Goal: Transaction & Acquisition: Purchase product/service

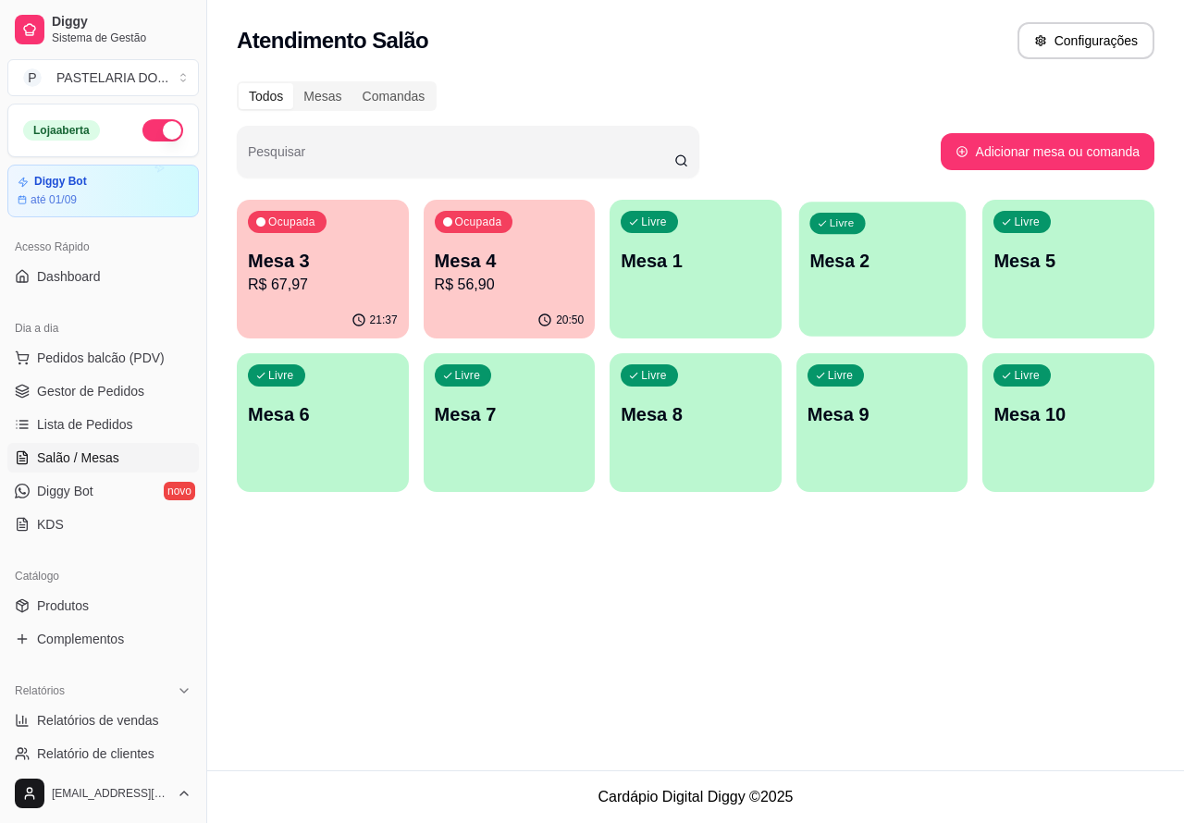
click at [888, 277] on div "Livre Mesa 2" at bounding box center [882, 258] width 166 height 113
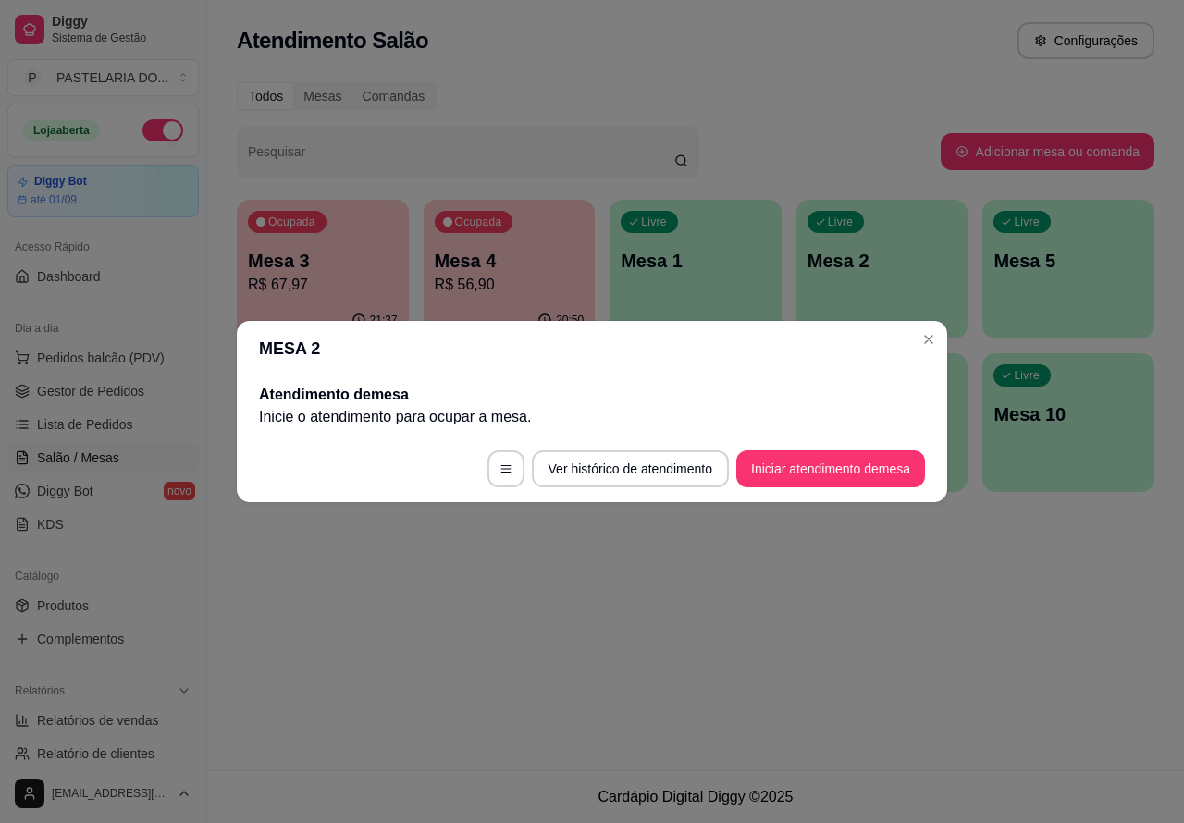
click at [841, 459] on button "Iniciar atendimento de mesa" at bounding box center [830, 468] width 189 height 37
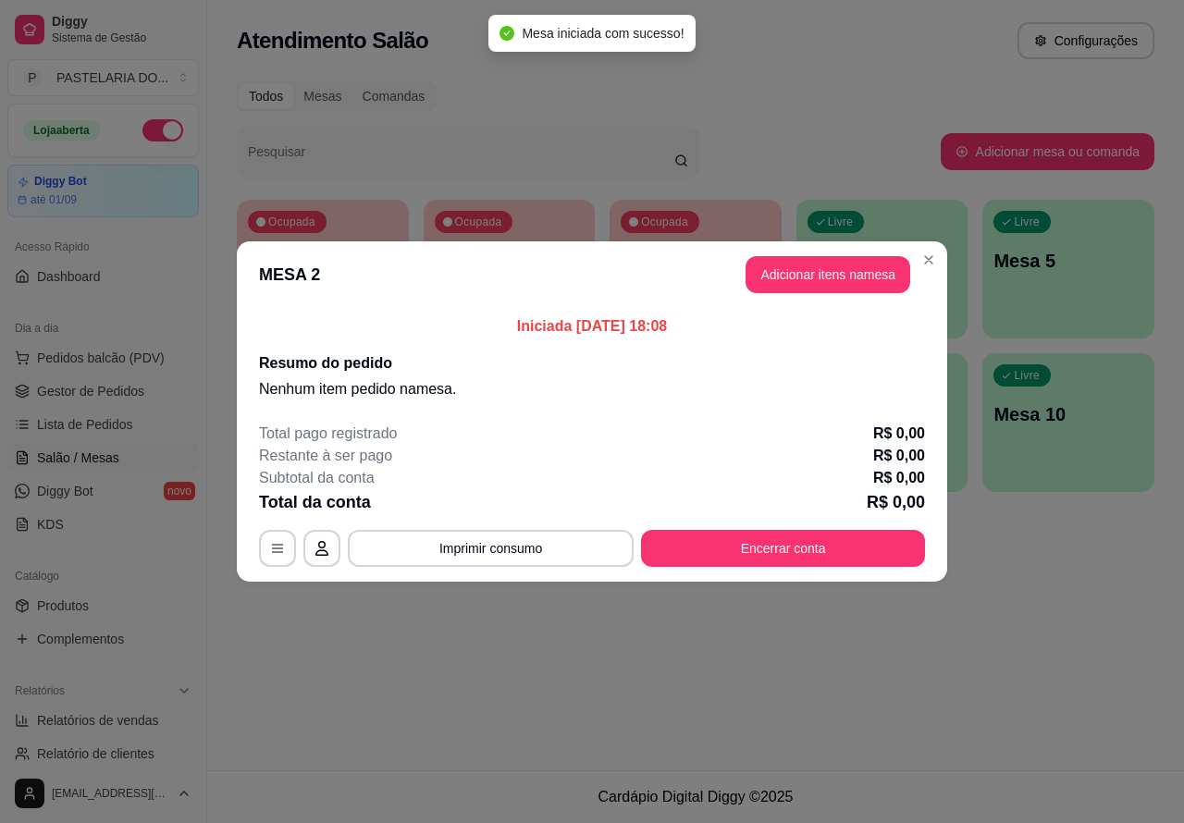
click at [817, 277] on div "Nenhum produto adicionado" at bounding box center [977, 265] width 361 height 374
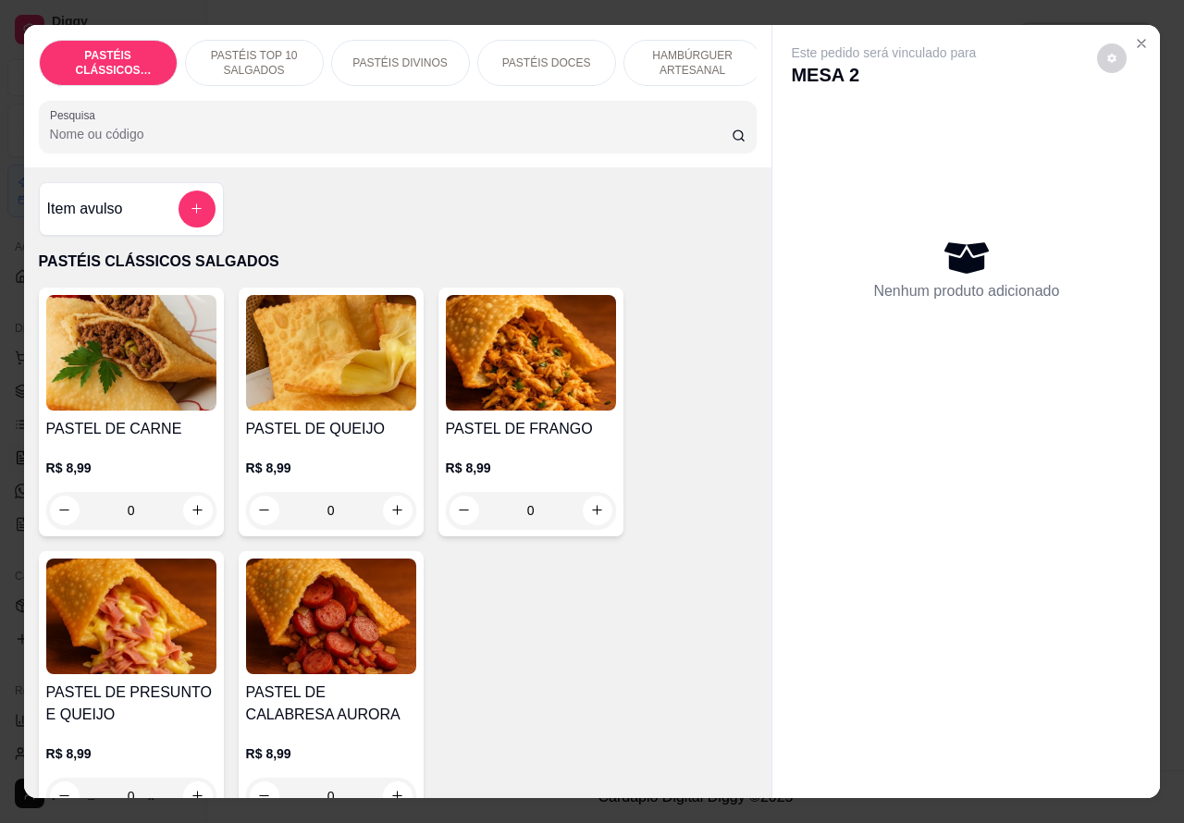
click at [694, 48] on p "HAMBÚRGUER ARTESANAL" at bounding box center [692, 63] width 107 height 30
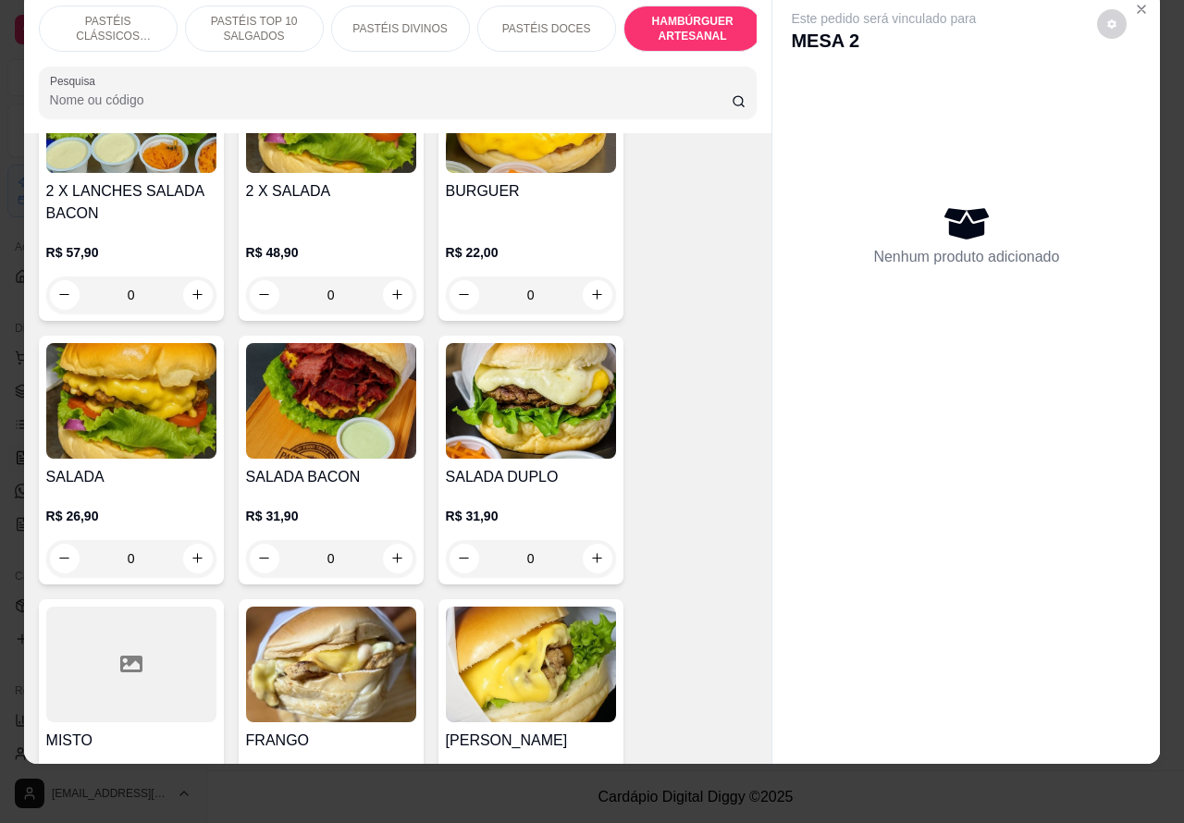
scroll to position [4030, 0]
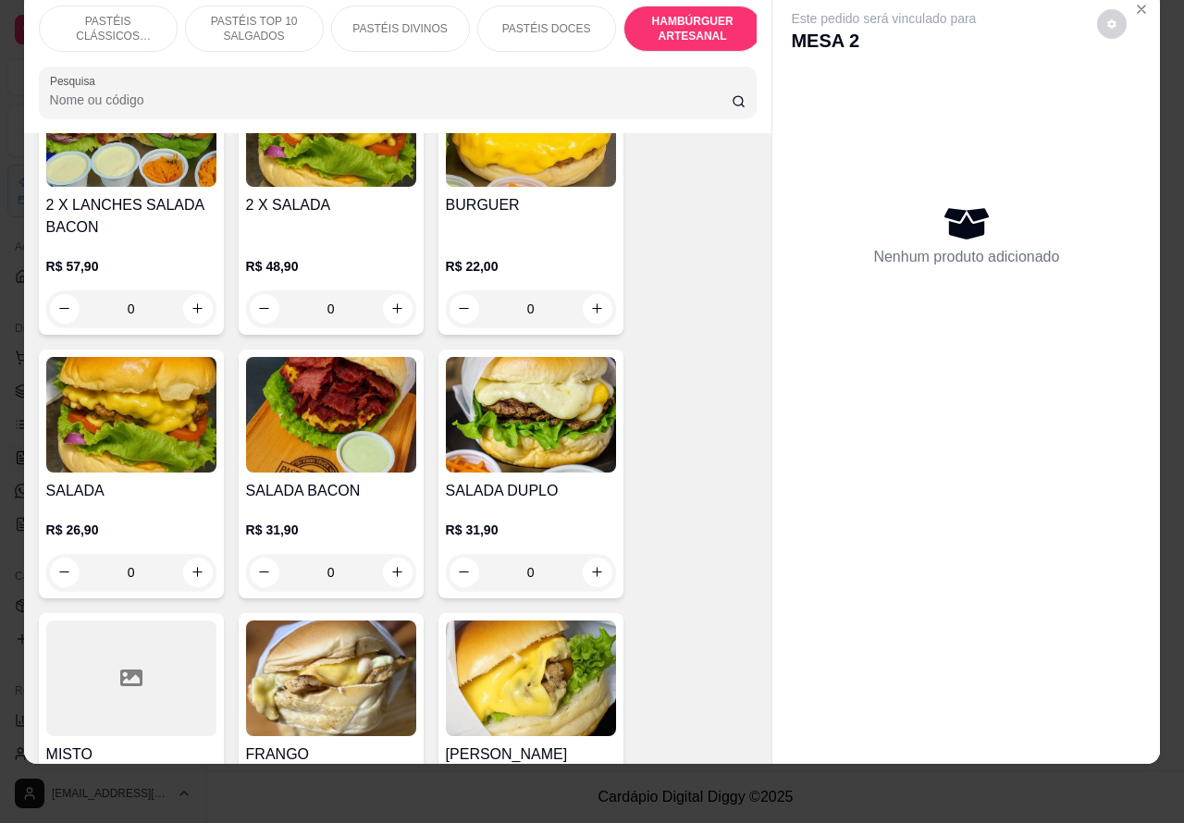
click at [188, 554] on div "0" at bounding box center [131, 572] width 170 height 37
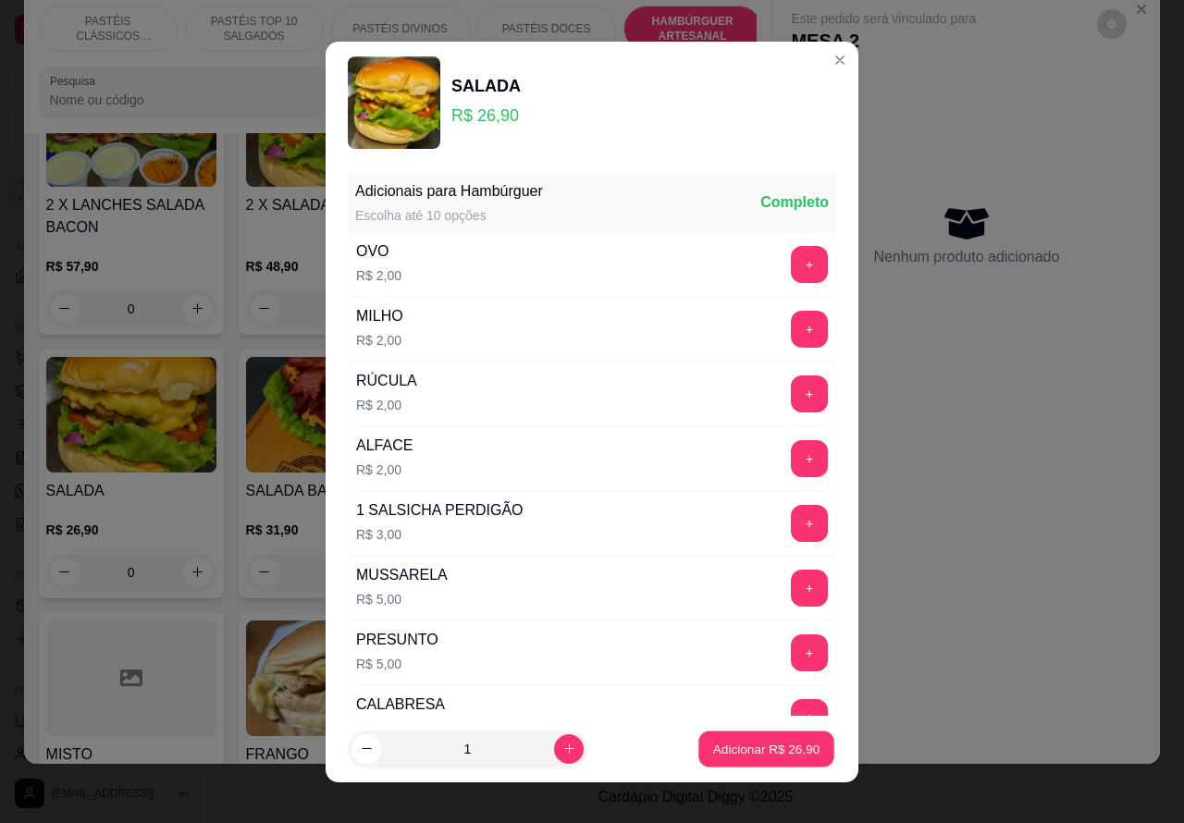
click at [743, 745] on p "Adicionar R$ 26,90" at bounding box center [766, 749] width 107 height 18
type input "1"
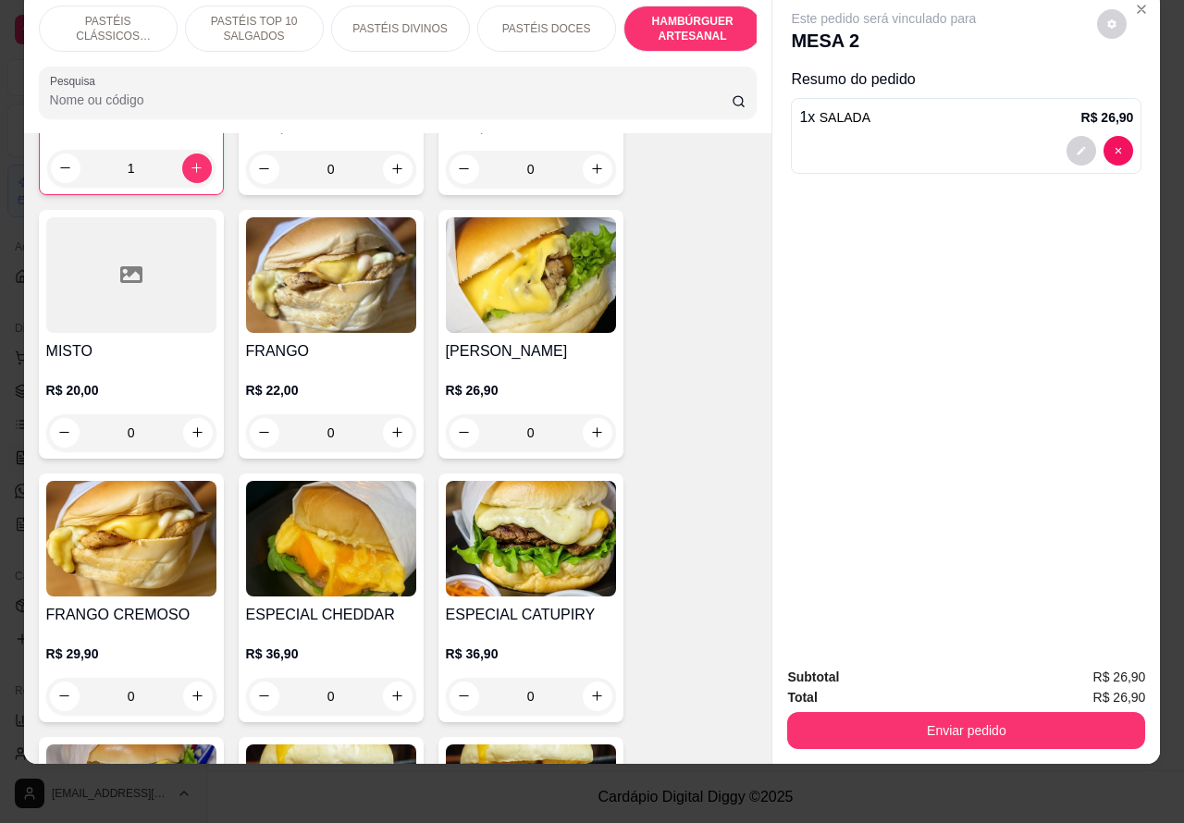
scroll to position [4496, 0]
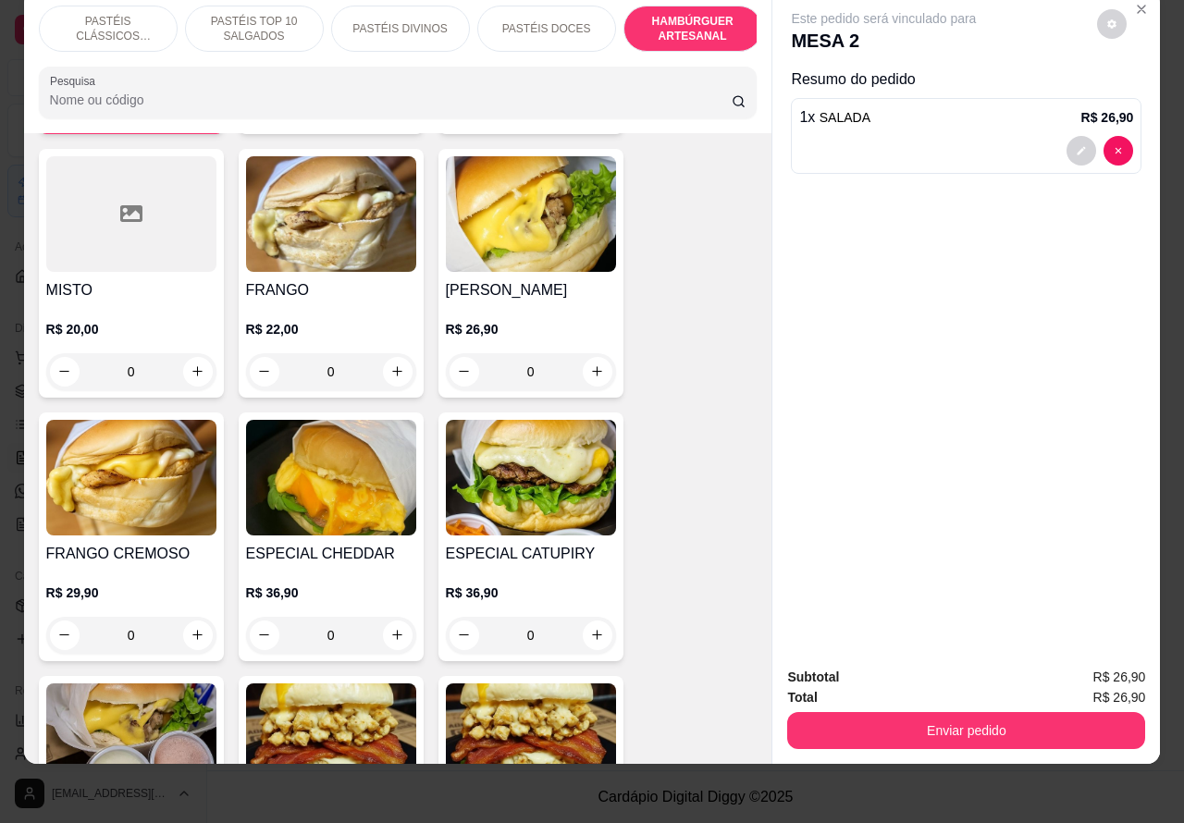
click at [581, 617] on div "0" at bounding box center [531, 635] width 170 height 37
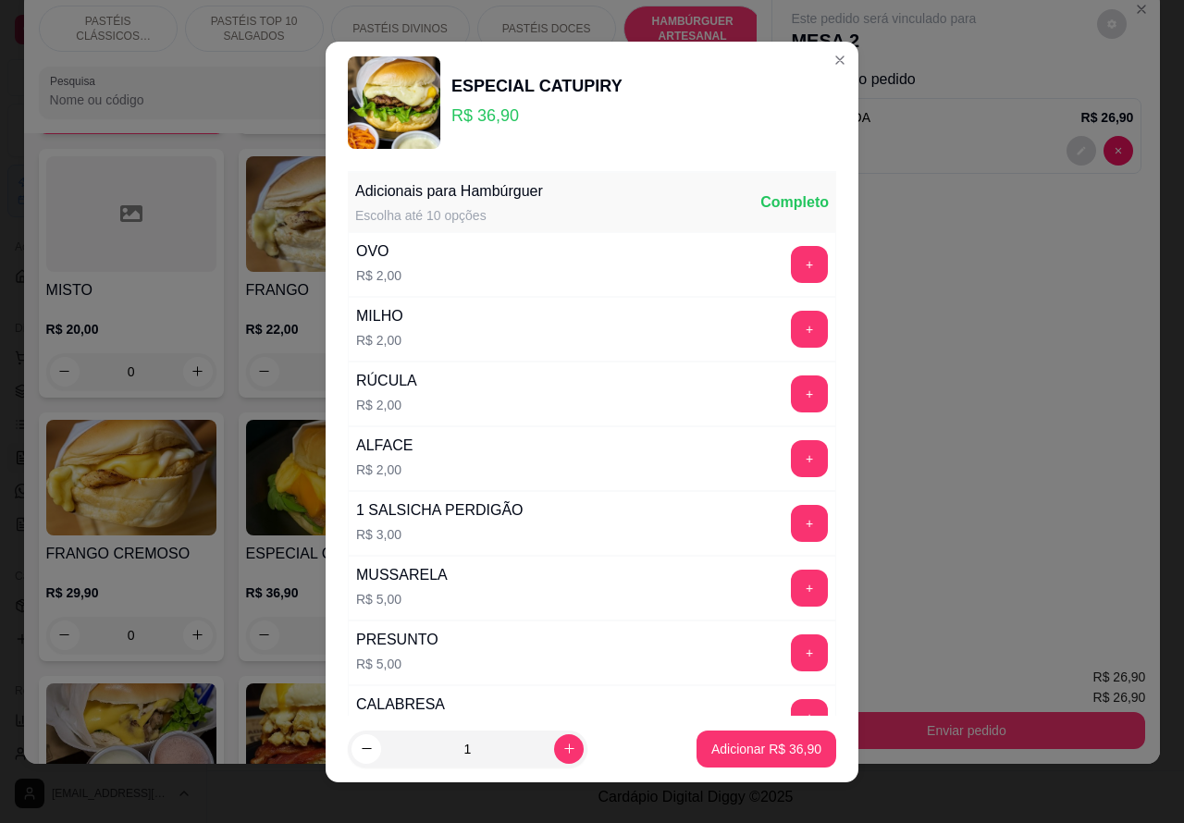
click at [740, 756] on p "Adicionar R$ 36,90" at bounding box center [766, 749] width 110 height 18
type input "1"
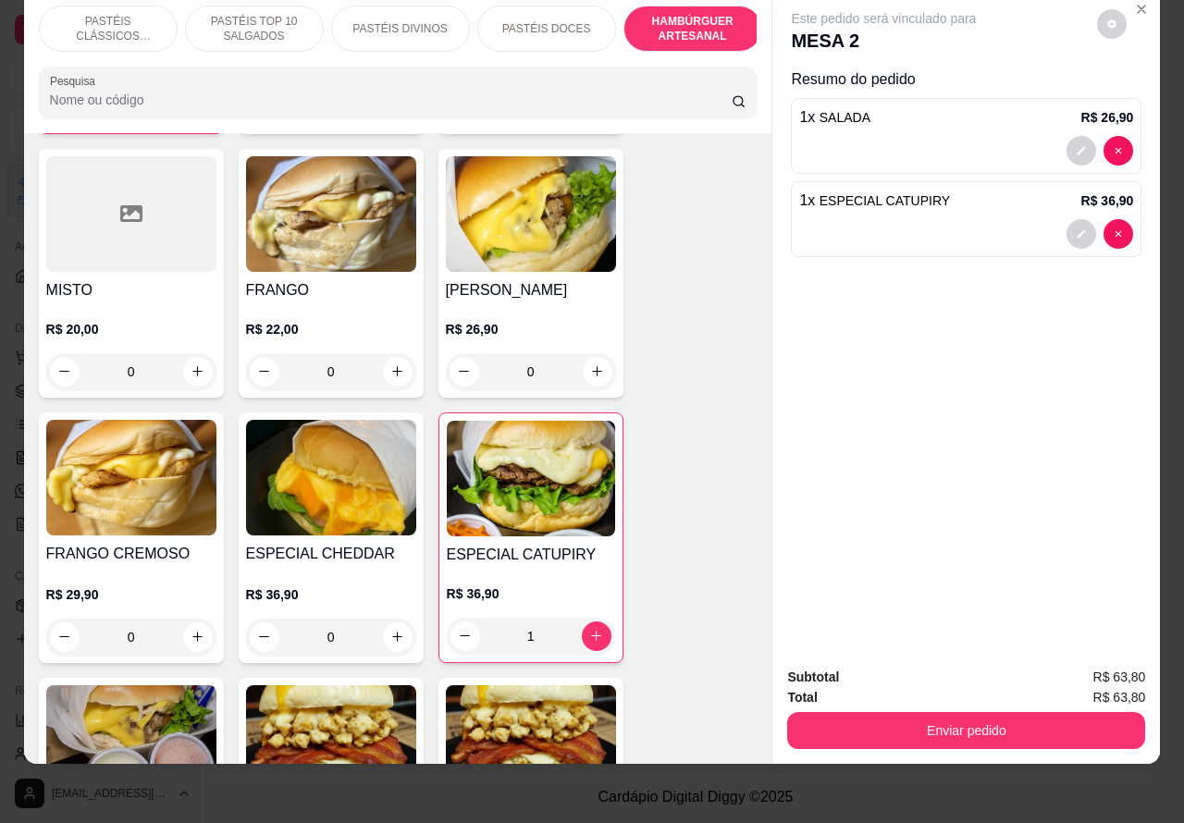
click at [931, 136] on div at bounding box center [966, 151] width 334 height 30
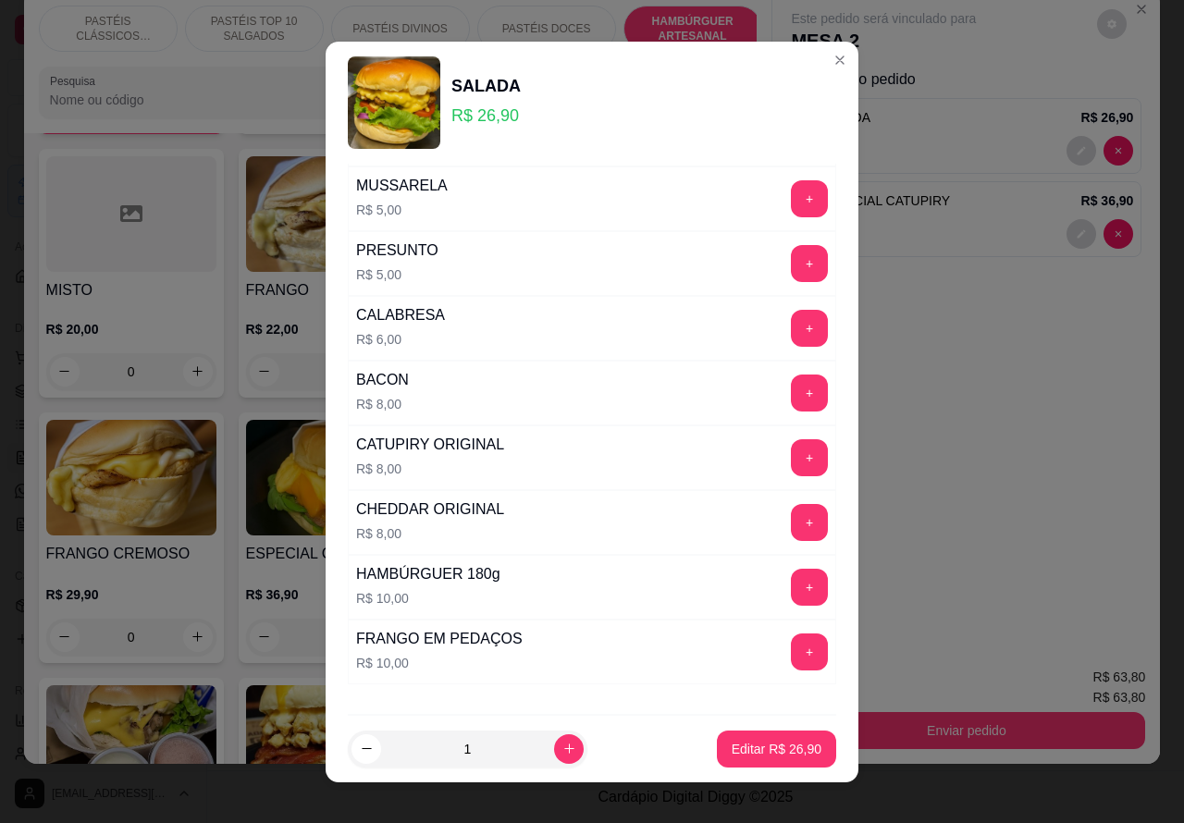
scroll to position [501, 0]
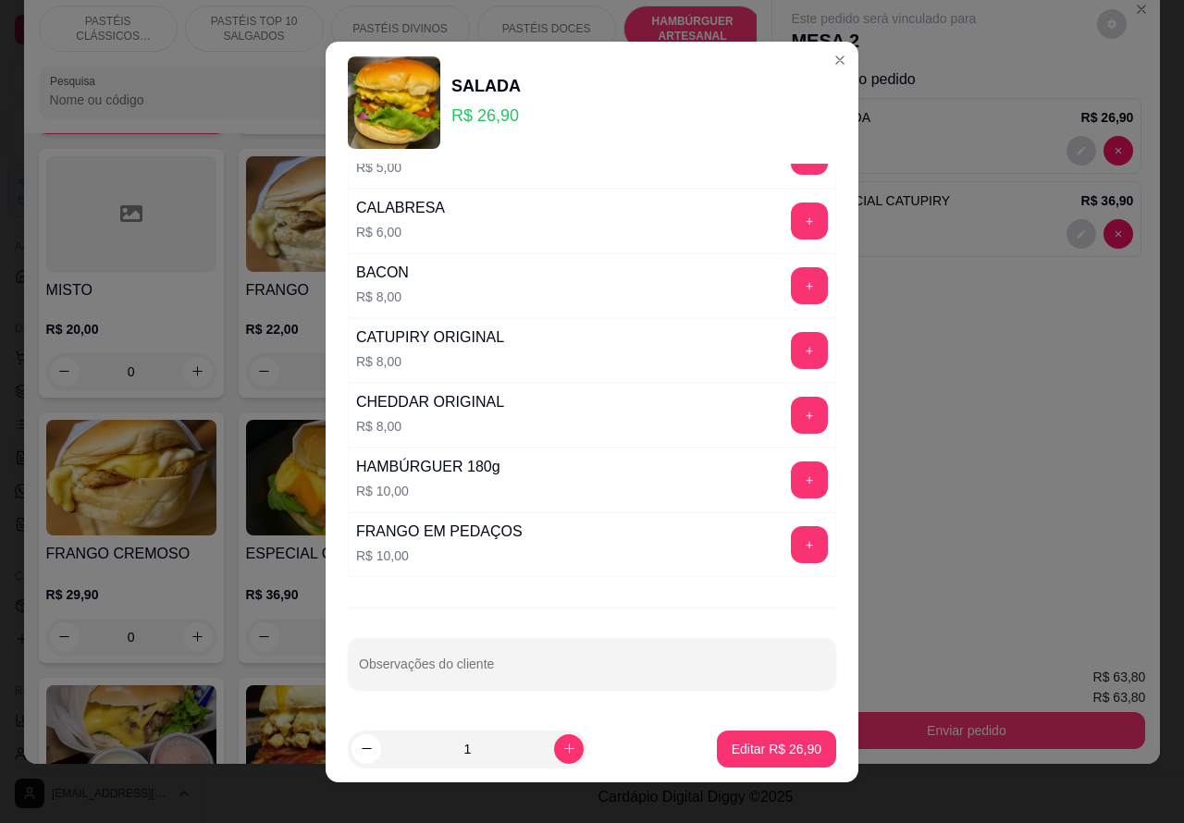
click at [561, 669] on input "Observações do cliente" at bounding box center [592, 671] width 466 height 18
type input "rúcula no lugar do alface"
click at [755, 746] on p "Editar R$ 26,90" at bounding box center [776, 749] width 90 height 18
type input "0"
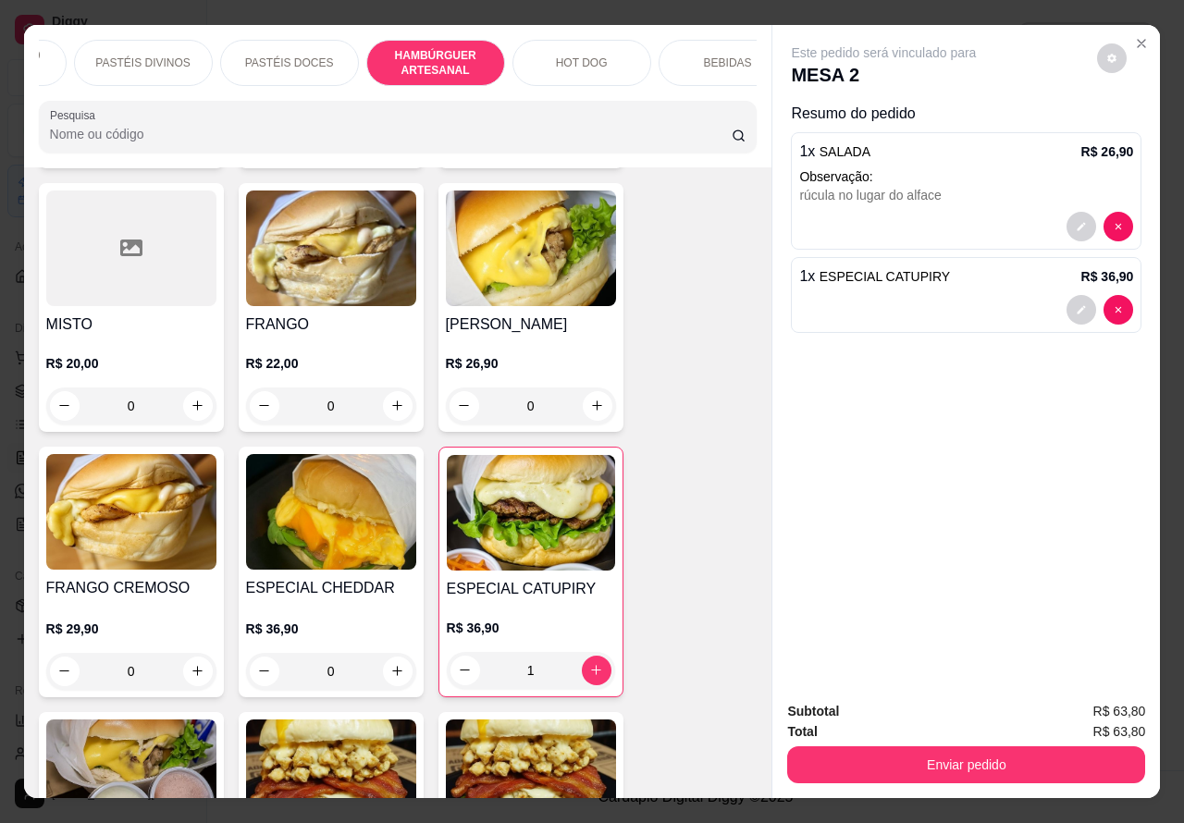
scroll to position [0, 283]
click at [694, 55] on p "BEBIDAS" at bounding box center [702, 62] width 48 height 15
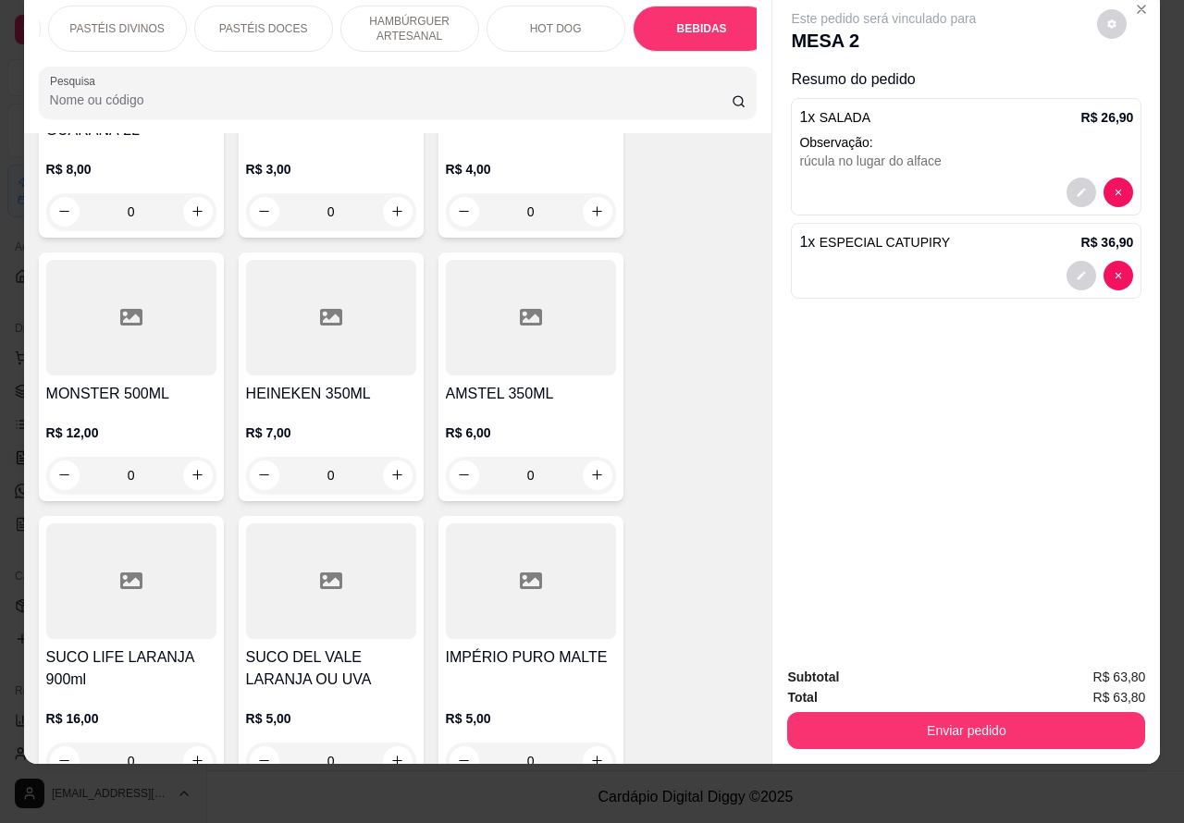
scroll to position [6947, 0]
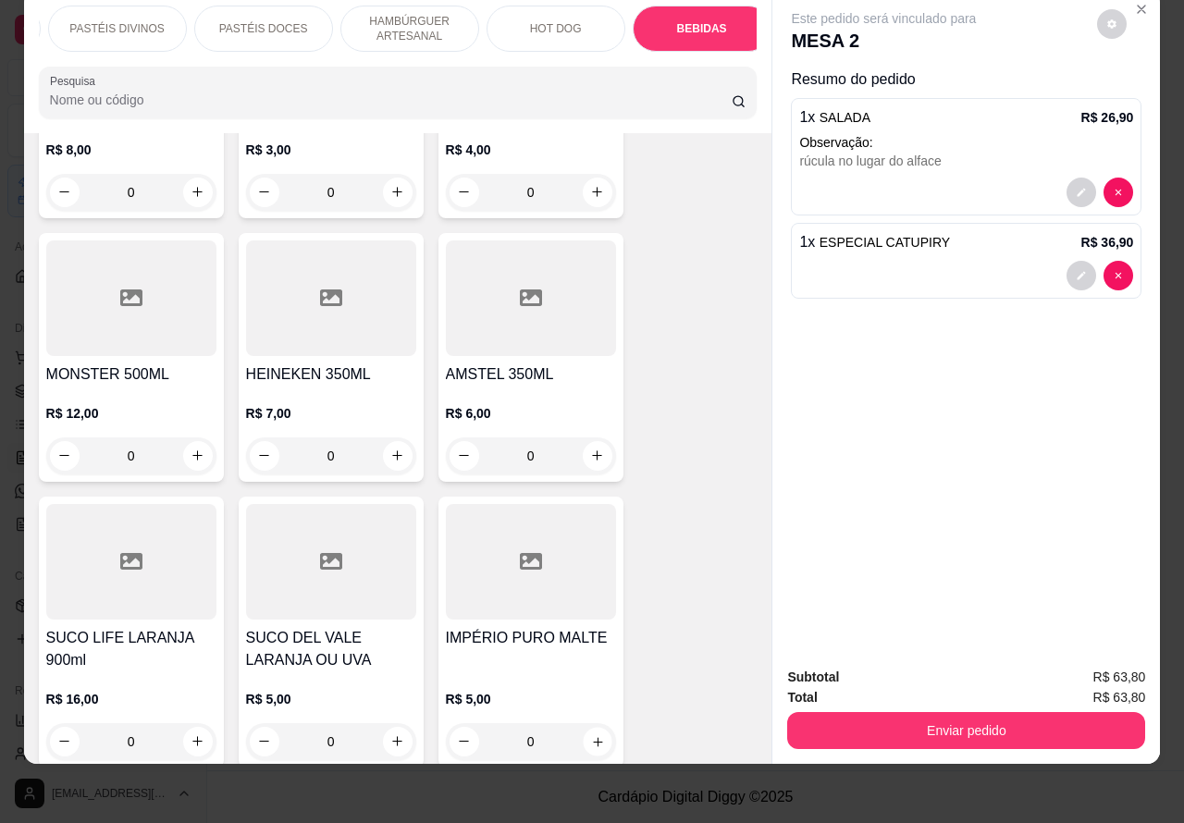
click at [593, 737] on icon "increase-product-quantity" at bounding box center [597, 741] width 9 height 9
type input "1"
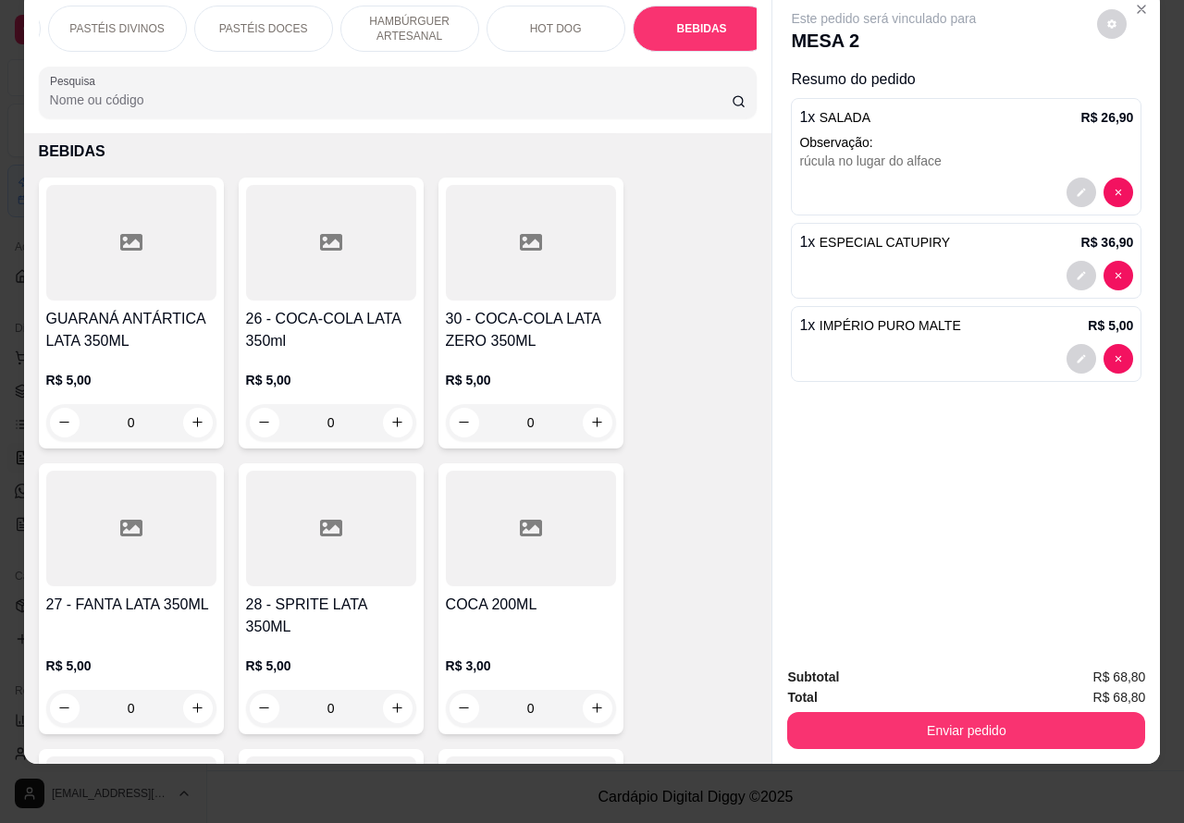
scroll to position [5850, 0]
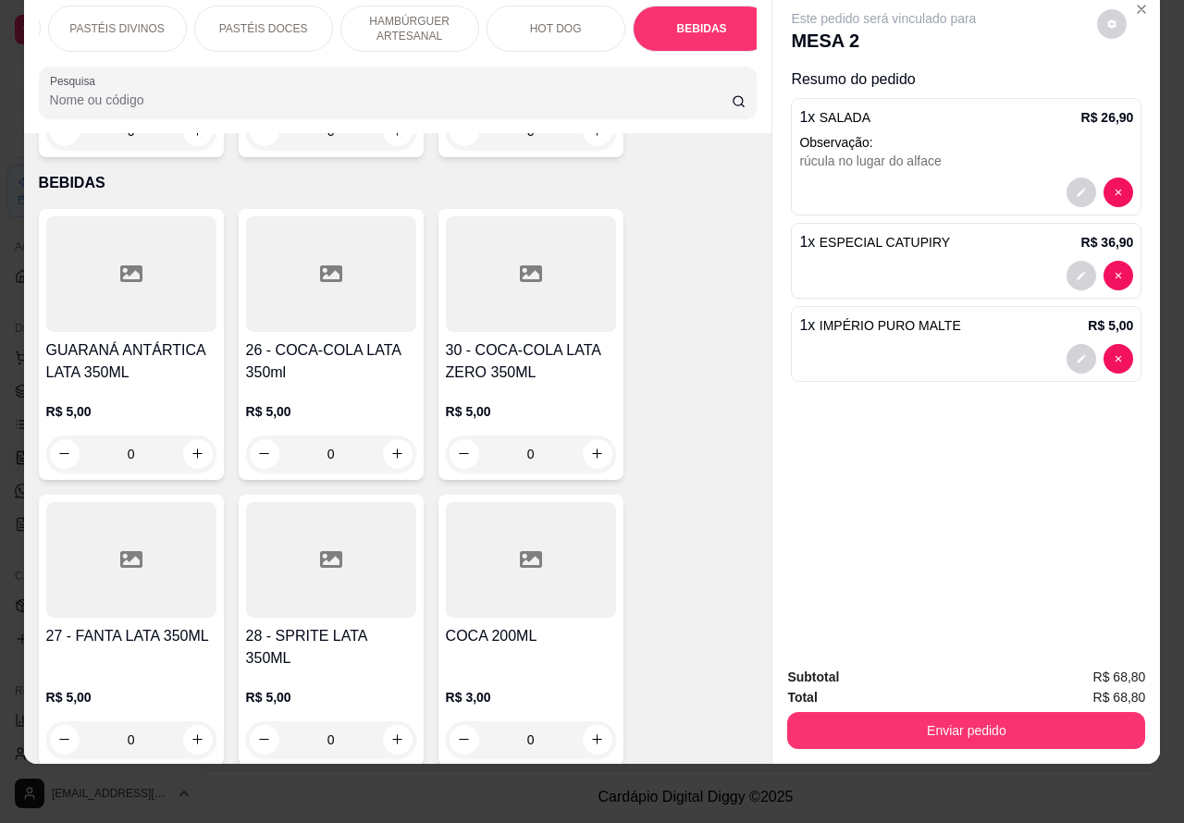
click at [192, 448] on icon "increase-product-quantity" at bounding box center [197, 453] width 10 height 10
type input "1"
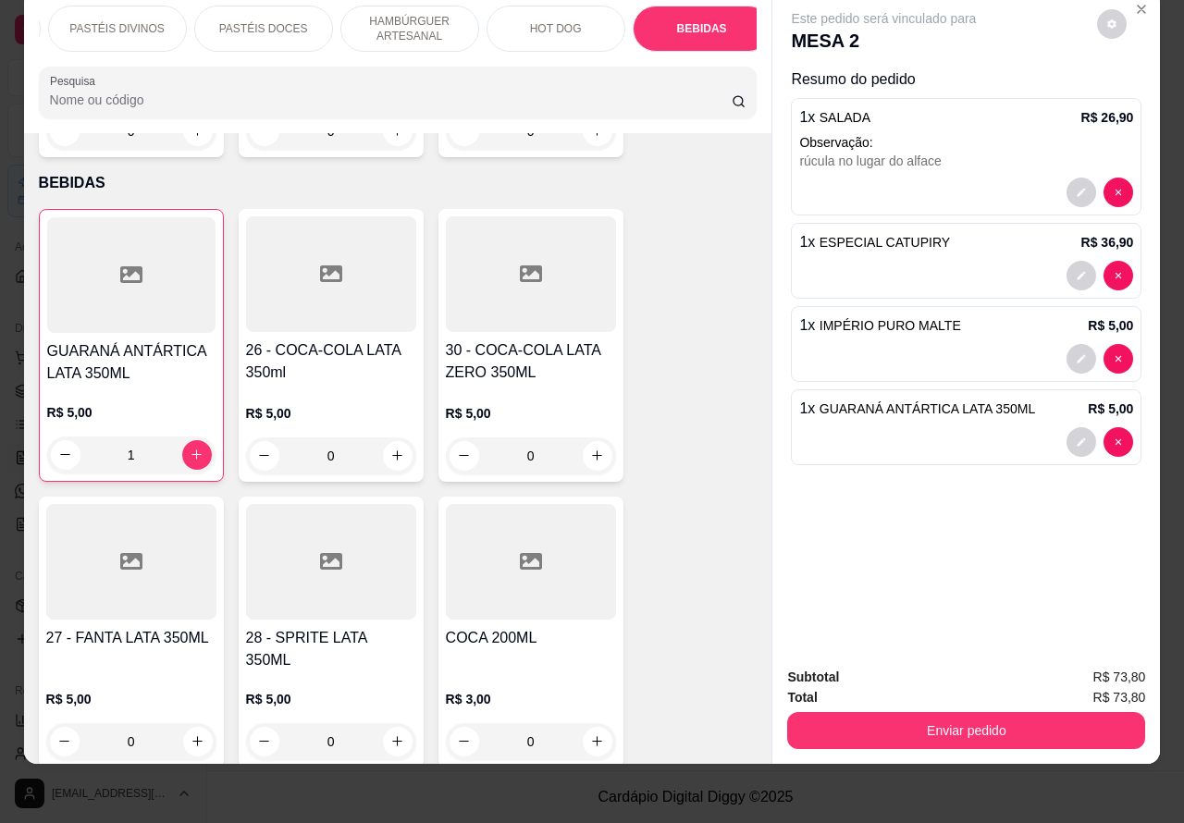
click at [985, 714] on button "Enviar pedido" at bounding box center [966, 730] width 358 height 37
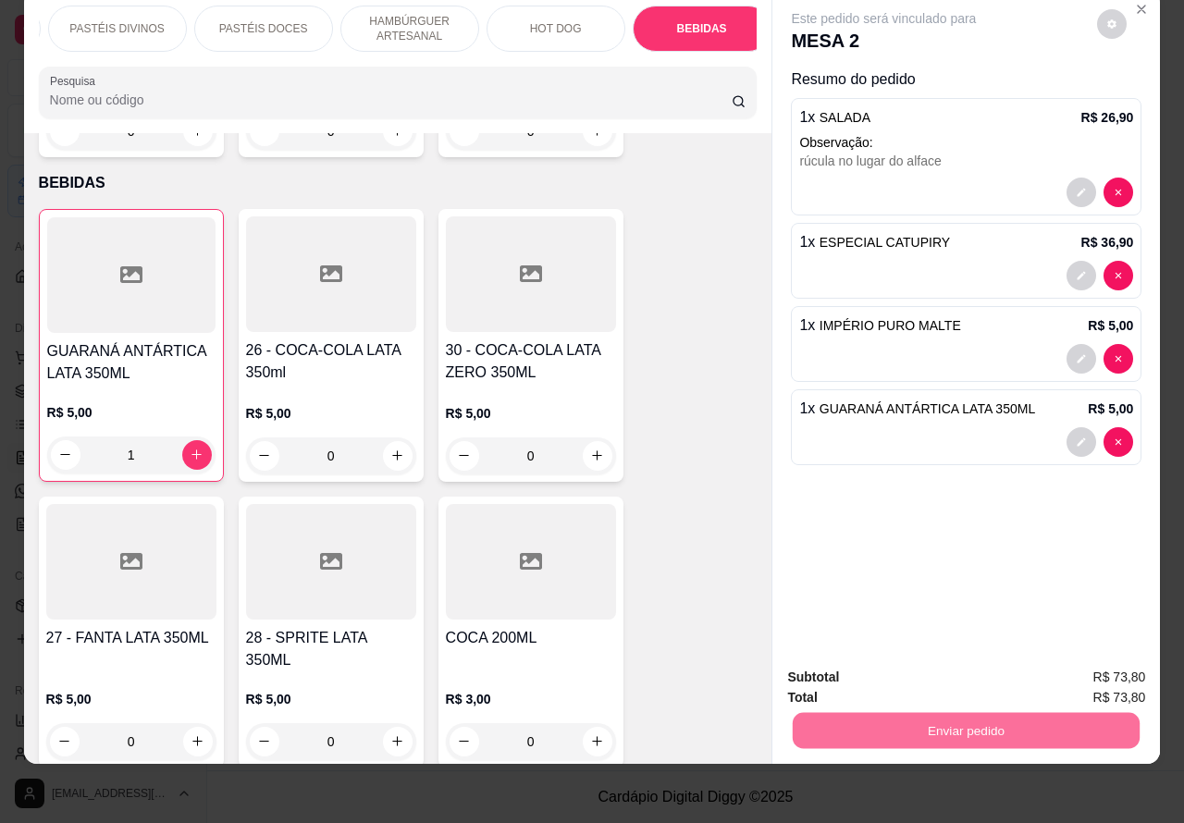
click at [949, 661] on button "Não registrar e enviar pedido" at bounding box center [903, 668] width 192 height 35
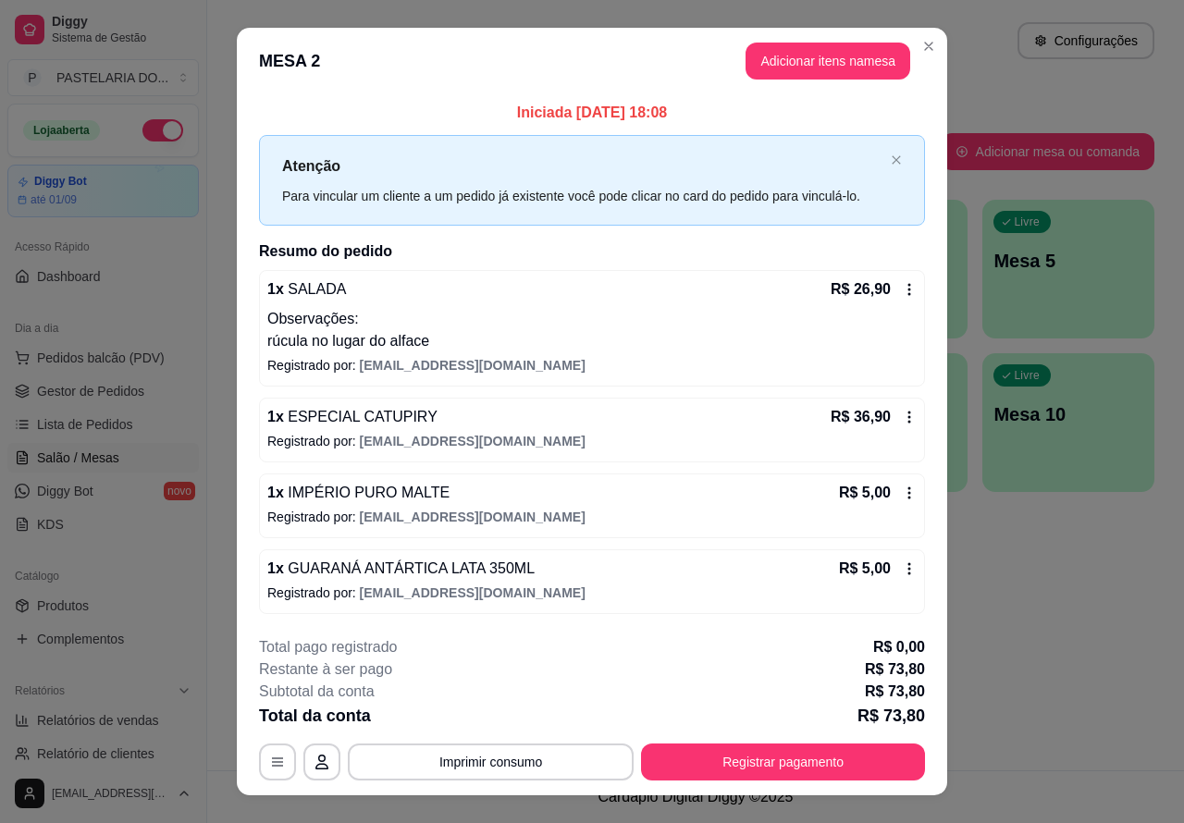
click at [920, 40] on div "Atendimento Salão Configurações" at bounding box center [695, 40] width 917 height 37
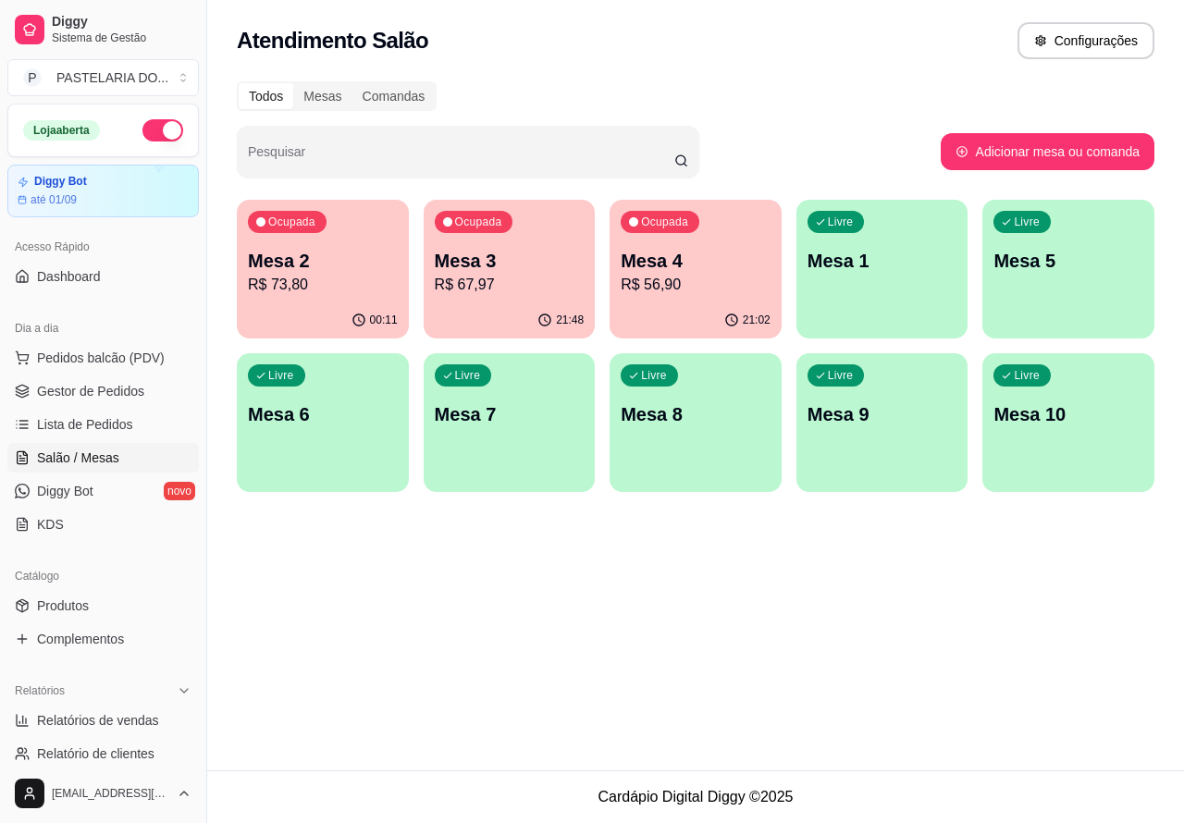
click at [516, 293] on p "R$ 67,97" at bounding box center [510, 285] width 150 height 22
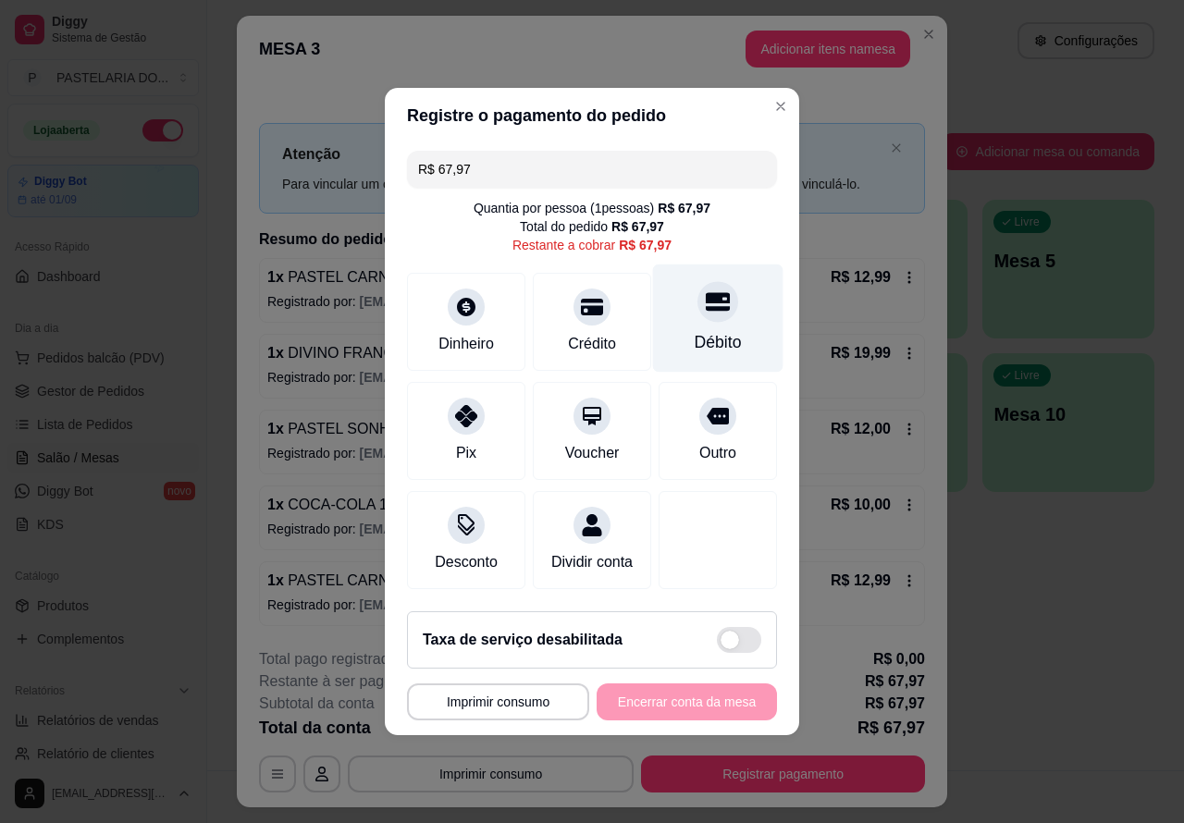
click at [706, 308] on div at bounding box center [717, 301] width 41 height 41
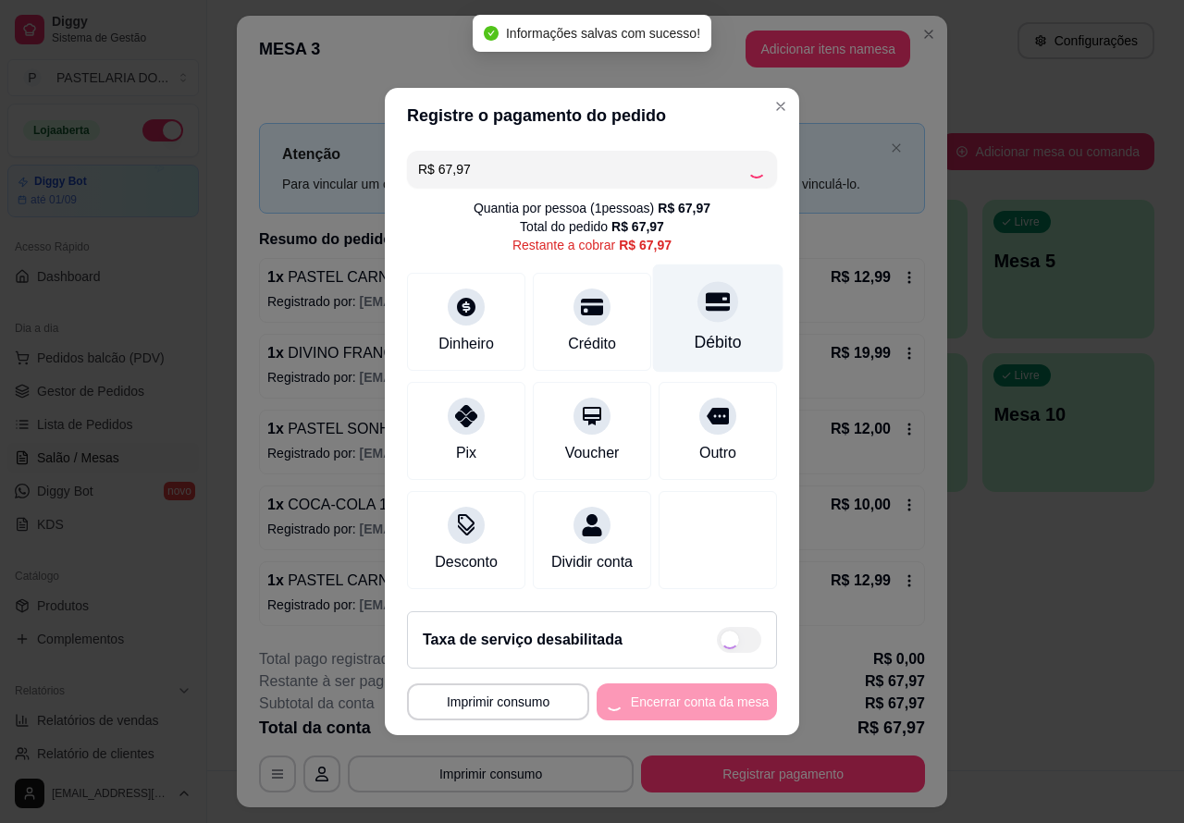
type input "R$ 0,00"
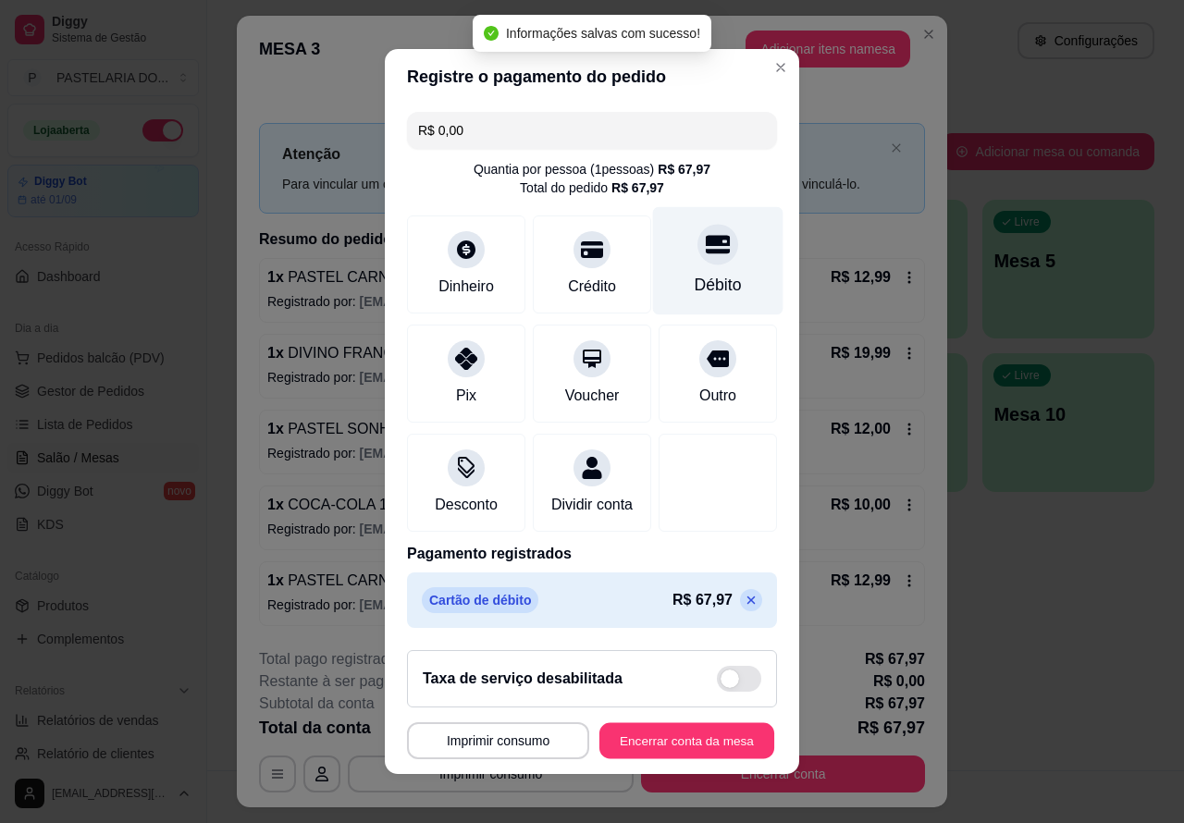
click at [685, 750] on button "Encerrar conta da mesa" at bounding box center [686, 741] width 175 height 36
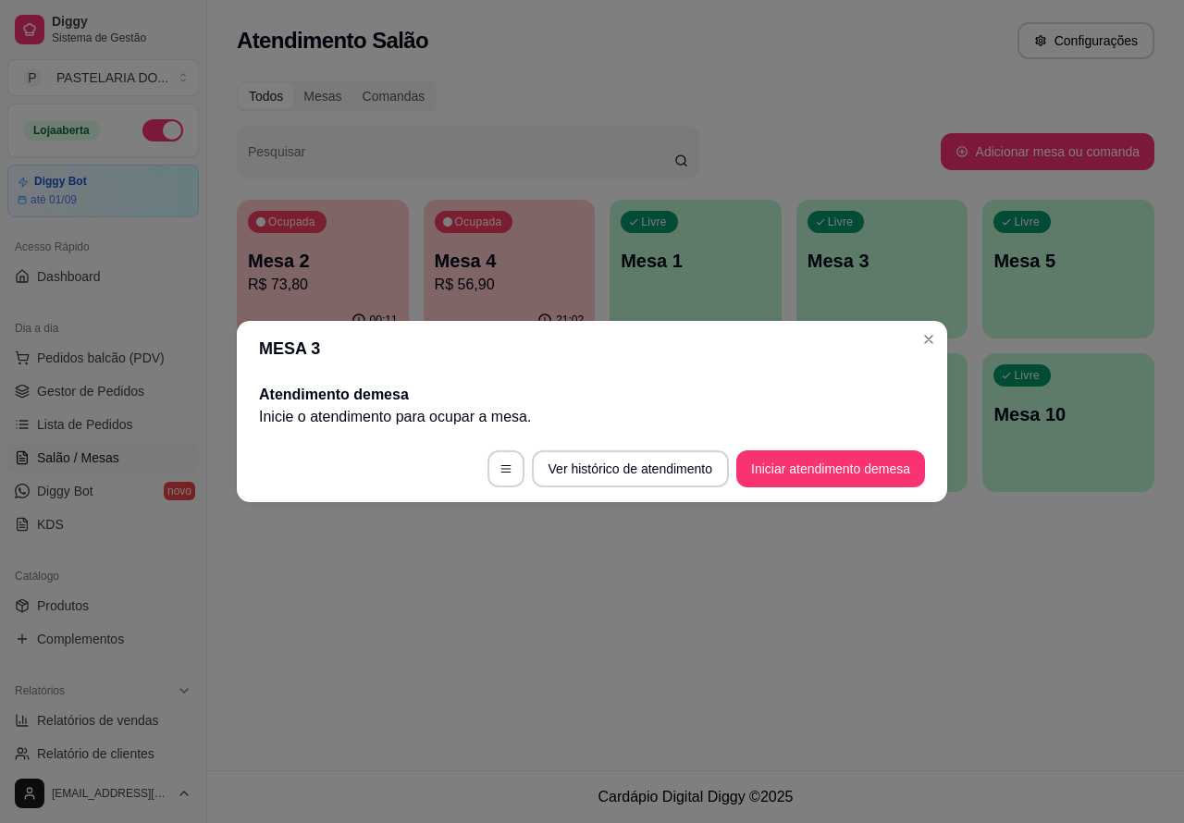
click at [927, 338] on div "Ocupada Mesa 2 R$ 73,80 00:11 Ocupada Mesa 4 R$ 56,90 21:02 Livre Mesa 1 Livre …" at bounding box center [695, 346] width 917 height 292
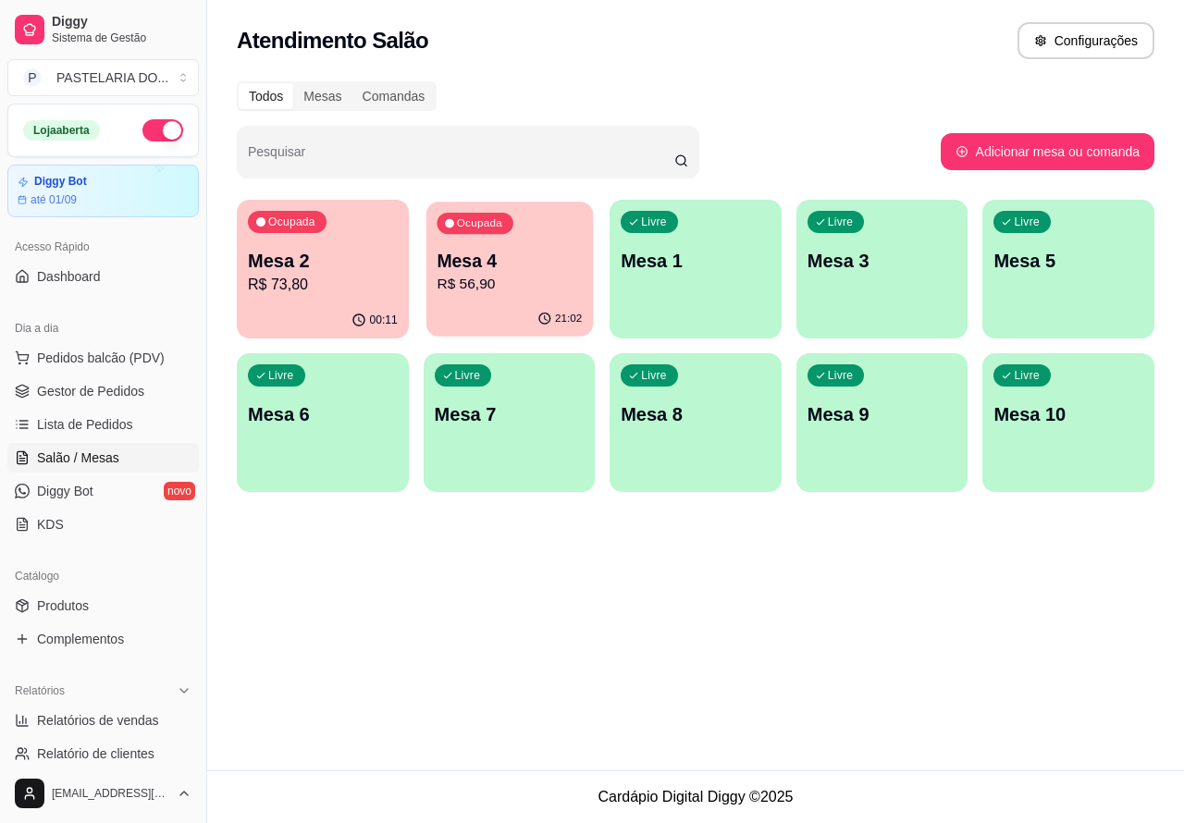
click at [525, 276] on p "R$ 56,90" at bounding box center [508, 284] width 145 height 21
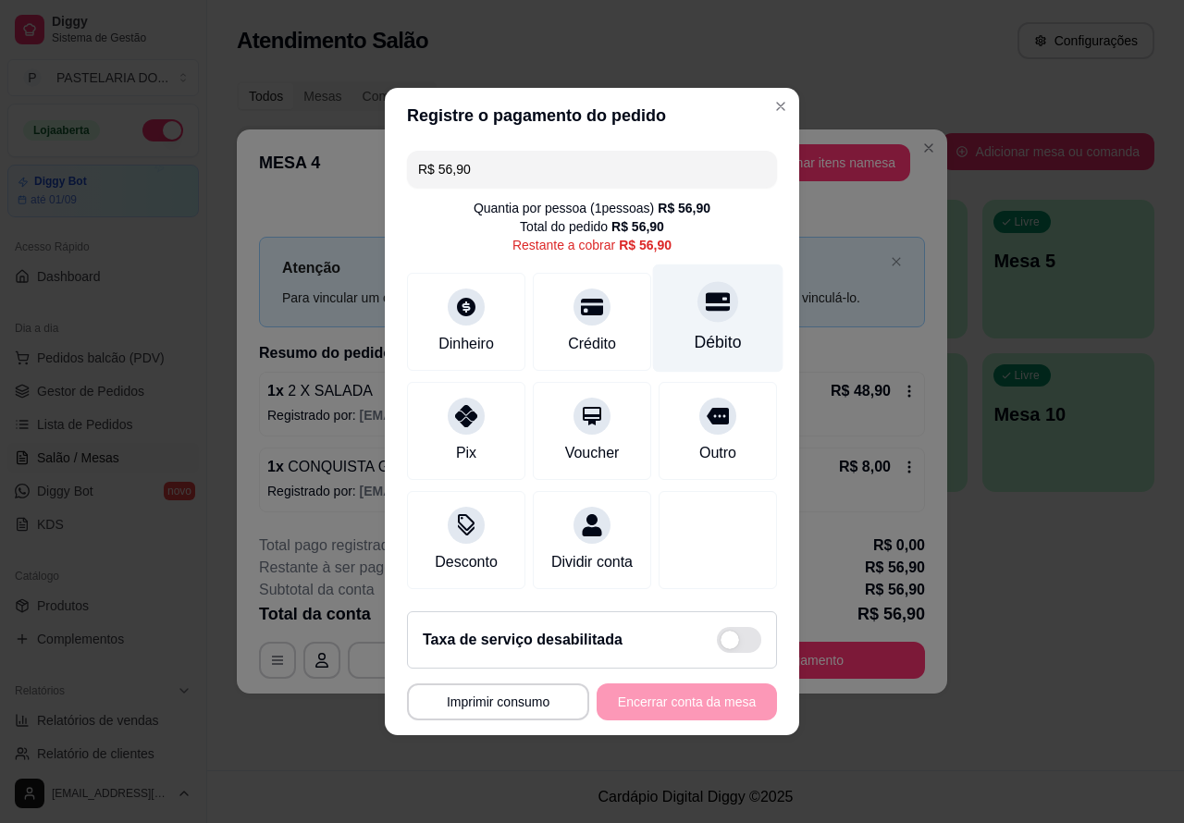
click at [706, 297] on icon at bounding box center [718, 301] width 24 height 24
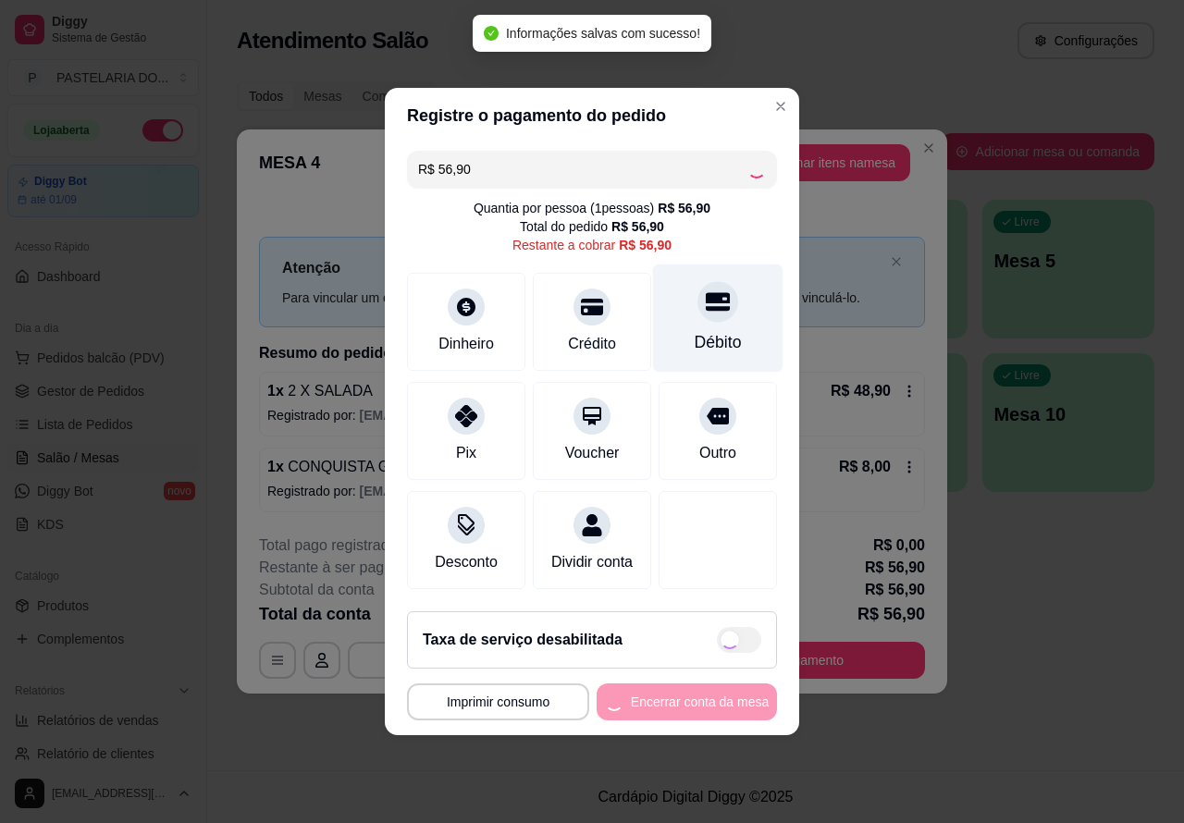
type input "R$ 0,00"
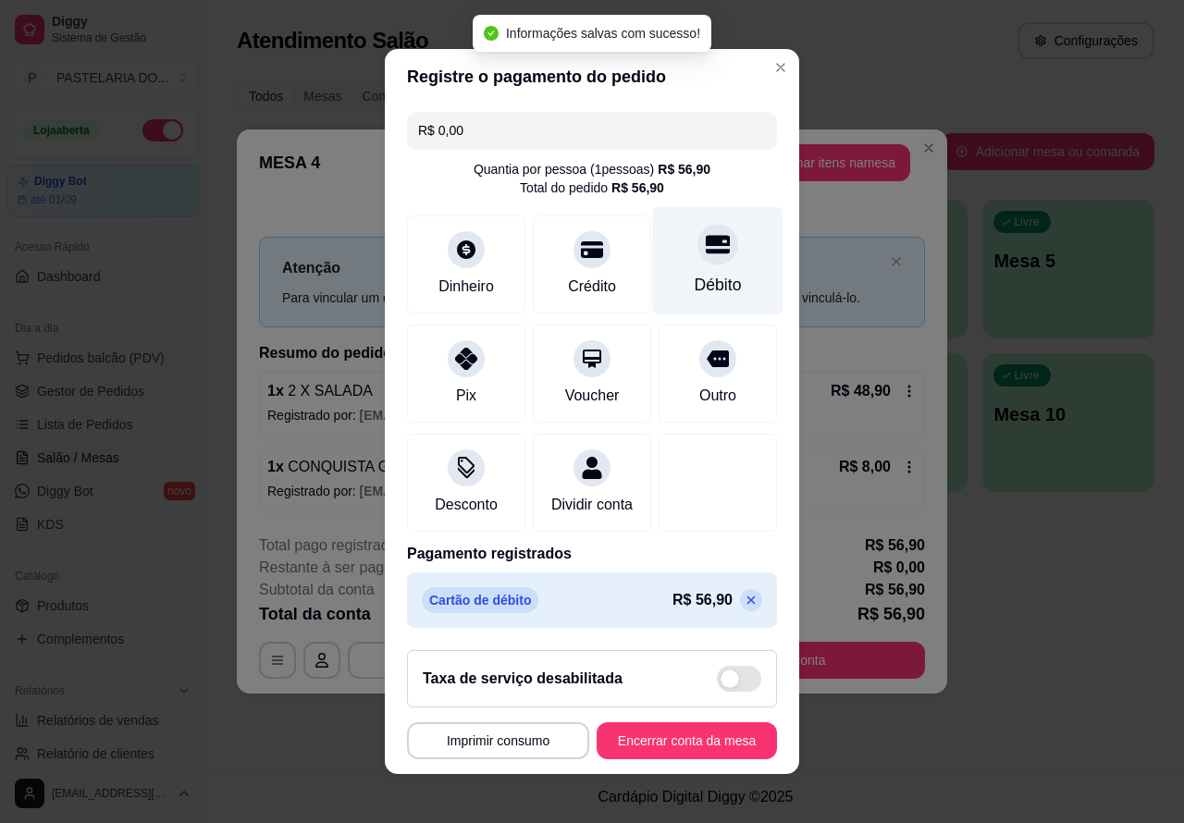
click at [677, 744] on button "Encerrar conta da mesa" at bounding box center [686, 740] width 180 height 37
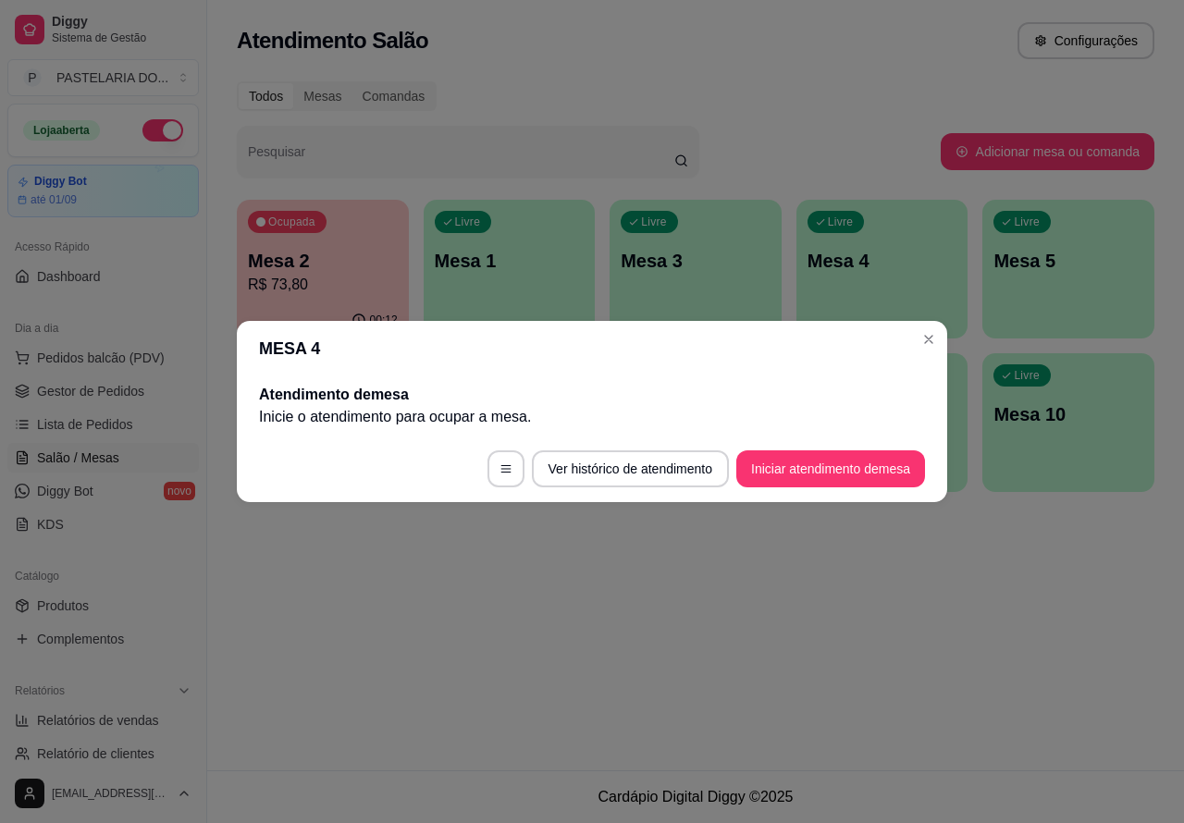
click at [579, 647] on div "Atendimento Salão Configurações Todos Mesas Comandas Pesquisar Adicionar mesa o…" at bounding box center [695, 385] width 977 height 770
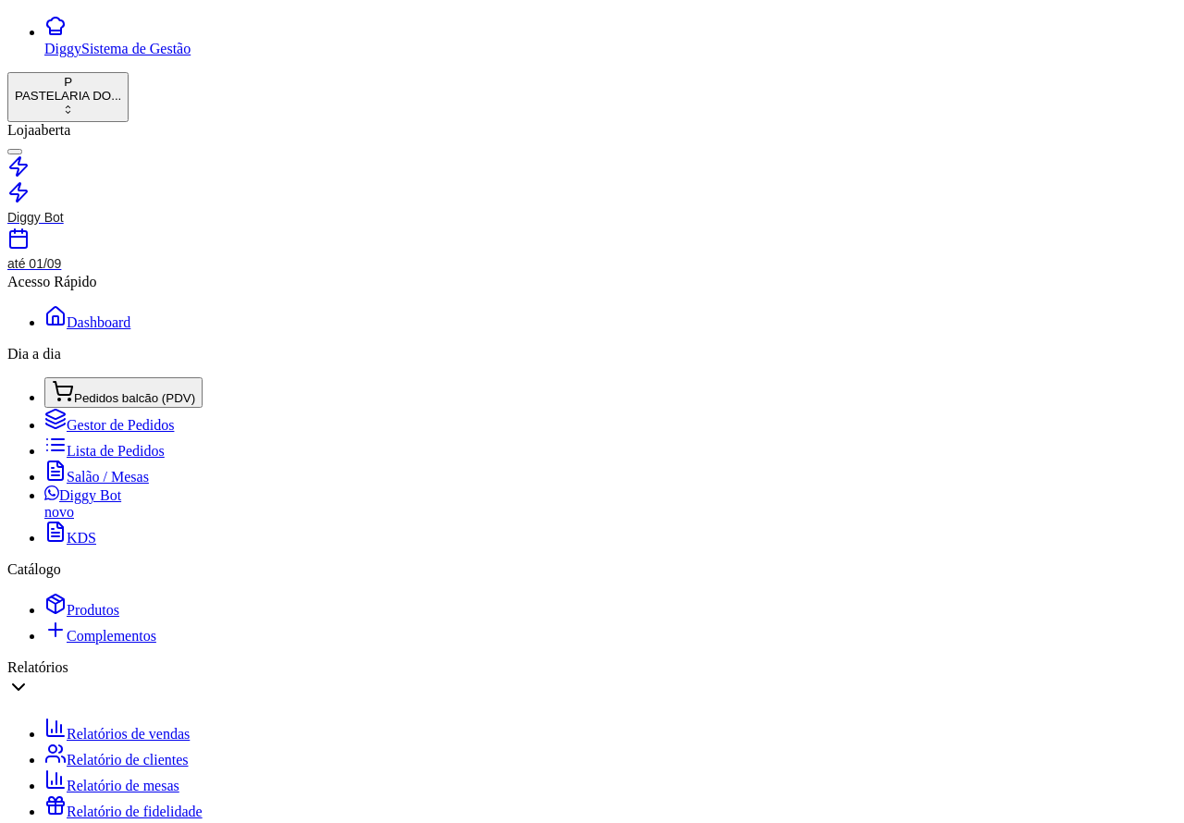
scroll to position [104, 0]
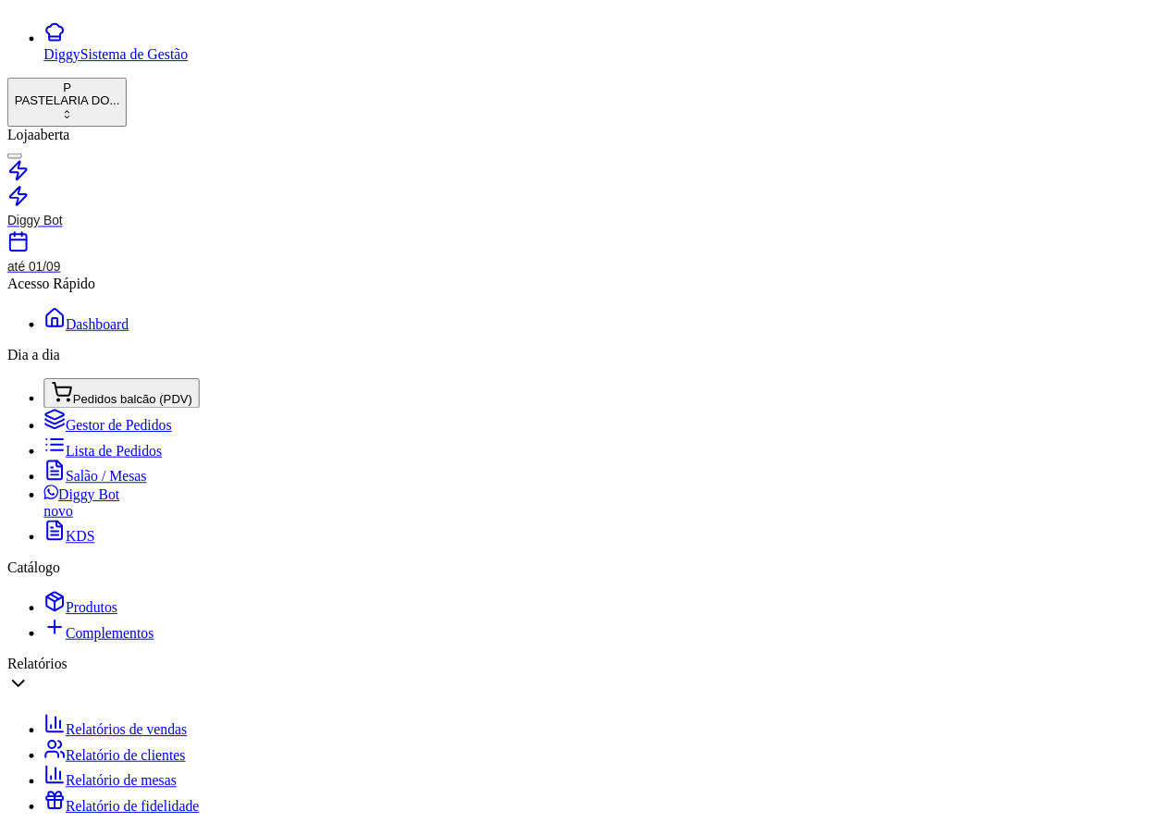
scroll to position [507, 0]
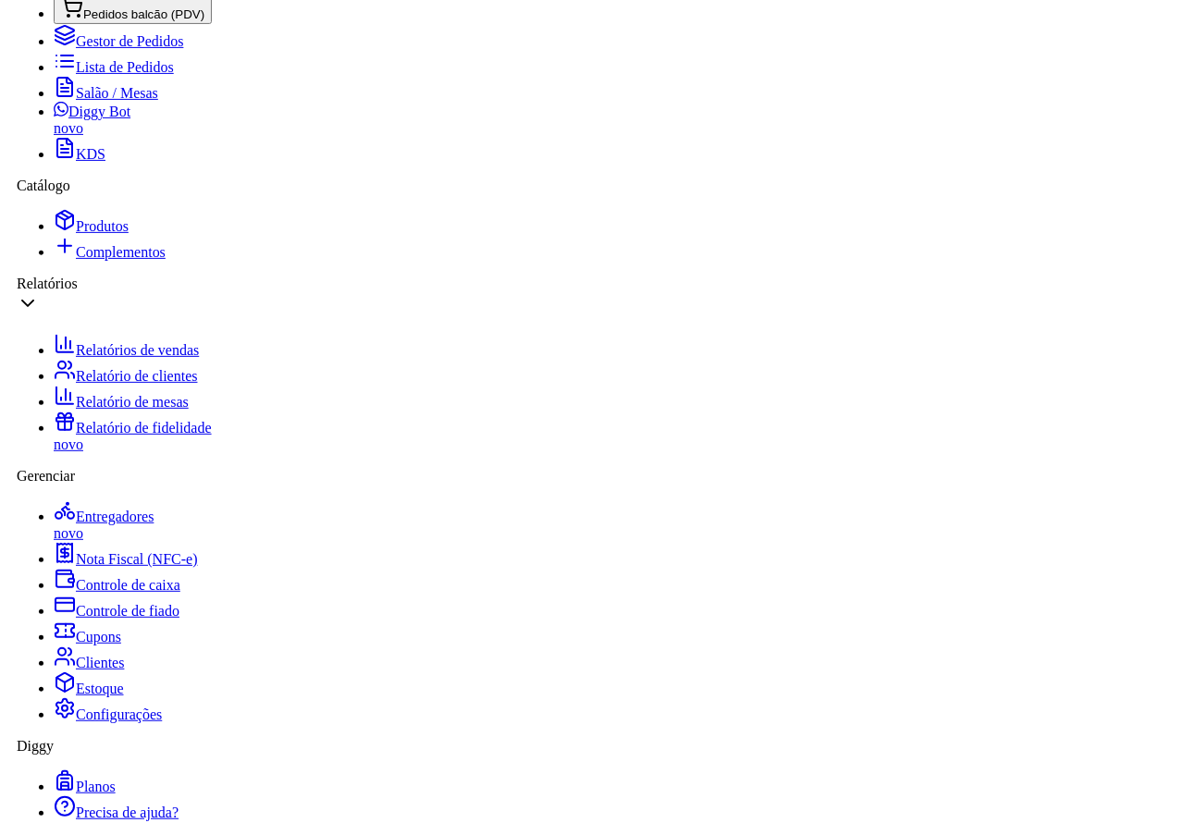
scroll to position [481, 0]
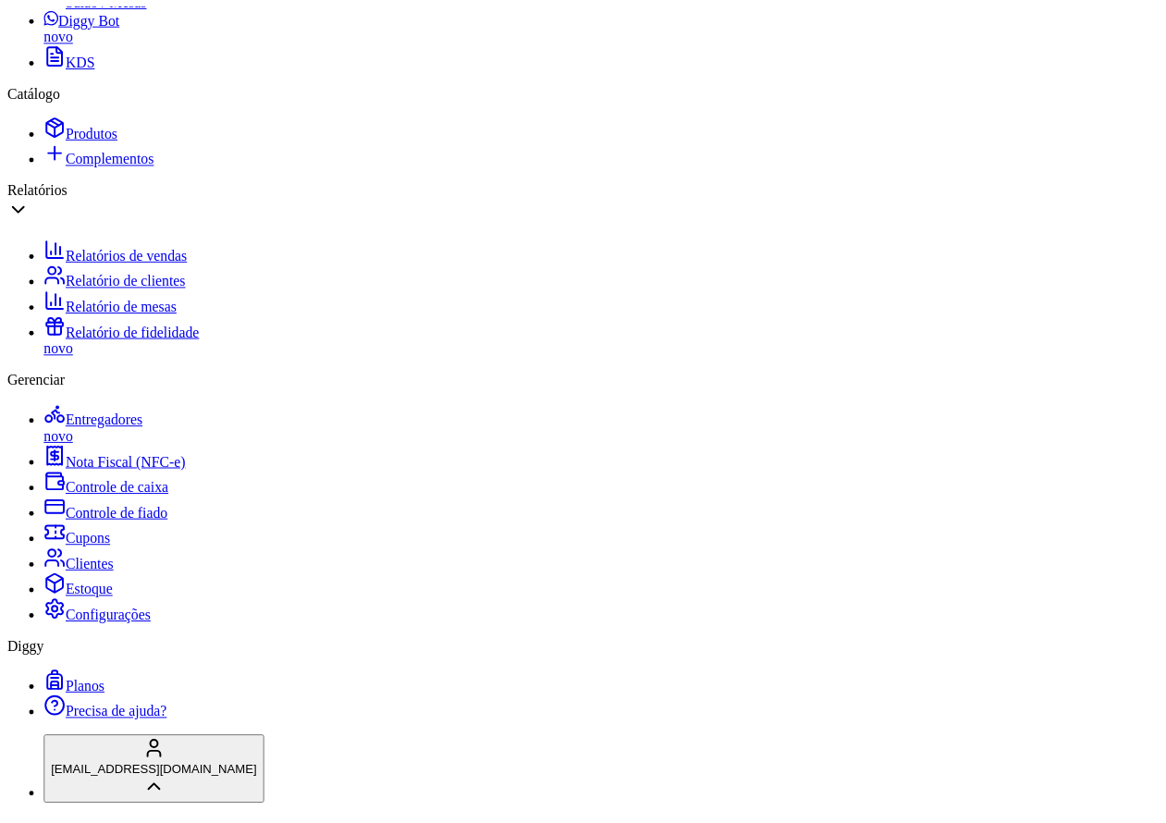
scroll to position [15, 0]
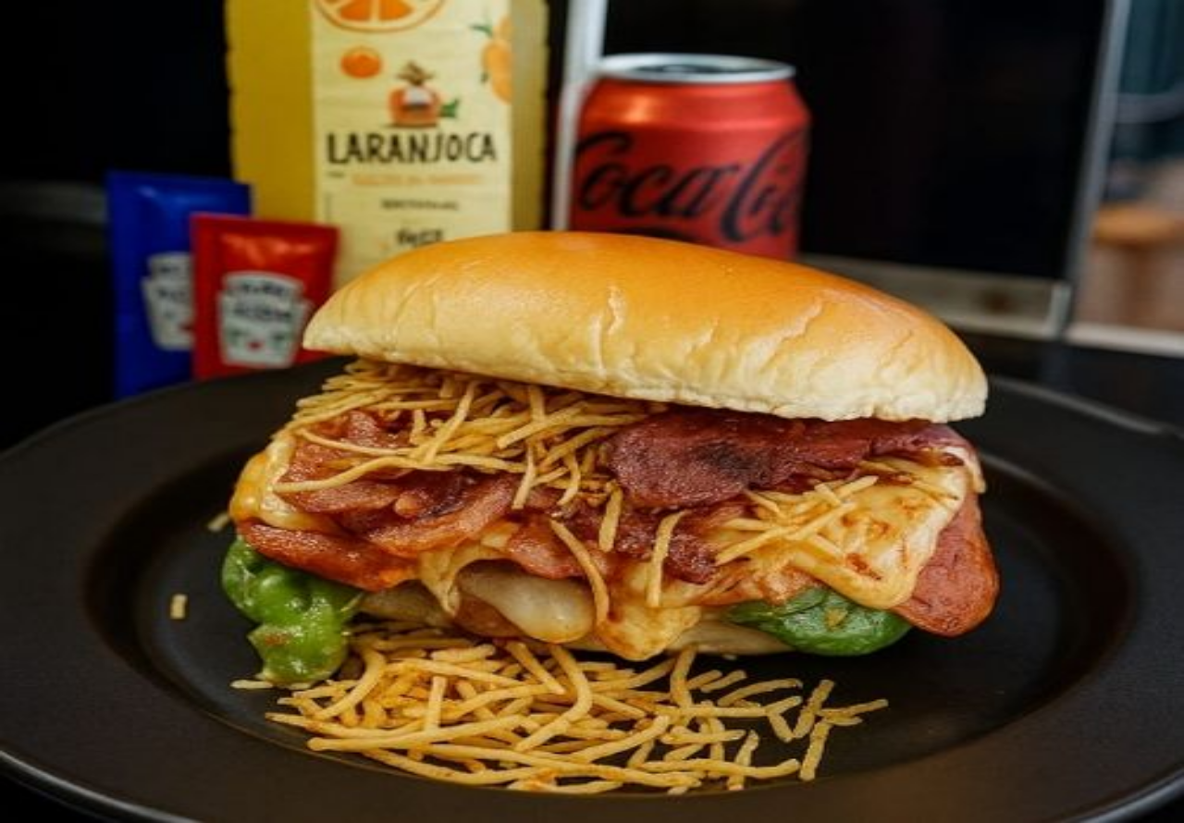
scroll to position [1870, 0]
type input "2"
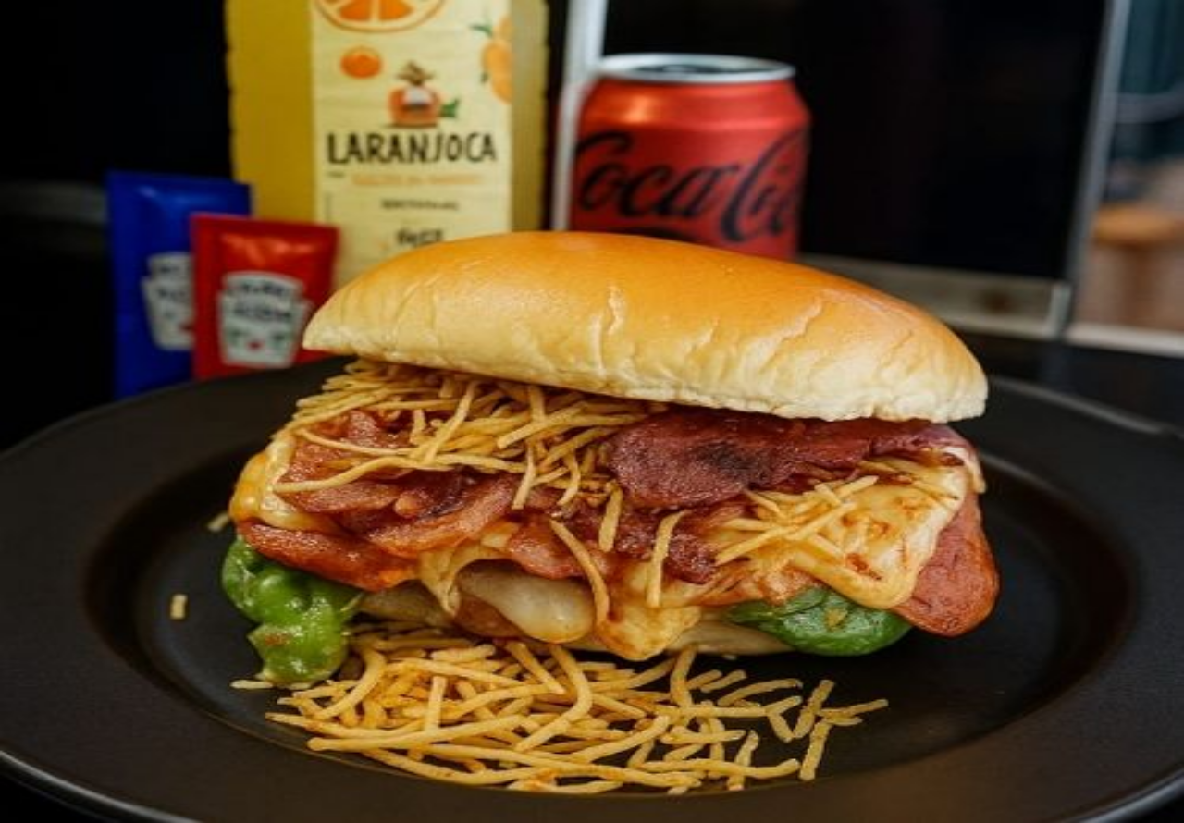
type input "2"
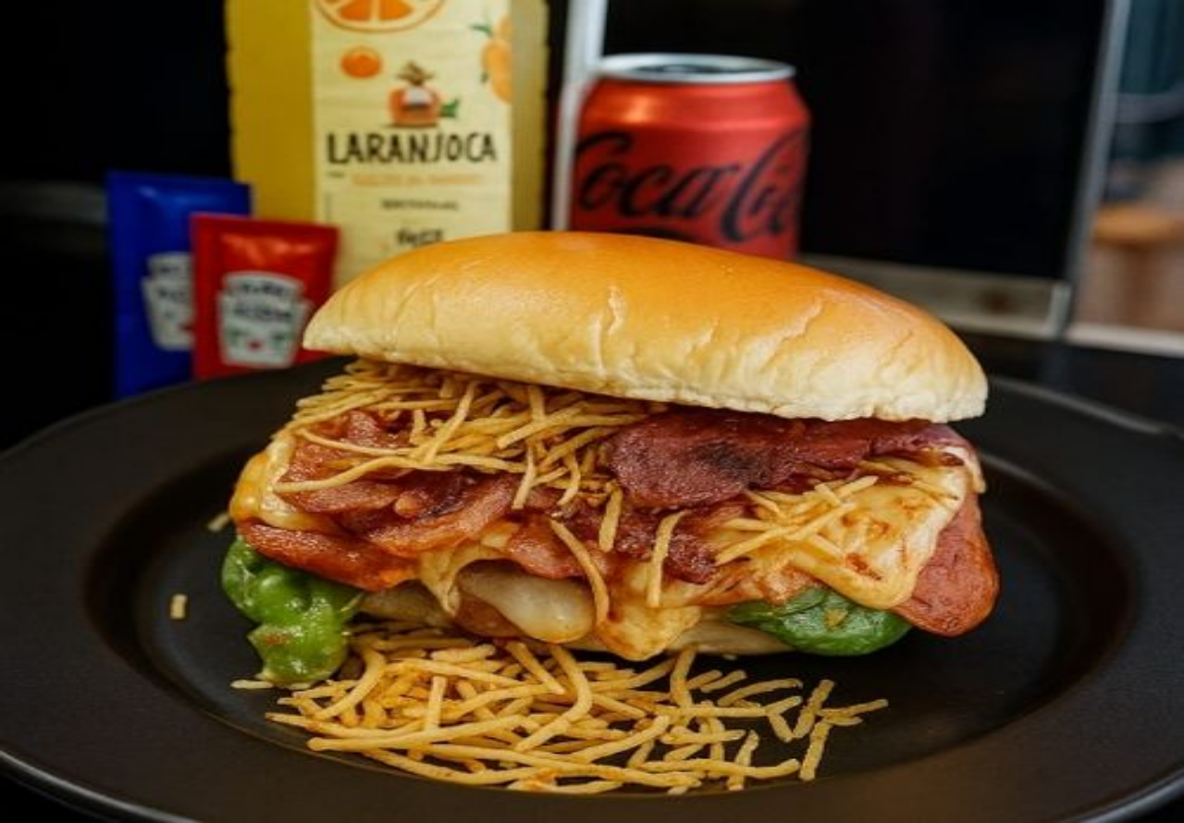
scroll to position [1619, 0]
type input "2"
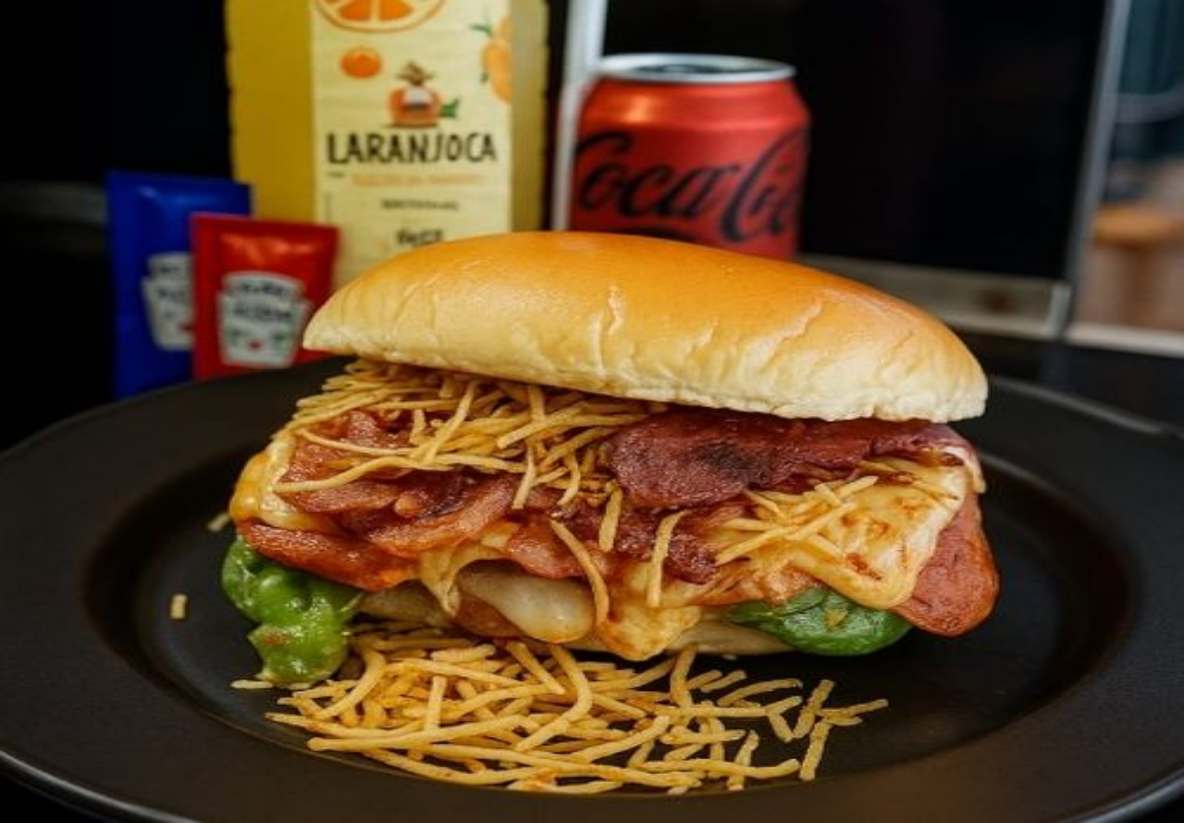
type input "2"
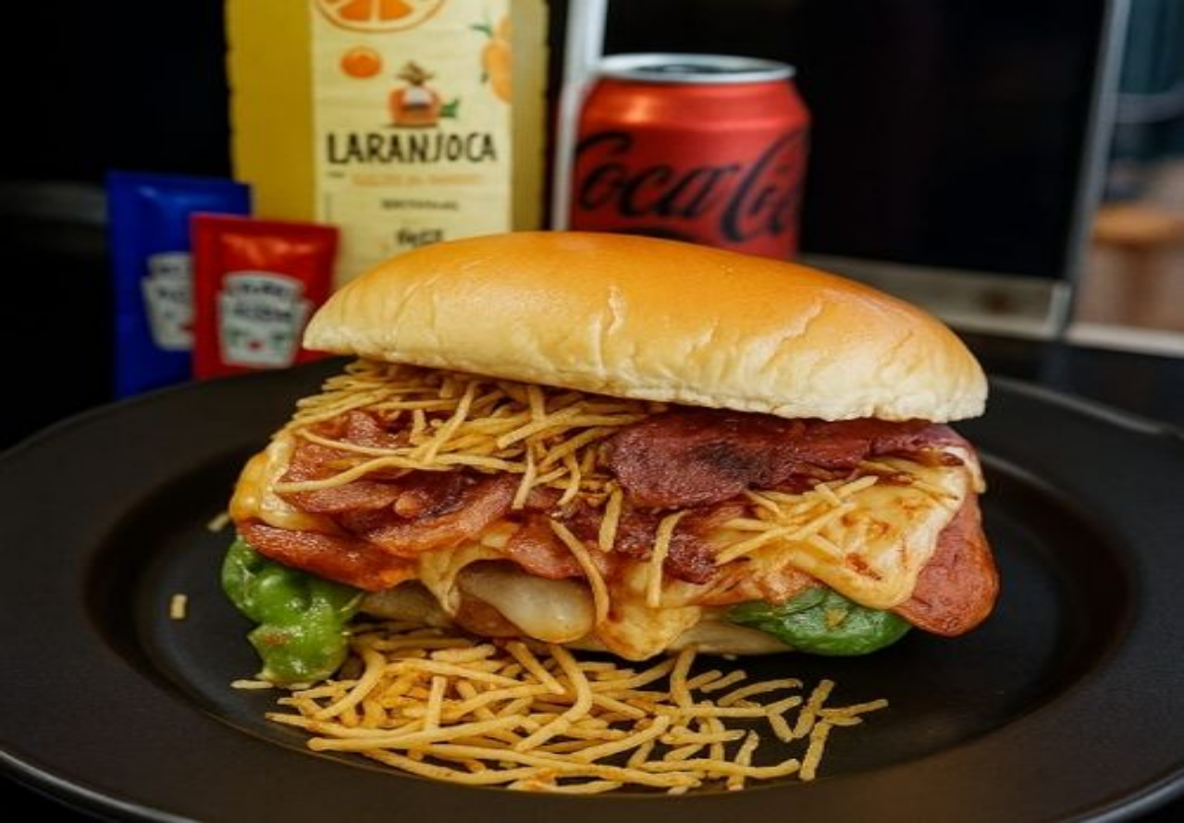
type input "1"
click at [881, 671] on button "Não registrar e enviar pedido" at bounding box center [842, 680] width 166 height 18
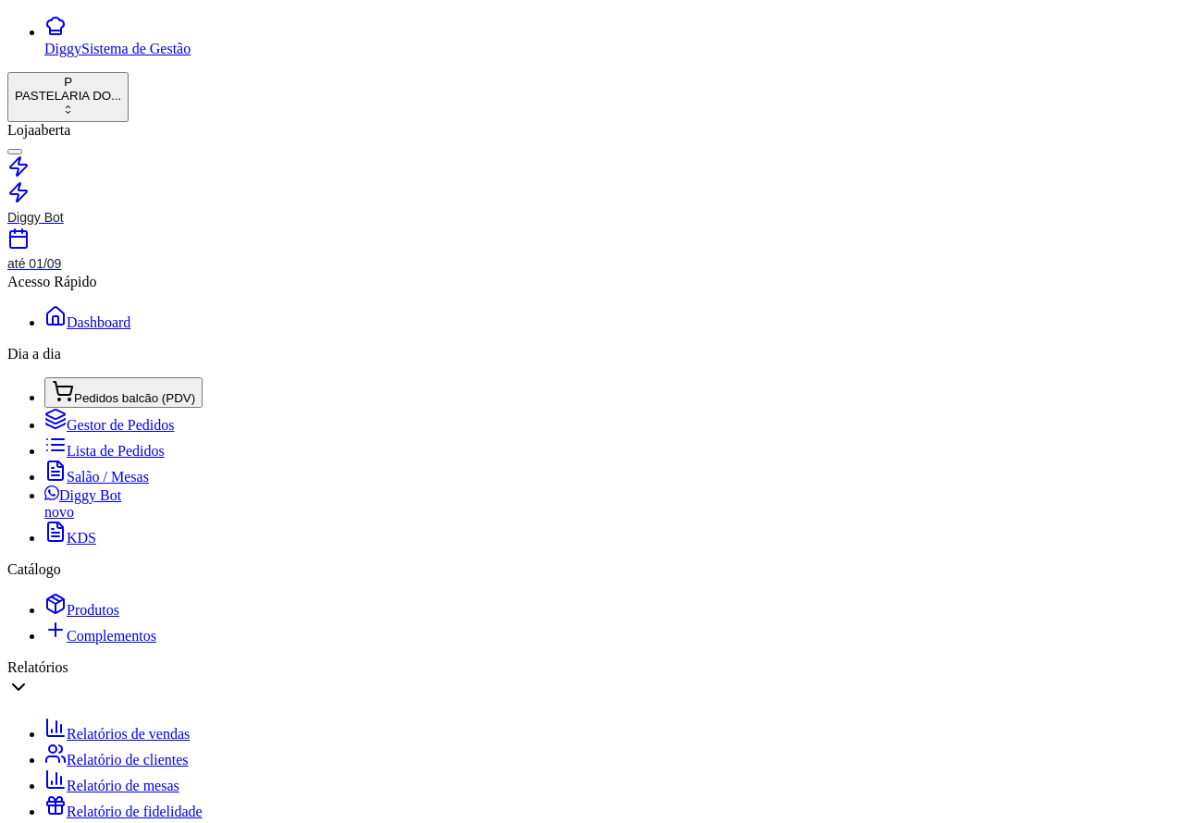
click at [554, 694] on button "CAIXA" at bounding box center [580, 703] width 52 height 19
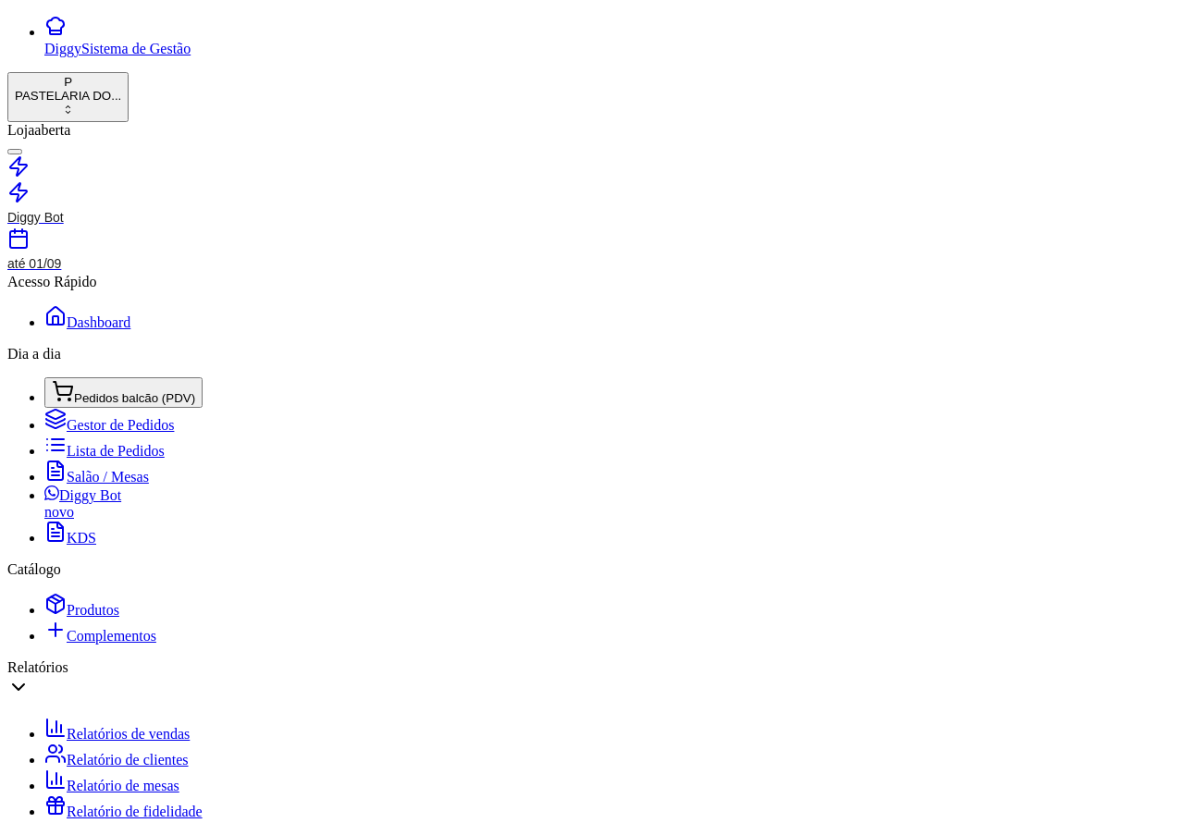
click at [554, 687] on button "CAIXA" at bounding box center [580, 696] width 52 height 19
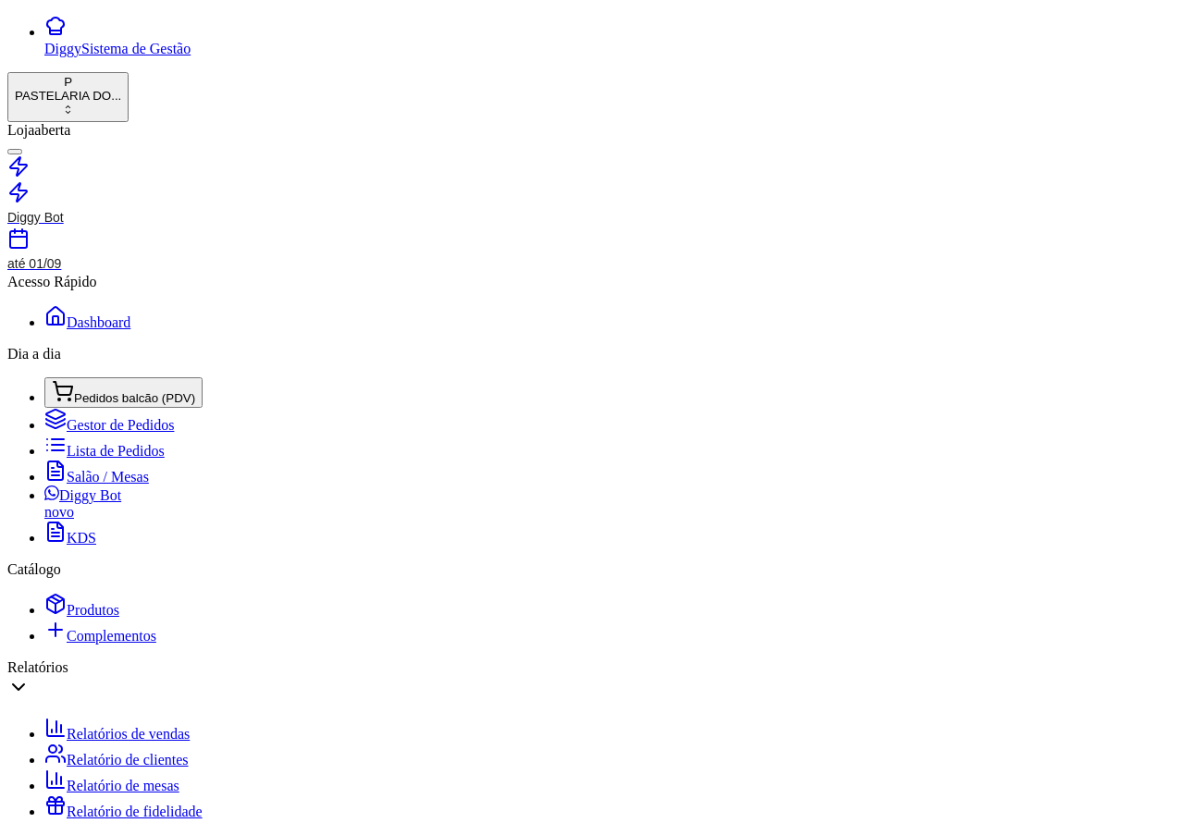
type input "R$ 0,00"
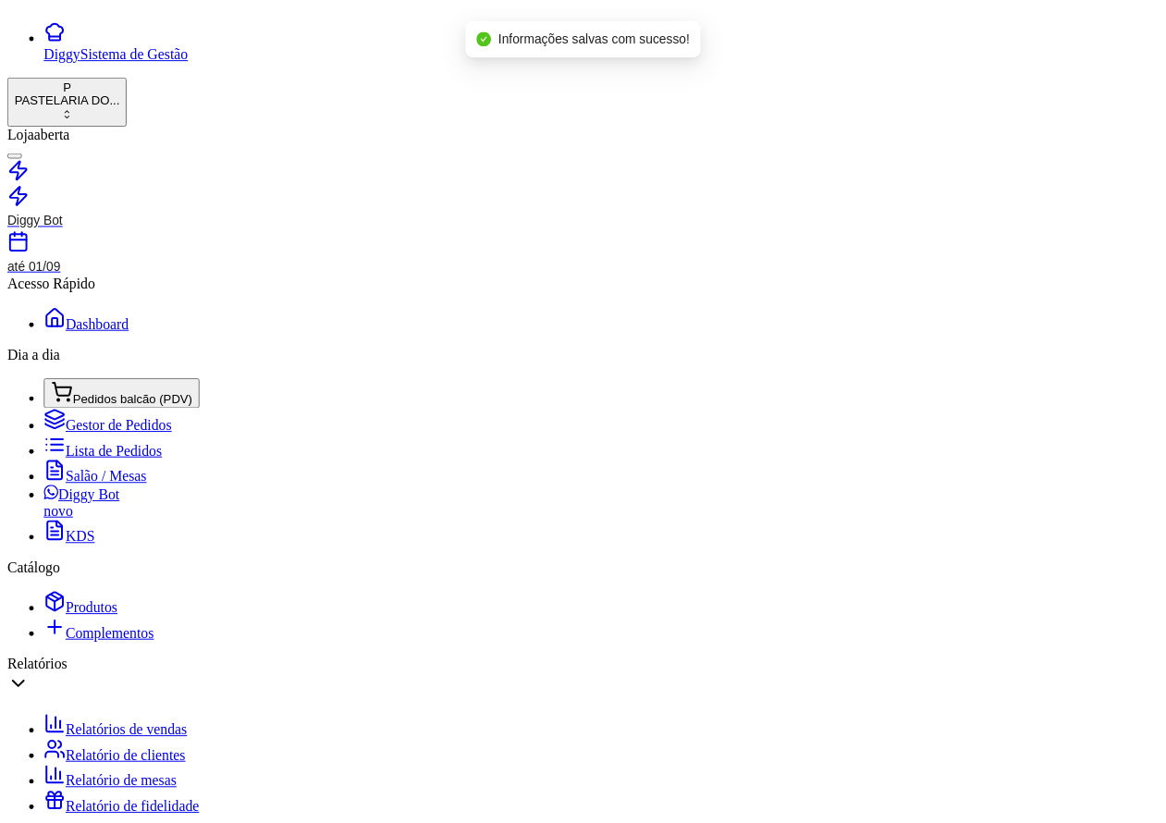
scroll to position [0, 0]
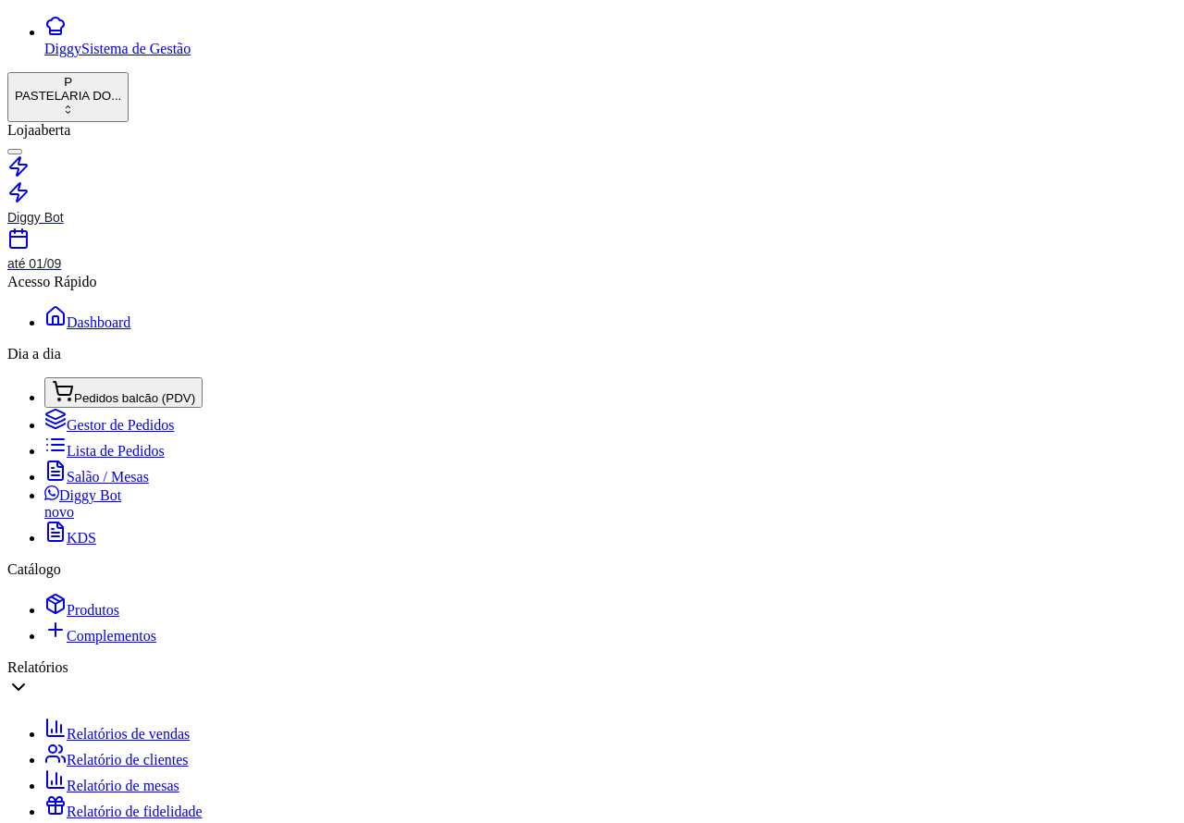
click at [166, 726] on link "Relatórios de vendas" at bounding box center [116, 734] width 145 height 16
select select "ALL"
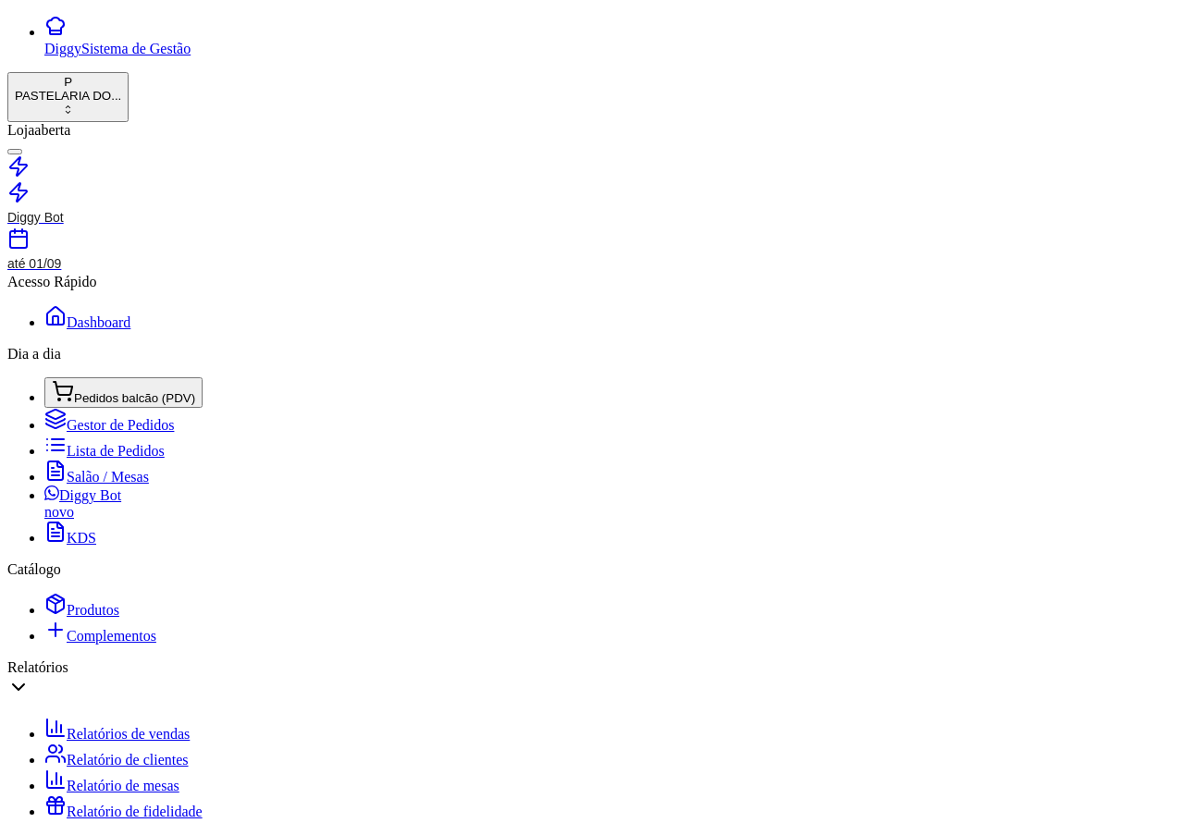
select select "ALL"
select select "0"
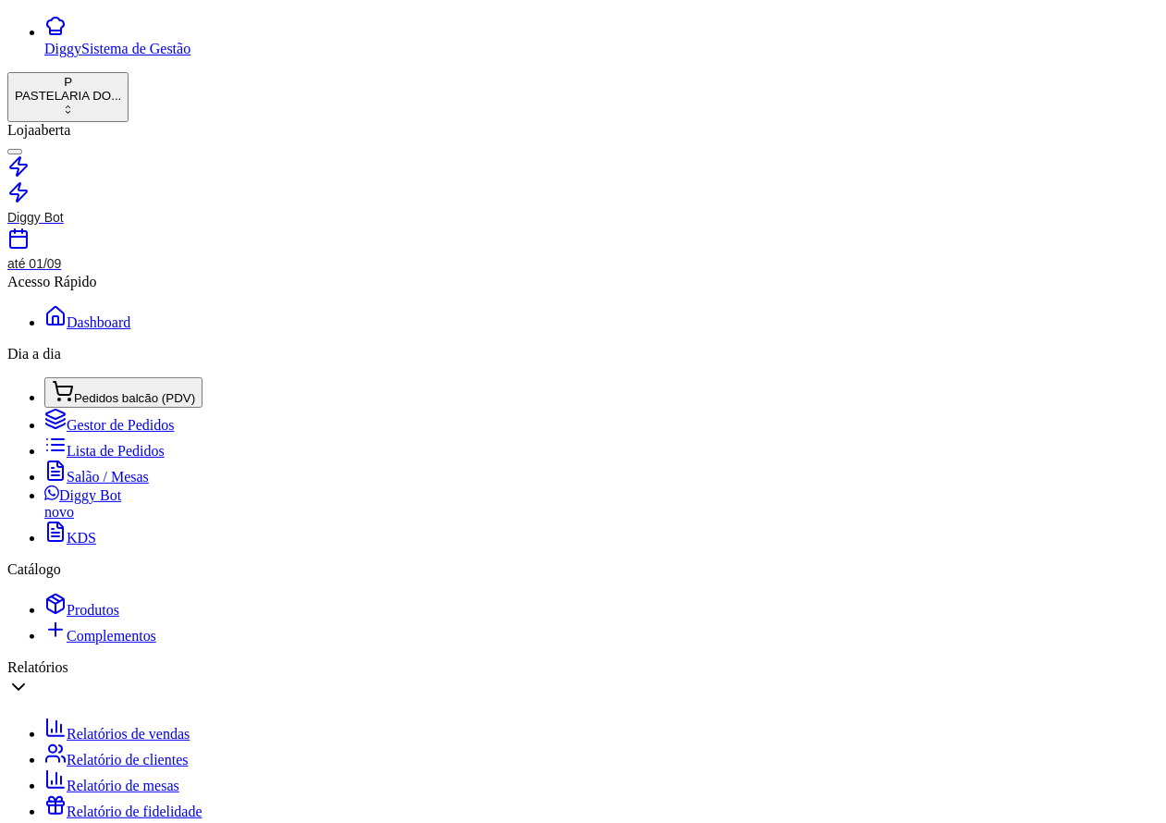
click at [128, 391] on span "Pedidos balcão (PDV)" at bounding box center [134, 398] width 121 height 14
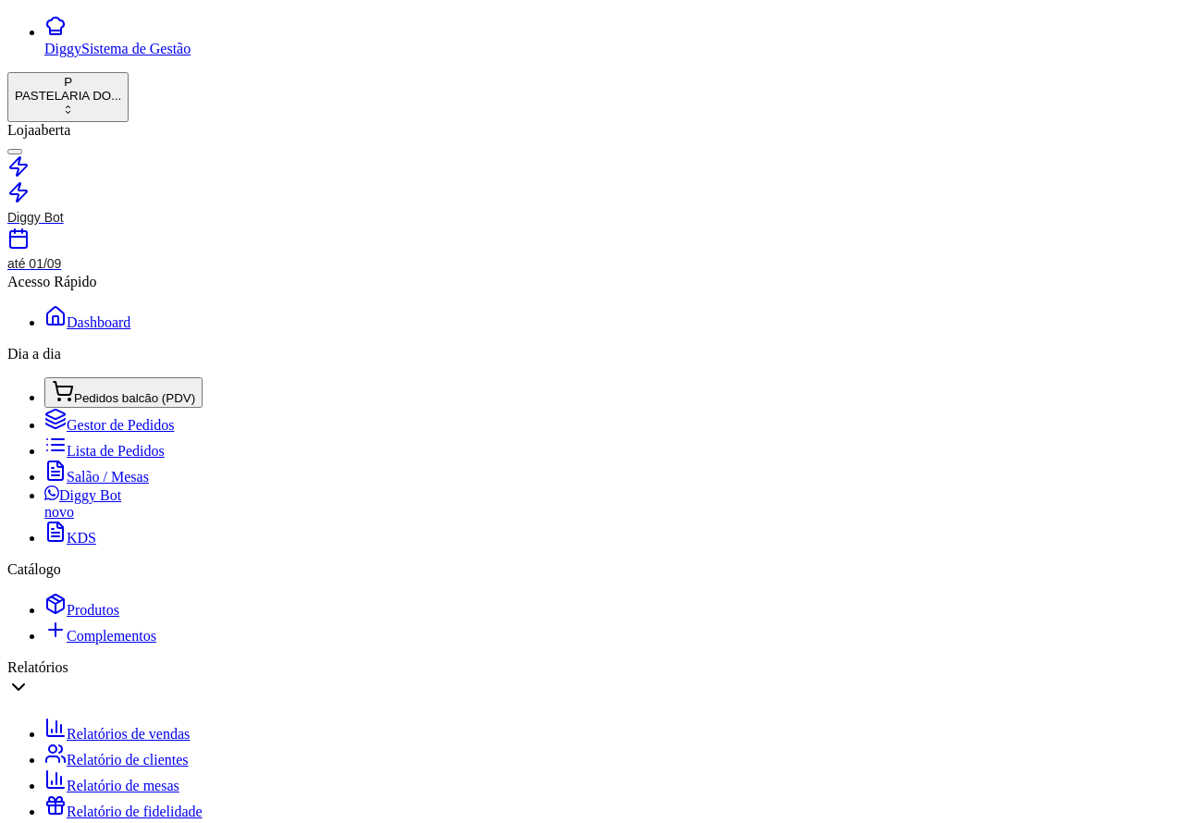
click at [99, 469] on span "Salão / Mesas" at bounding box center [108, 477] width 82 height 16
click at [120, 443] on span "Lista de Pedidos" at bounding box center [116, 451] width 98 height 16
click at [126, 417] on span "Gestor de Pedidos" at bounding box center [120, 425] width 107 height 16
click at [94, 443] on span "Lista de Pedidos" at bounding box center [116, 451] width 98 height 16
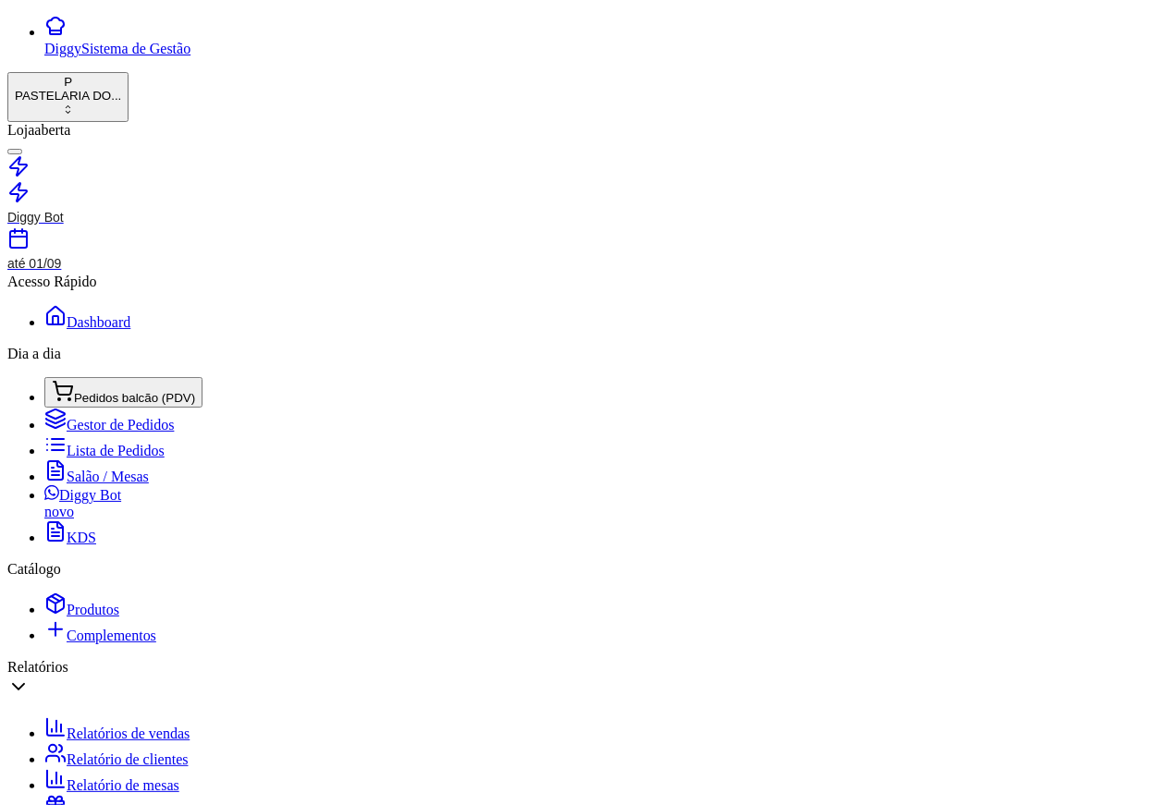
click at [94, 469] on span "Salão / Mesas" at bounding box center [108, 477] width 82 height 16
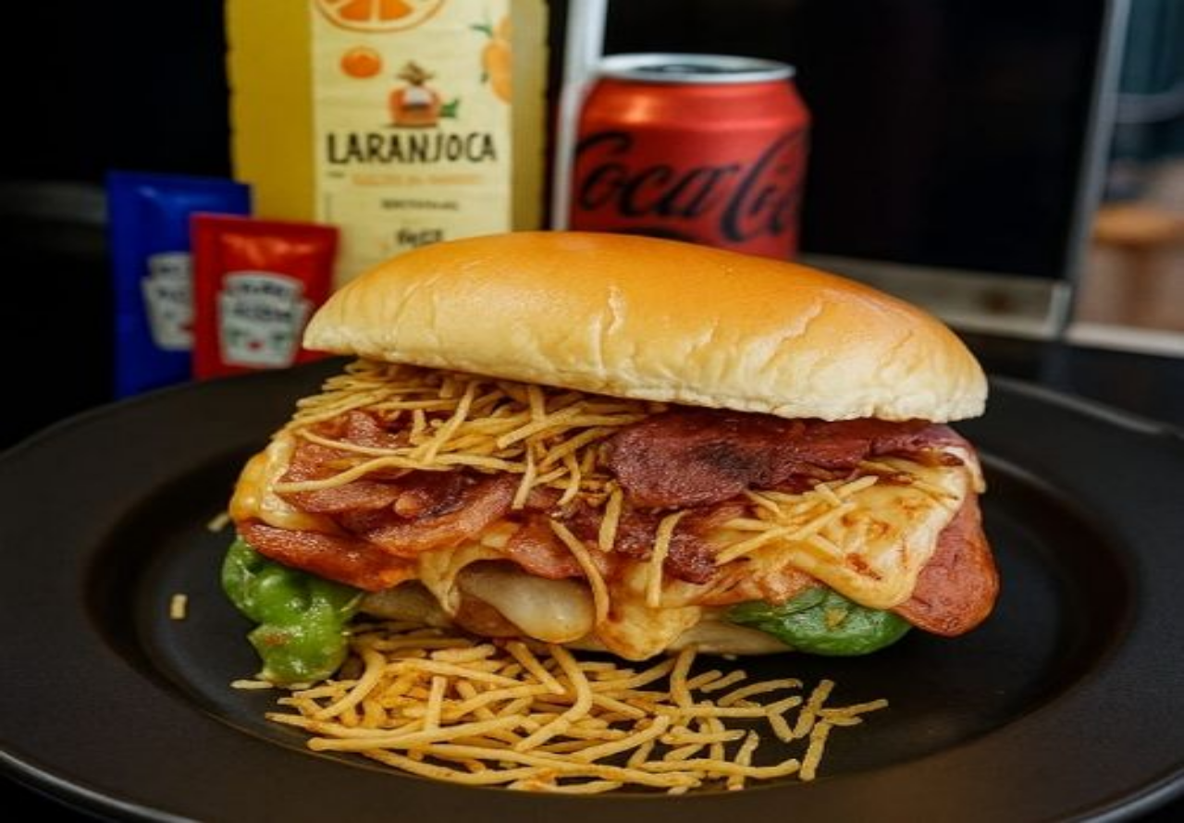
scroll to position [287, 0]
type input "1"
click at [883, 714] on button "Não registrar e enviar pedido" at bounding box center [842, 723] width 166 height 18
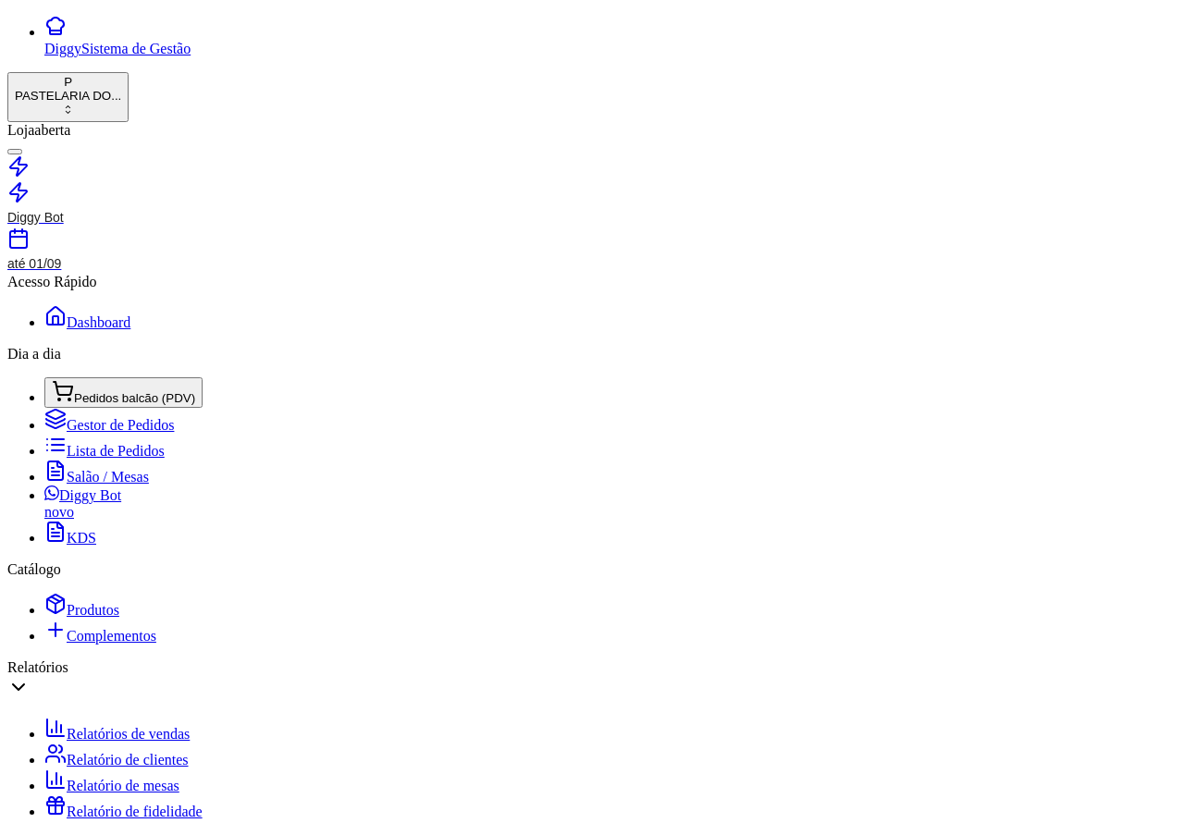
click at [141, 391] on span "Pedidos balcão (PDV)" at bounding box center [134, 398] width 121 height 14
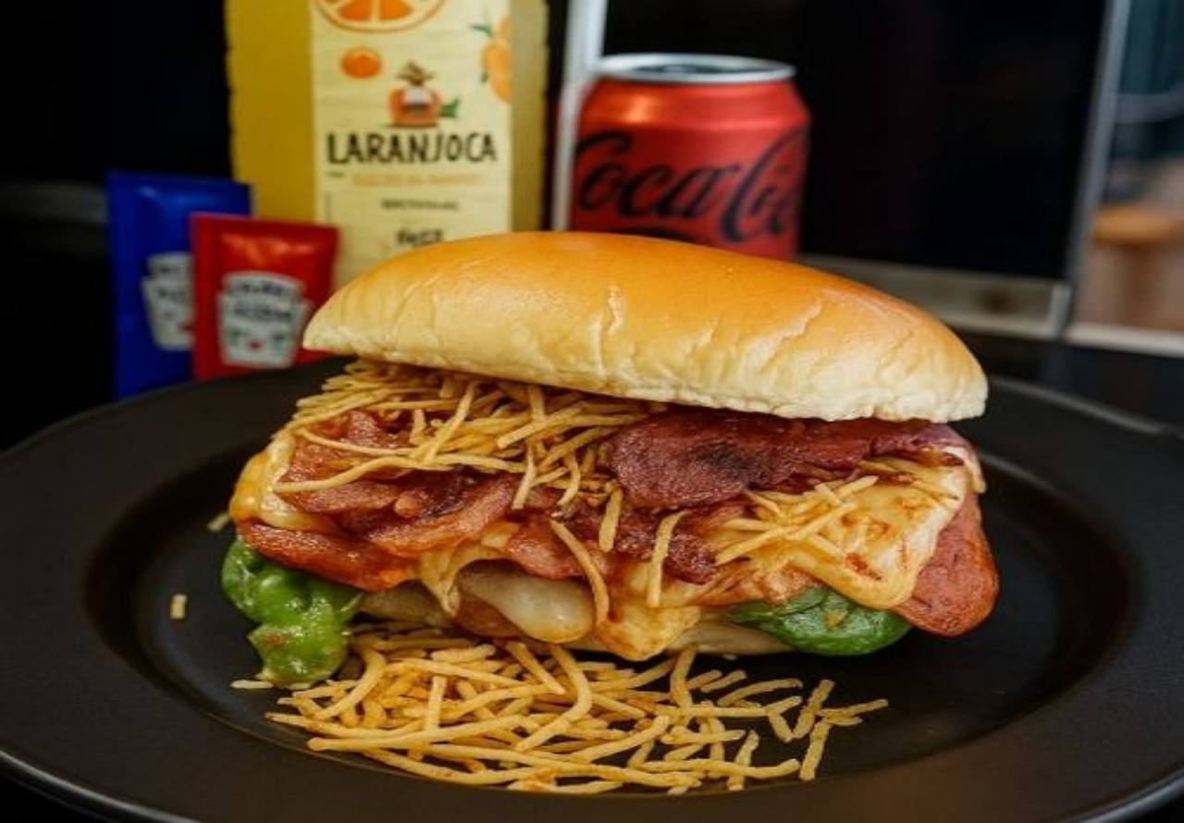
click at [371, 412] on img at bounding box center [592, 411] width 1184 height 823
type input "C"
type input "COR"
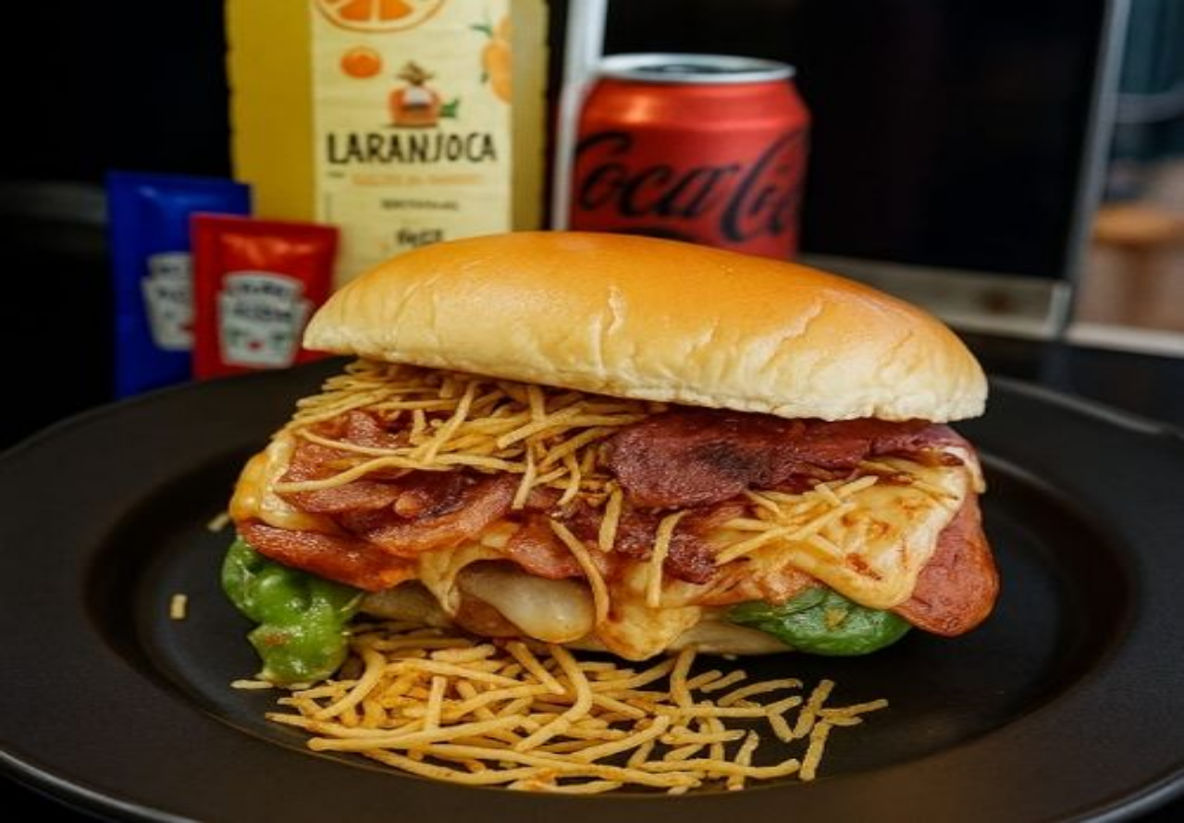
scroll to position [94, 0]
click at [363, 320] on img at bounding box center [592, 411] width 1184 height 823
type input "c"
type input "CORTAR OU LEVAR A FACA"
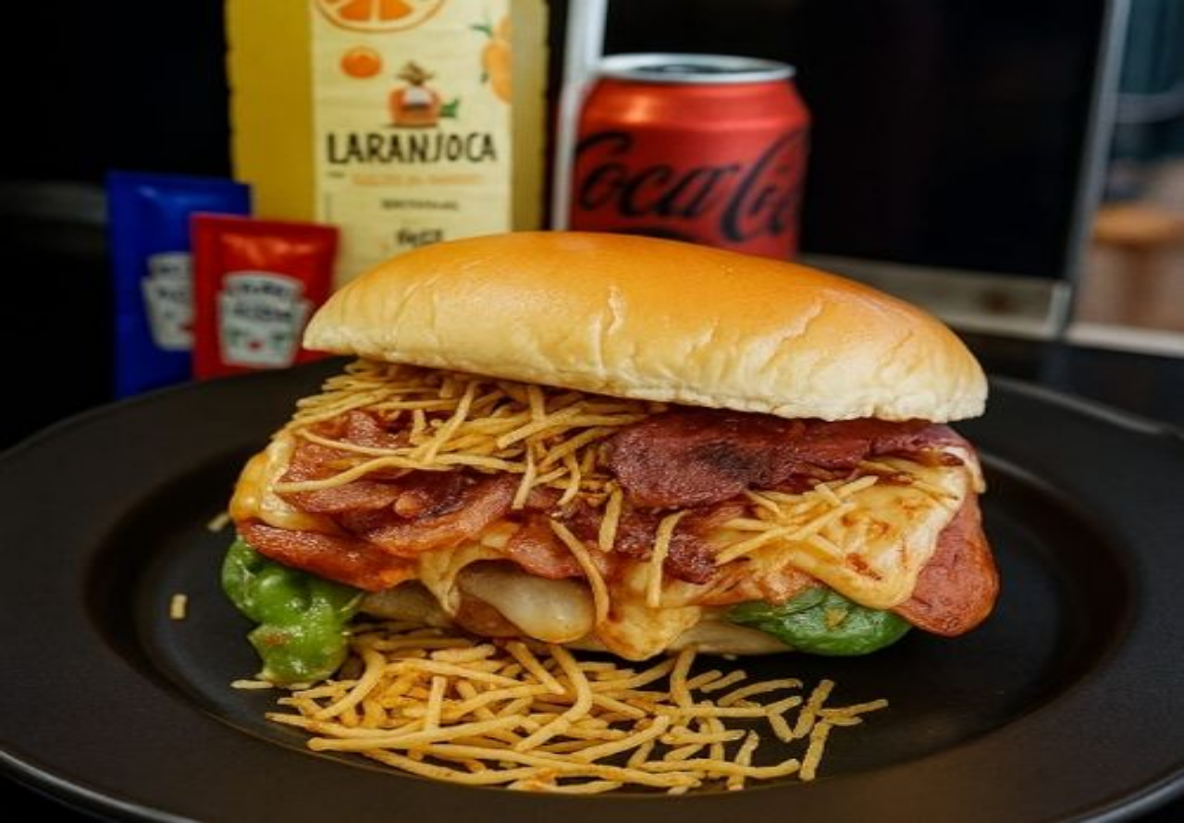
click at [874, 715] on button "Não registrar e enviar pedido" at bounding box center [842, 723] width 166 height 18
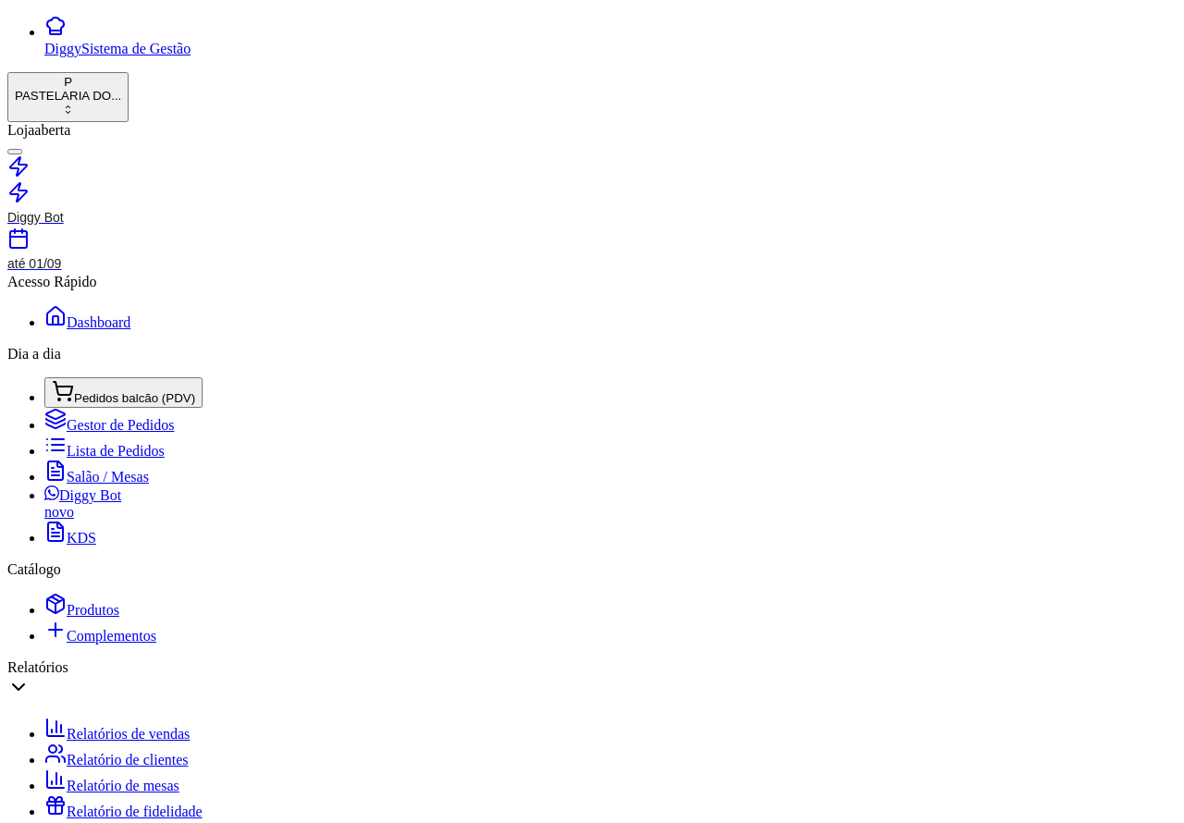
scroll to position [106, 0]
click at [153, 391] on span "Pedidos balcão (PDV)" at bounding box center [134, 398] width 121 height 14
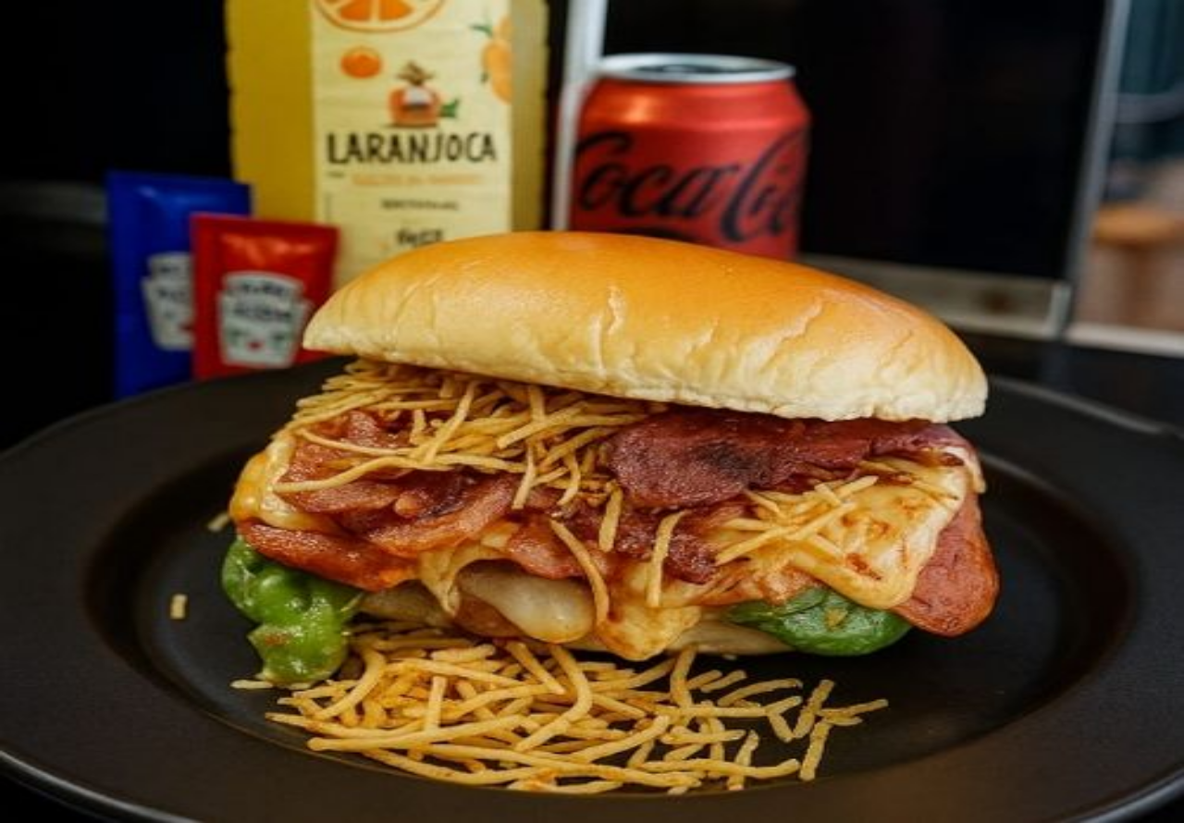
type input "2"
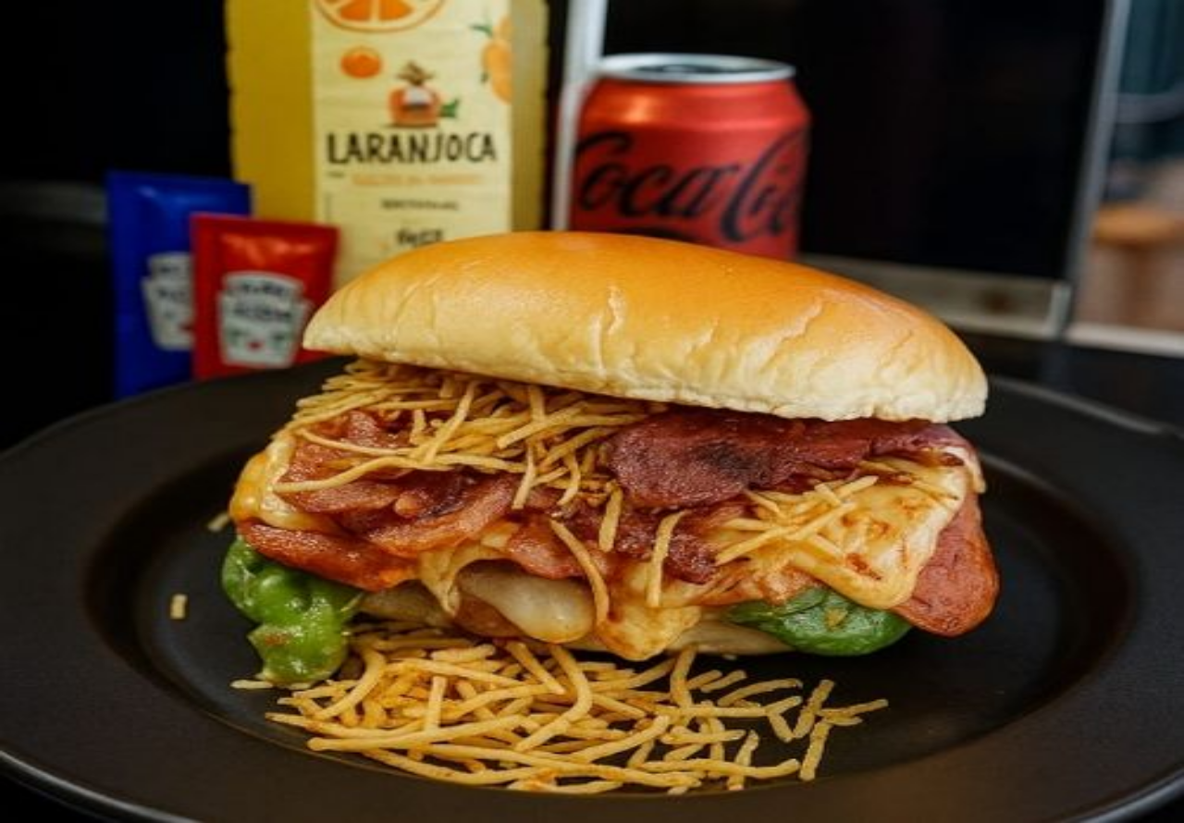
type input "2"
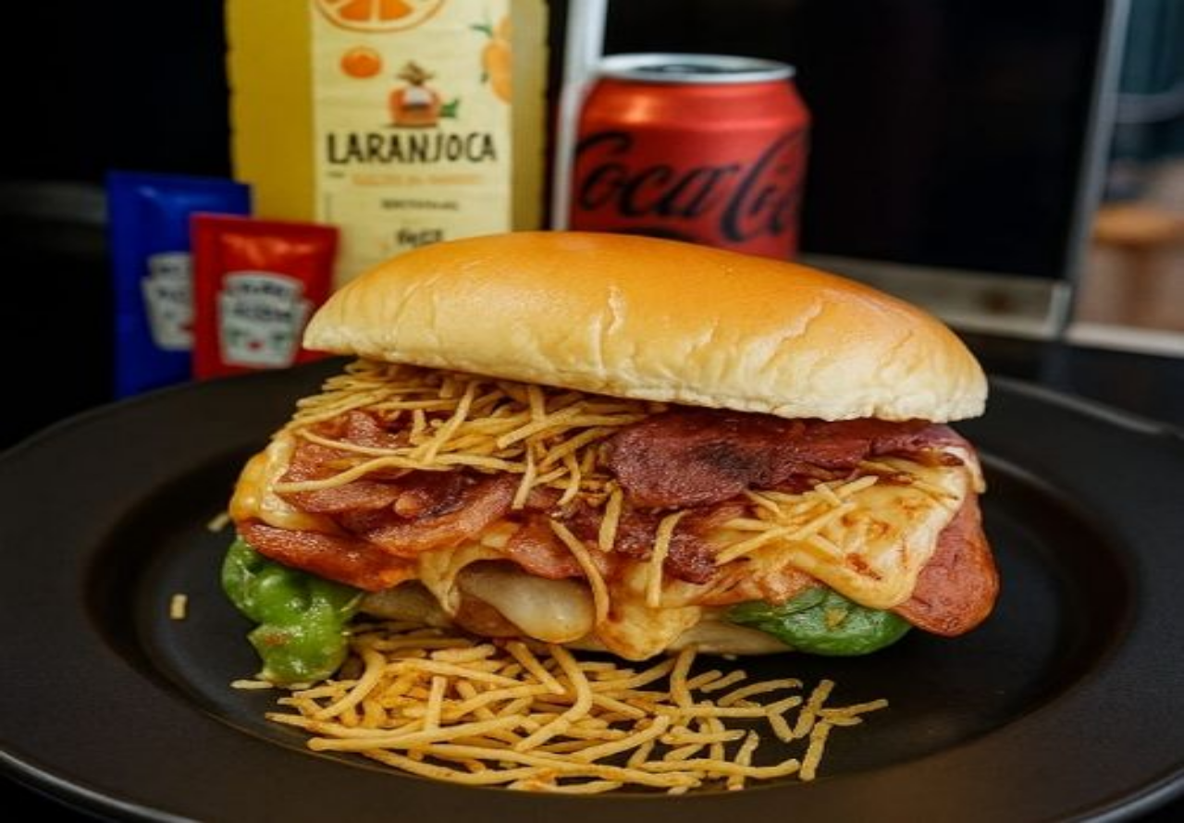
type input "1"
type input "DRIKA VEM RETIRAR..WATTS"
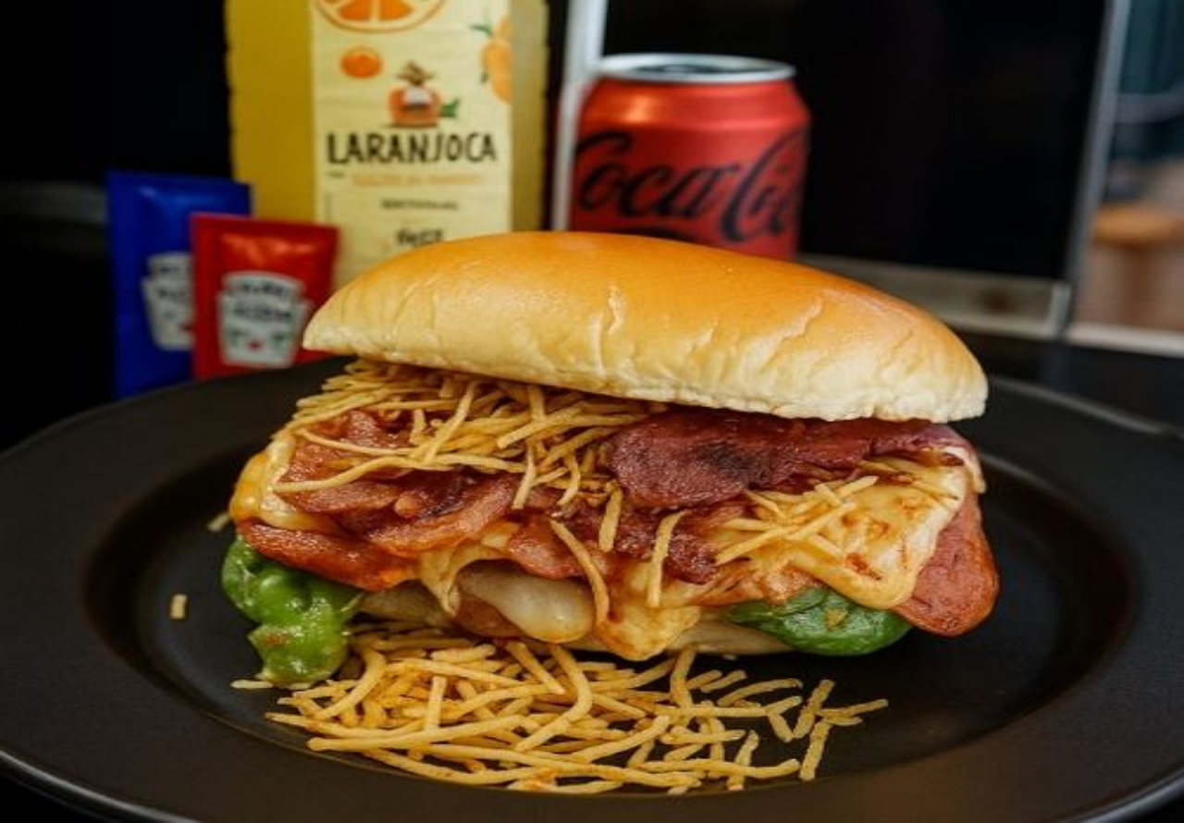
type input "0"
click at [631, 592] on button "Confirmar" at bounding box center [597, 601] width 67 height 18
type input "0"
type input "R$ 0,00"
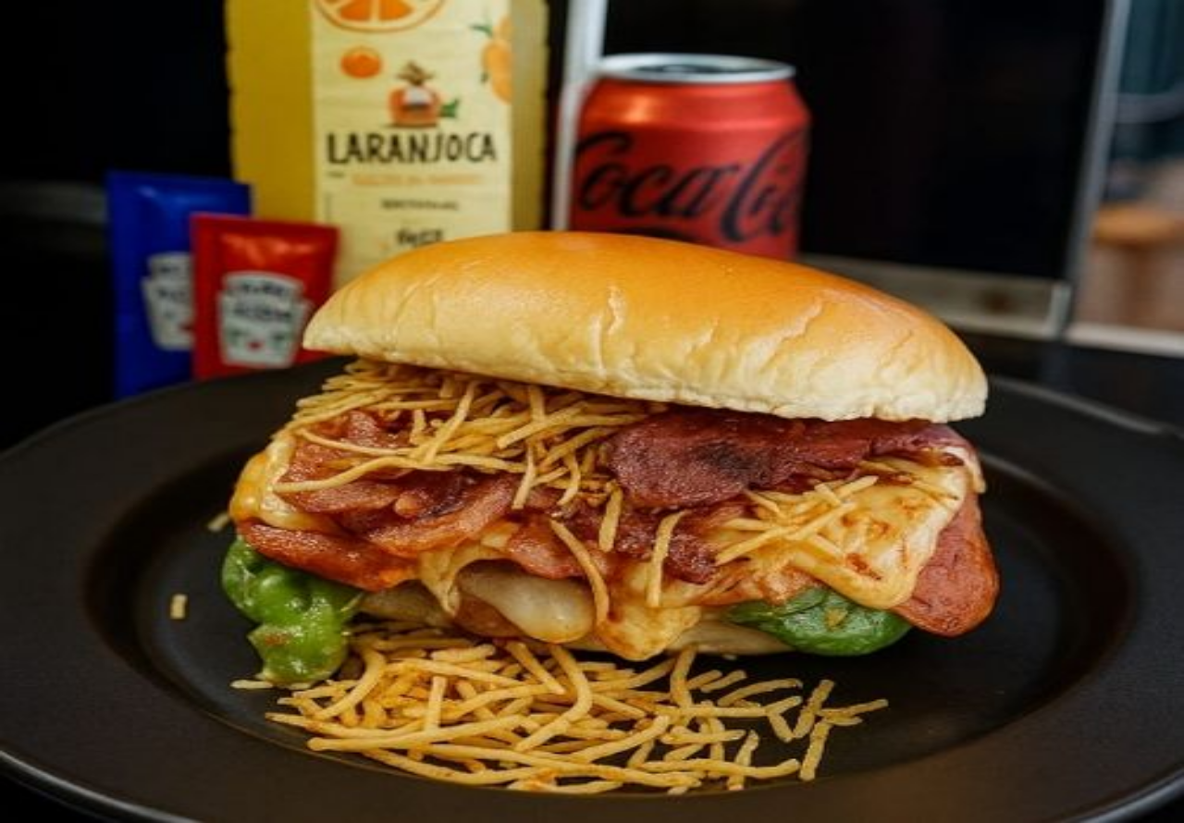
scroll to position [3029, 0]
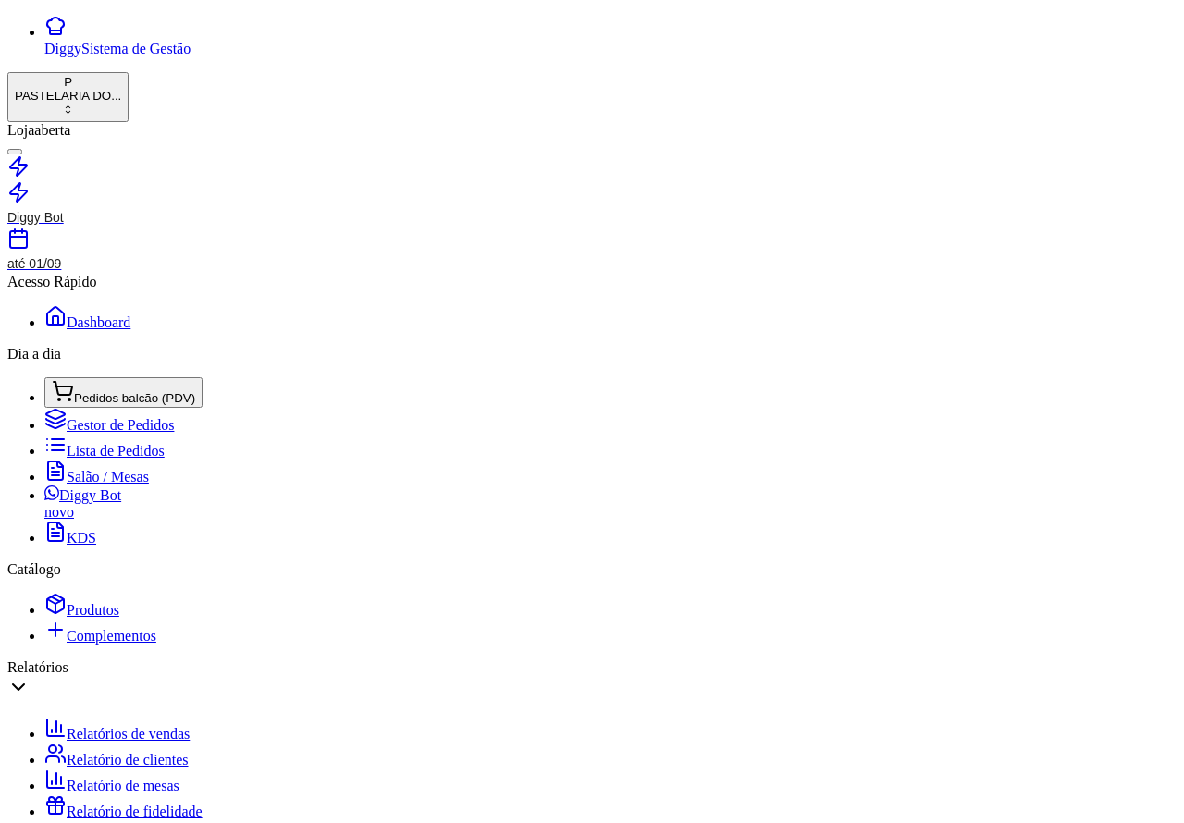
click at [554, 743] on button "CAIXA" at bounding box center [580, 752] width 52 height 19
click at [165, 377] on button "Pedidos balcão (PDV)" at bounding box center [123, 392] width 158 height 31
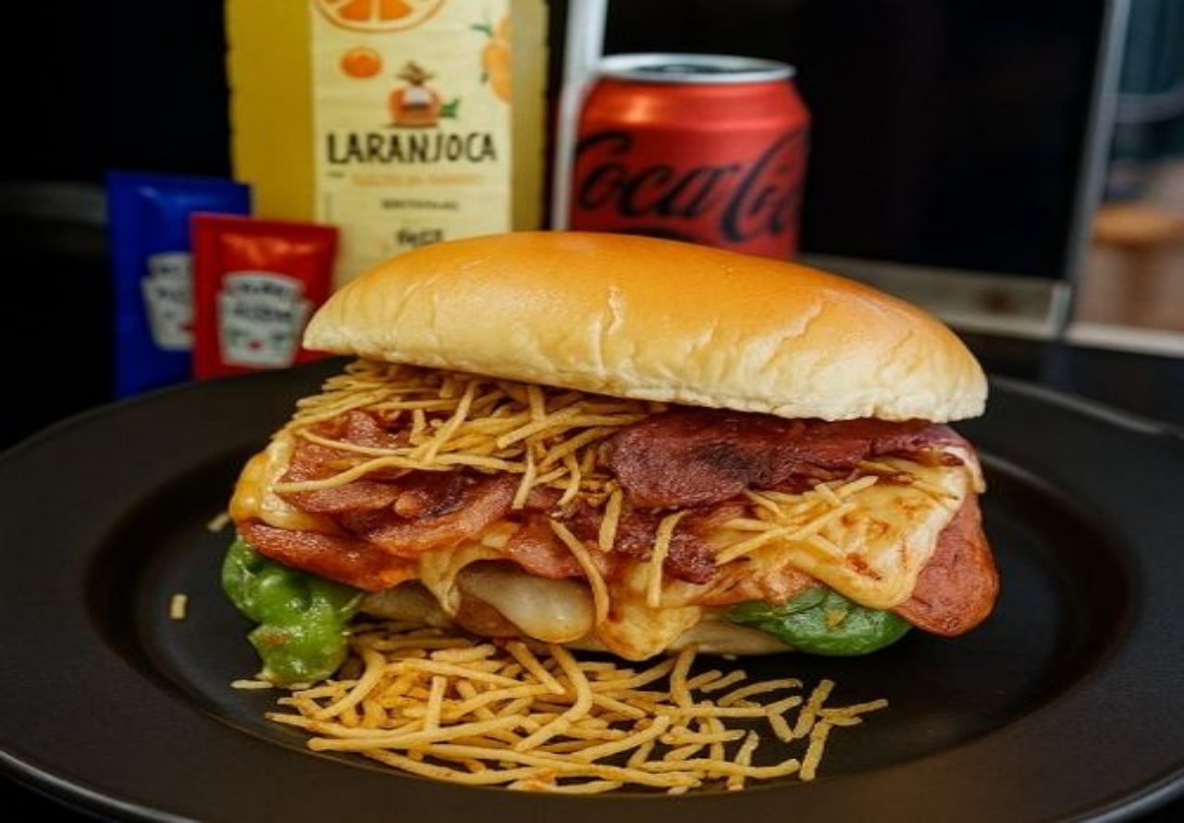
type input "H"
type input "g"
type input "[PERSON_NAME] VEM RETIRAR"
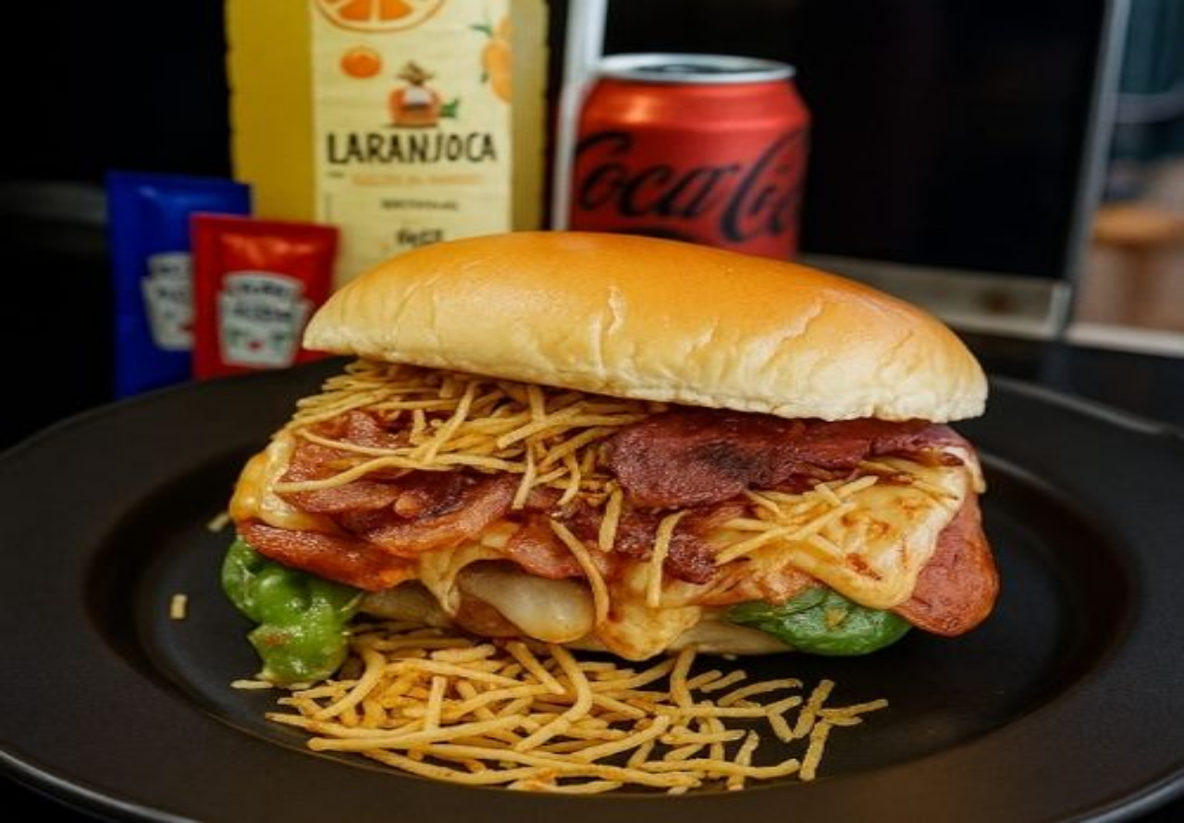
click at [629, 593] on button "Confirmar" at bounding box center [595, 602] width 67 height 18
type input "R$ 0,00"
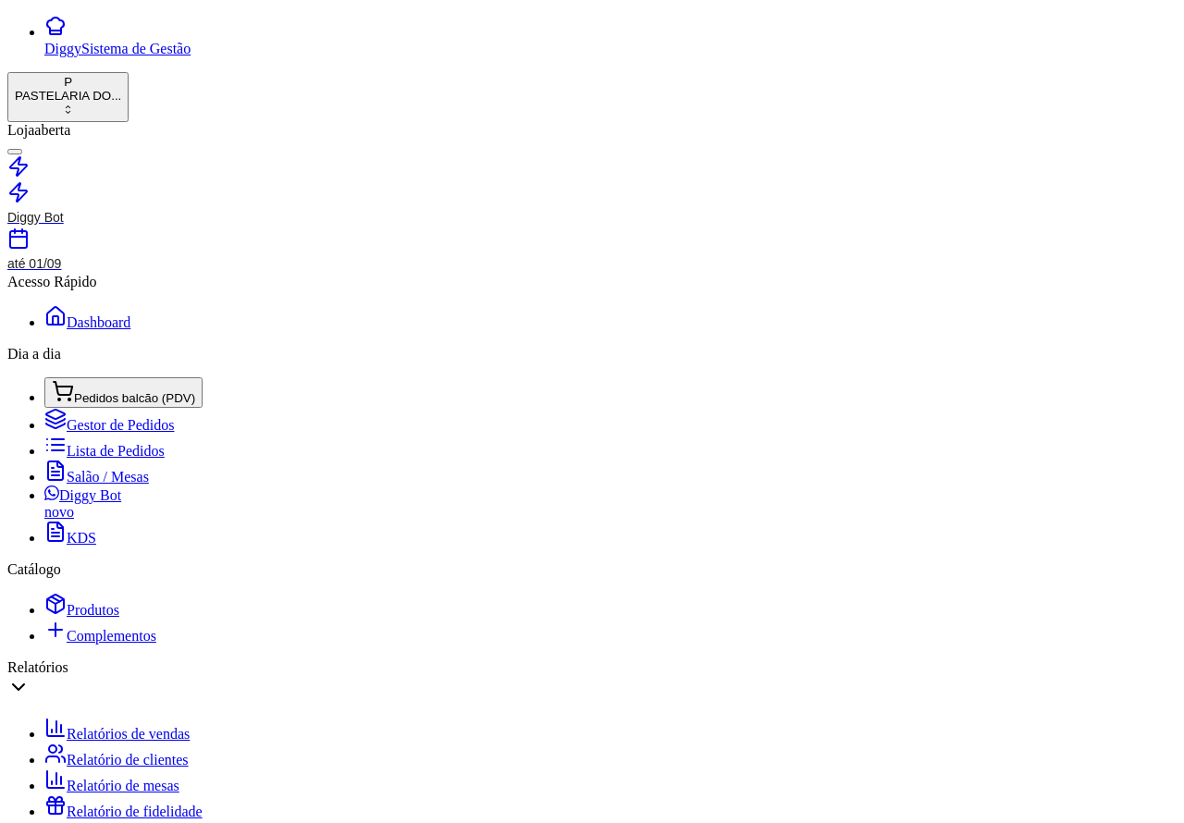
type input "R$ 0,00"
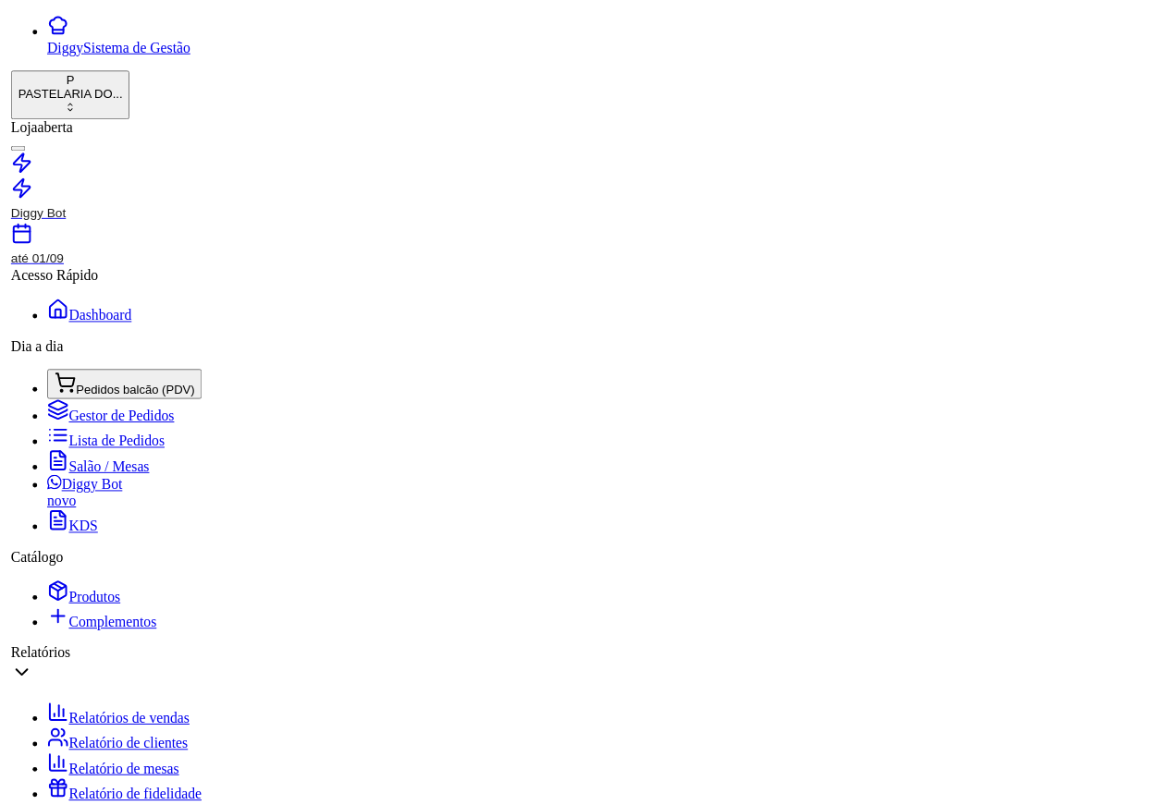
scroll to position [0, 0]
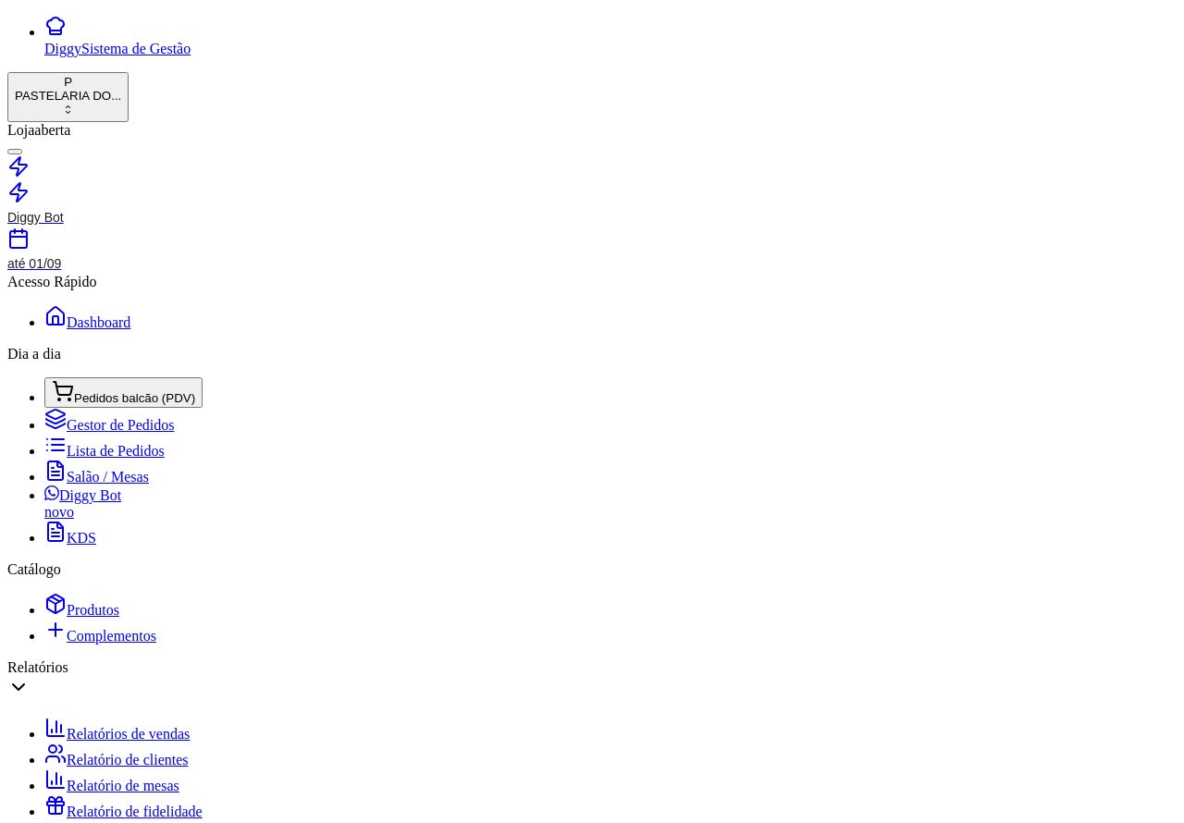
click at [139, 443] on link "Lista de Pedidos" at bounding box center [104, 451] width 120 height 16
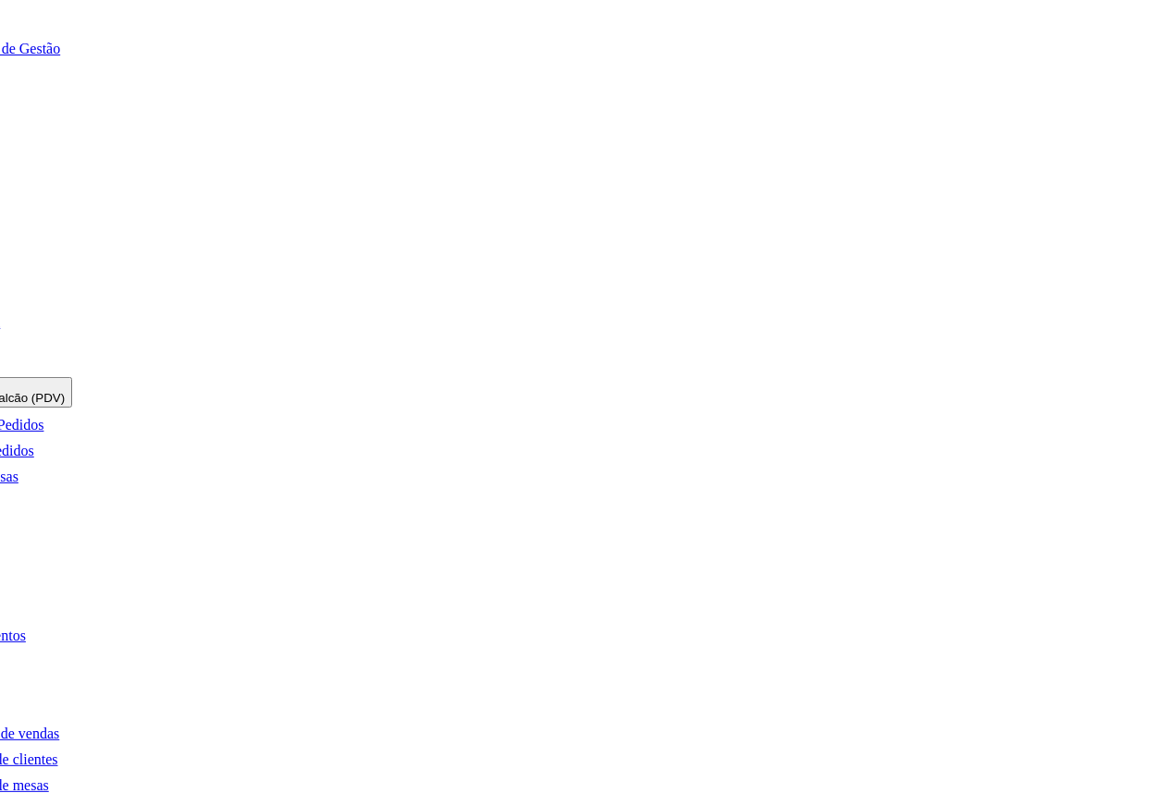
scroll to position [0, 190]
click at [1107, 376] on button "COZINHA" at bounding box center [1125, 385] width 70 height 19
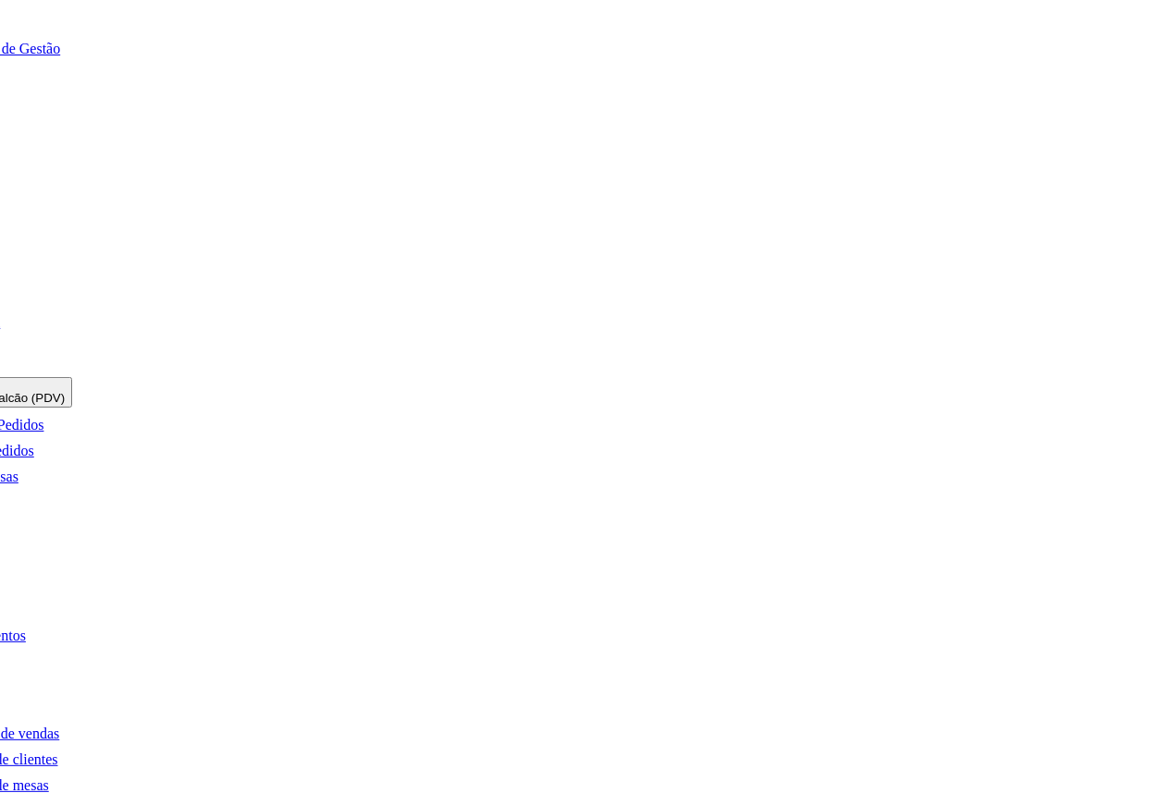
click at [1090, 402] on button "RESERVA" at bounding box center [1126, 405] width 72 height 19
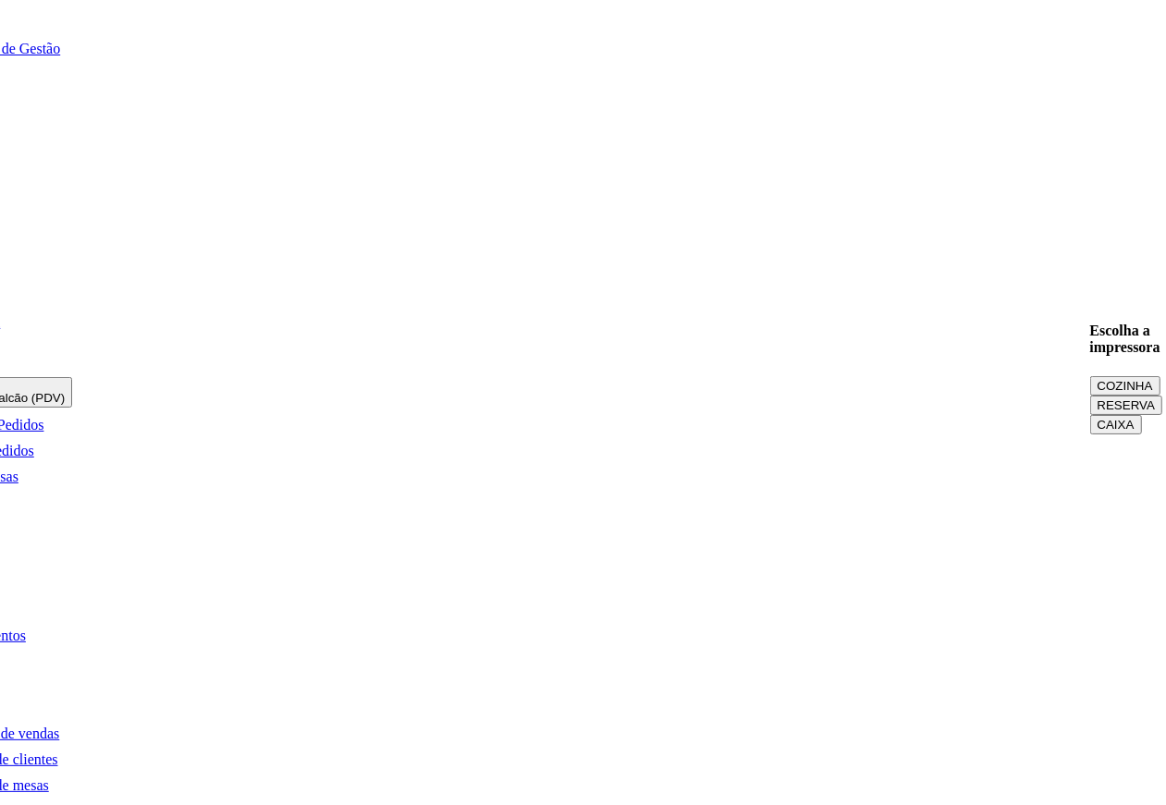
click at [1090, 400] on button "RESERVA" at bounding box center [1126, 405] width 72 height 19
click at [1090, 405] on button "RESERVA" at bounding box center [1126, 405] width 72 height 19
click at [65, 391] on span "Pedidos balcão (PDV)" at bounding box center [4, 398] width 121 height 14
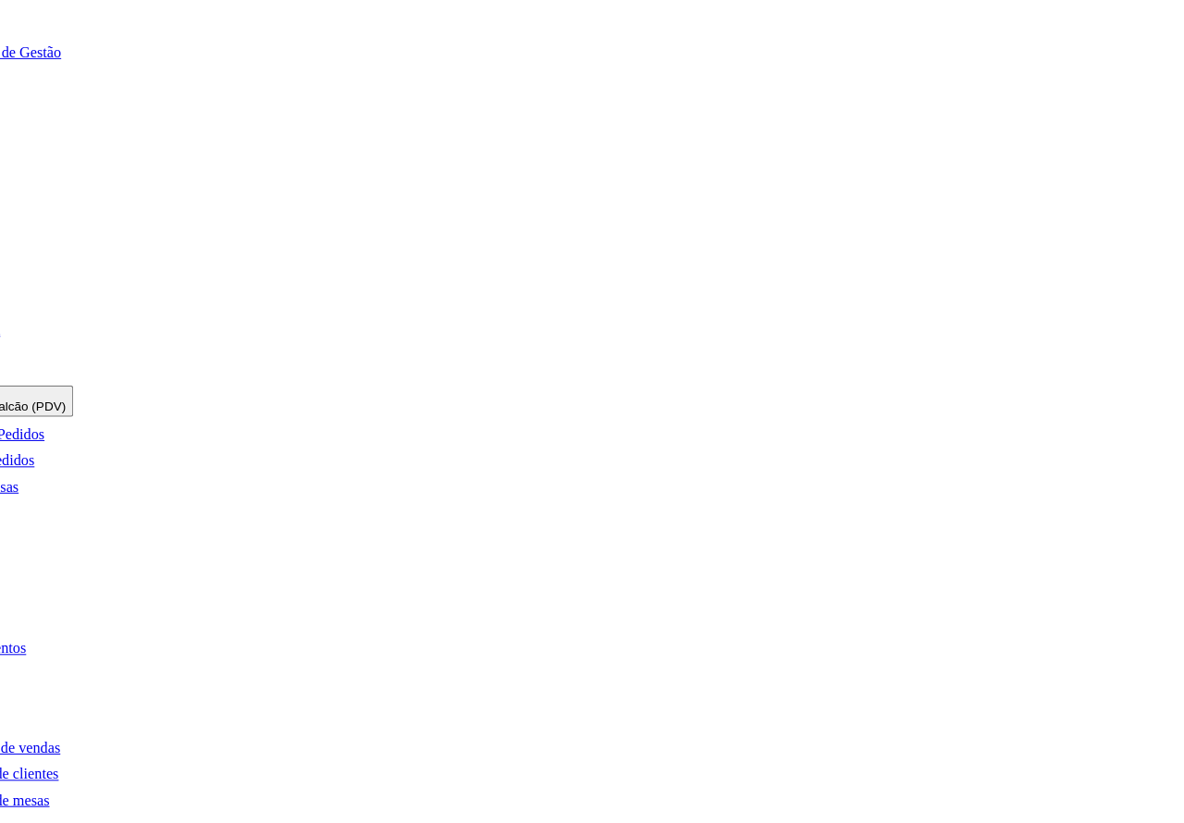
scroll to position [0, 172]
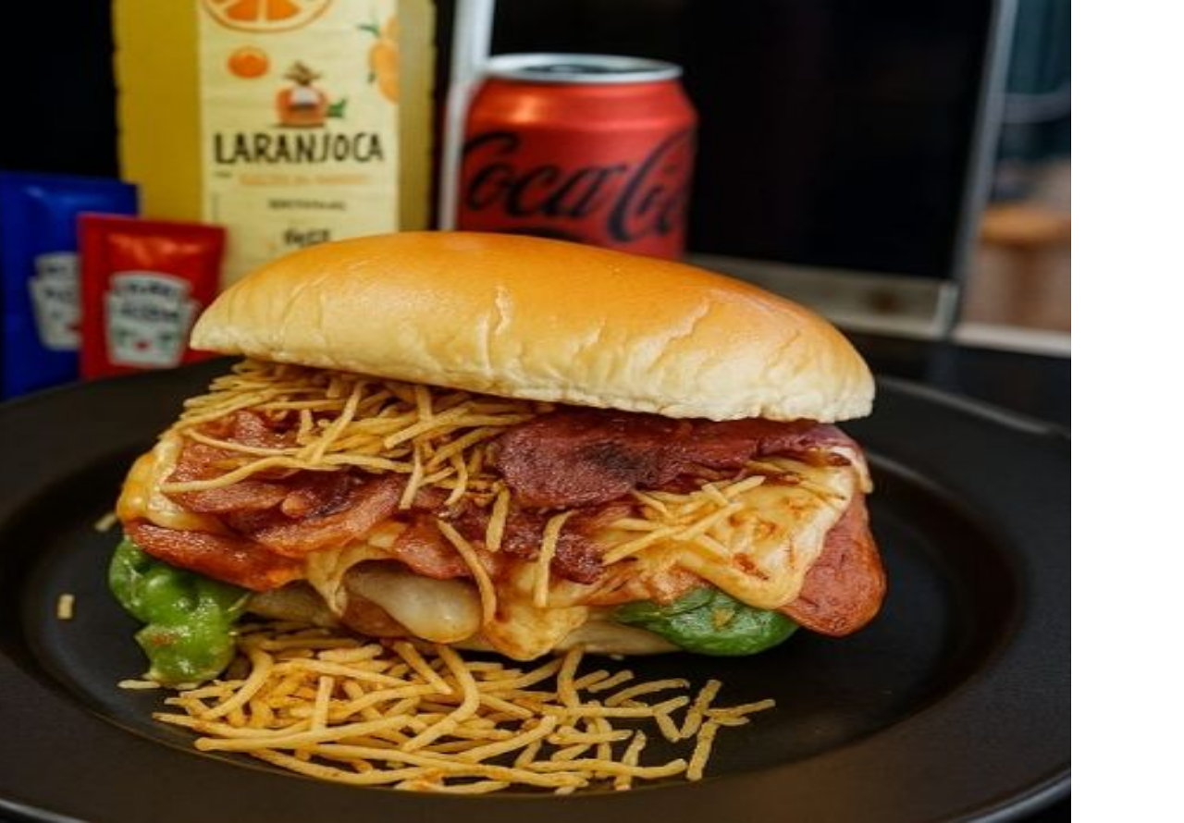
type input "[PERSON_NAME] JUNIOR"
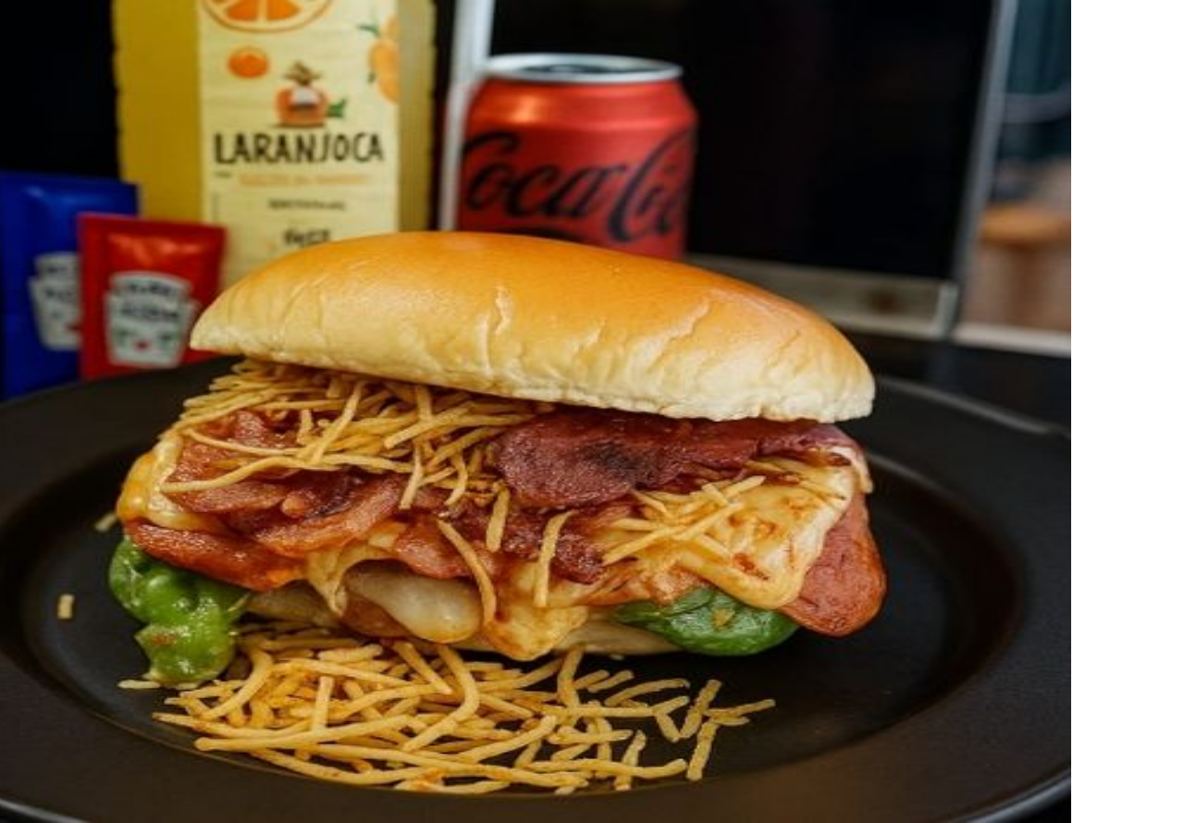
type input "256"
type input "1,00"
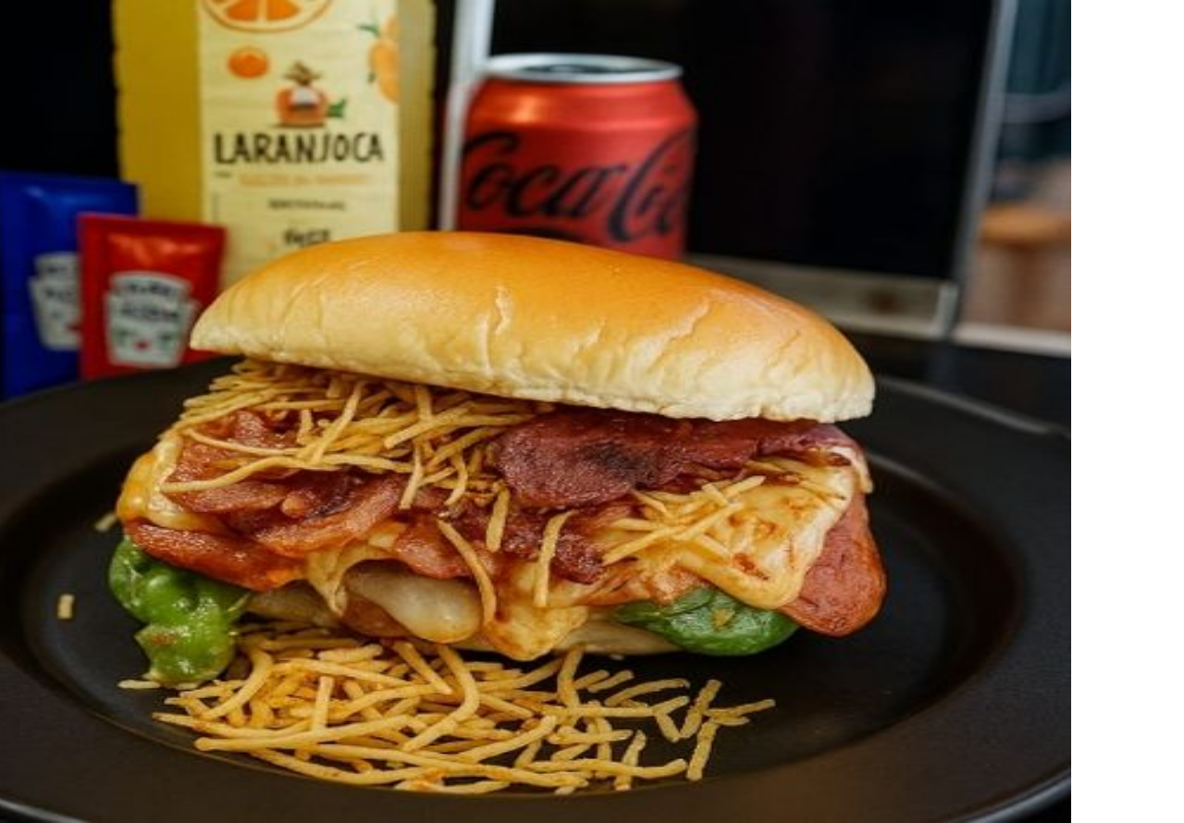
type input "SEM MOSTARDA"
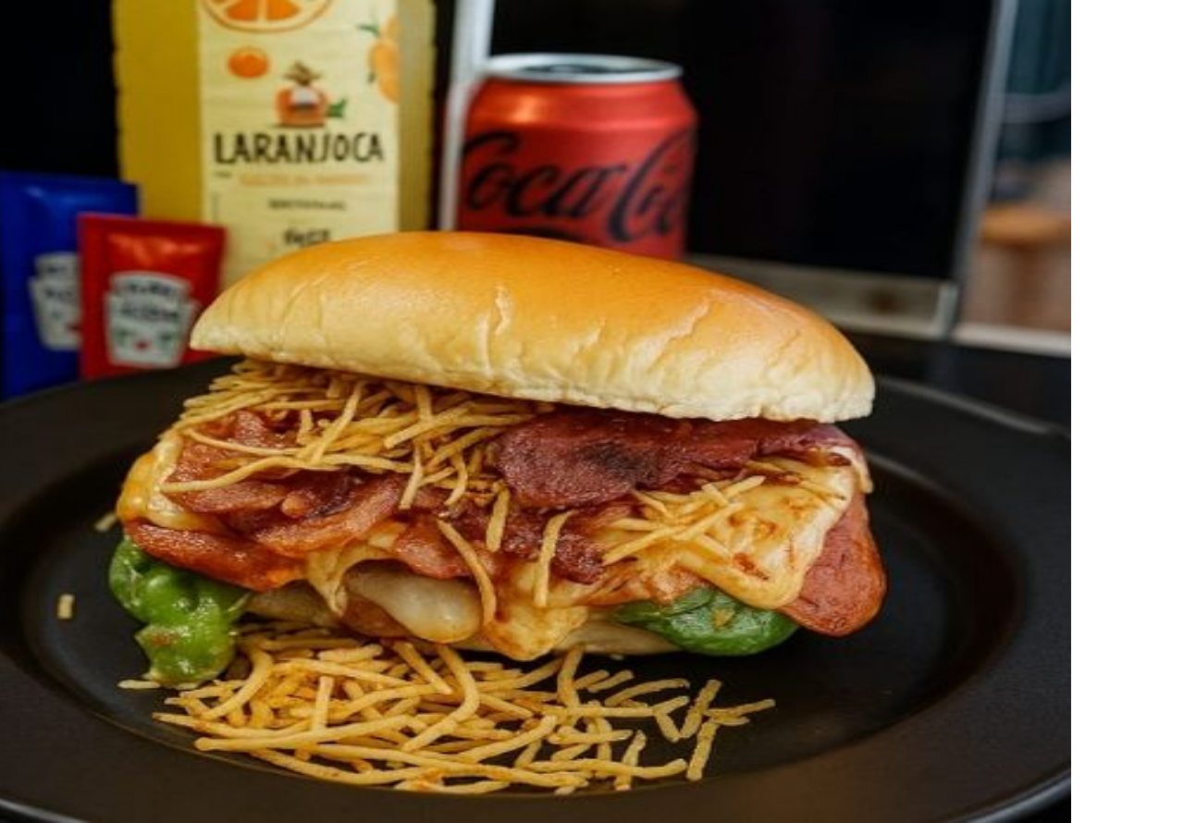
type input "SEM ALFACE SEM CATCHUP MAIONESE E [GEOGRAPHIC_DATA]"
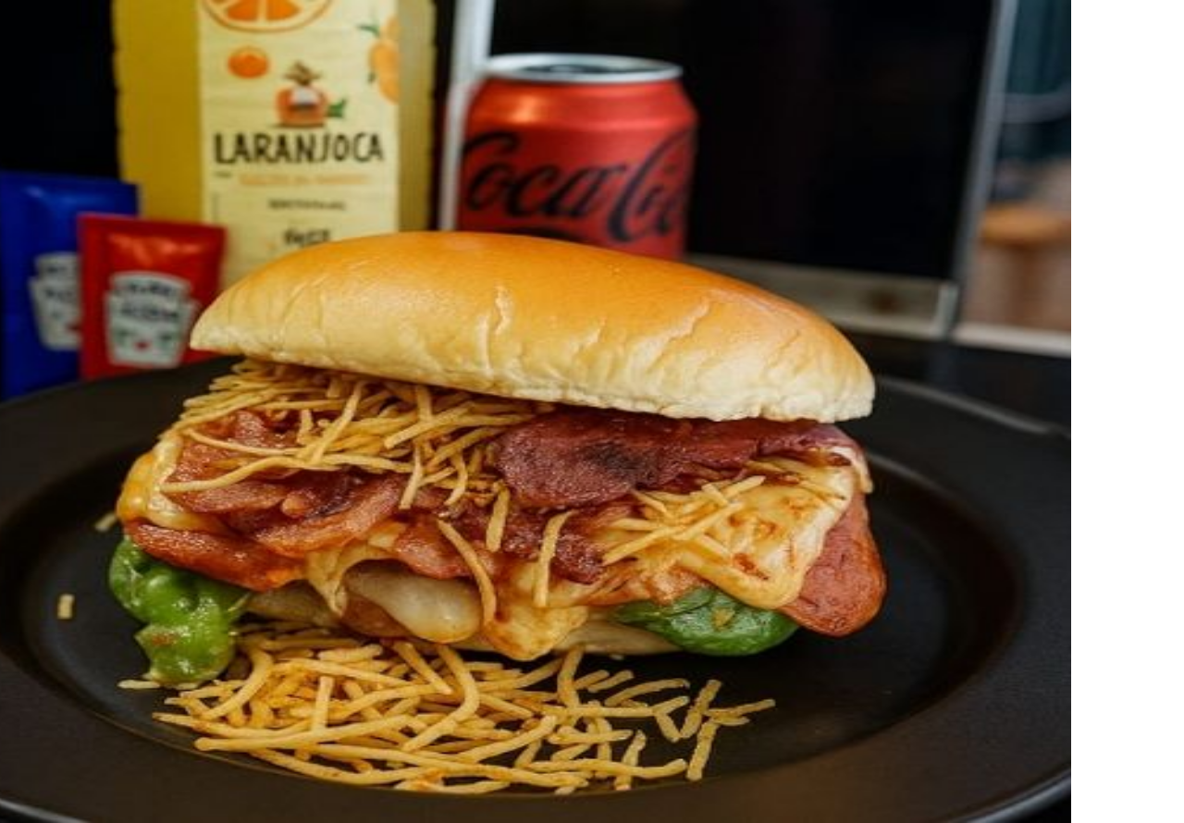
type input "-R$ 37,80"
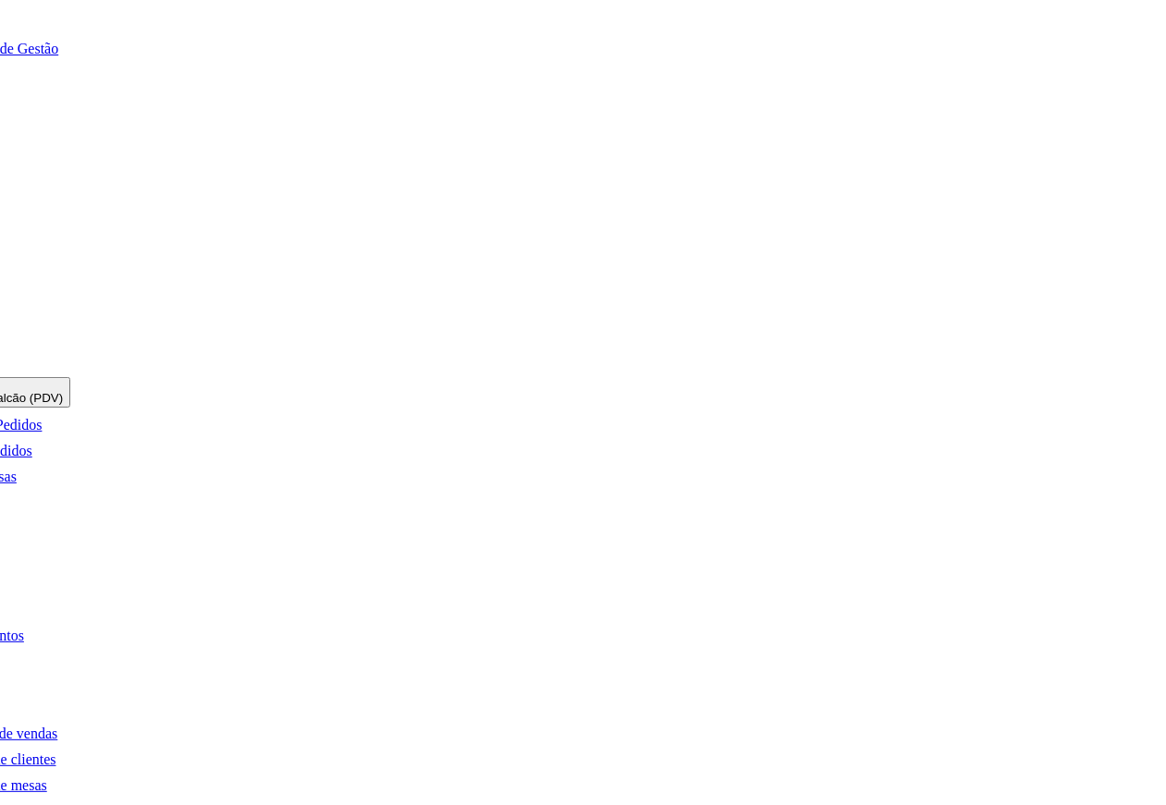
click at [63, 391] on span "Pedidos balcão (PDV)" at bounding box center [2, 398] width 121 height 14
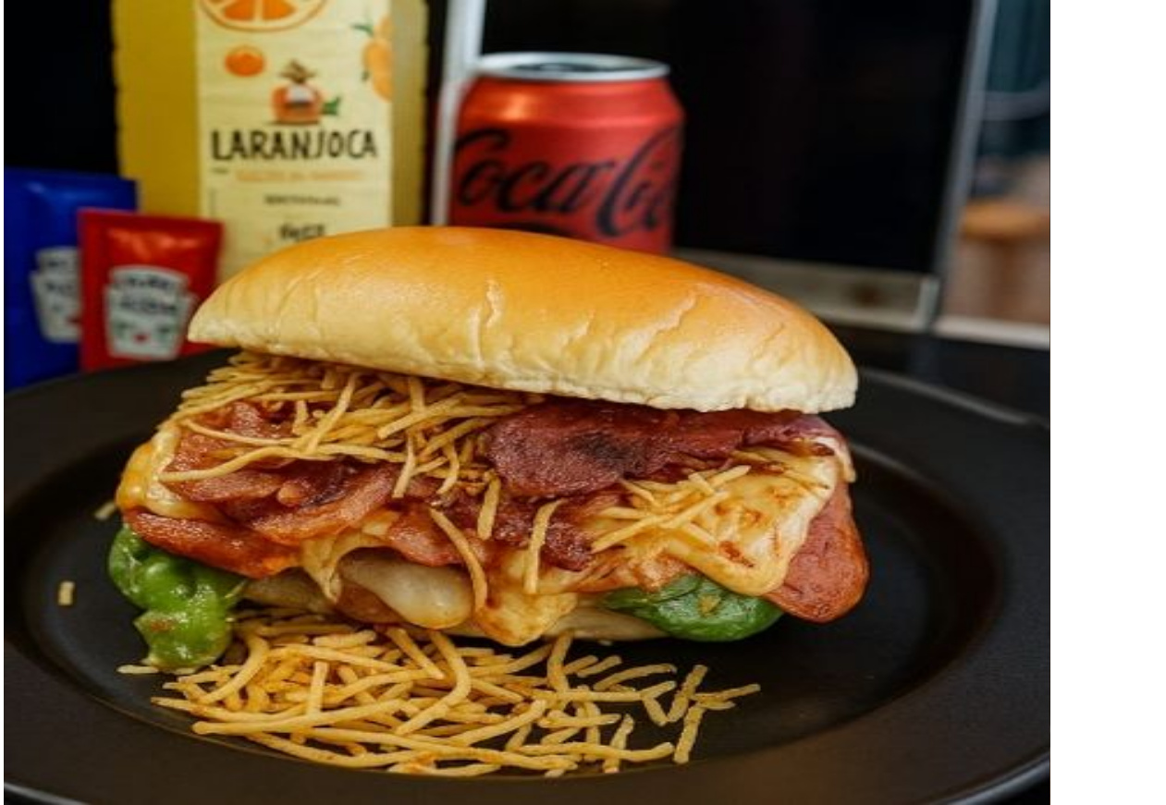
scroll to position [307, 0]
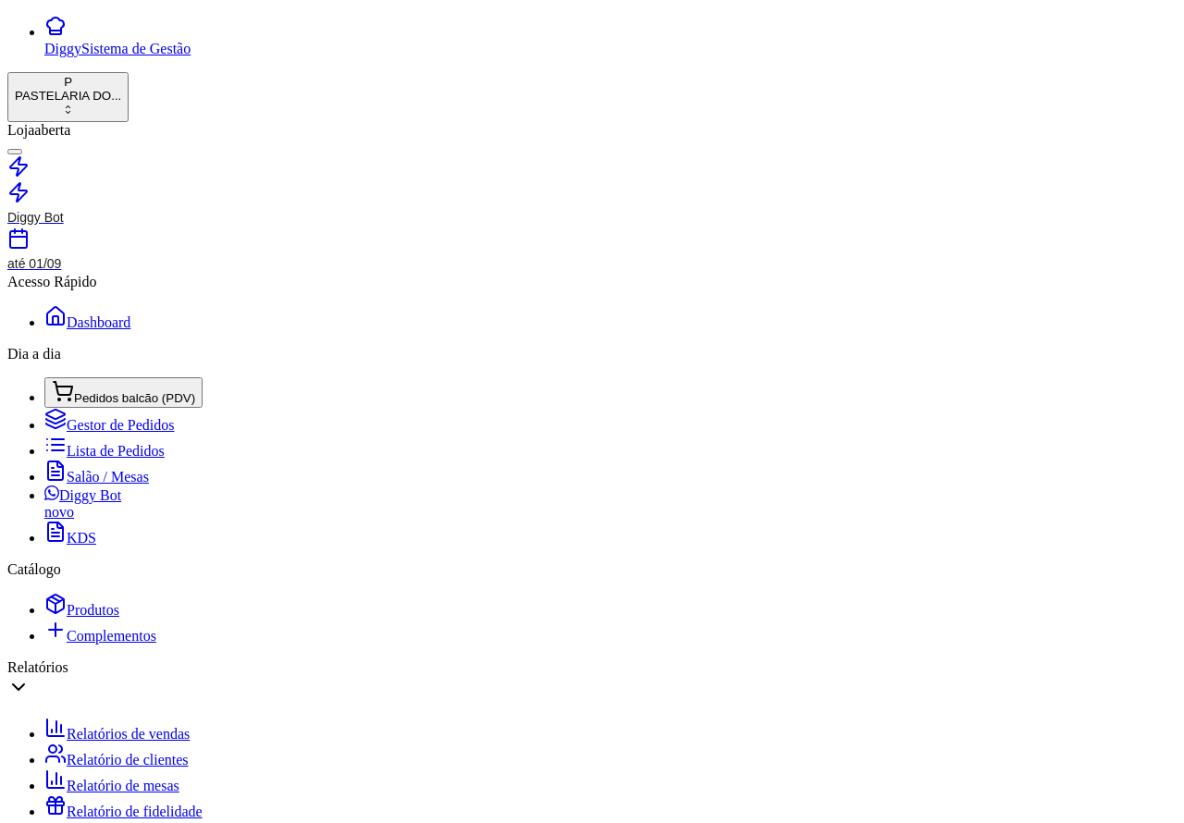
click at [141, 391] on span "Pedidos balcão (PDV)" at bounding box center [134, 398] width 121 height 14
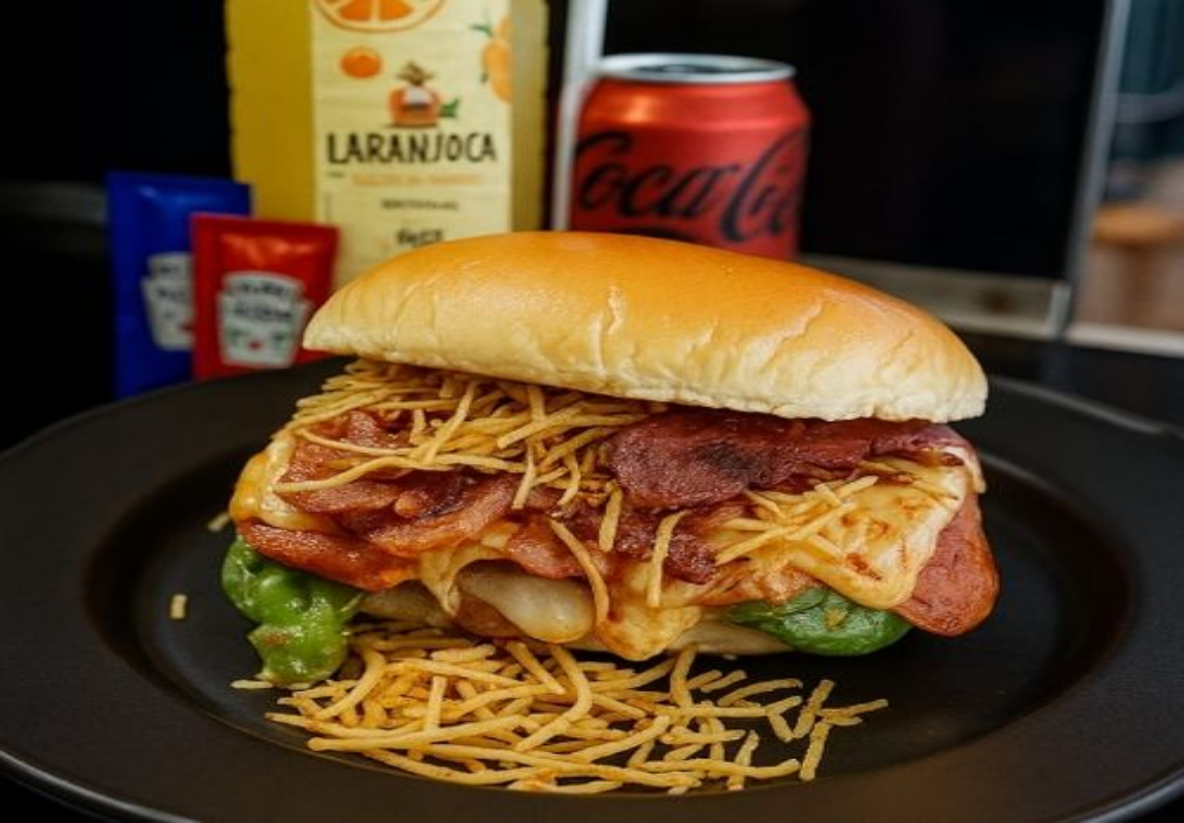
scroll to position [232, 0]
type input "1"
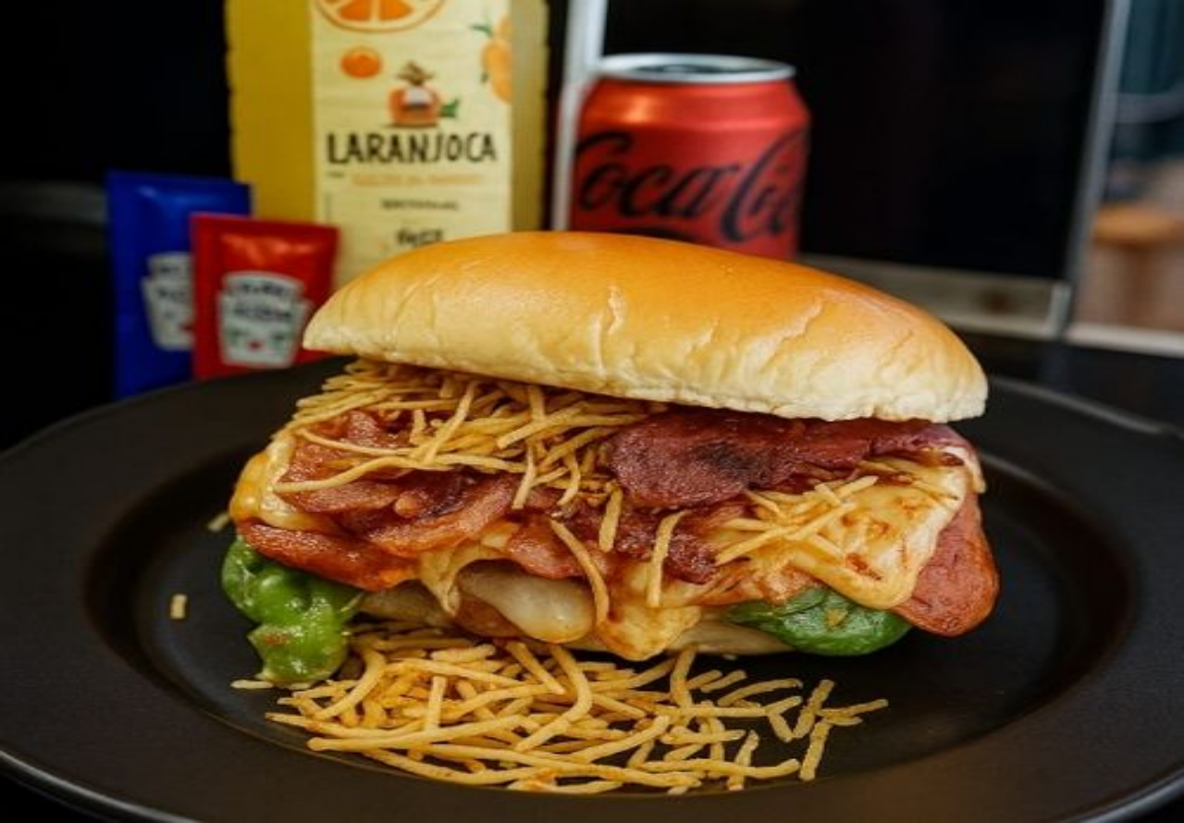
type input "1"
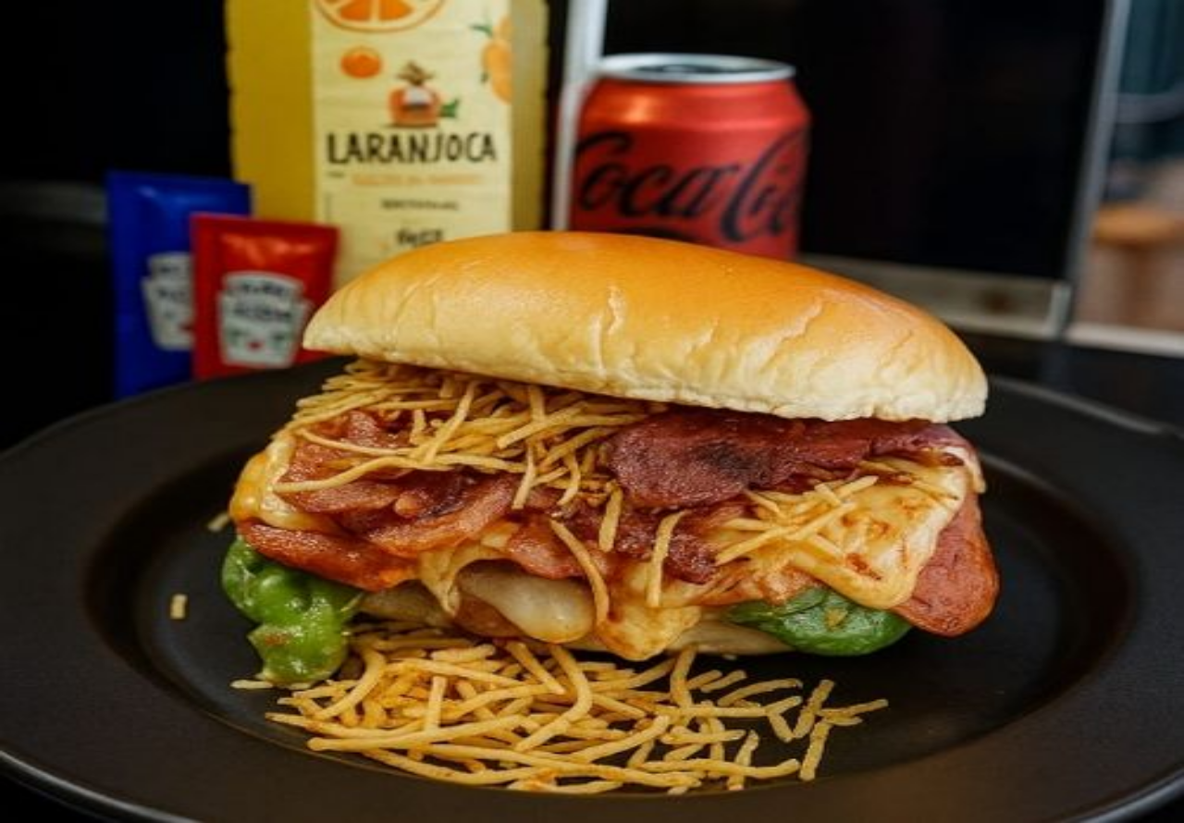
type input "1"
click at [628, 593] on button "Confirmar" at bounding box center [594, 602] width 67 height 18
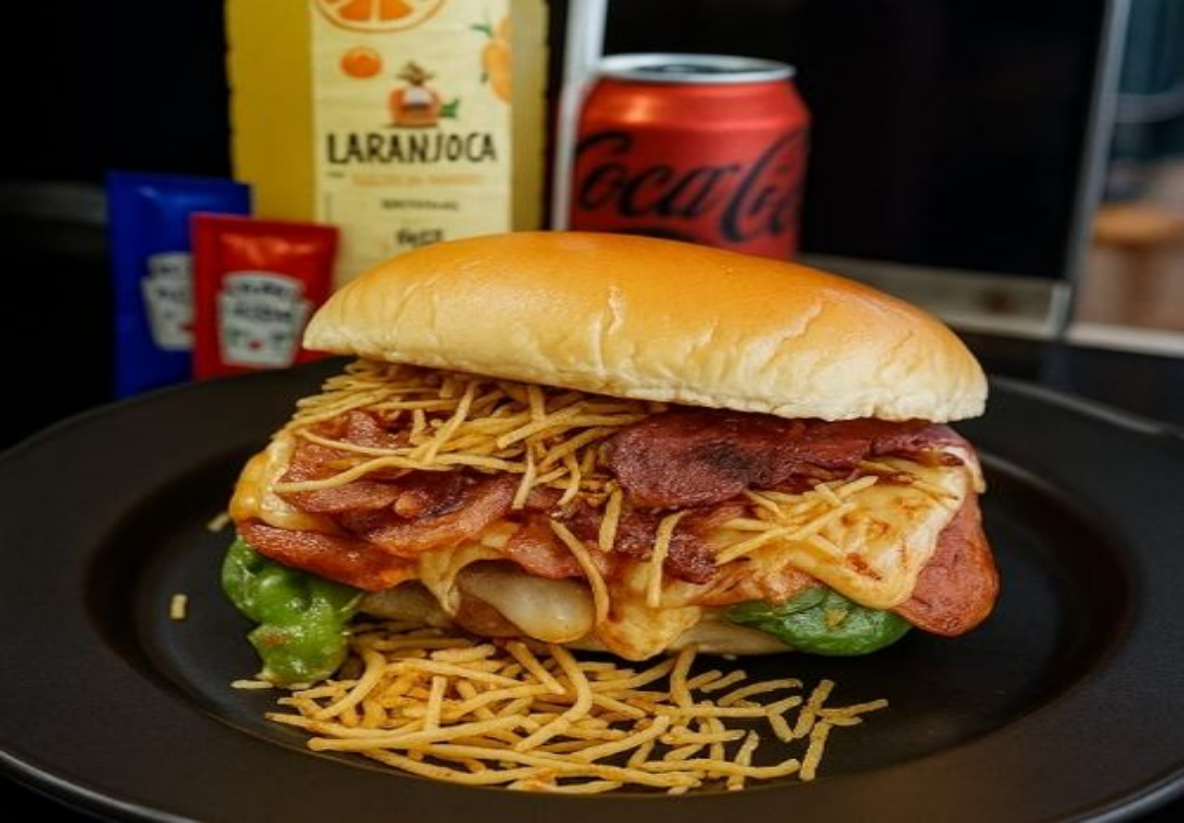
type input "0"
type input "R$ 0,00"
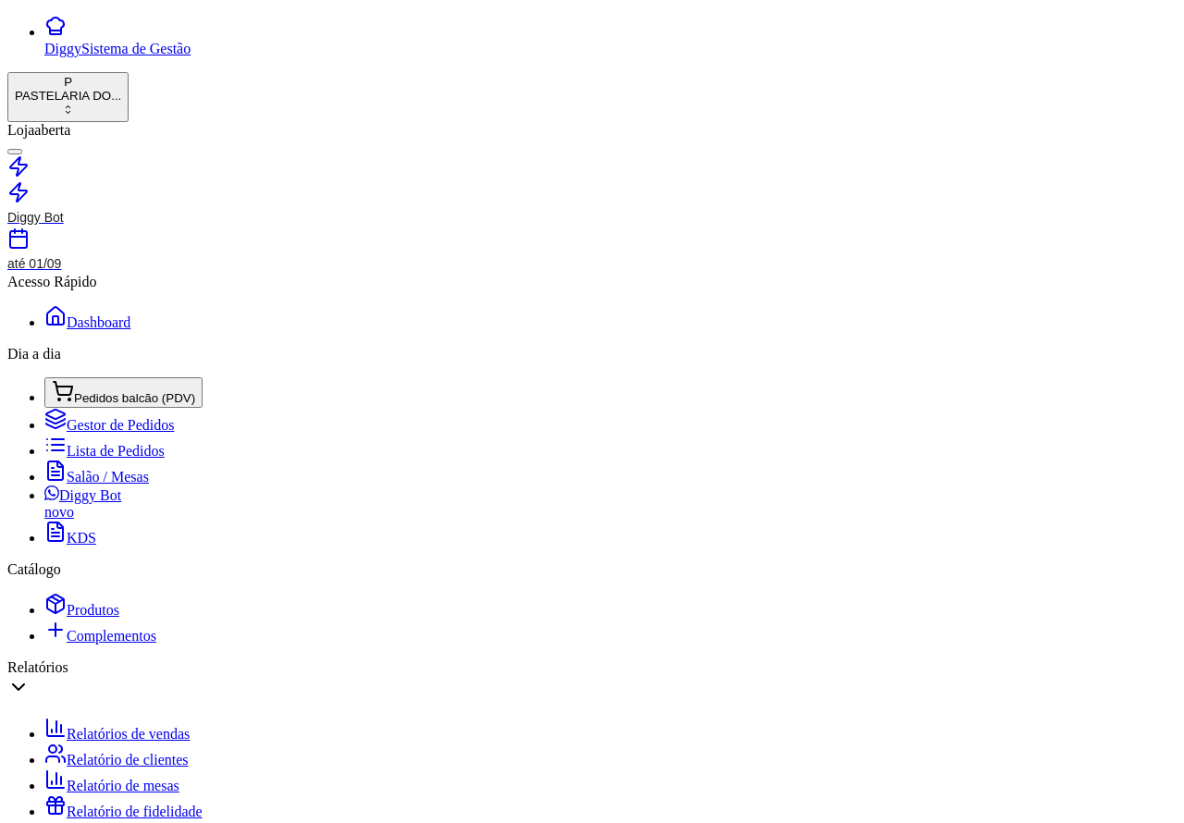
click at [141, 391] on span "Pedidos balcão (PDV)" at bounding box center [134, 398] width 121 height 14
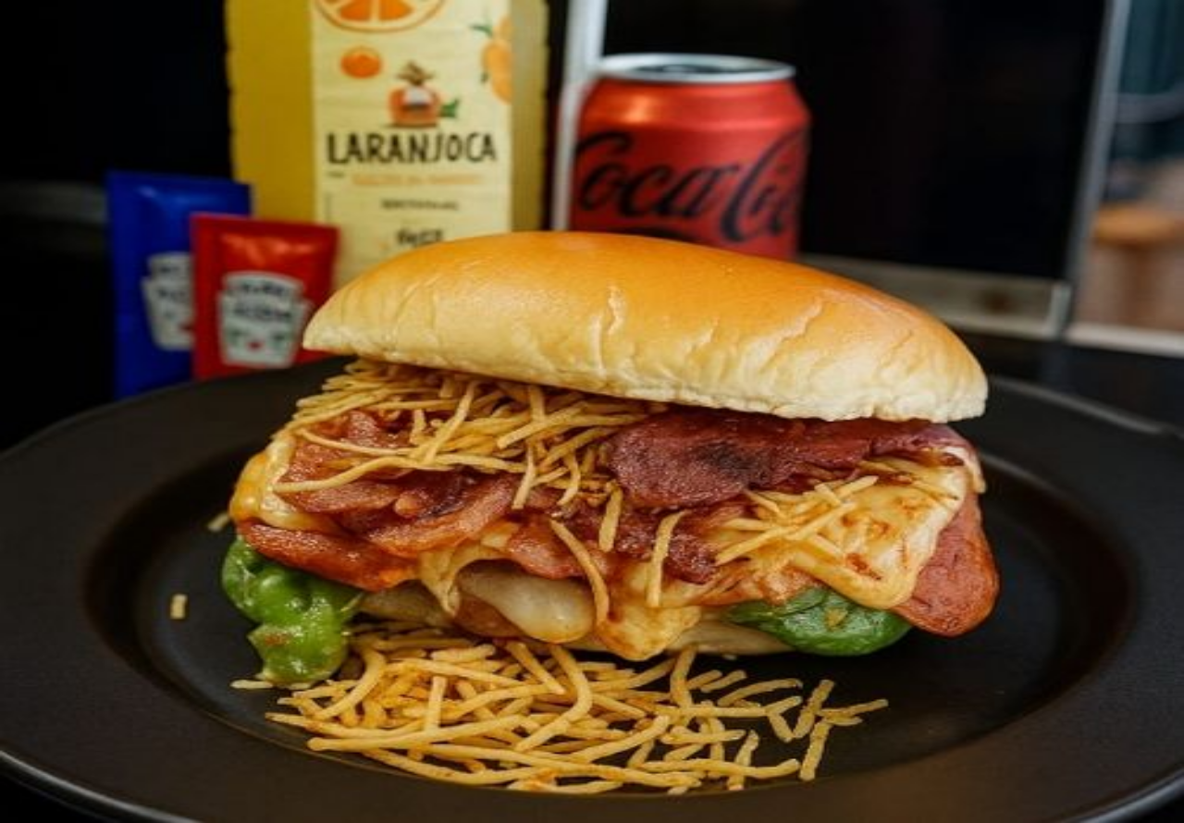
scroll to position [989, 0]
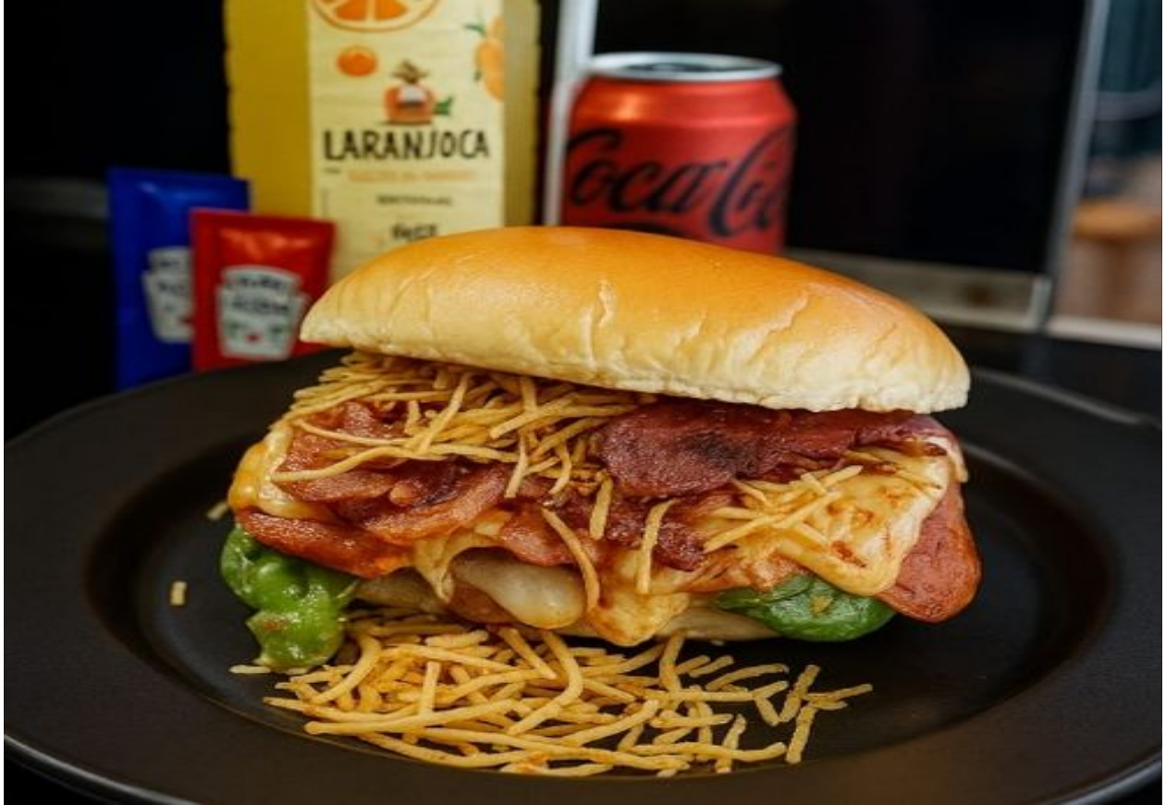
scroll to position [0, 172]
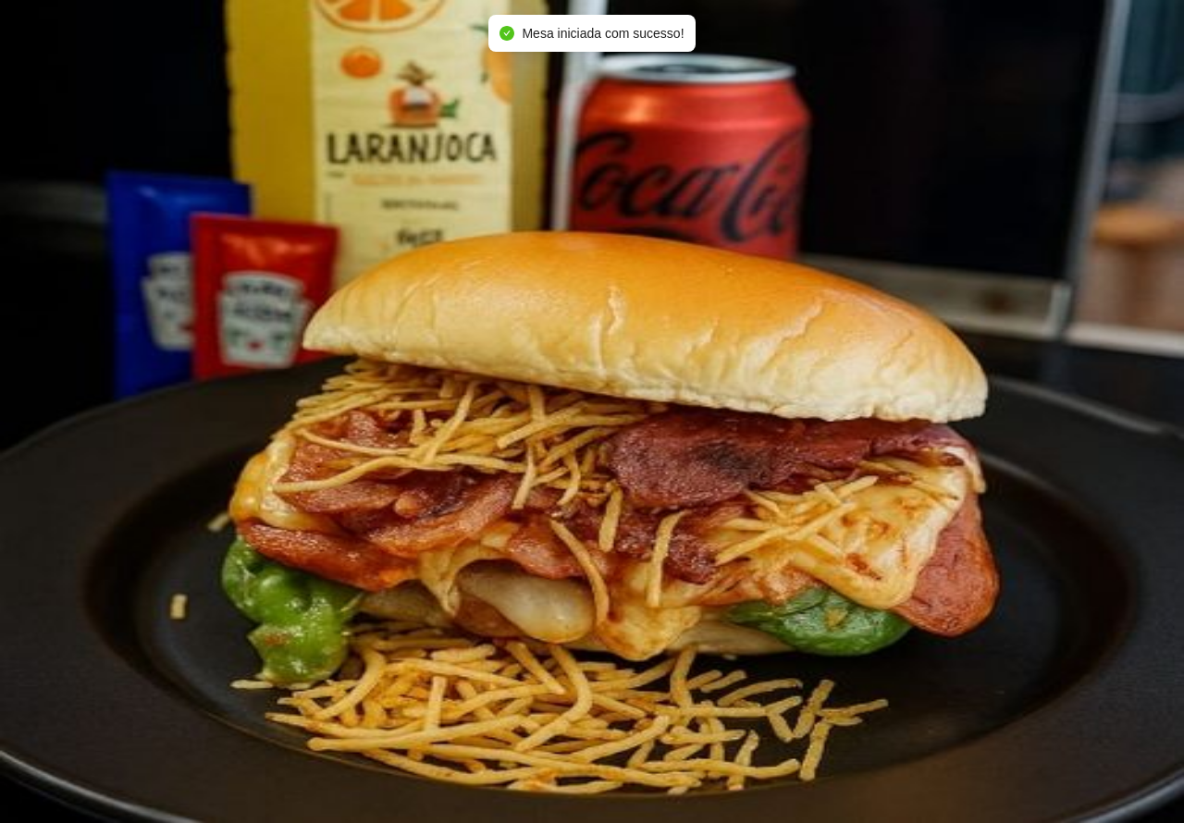
scroll to position [252, 0]
type input "1"
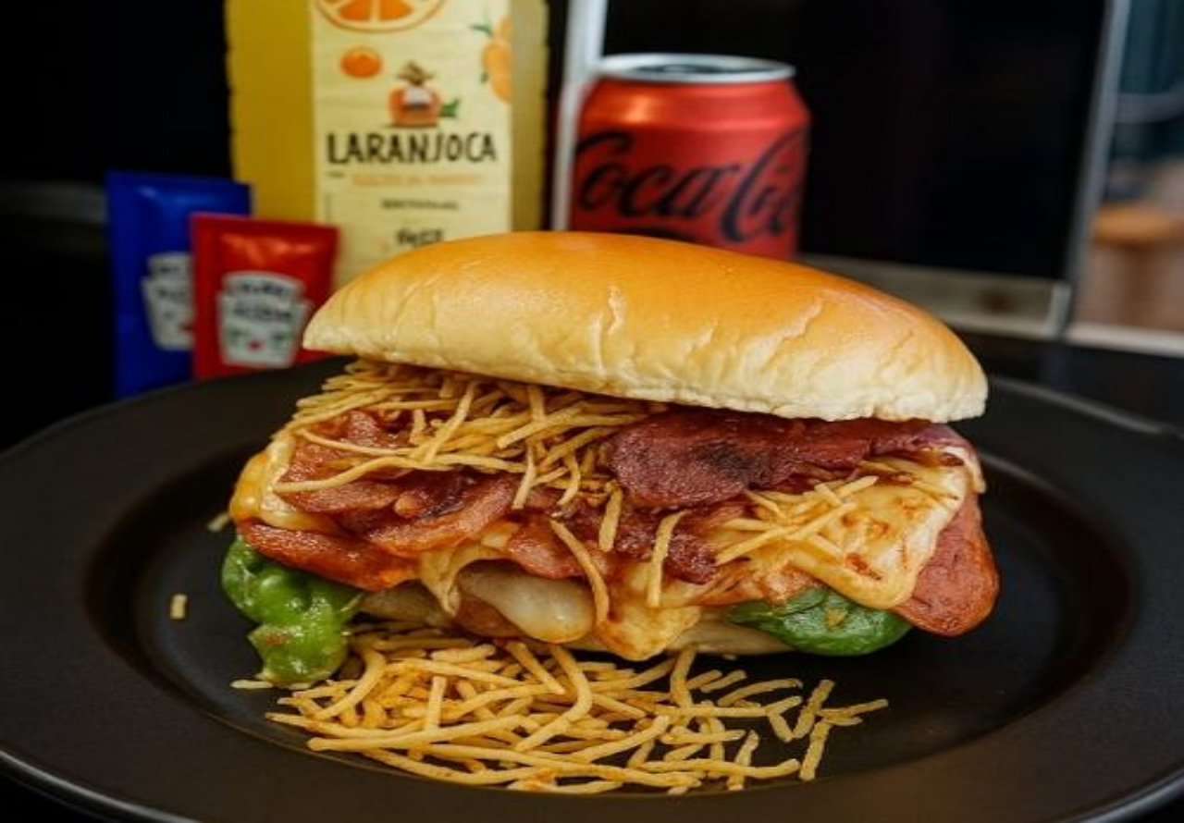
type input "1"
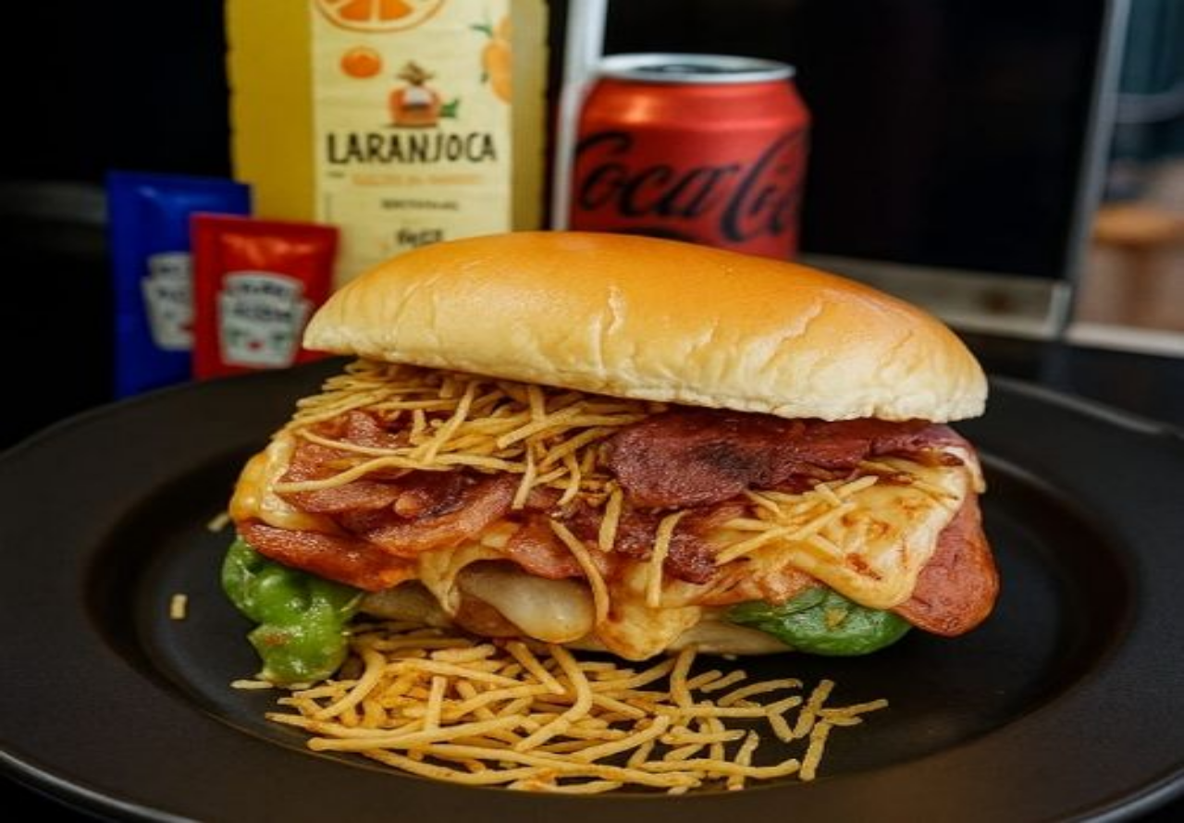
type input "1"
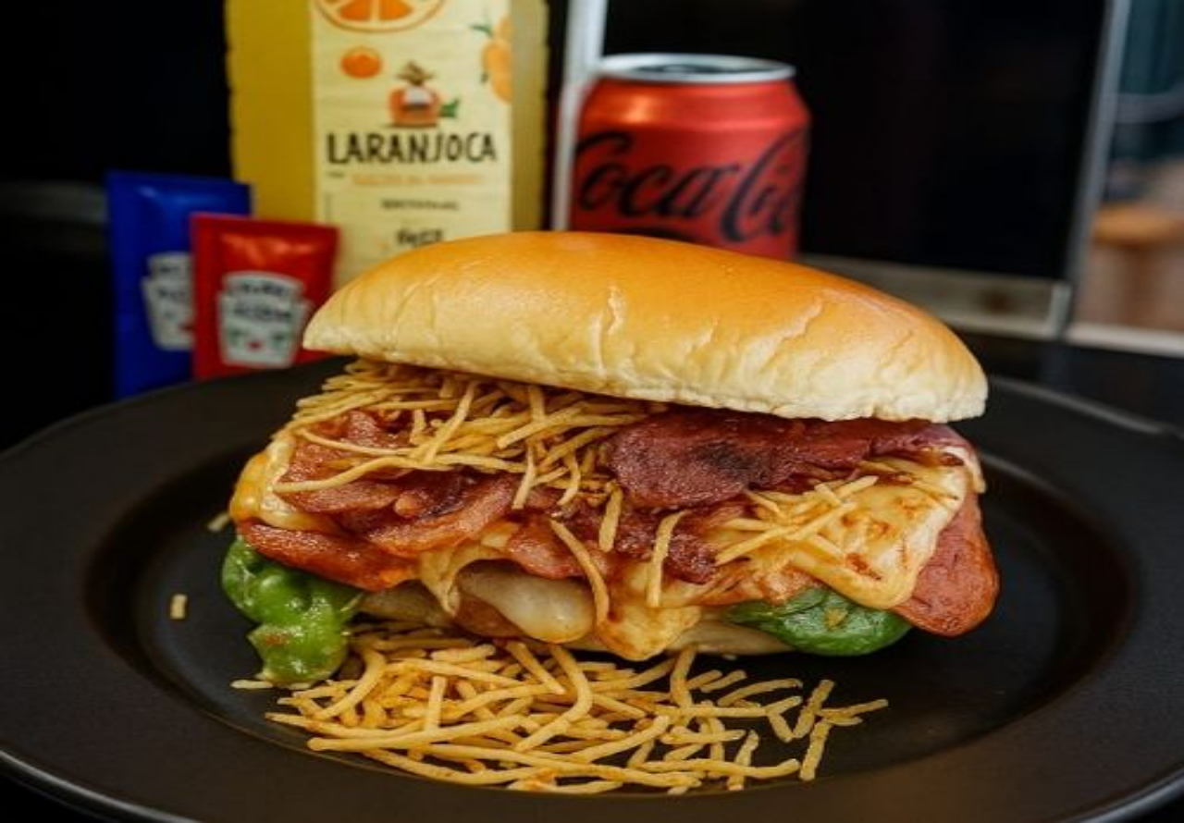
type input "1"
click at [856, 671] on button "Não registrar e enviar pedido" at bounding box center [842, 680] width 166 height 18
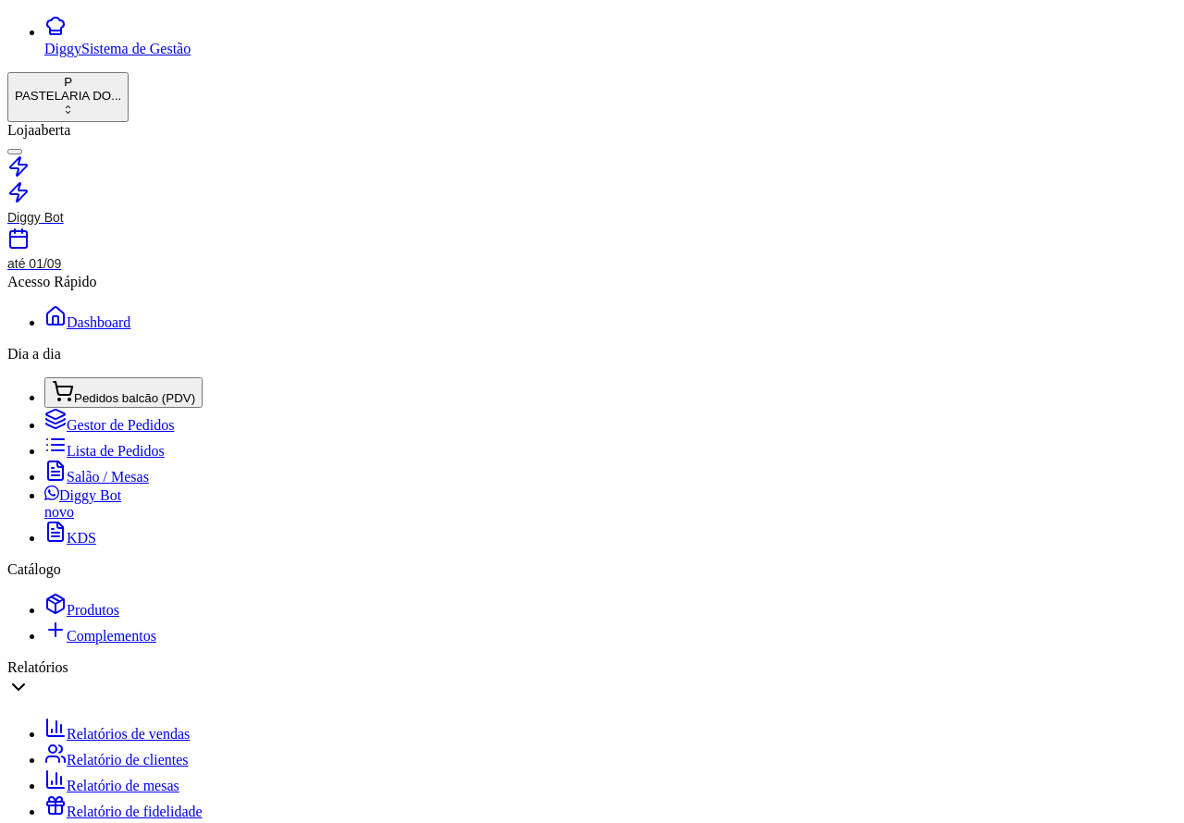
click at [141, 391] on span "Pedidos balcão (PDV)" at bounding box center [134, 398] width 121 height 14
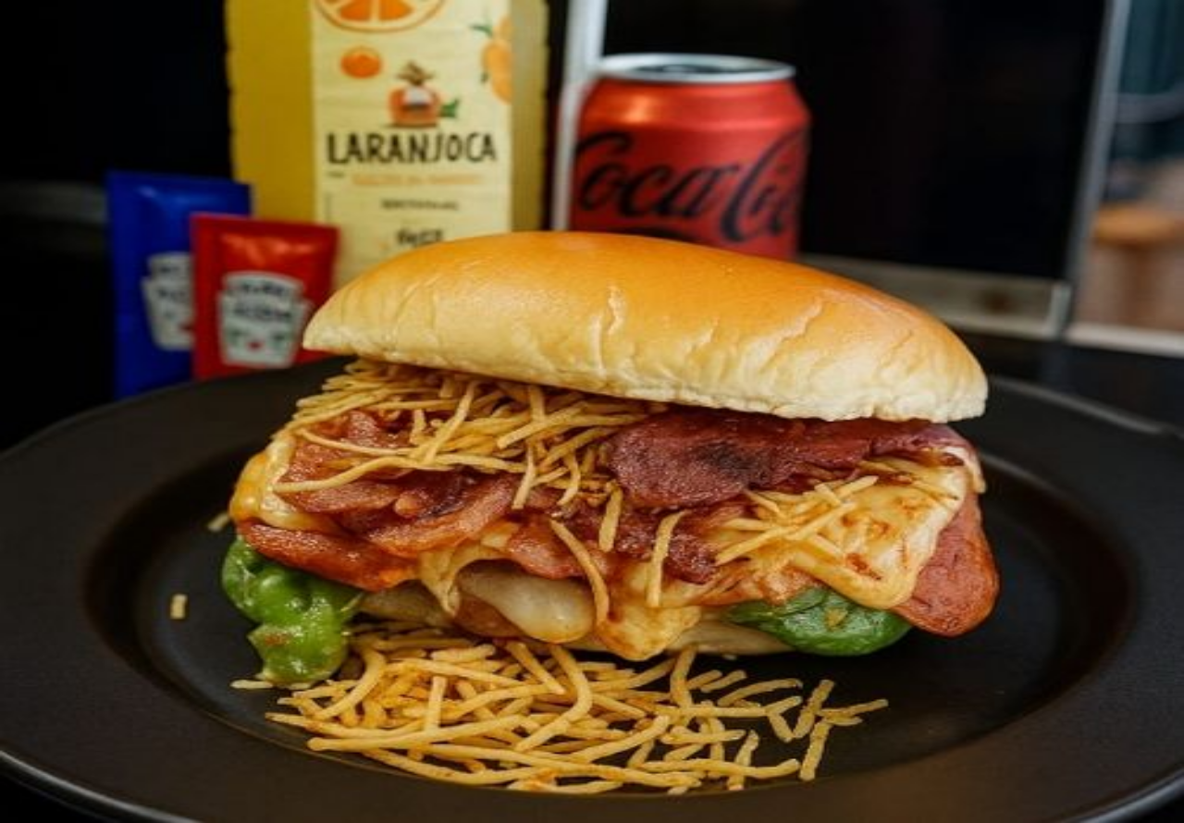
scroll to position [1193, 0]
type input "1"
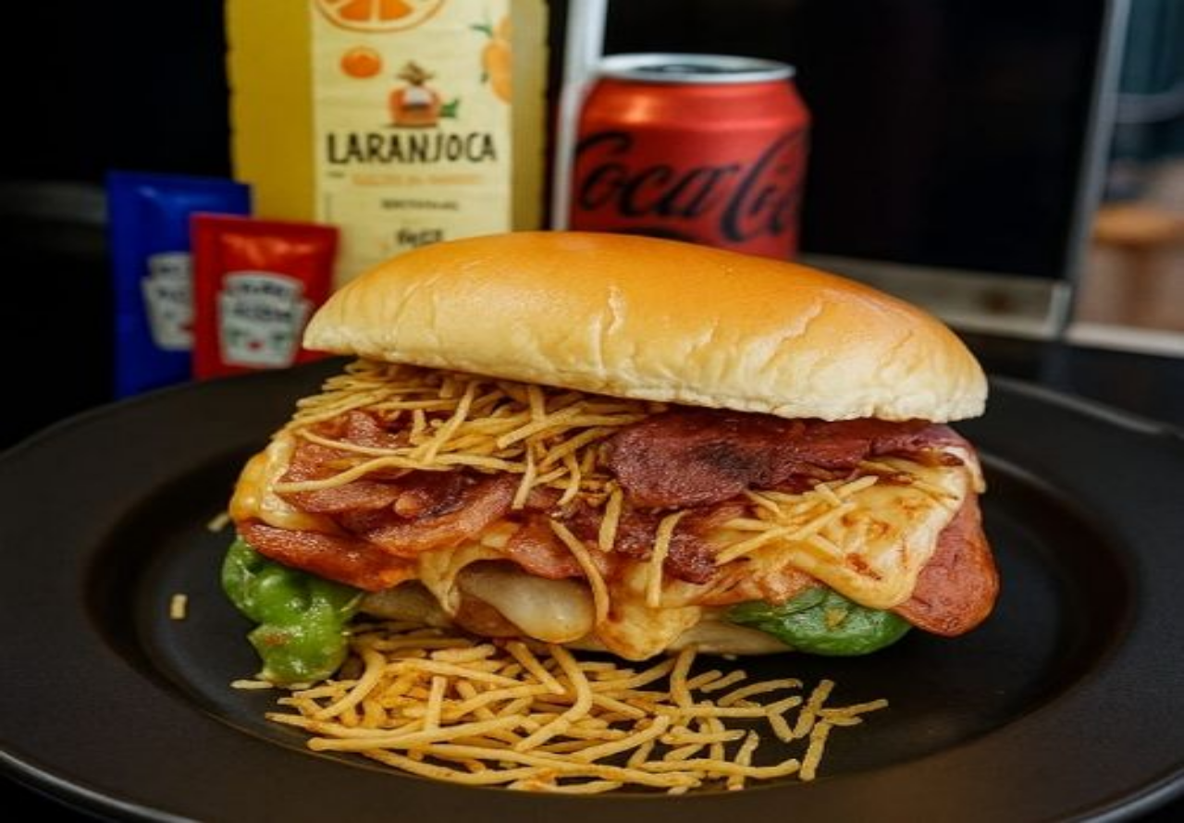
scroll to position [0, 172]
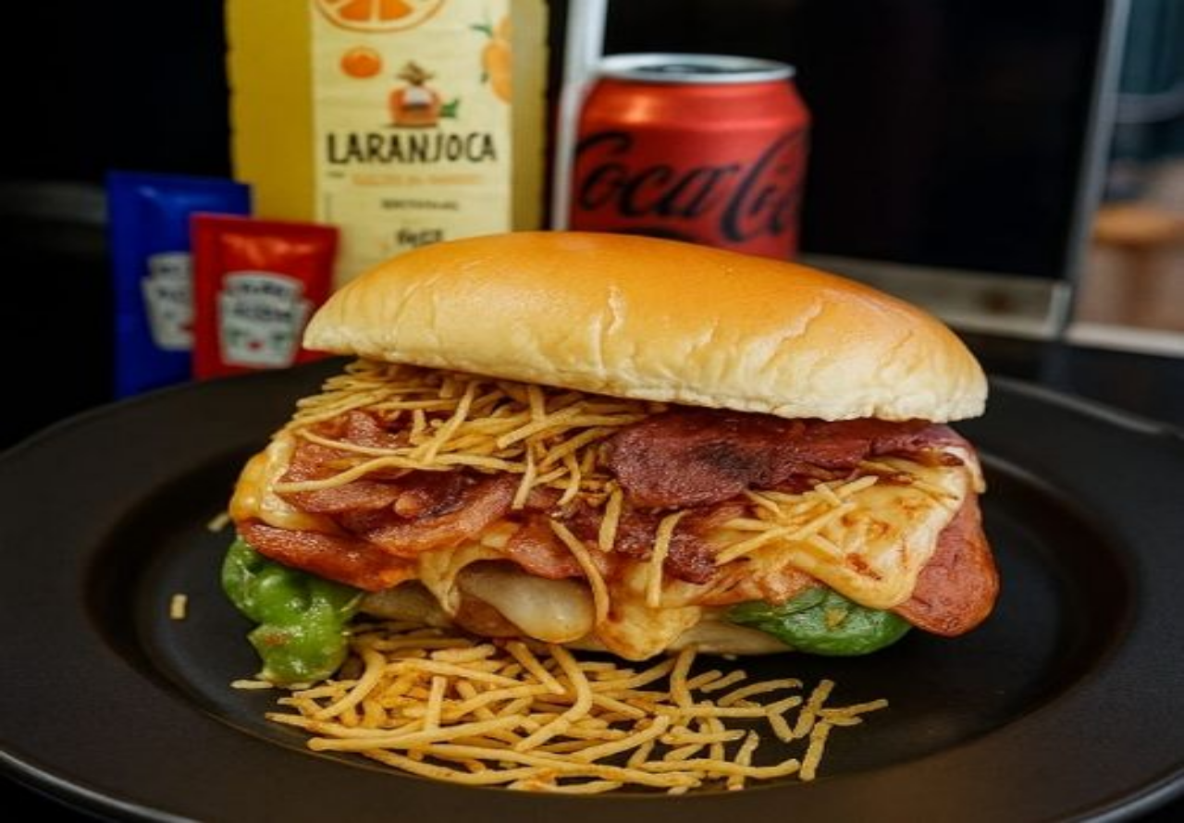
type input "1"
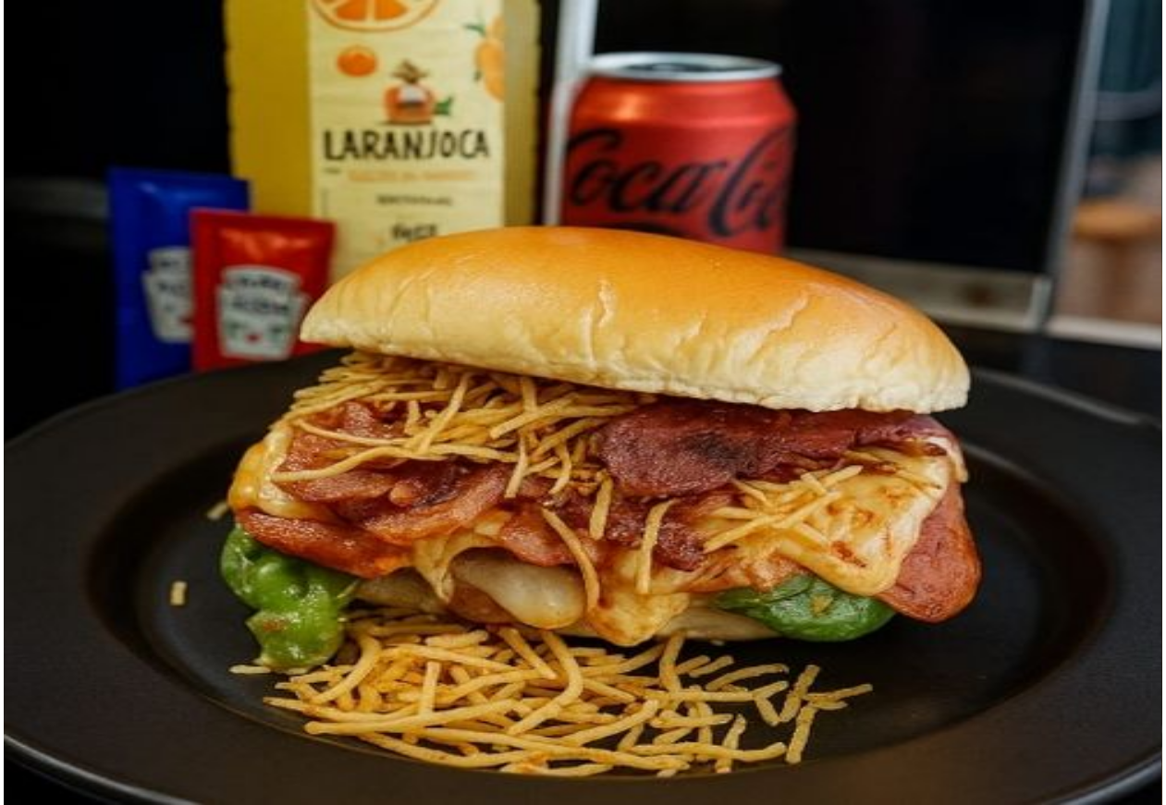
scroll to position [501, 0]
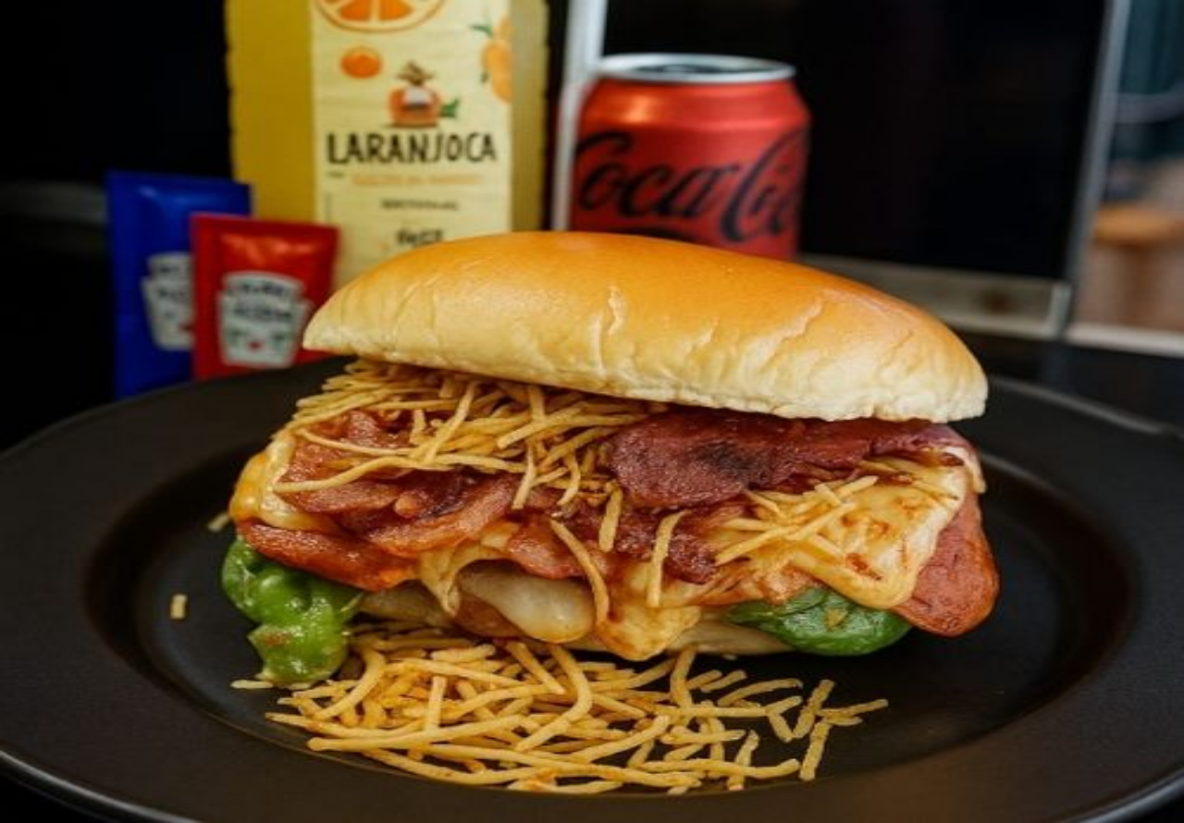
type input "JULIANO ESTA AGUARDANDO"
type input "0"
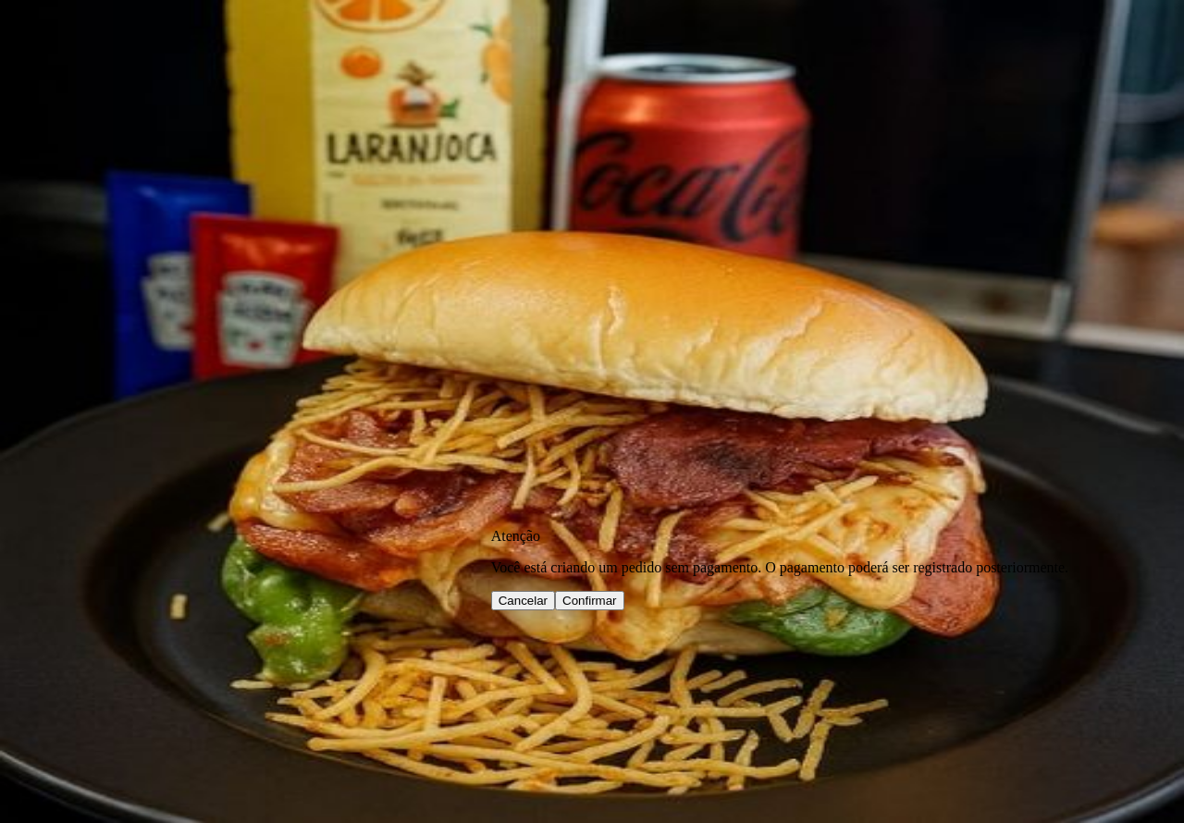
click at [624, 591] on button "Confirmar" at bounding box center [589, 600] width 69 height 19
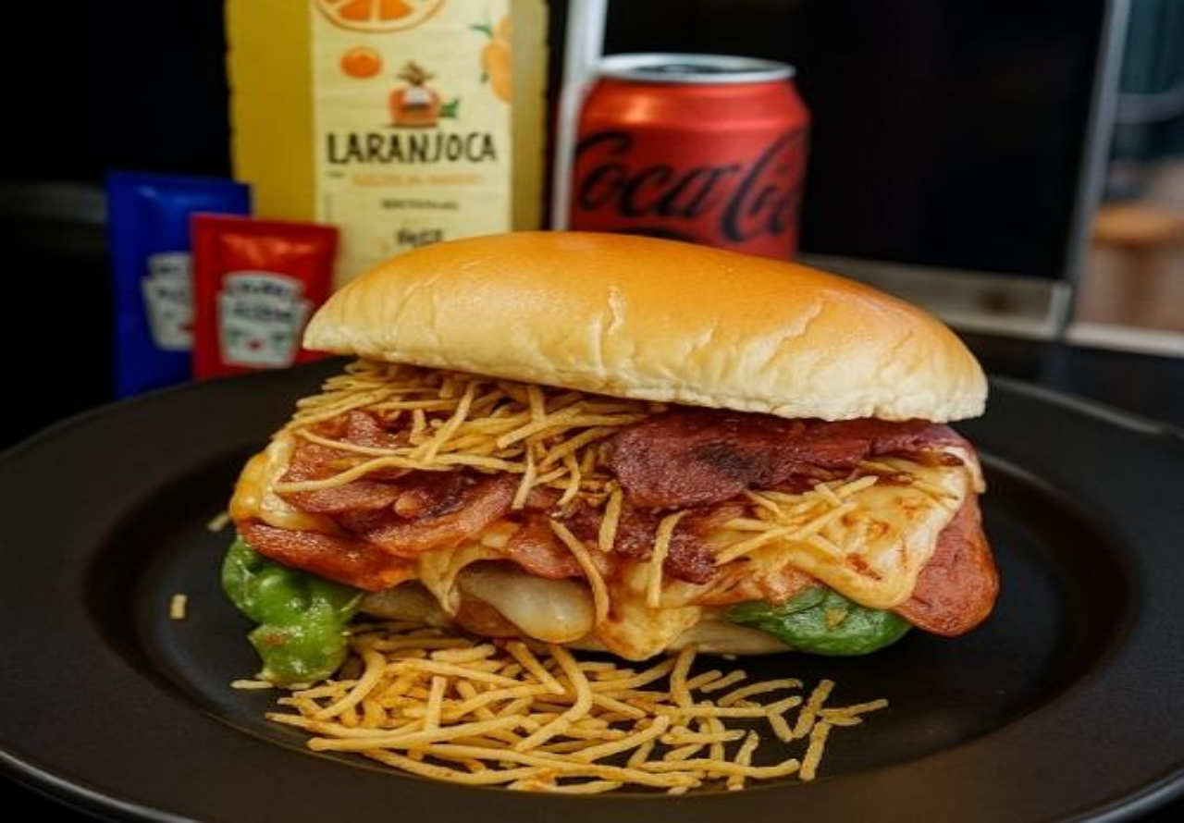
click at [631, 592] on button "Confirmar" at bounding box center [597, 601] width 67 height 18
type input "0"
type input "R$ 0,00"
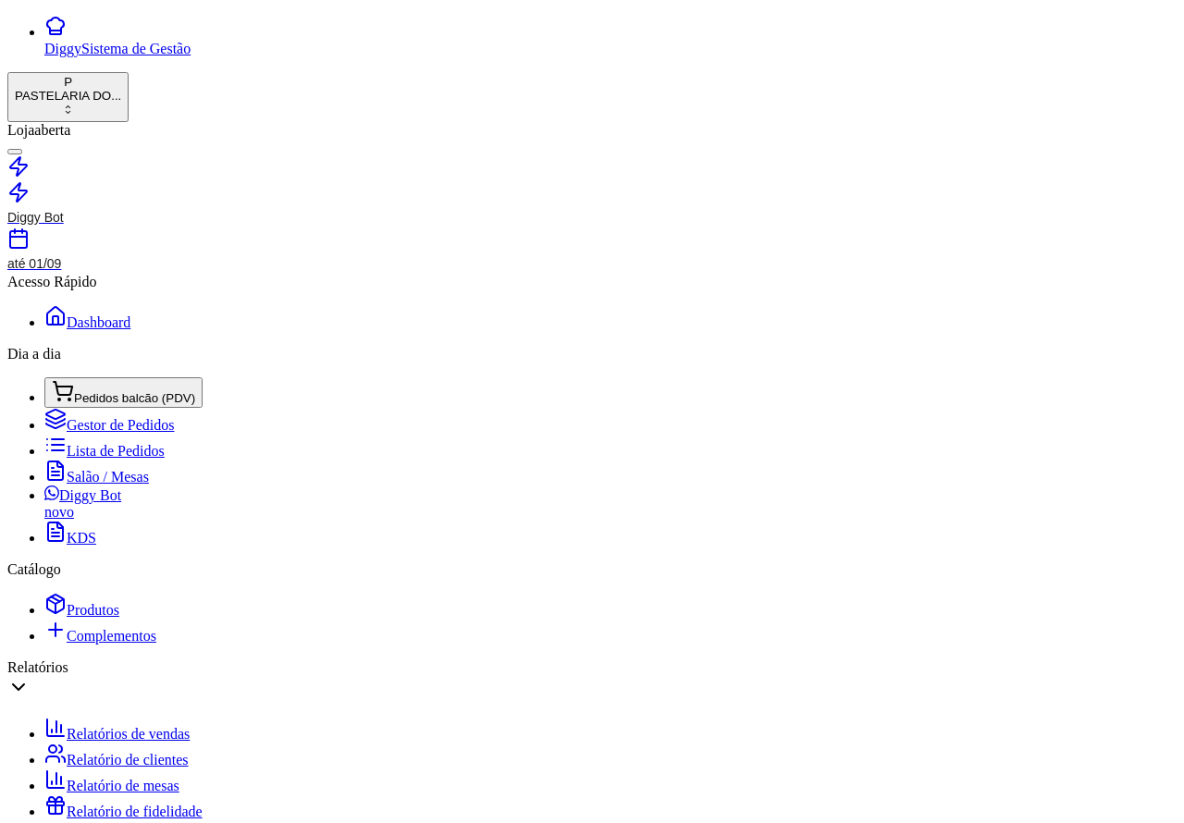
click at [136, 443] on link "Lista de Pedidos" at bounding box center [104, 451] width 120 height 16
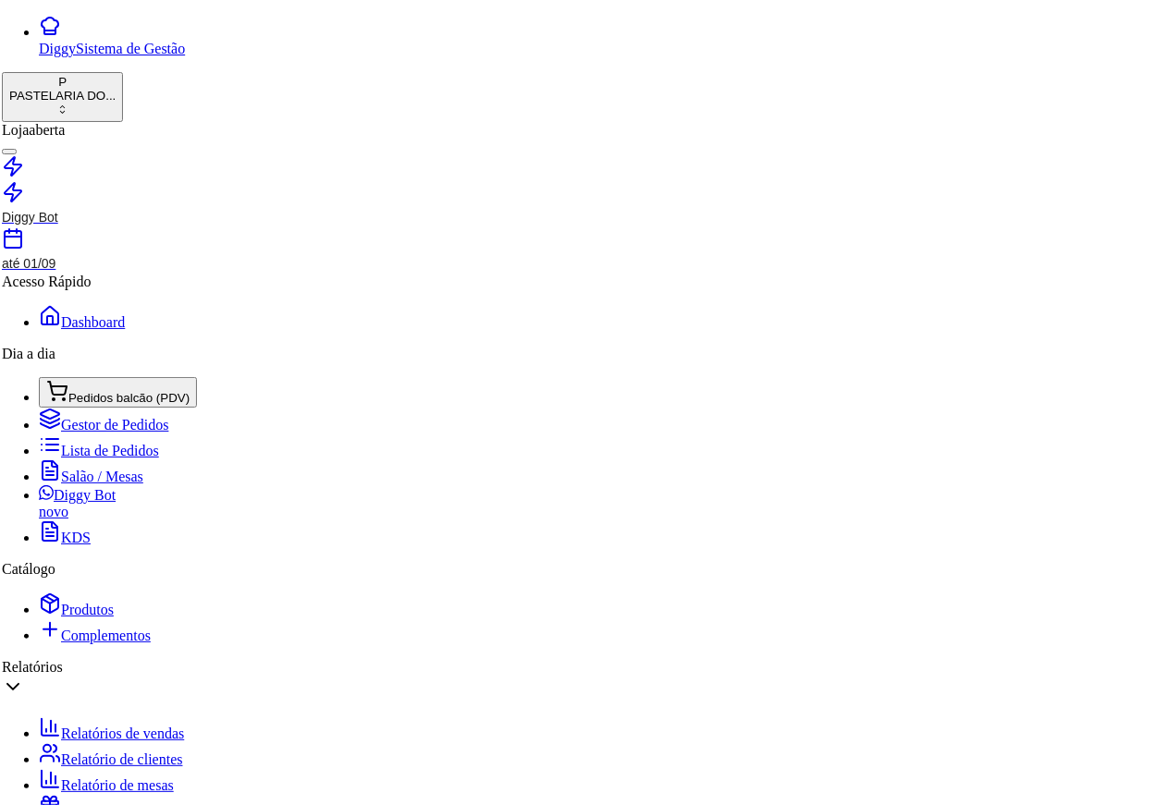
scroll to position [0, 190]
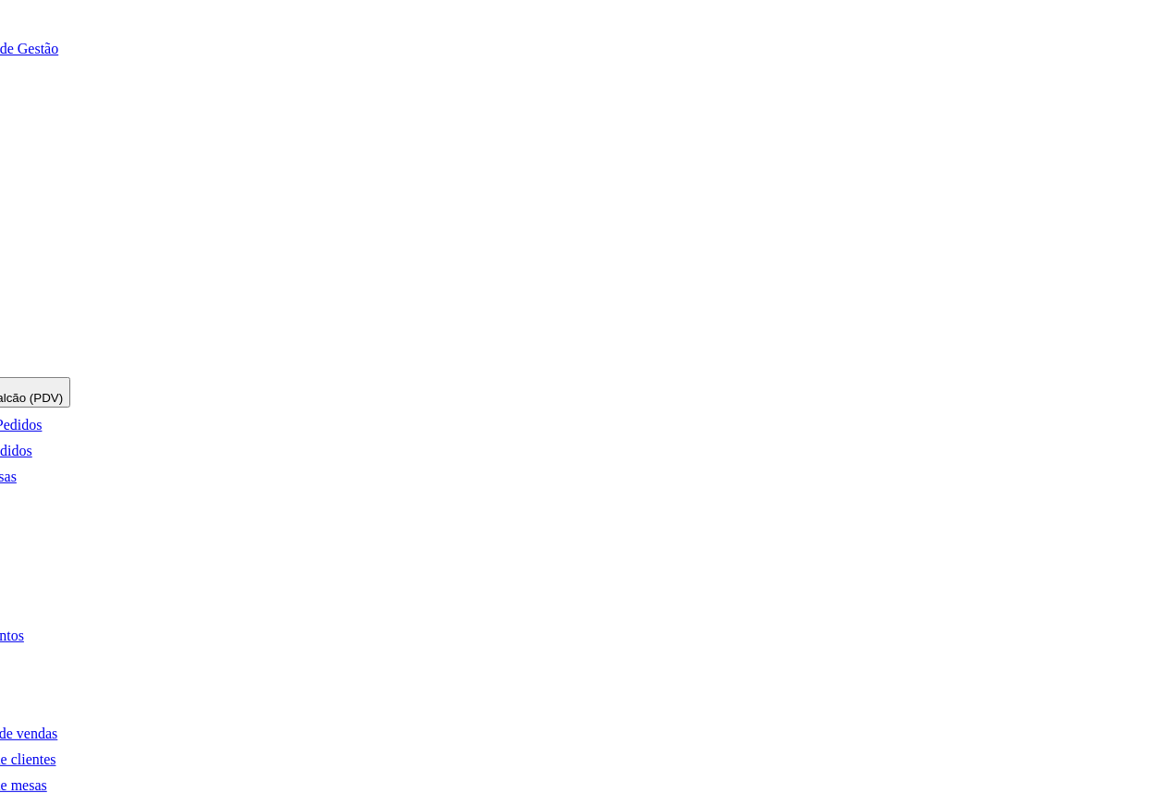
click at [1090, 377] on button "COZINHA" at bounding box center [1125, 386] width 70 height 19
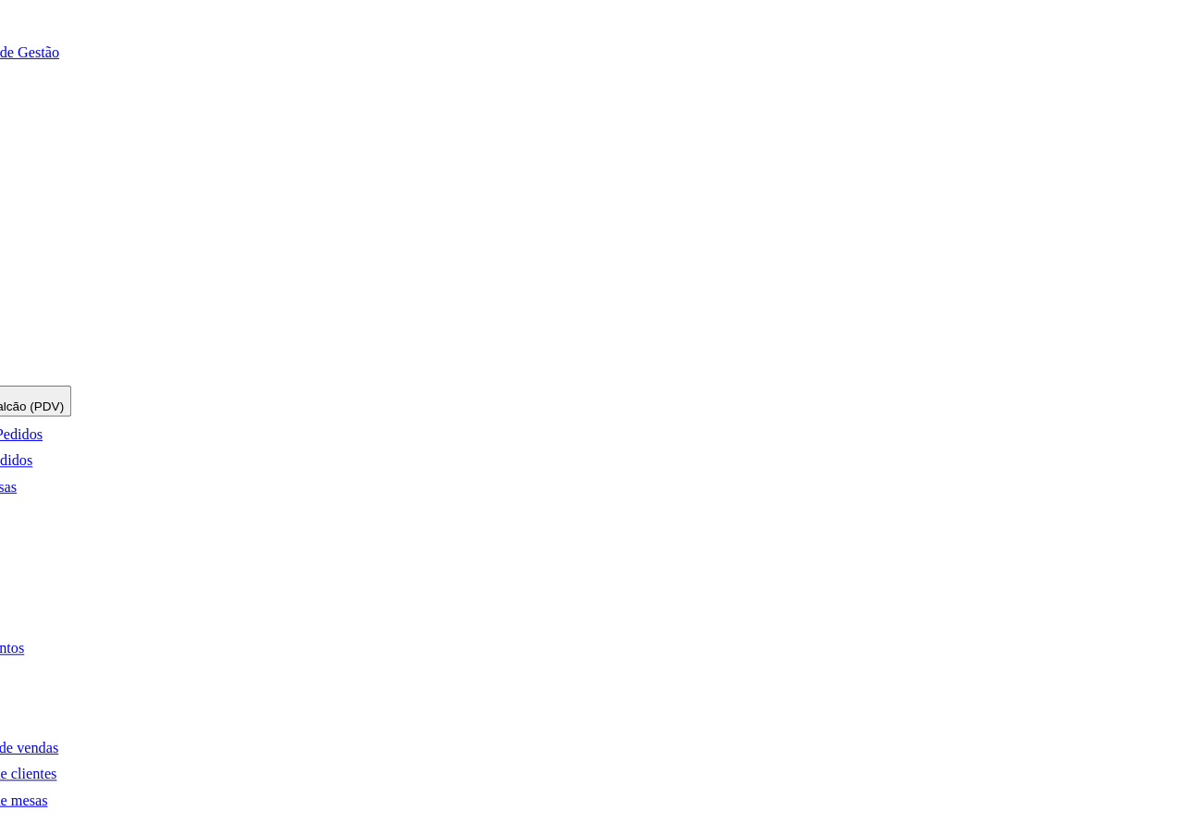
scroll to position [0, 173]
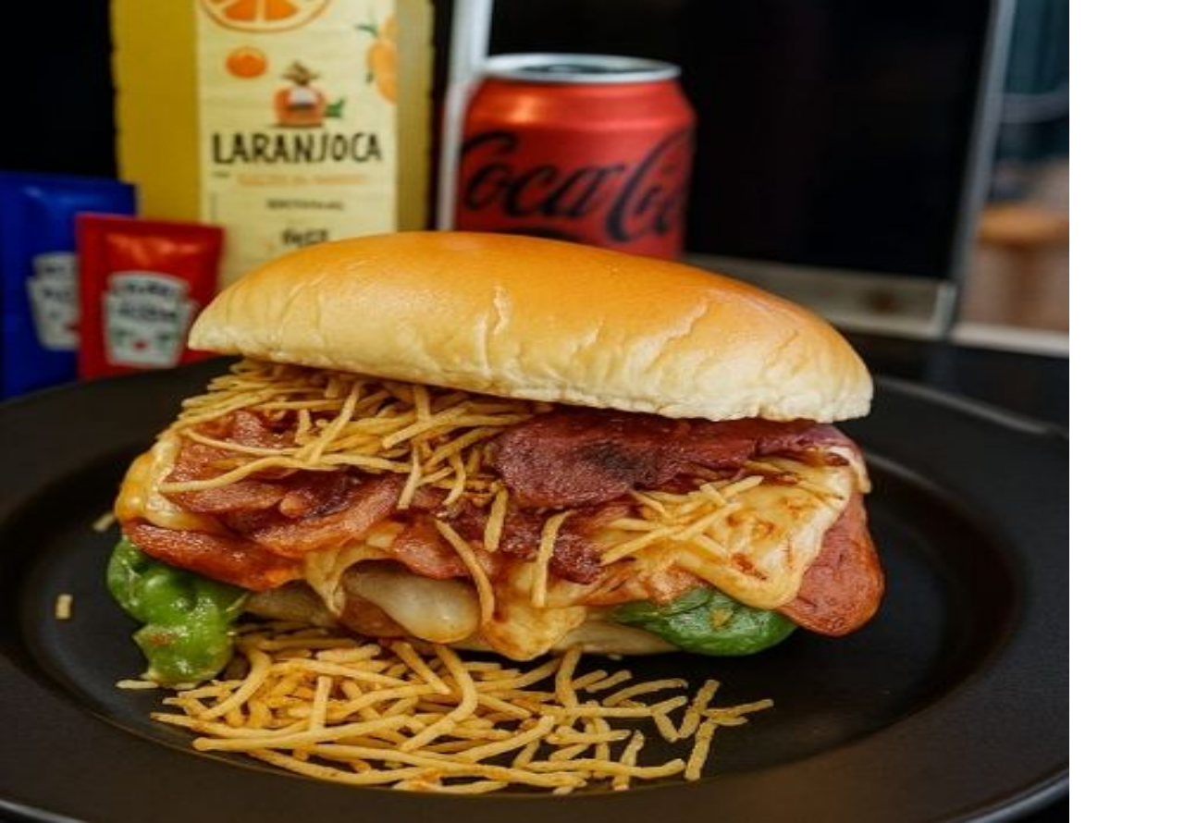
type input "1"
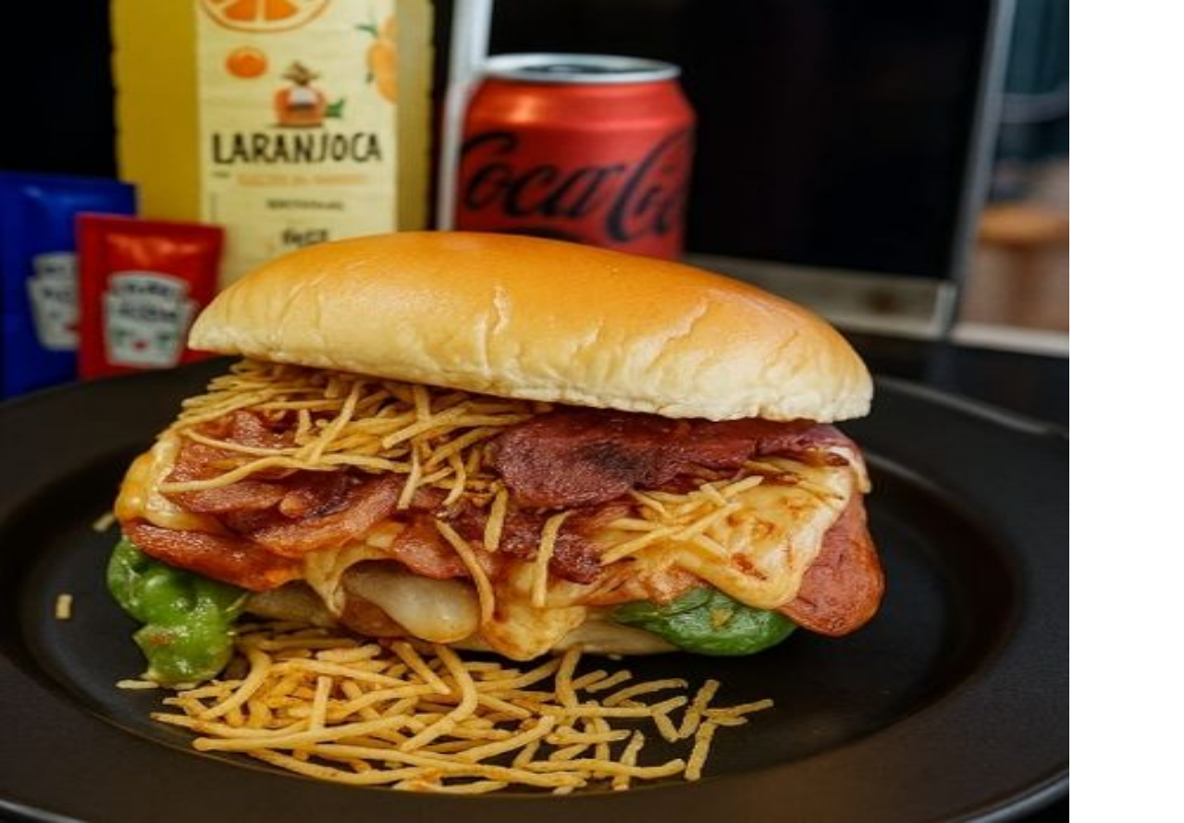
scroll to position [4023, 0]
type input "1"
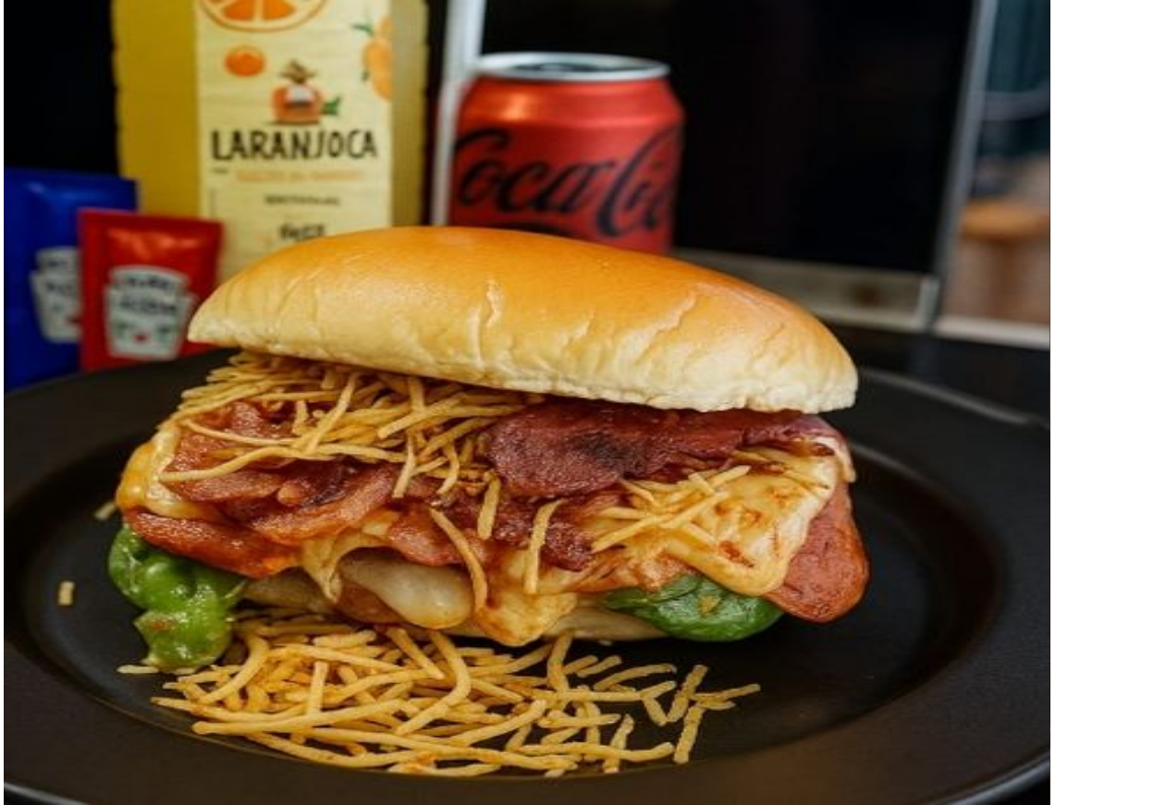
scroll to position [3029, 0]
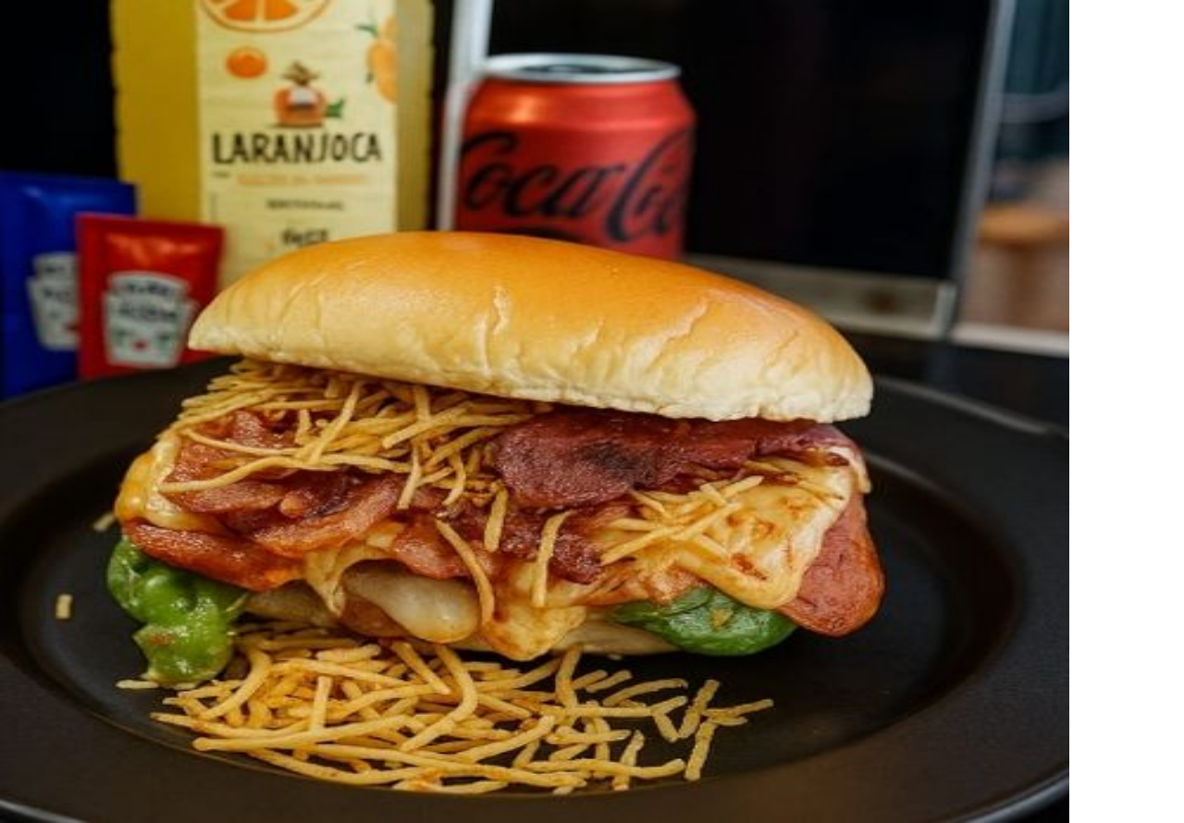
type input "1"
paste input "Moradas Marília casa 120"
type input "Moradas Marília casa 120"
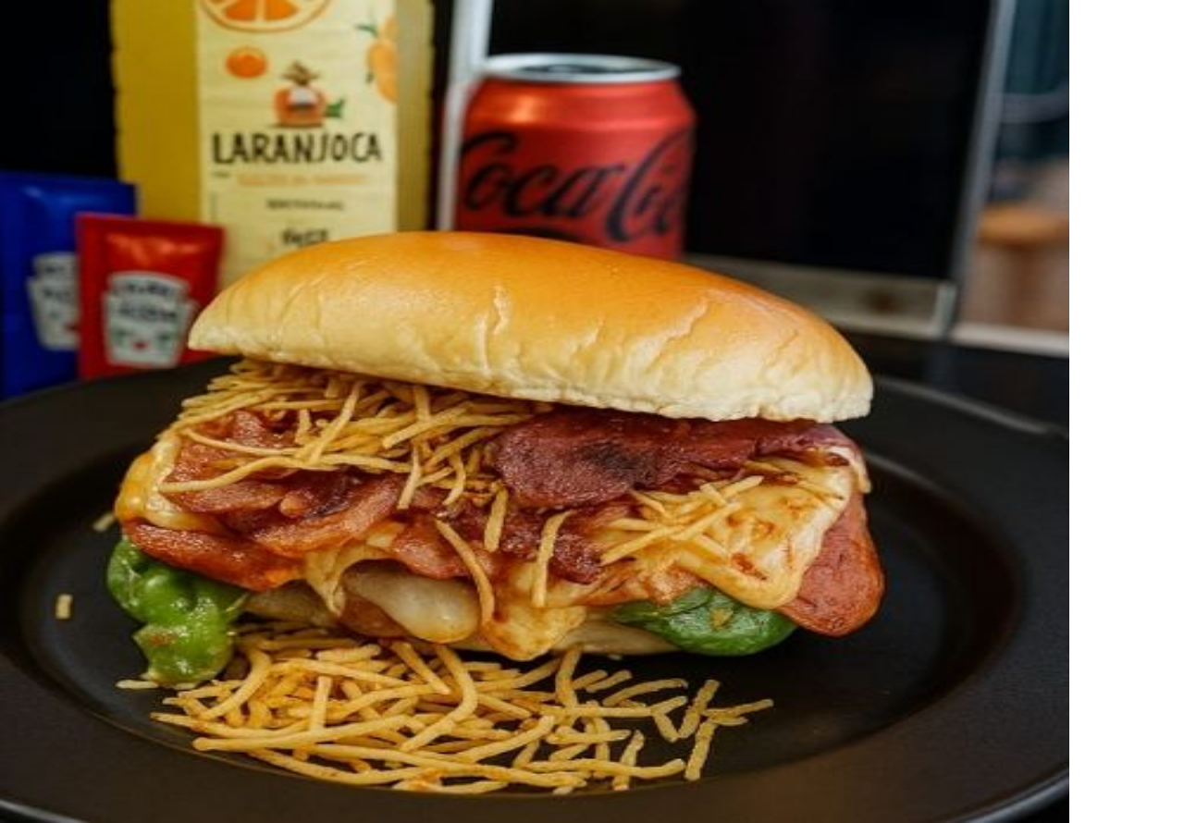
type input "6,00"
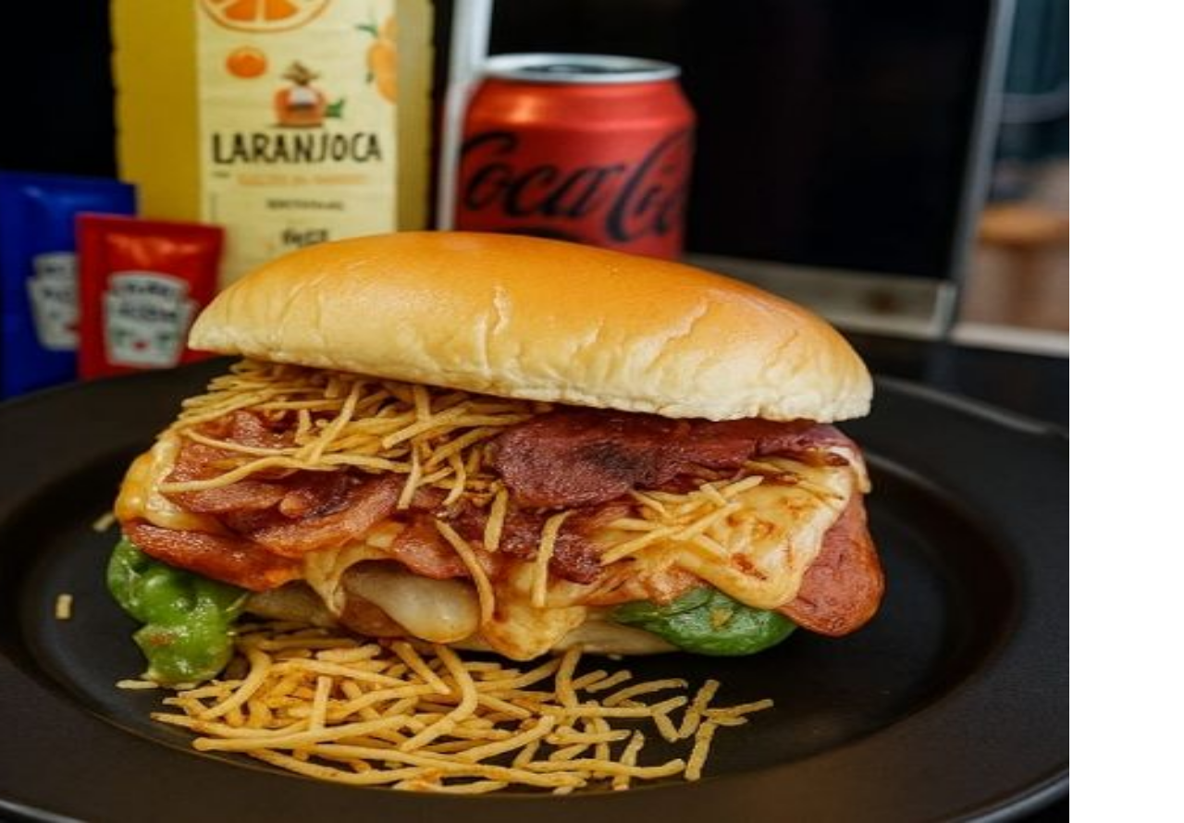
paste input "[PHONE_NUMBER]"
type input "[PHONE_NUMBER]"
type input "5,00"
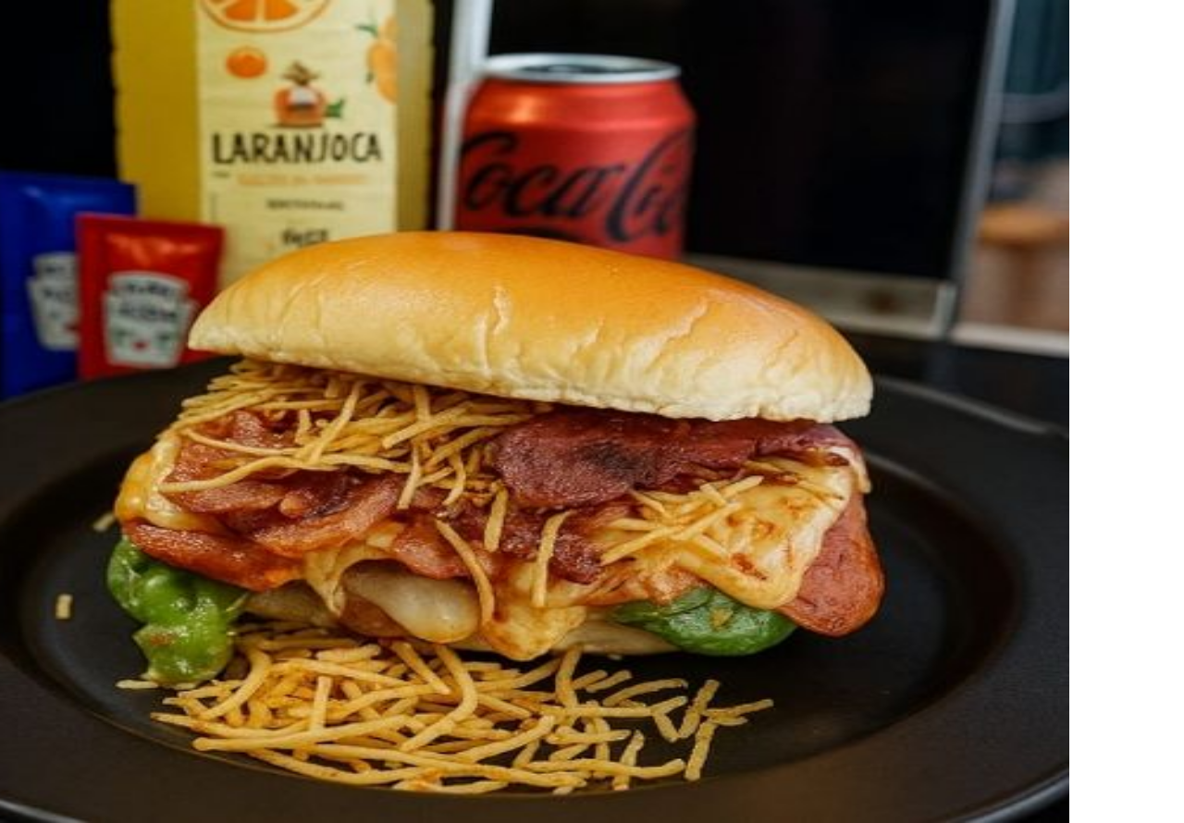
click at [687, 593] on button "Confirmar" at bounding box center [653, 602] width 67 height 18
type input "0"
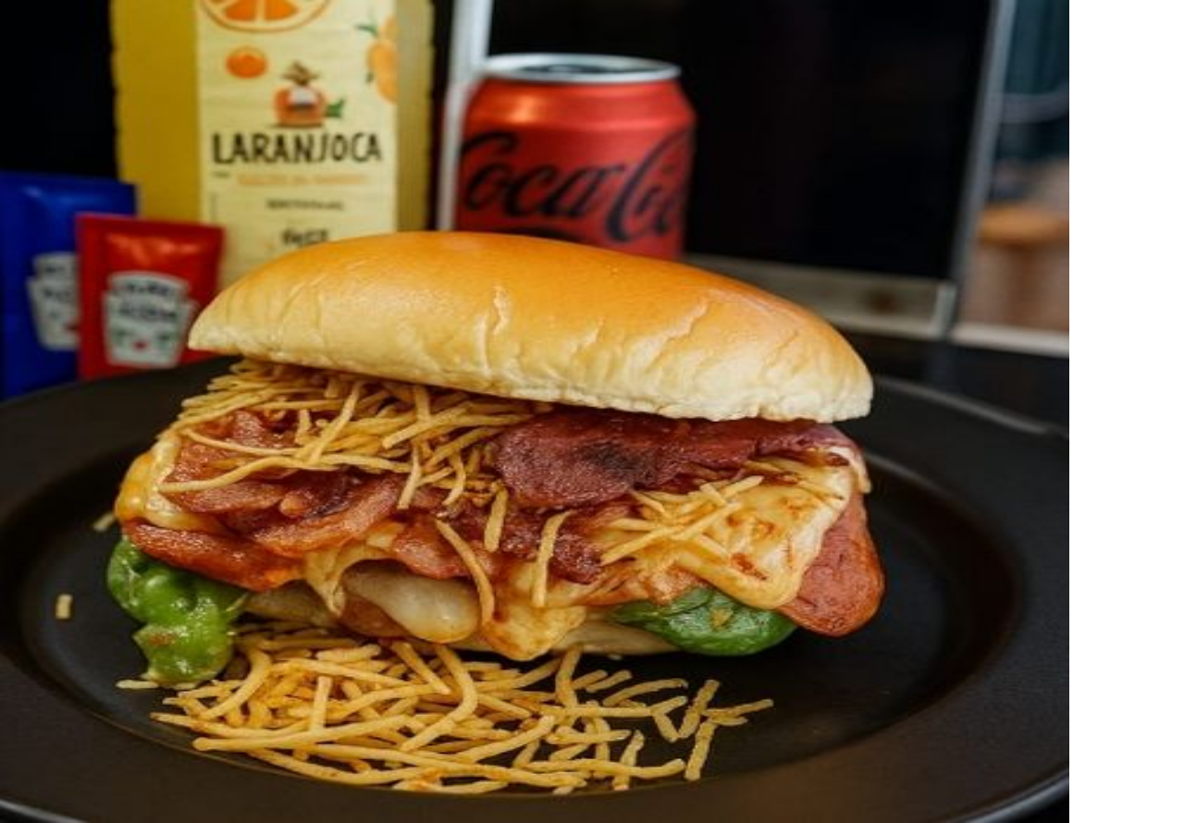
type input "R$ 0,00"
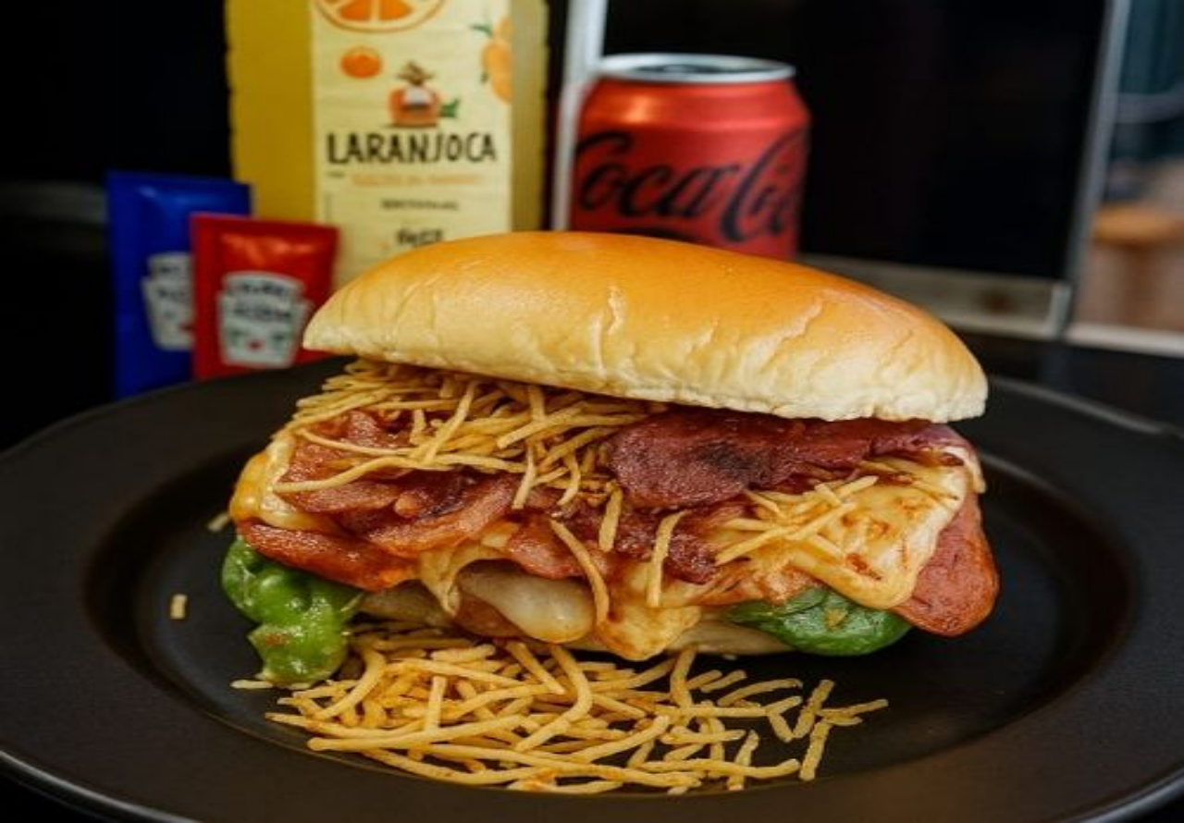
scroll to position [0, 219]
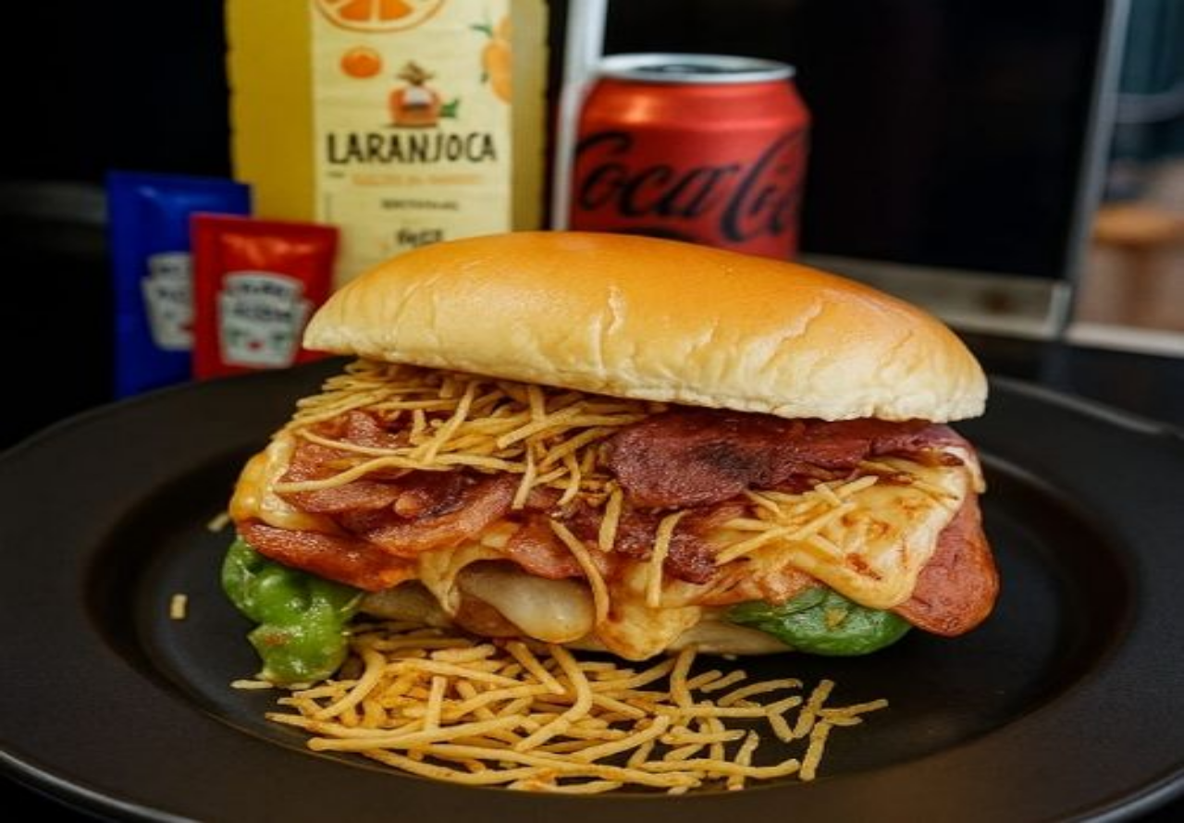
type input "2"
click at [852, 671] on button "Não registrar e enviar pedido" at bounding box center [842, 680] width 166 height 18
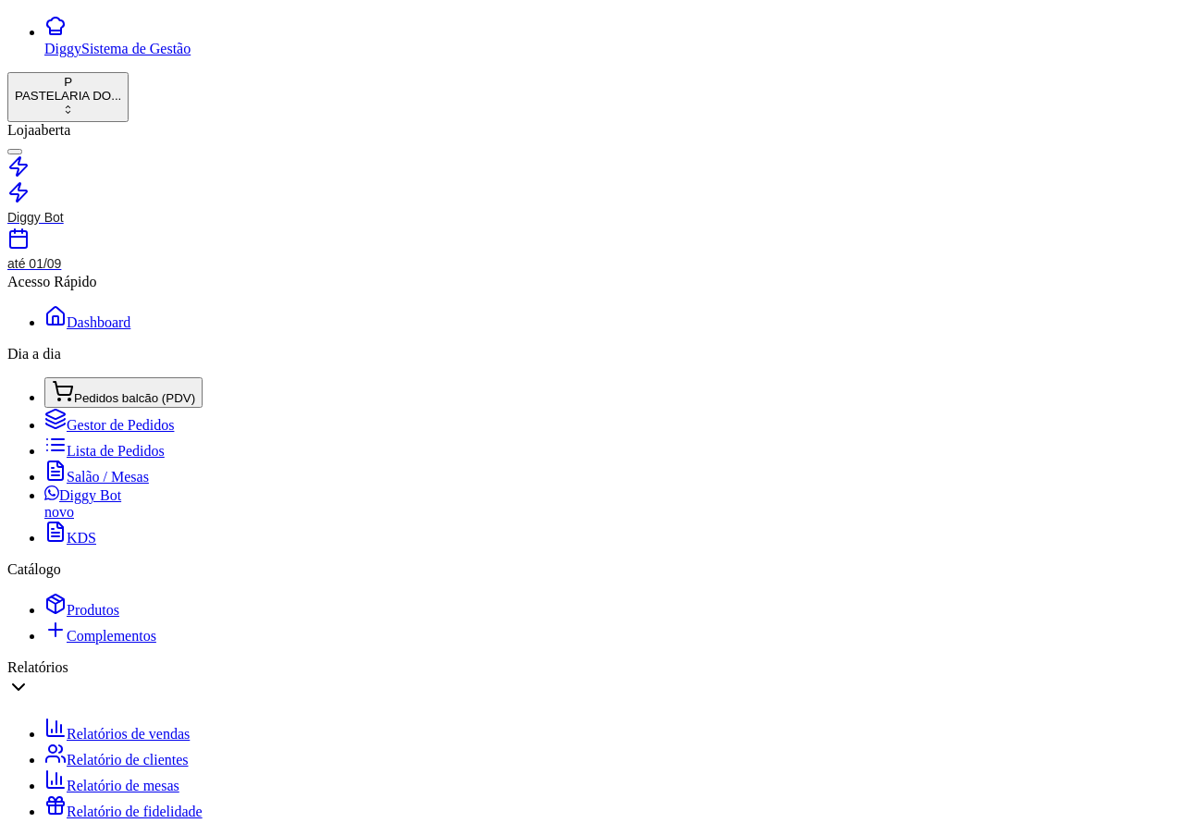
click at [67, 469] on span "Salão / Mesas" at bounding box center [108, 477] width 82 height 16
click at [67, 443] on span "Lista de Pedidos" at bounding box center [116, 451] width 98 height 16
click at [94, 443] on span "Lista de Pedidos" at bounding box center [116, 451] width 98 height 16
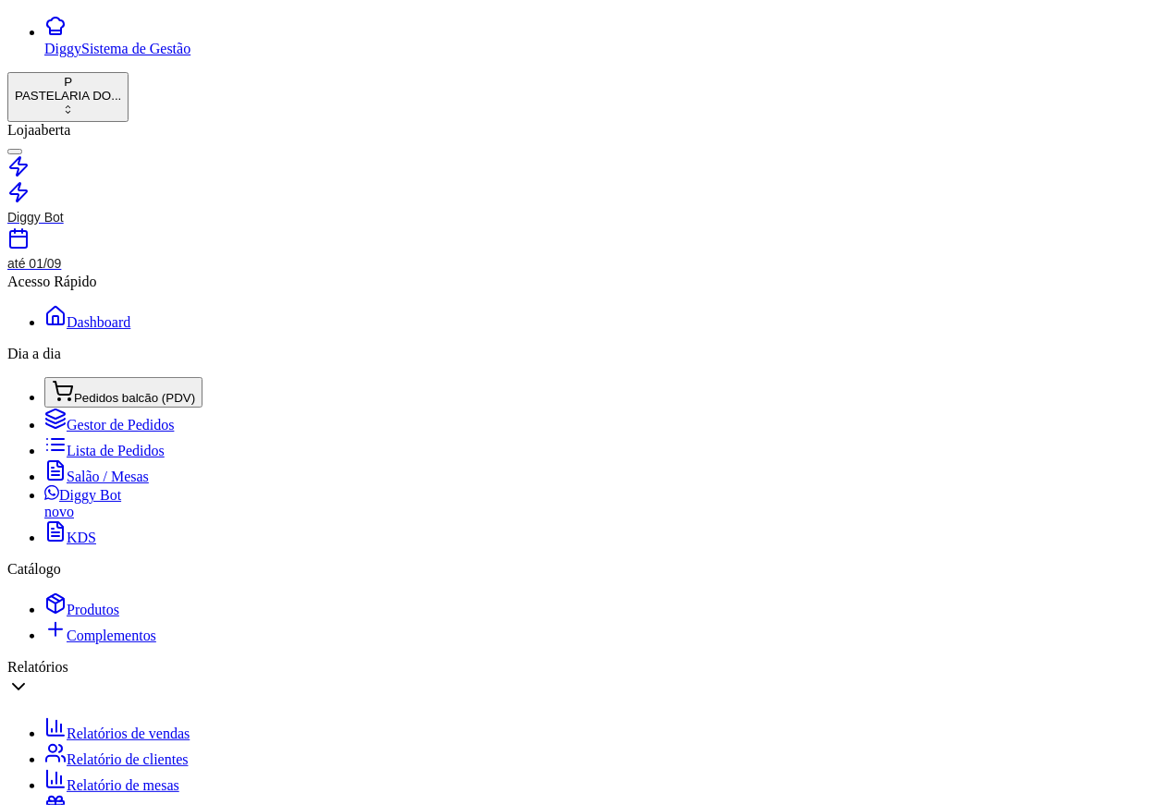
click at [80, 469] on span "Salão / Mesas" at bounding box center [108, 477] width 82 height 16
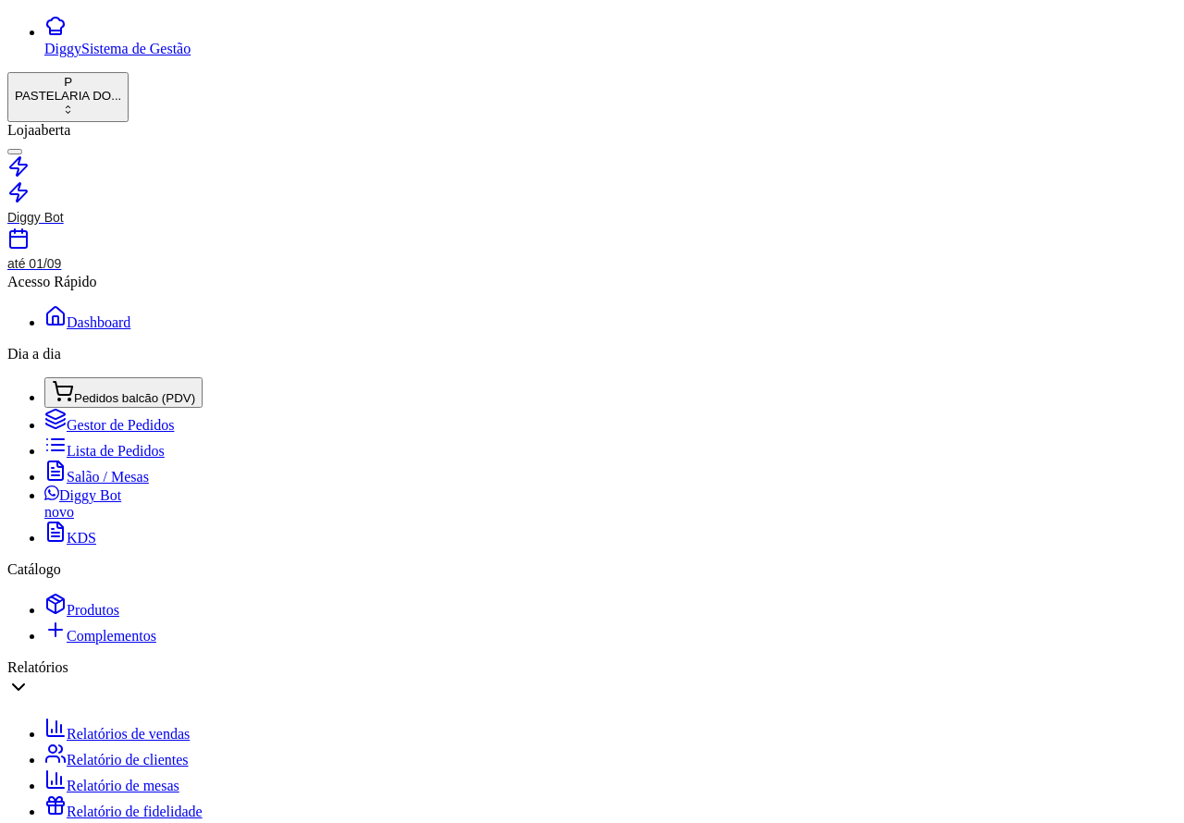
click at [134, 391] on span "Pedidos balcão (PDV)" at bounding box center [134, 398] width 121 height 14
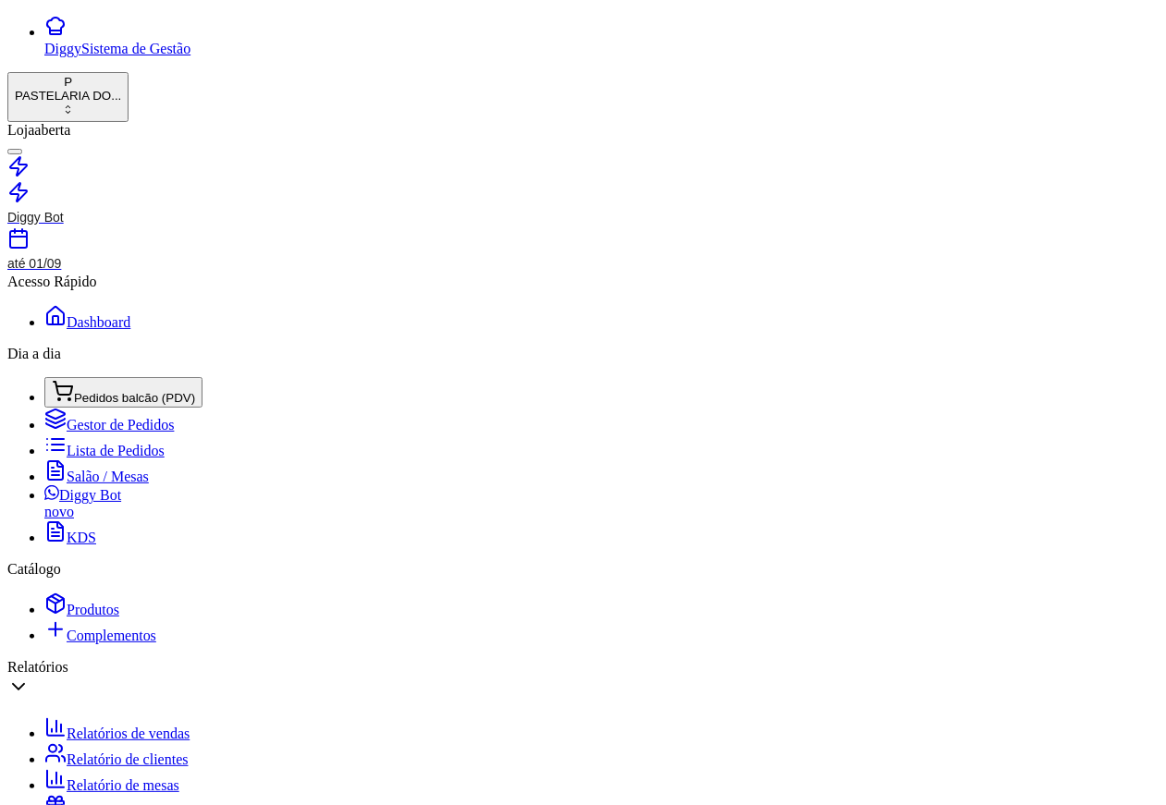
click at [132, 391] on span "Pedidos balcão (PDV)" at bounding box center [134, 398] width 121 height 14
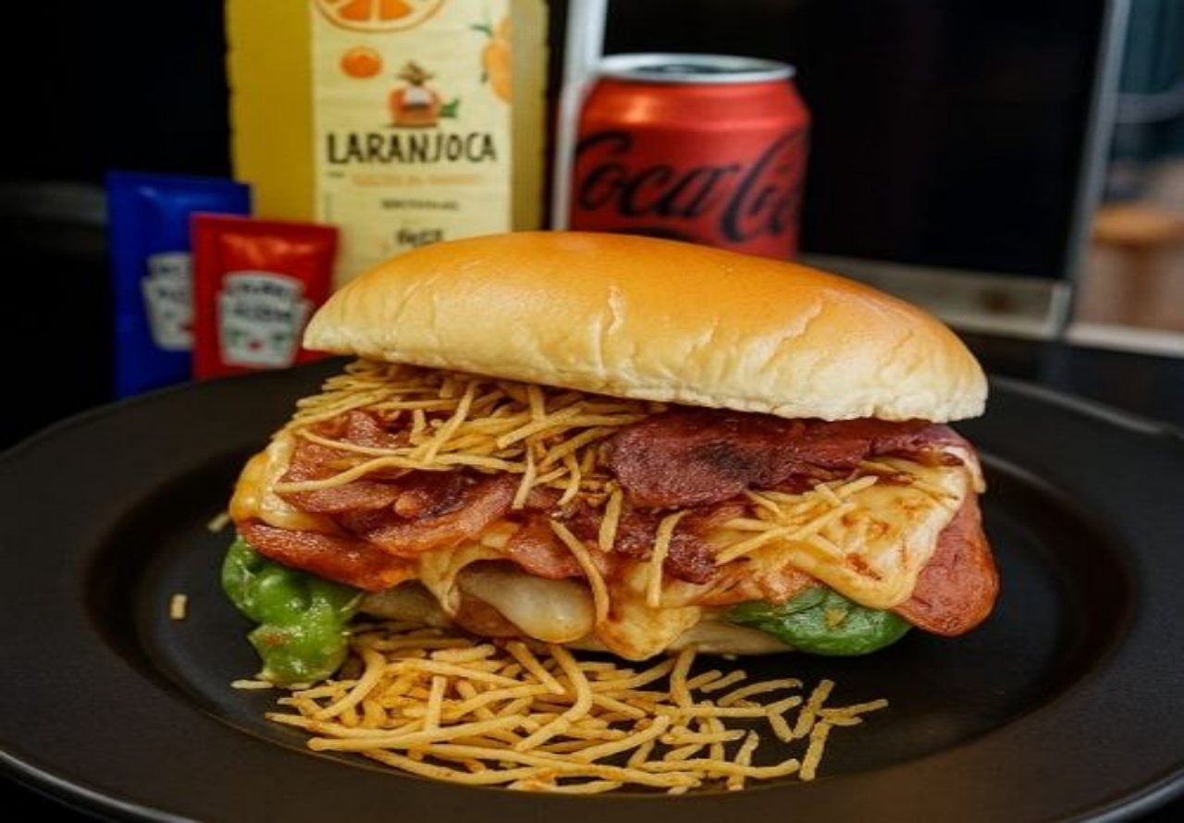
scroll to position [283, 0]
click at [182, 381] on img at bounding box center [592, 411] width 1184 height 823
type input "c"
type input "C"
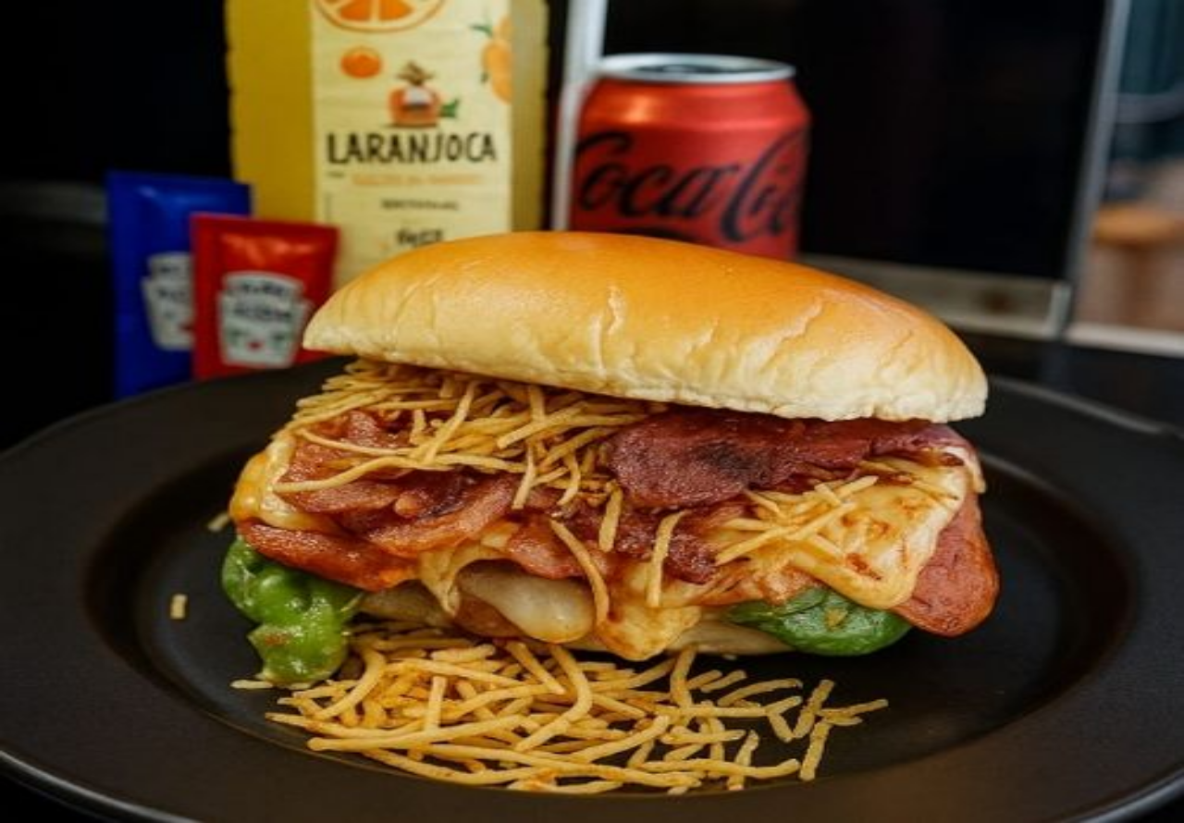
type input "F"
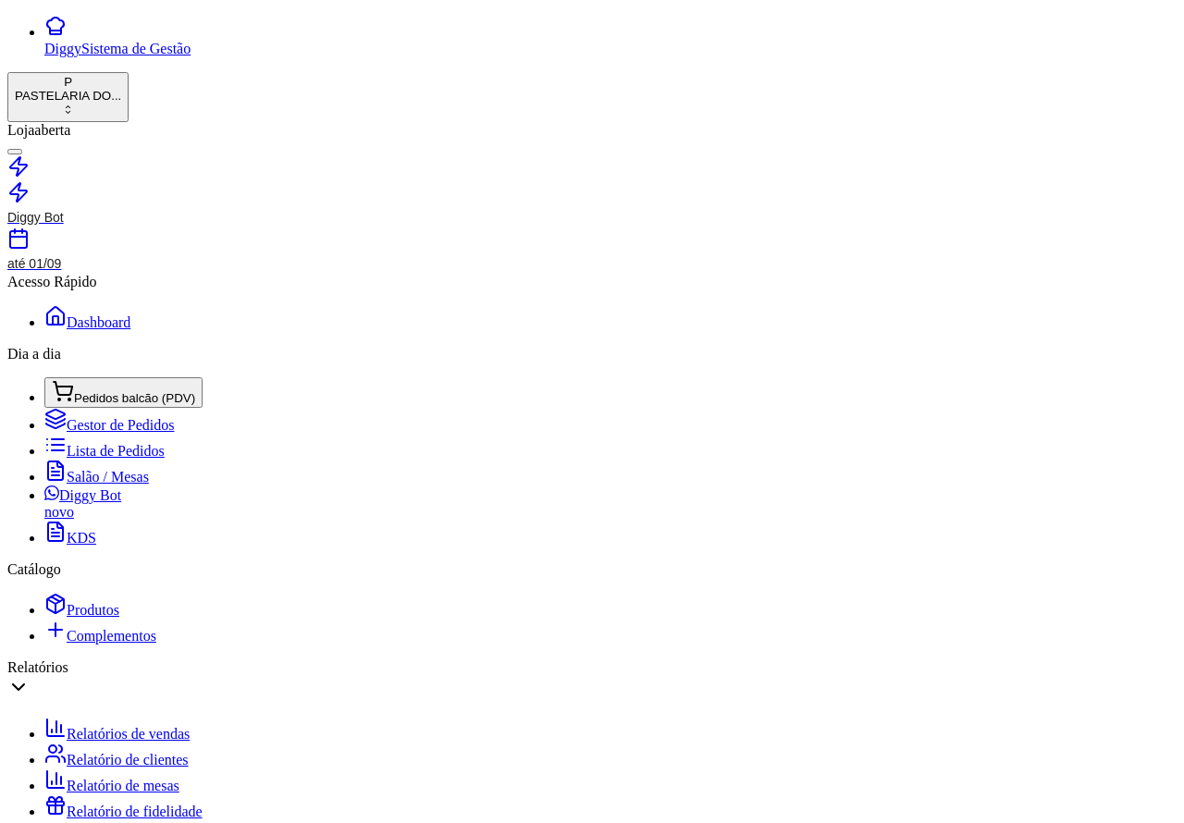
click at [131, 443] on link "Lista de Pedidos" at bounding box center [104, 451] width 120 height 16
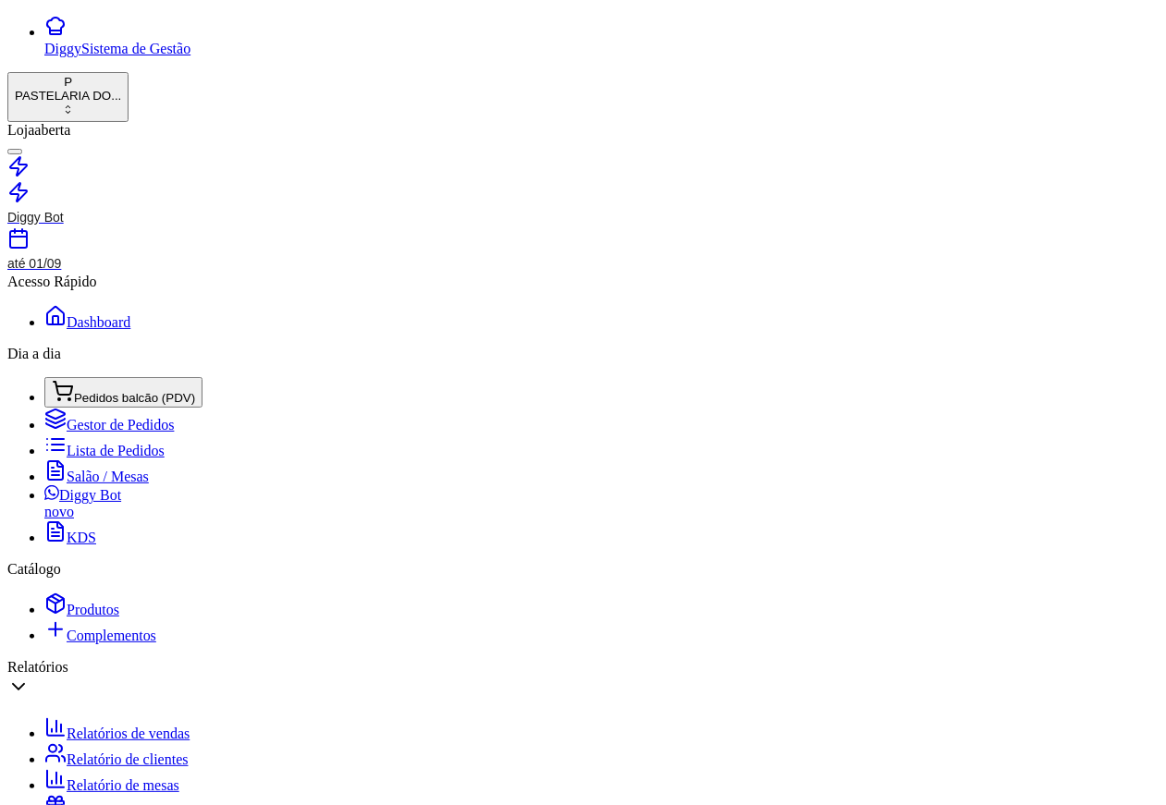
click at [98, 443] on span "Lista de Pedidos" at bounding box center [116, 451] width 98 height 16
click at [92, 469] on span "Salão / Mesas" at bounding box center [108, 477] width 82 height 16
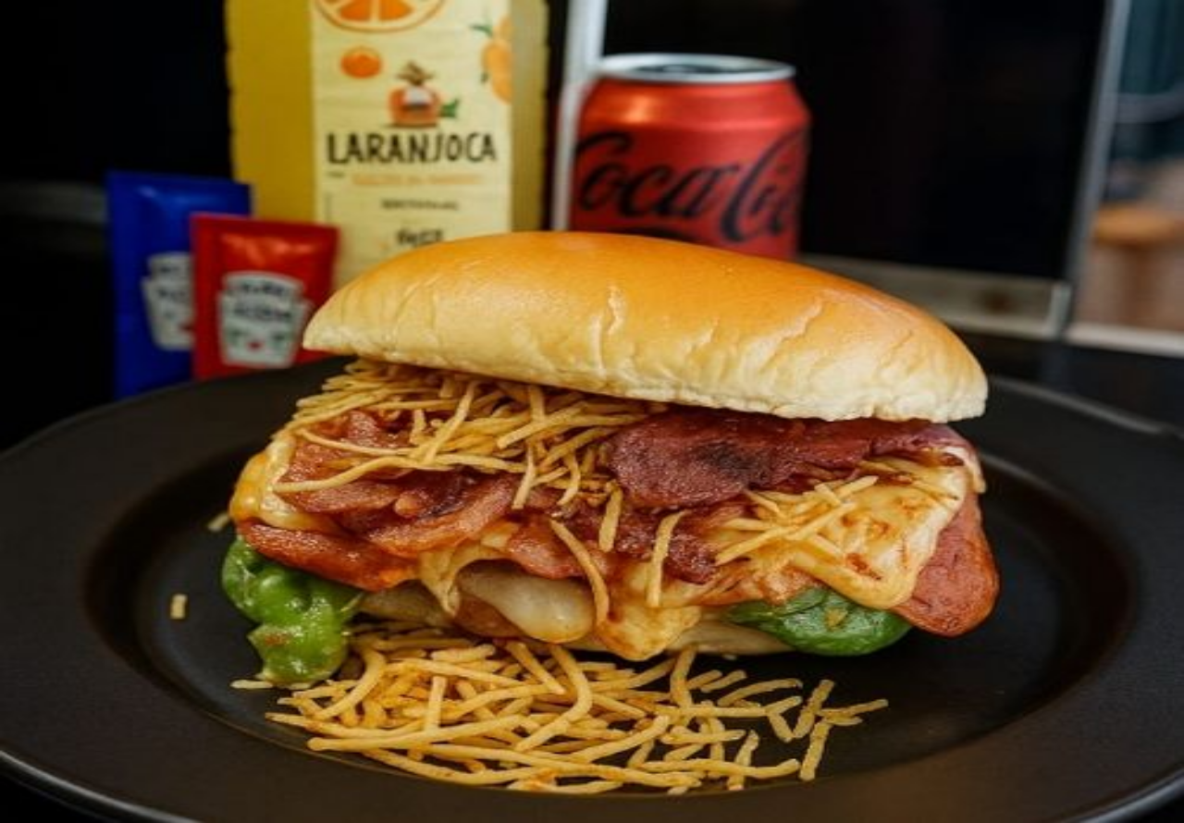
scroll to position [52, 0]
click at [155, 624] on img at bounding box center [592, 411] width 1184 height 823
type input """SEM QUEIJO COM CATU"""""" FAZER PEQUENOOOO"
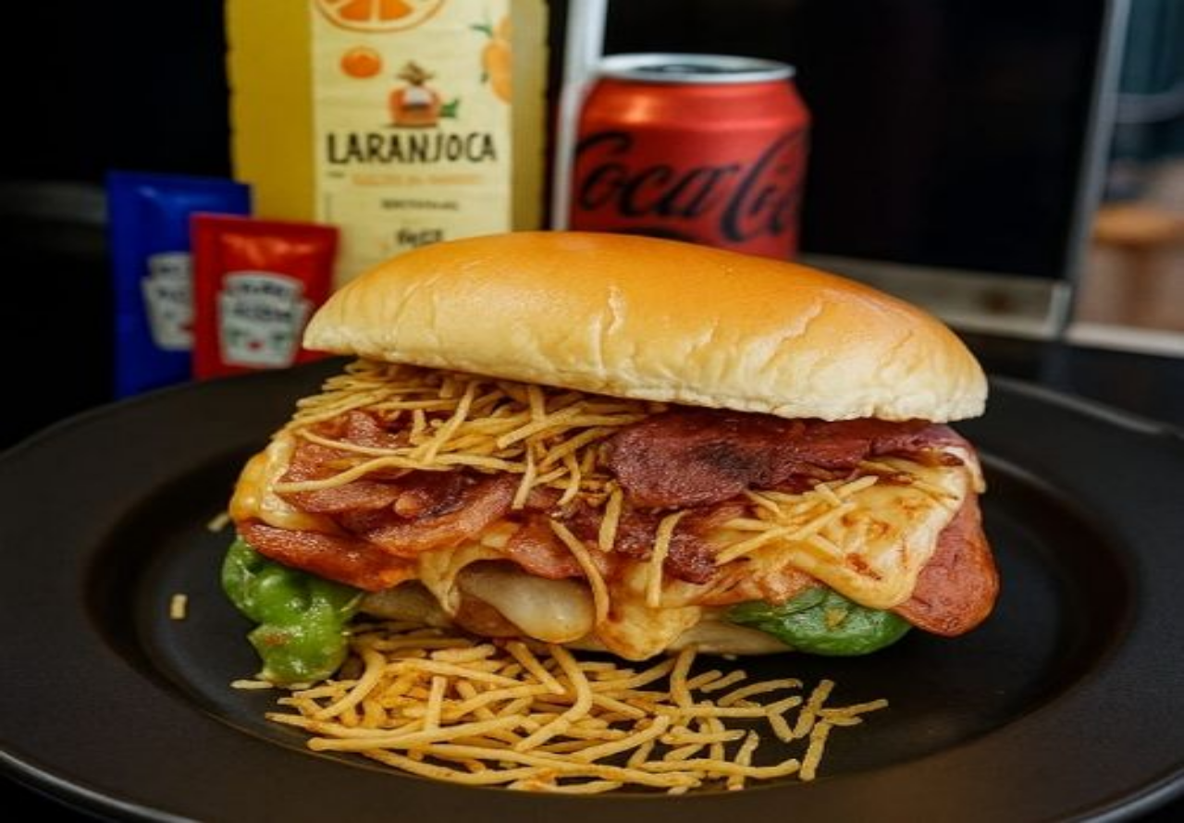
scroll to position [983, 0]
click at [370, 561] on img at bounding box center [592, 411] width 1184 height 823
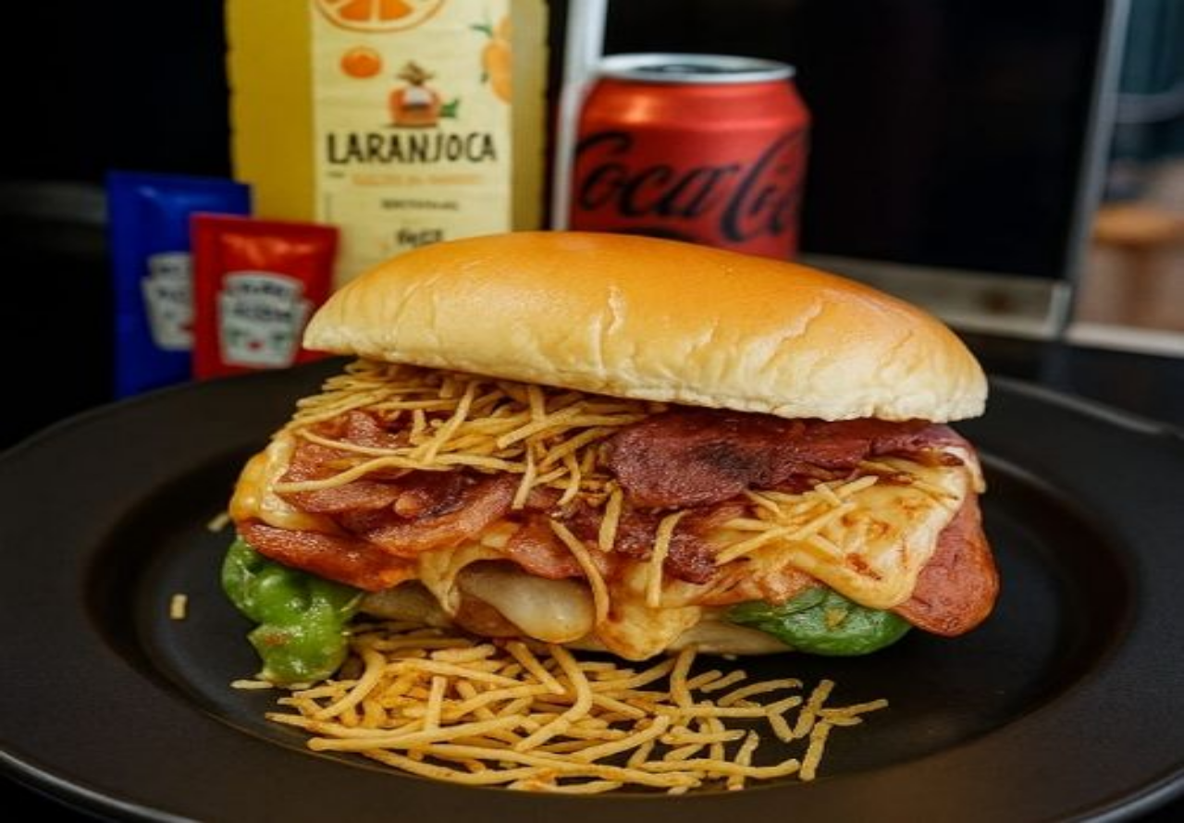
type input """""""""FAZER BEM PEQUENOOO""""""""
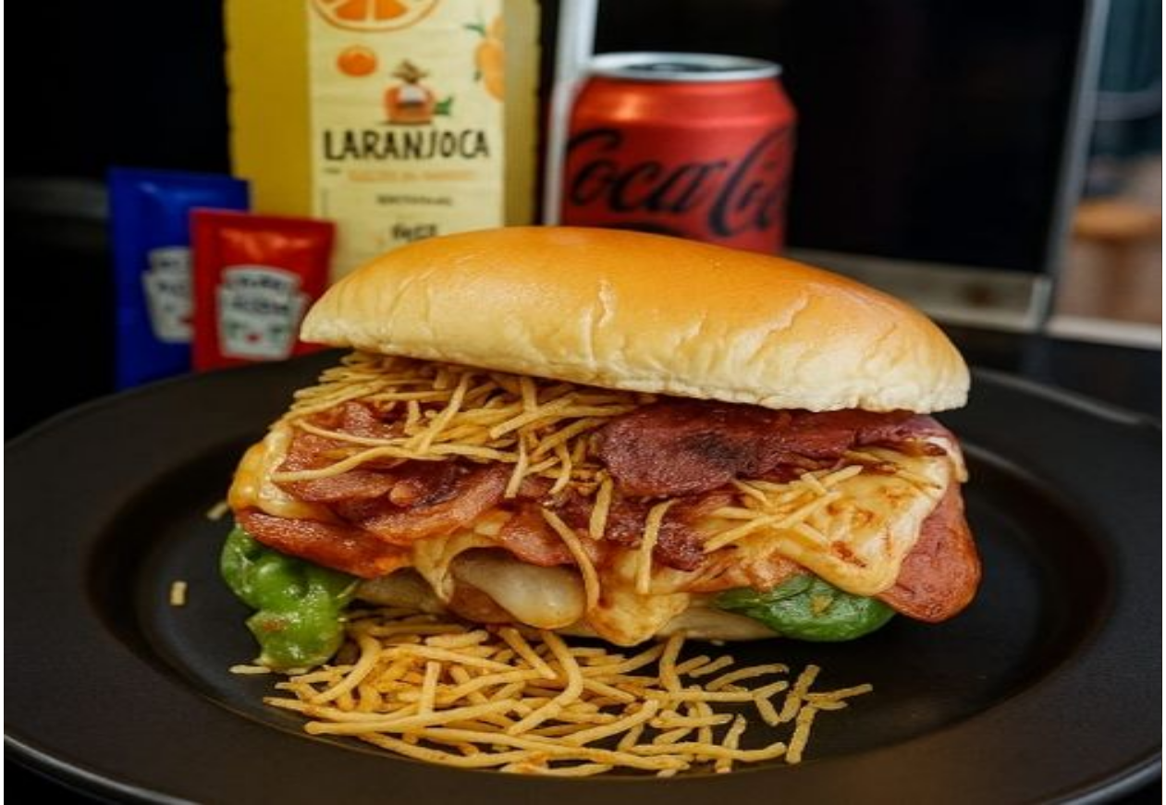
scroll to position [43, 0]
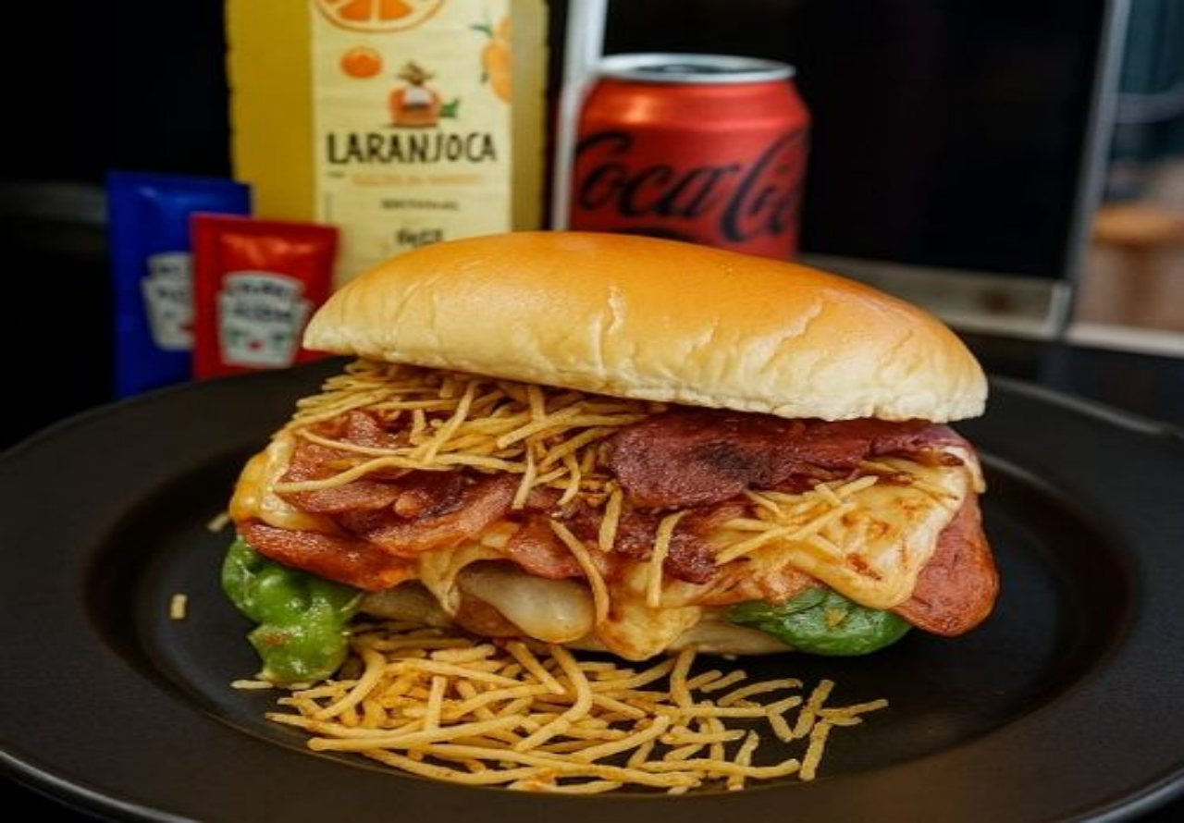
click at [173, 277] on img at bounding box center [592, 411] width 1184 height 823
type input "1"
click at [847, 671] on button "Não registrar e enviar pedido" at bounding box center [842, 680] width 166 height 18
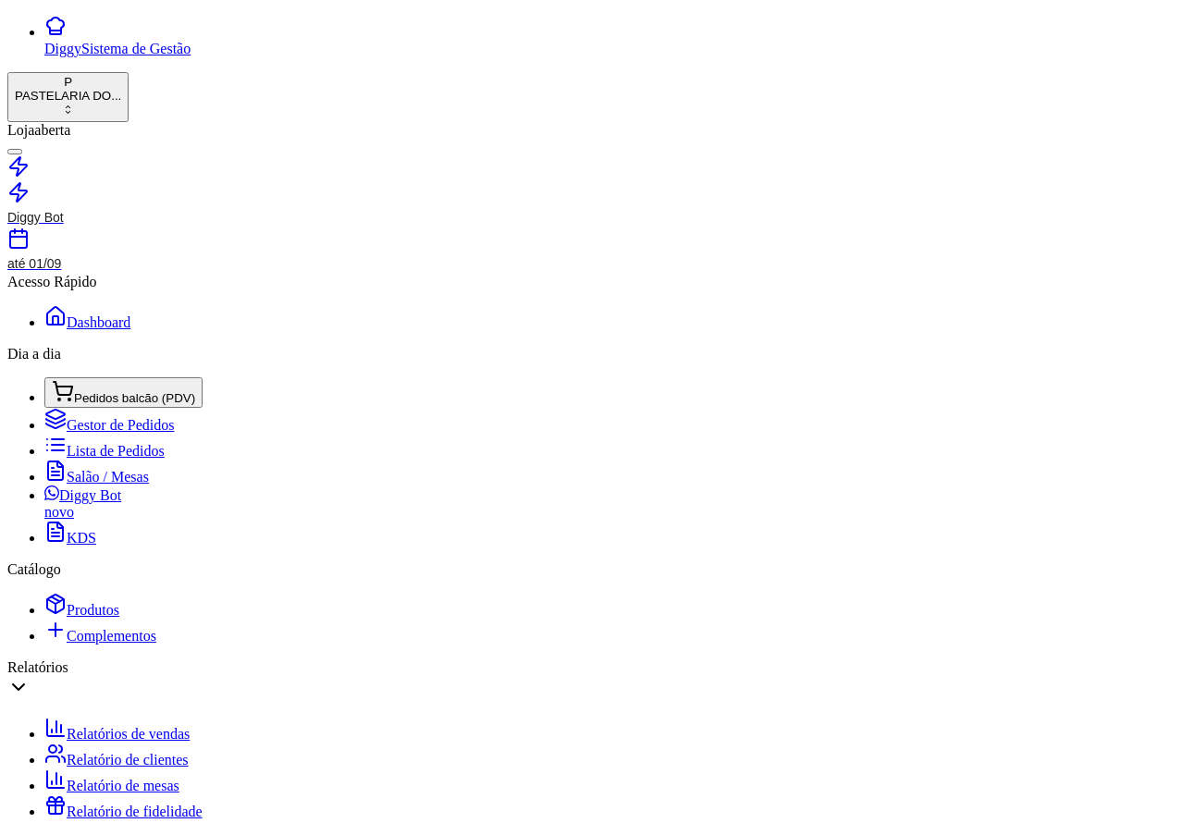
click at [126, 443] on span "Lista de Pedidos" at bounding box center [116, 451] width 98 height 16
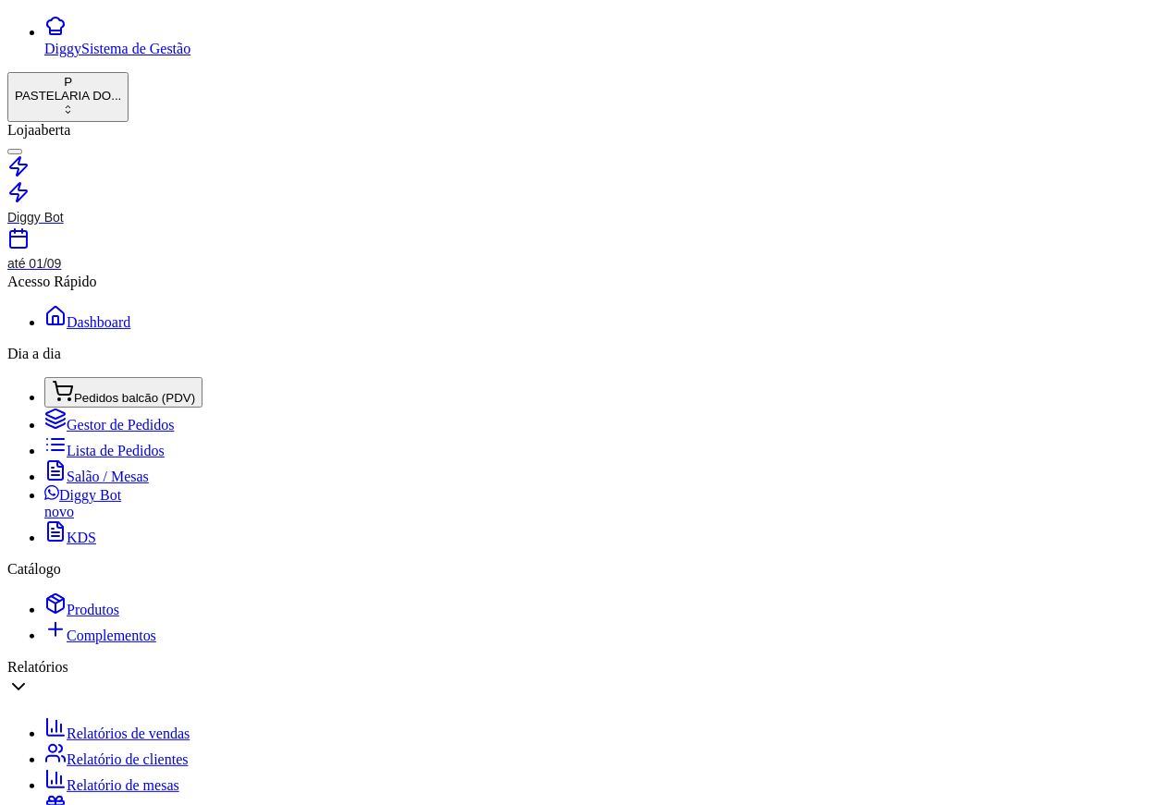
scroll to position [0, 197]
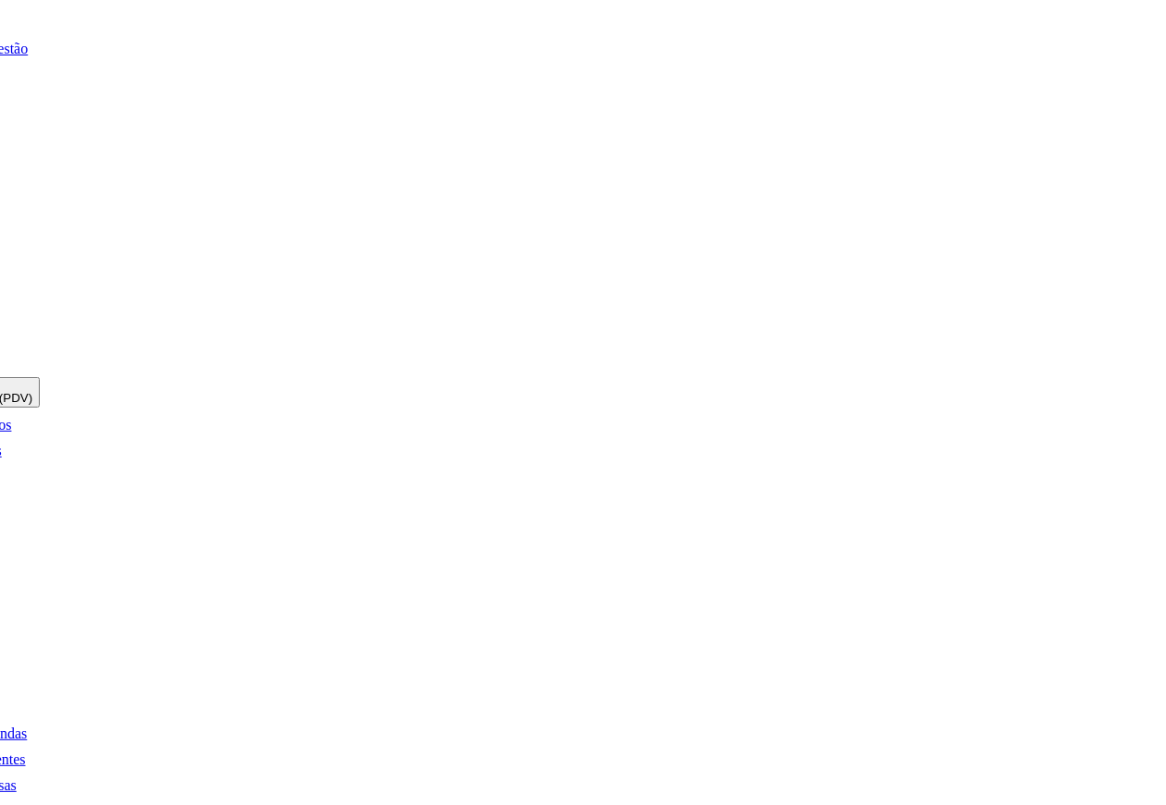
click at [1085, 369] on button "COZINHA" at bounding box center [1101, 378] width 70 height 19
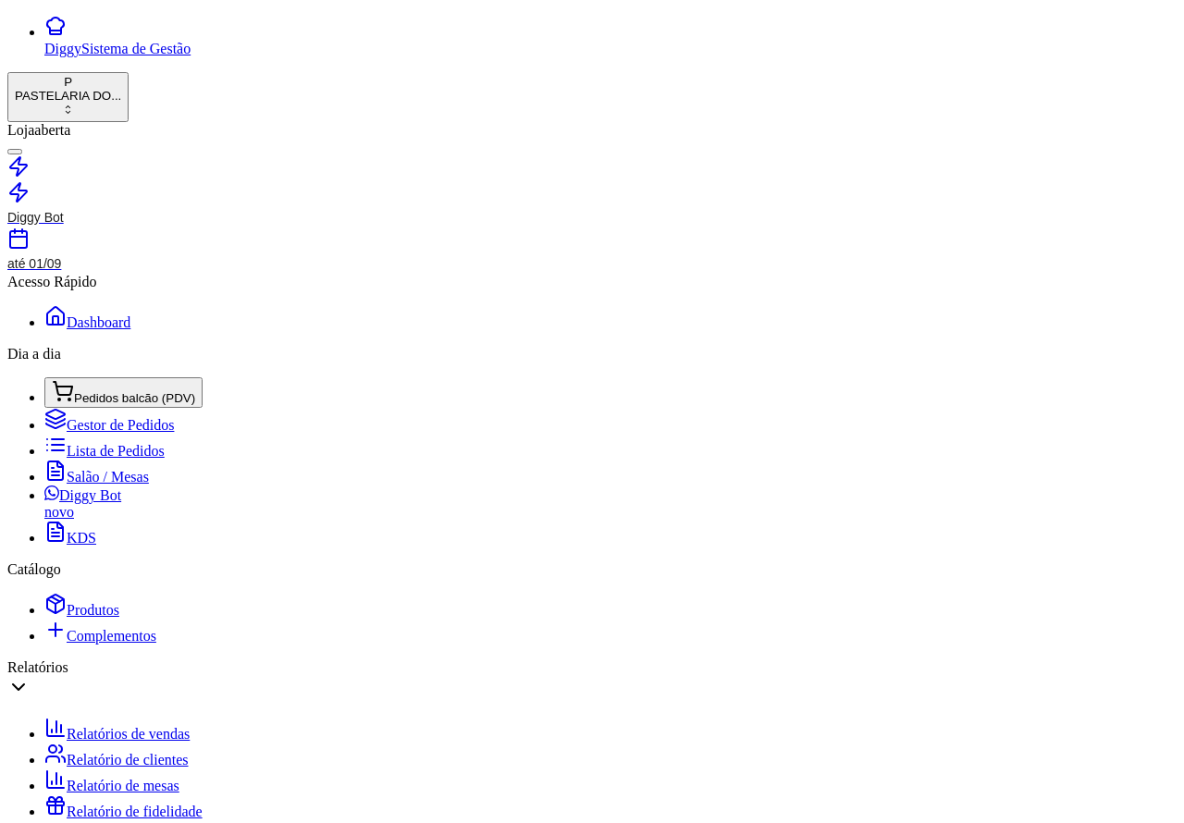
click at [92, 469] on span "Salão / Mesas" at bounding box center [108, 477] width 82 height 16
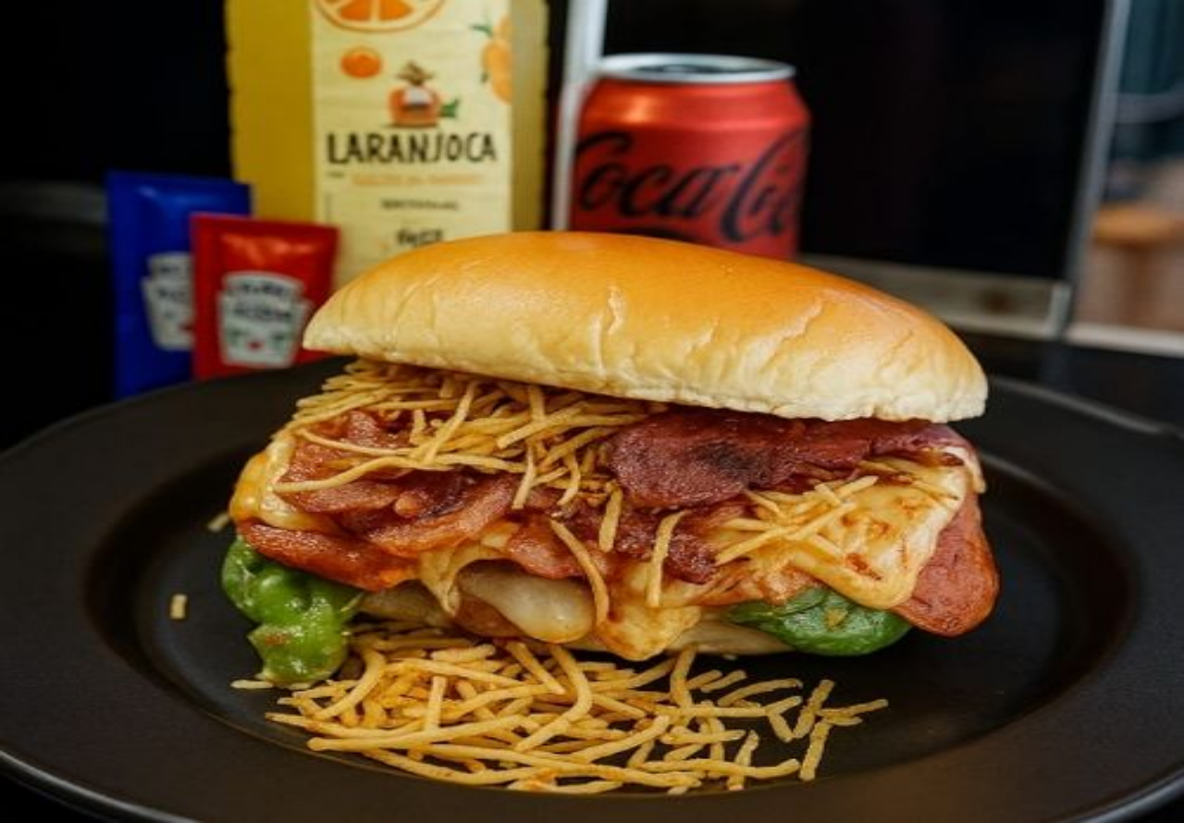
scroll to position [0, 271]
type input "1"
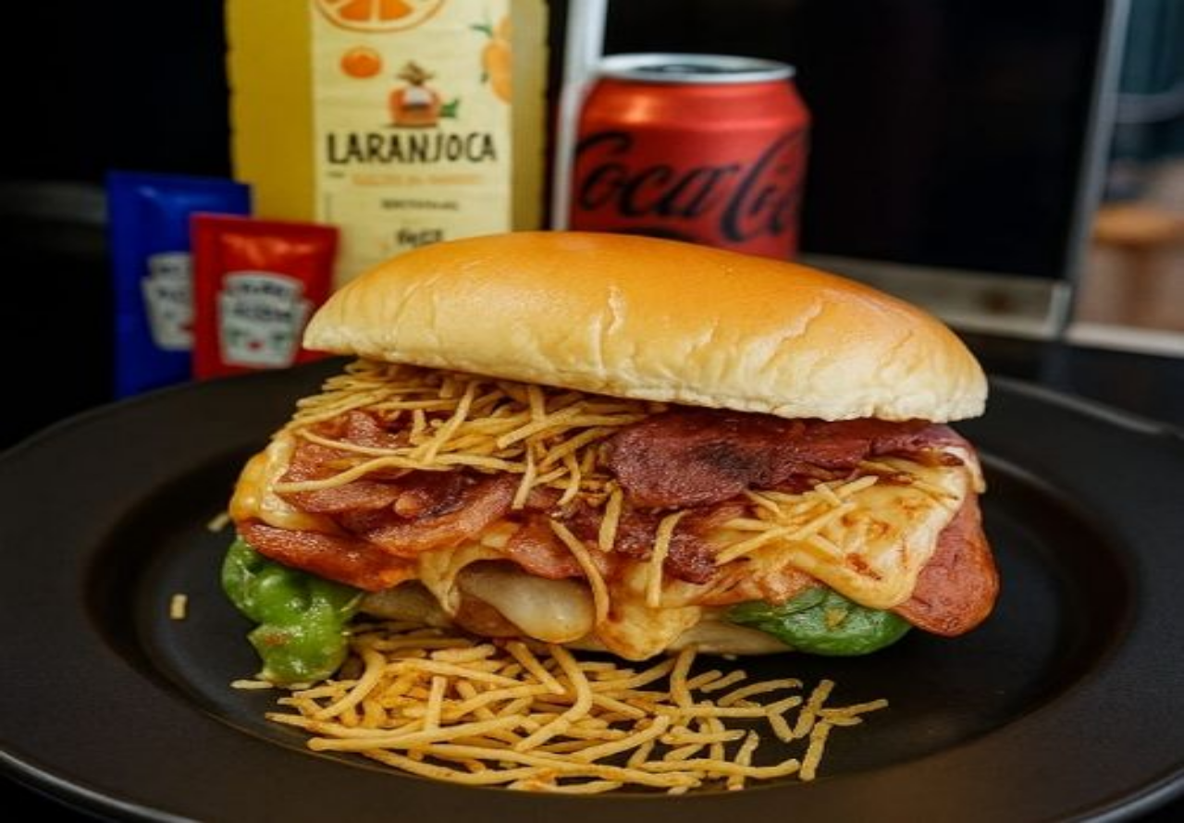
click at [904, 671] on button "Não registrar e enviar pedido" at bounding box center [842, 680] width 166 height 18
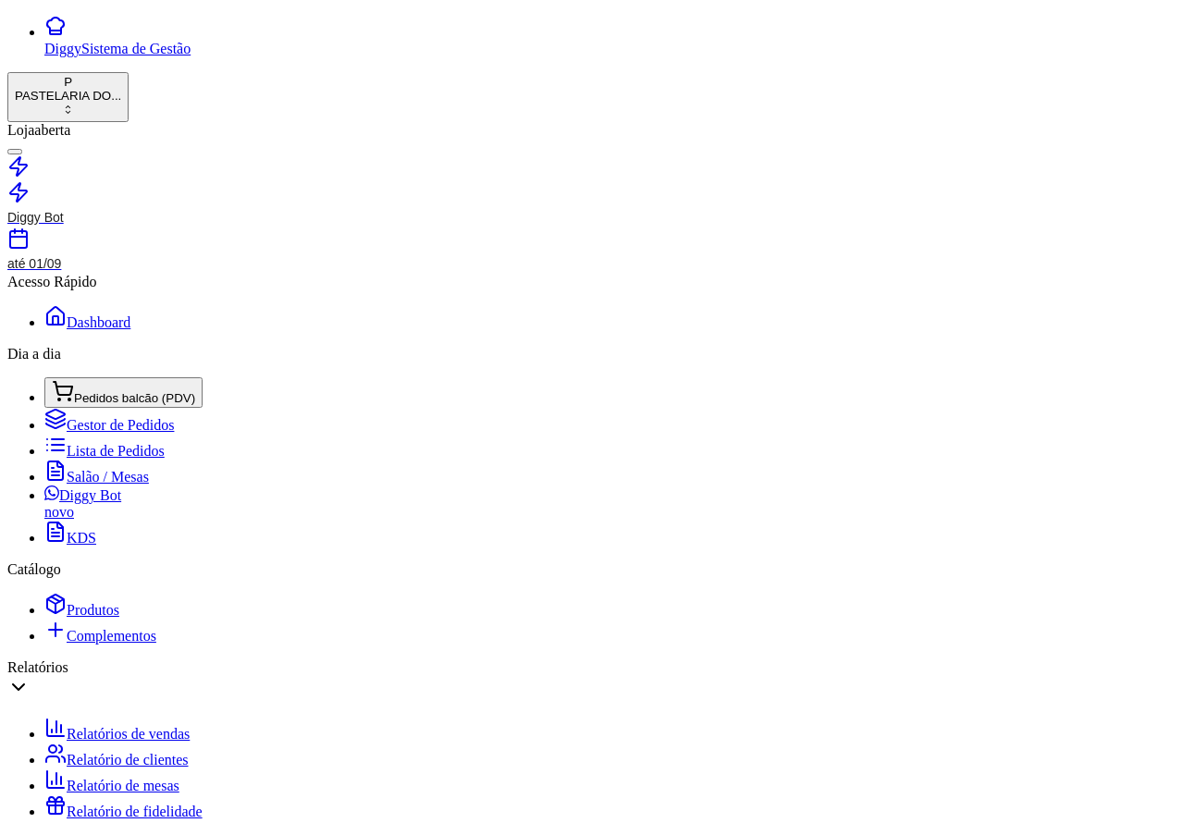
click at [132, 391] on span "Pedidos balcão (PDV)" at bounding box center [134, 398] width 121 height 14
click at [93, 469] on span "Salão / Mesas" at bounding box center [108, 477] width 82 height 16
click at [111, 443] on span "Lista de Pedidos" at bounding box center [116, 451] width 98 height 16
click at [139, 377] on button "Pedidos balcão (PDV)" at bounding box center [123, 392] width 158 height 31
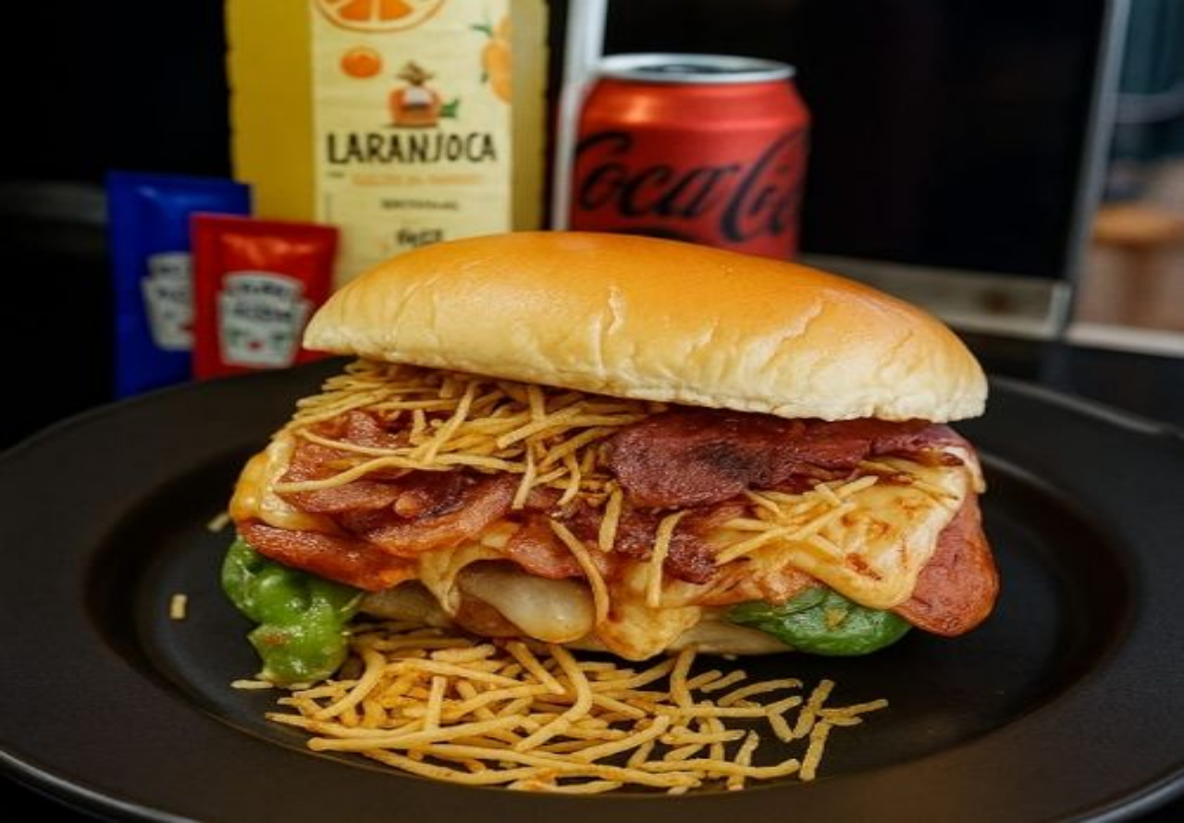
type input "1"
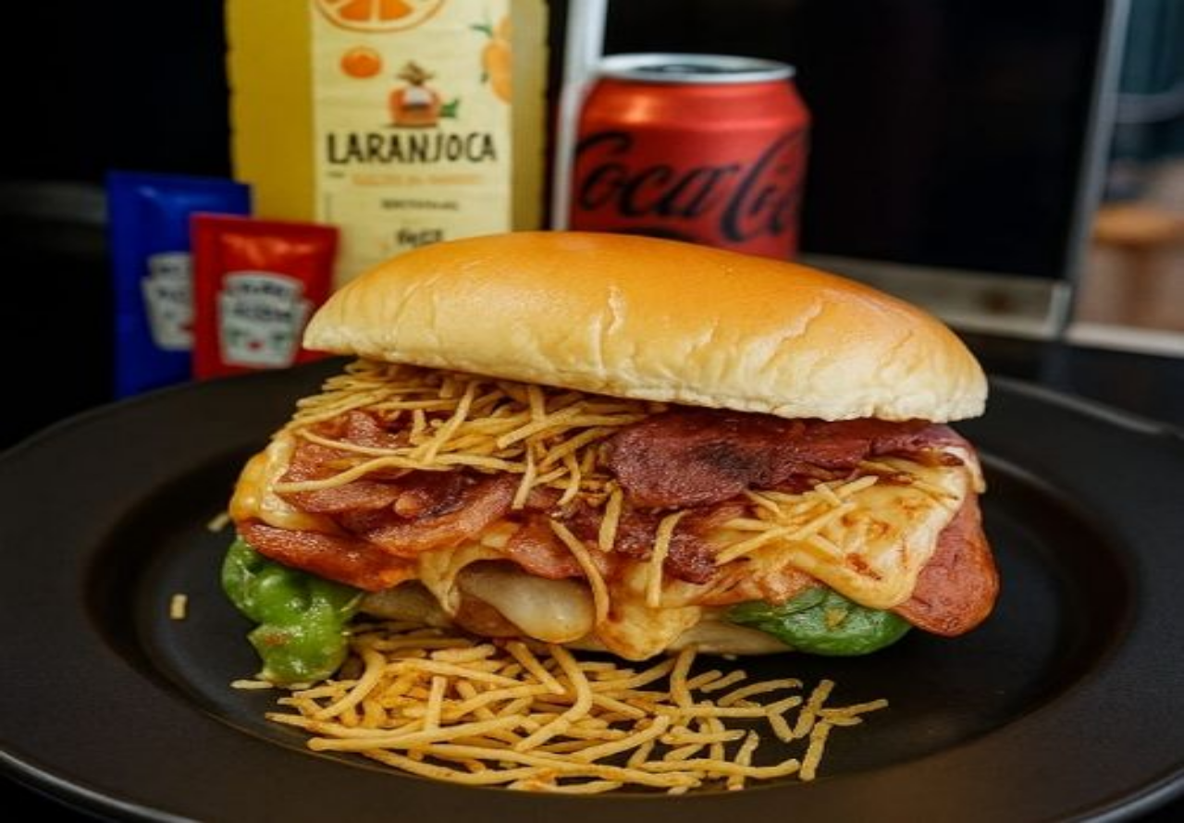
scroll to position [43, 0]
type input "1"
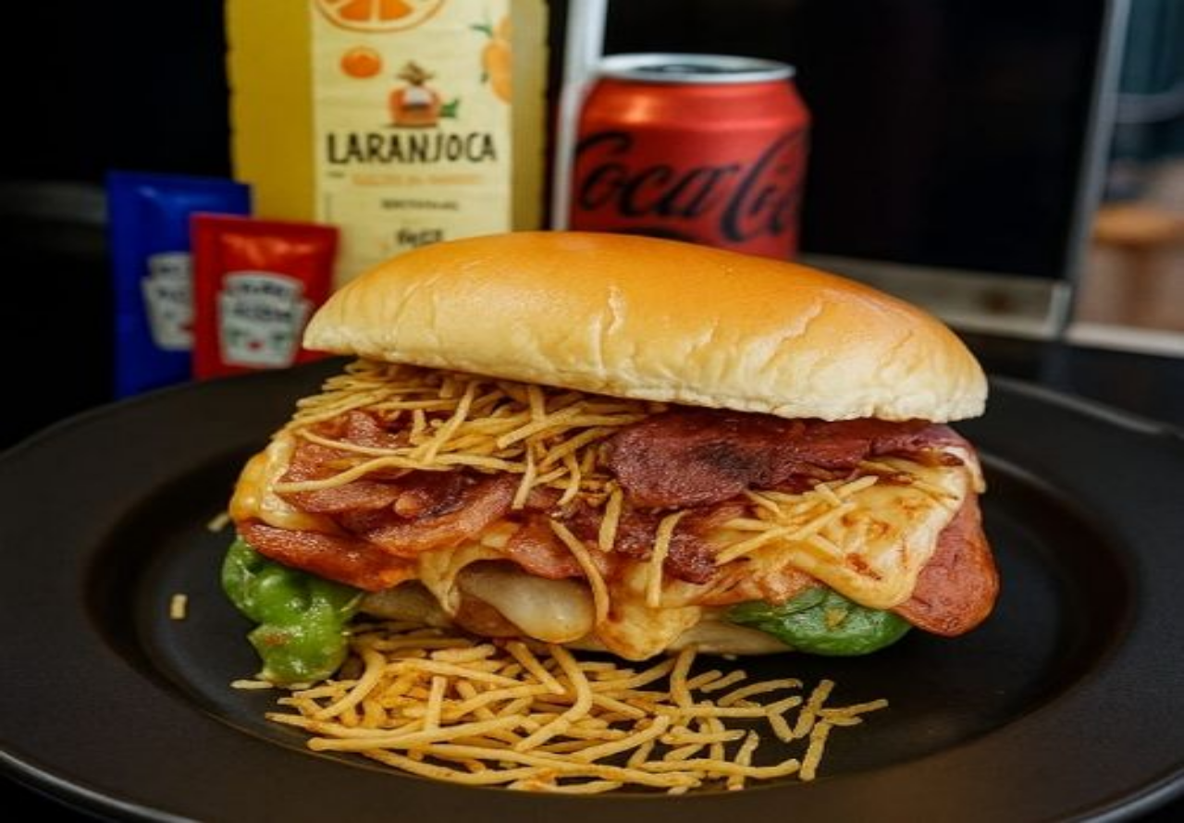
scroll to position [501, 0]
type input "[PERSON_NAME] VEM RETIRAR PEDIU NO WATTS"
type input "0"
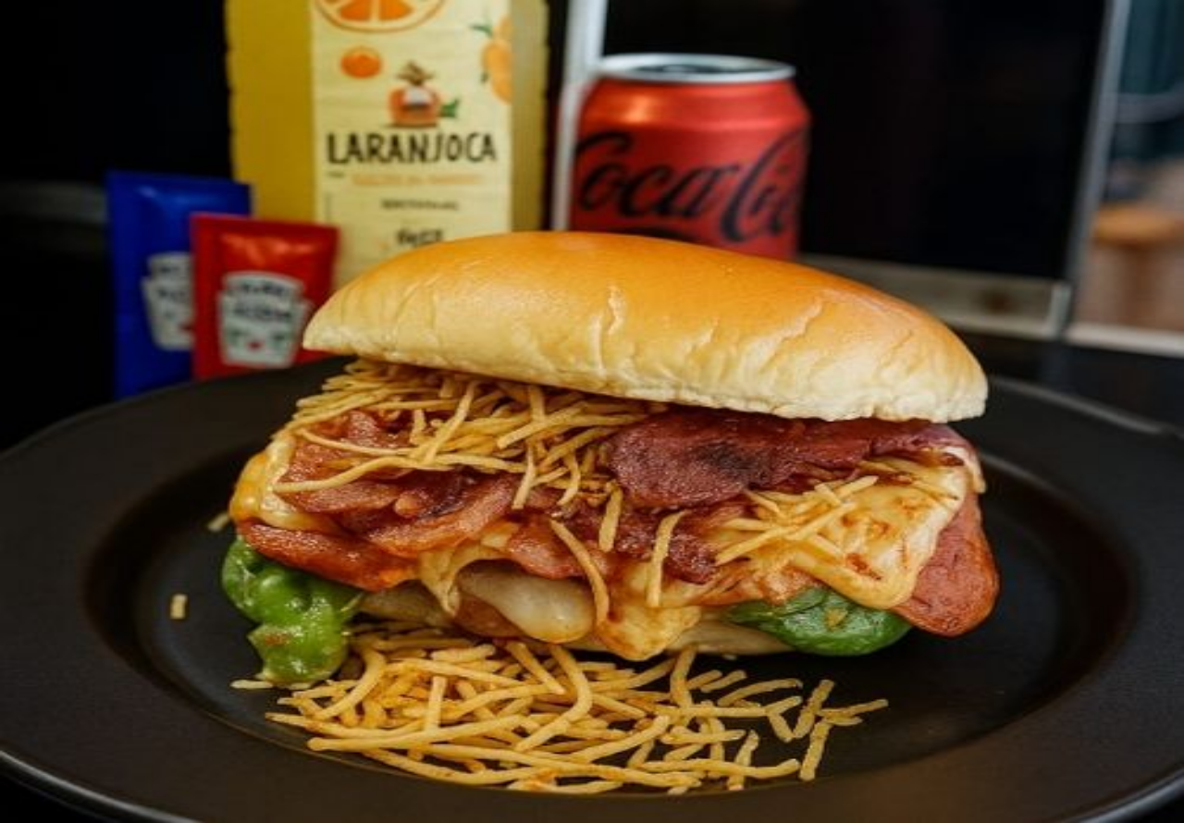
click at [629, 593] on button "Confirmar" at bounding box center [595, 602] width 67 height 18
type input "0"
type input "R$ 0,00"
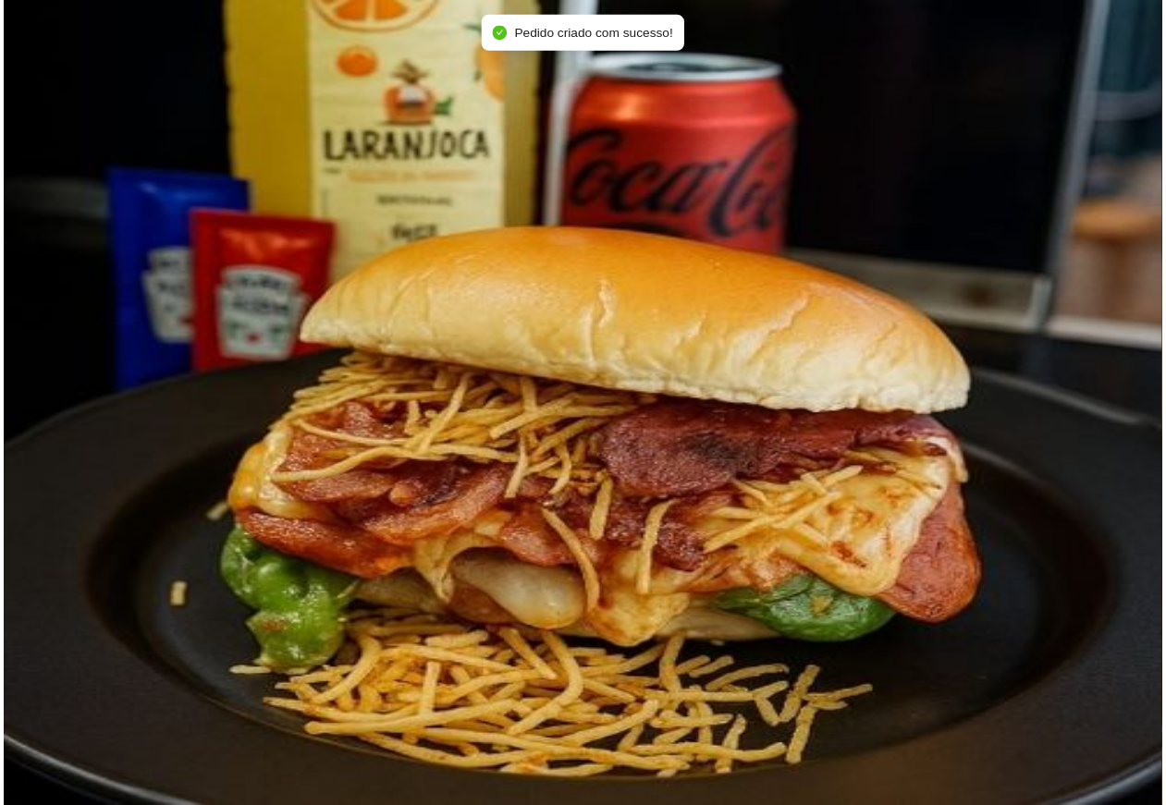
scroll to position [5563, 0]
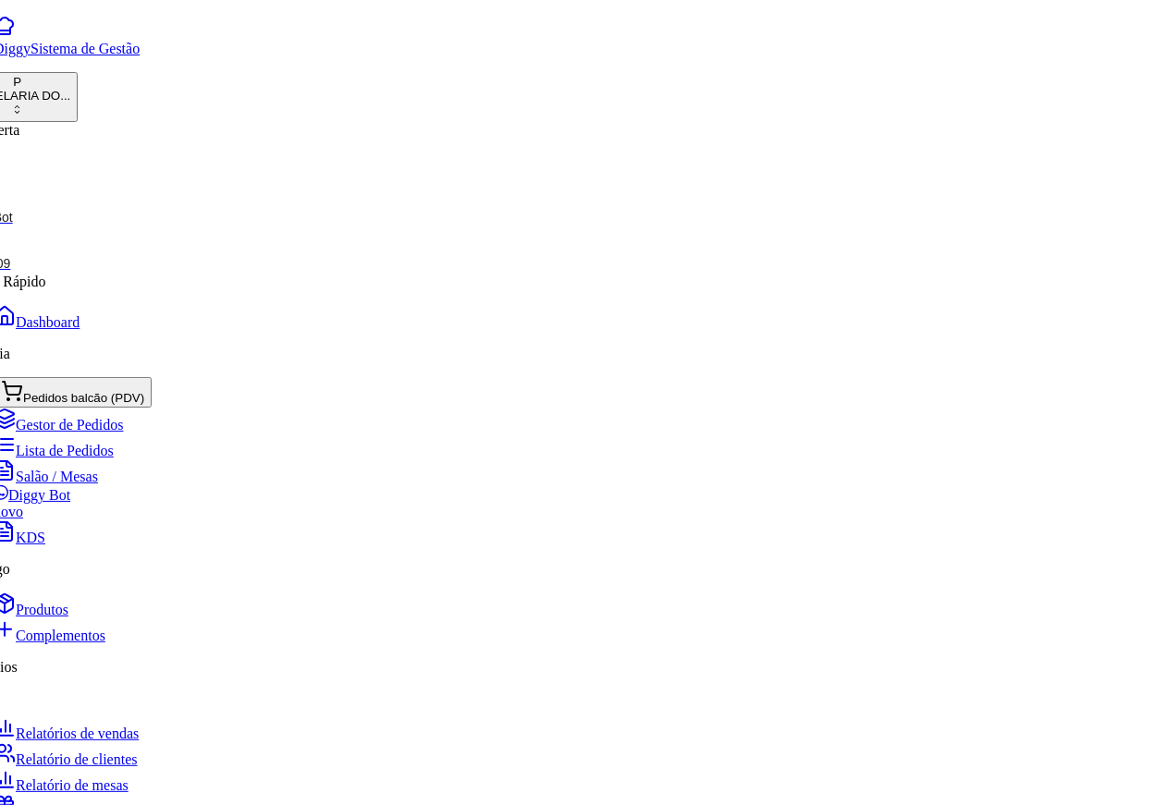
scroll to position [0, 197]
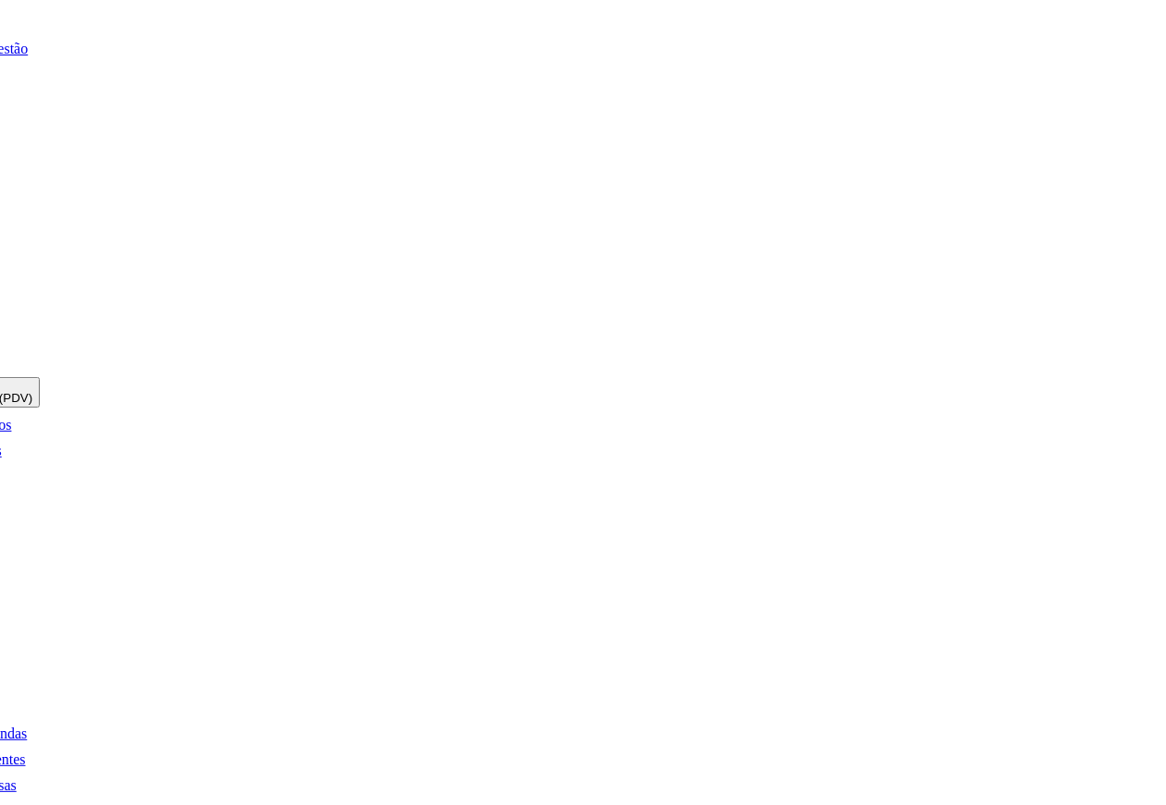
click at [1082, 376] on button "COZINHA" at bounding box center [1101, 385] width 70 height 19
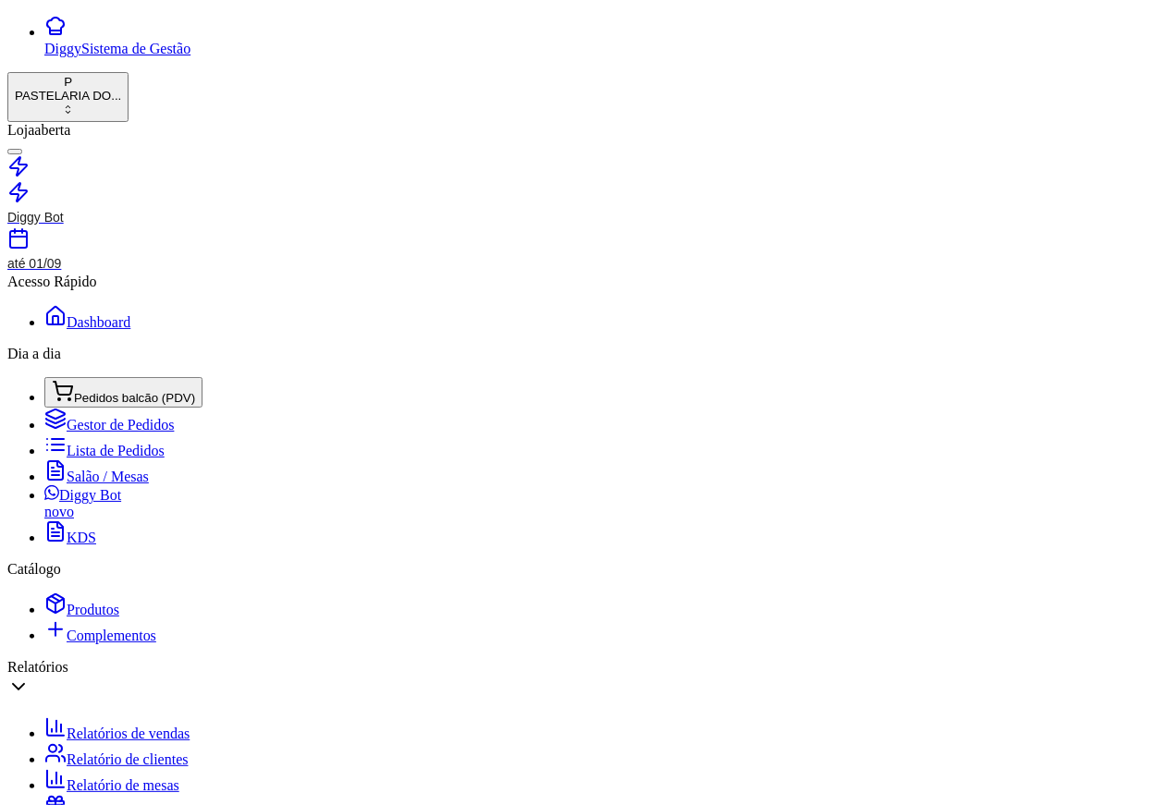
click at [102, 391] on span "Pedidos balcão (PDV)" at bounding box center [134, 398] width 121 height 14
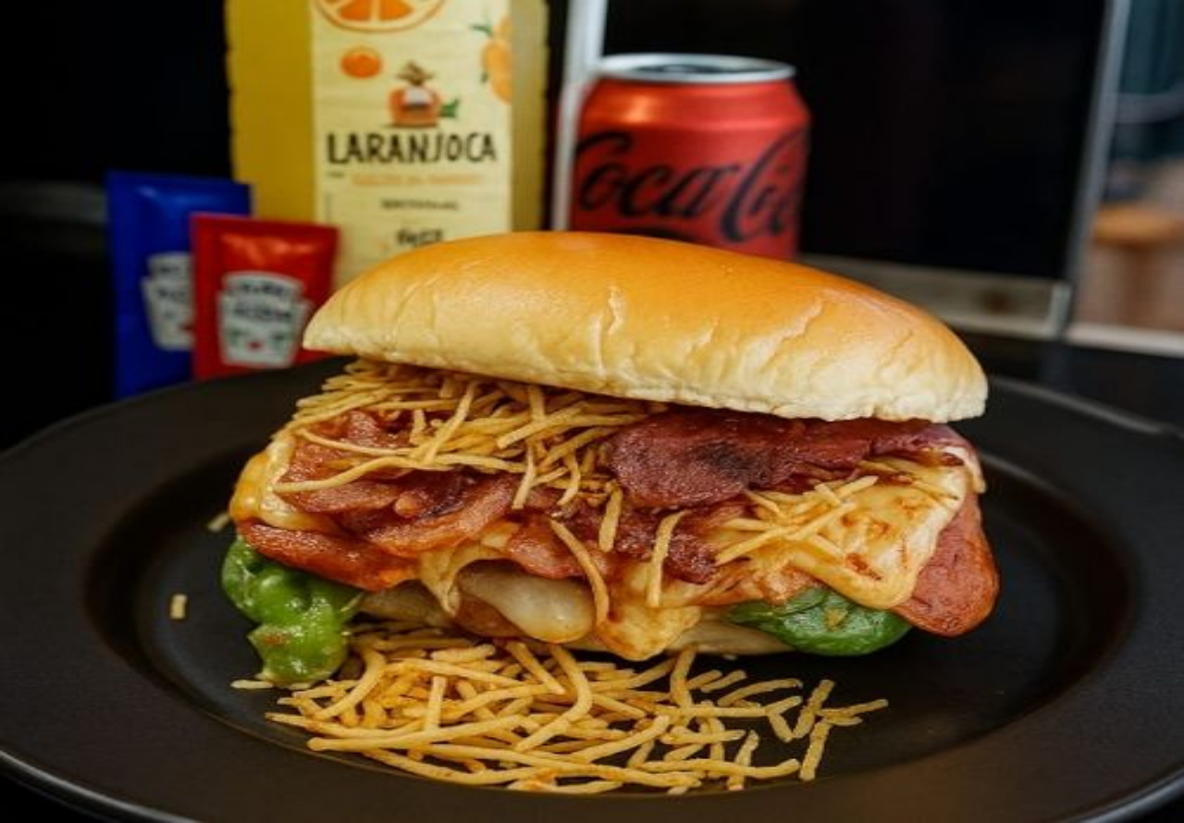
scroll to position [0, 395]
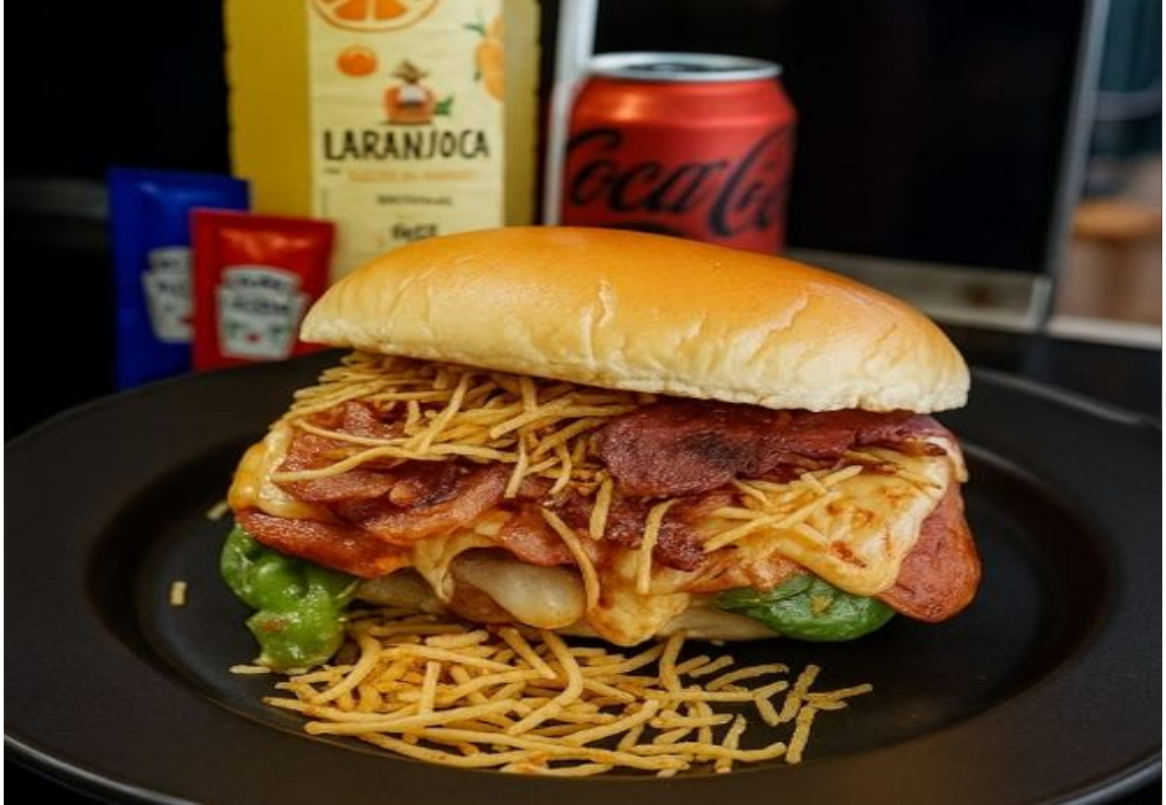
scroll to position [3502, 0]
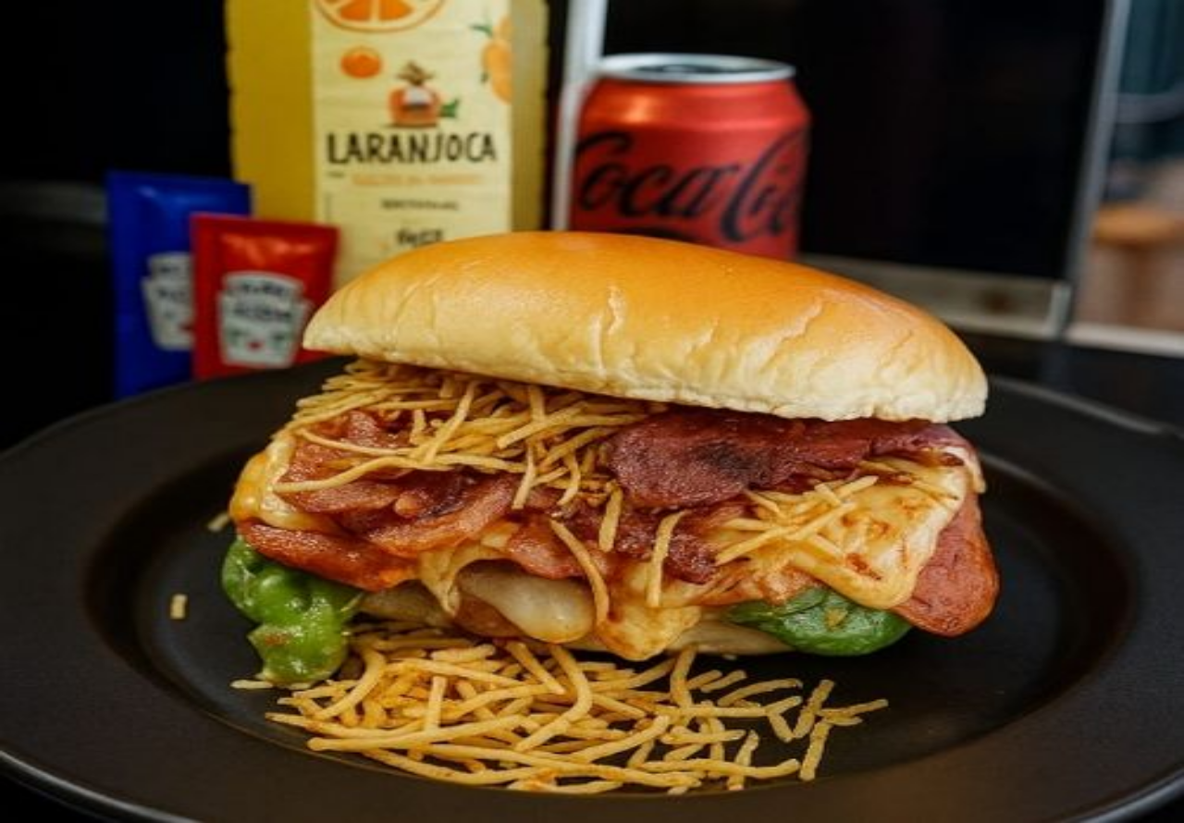
click at [340, 386] on img at bounding box center [592, 411] width 1184 height 823
type input "J"
type input "1"
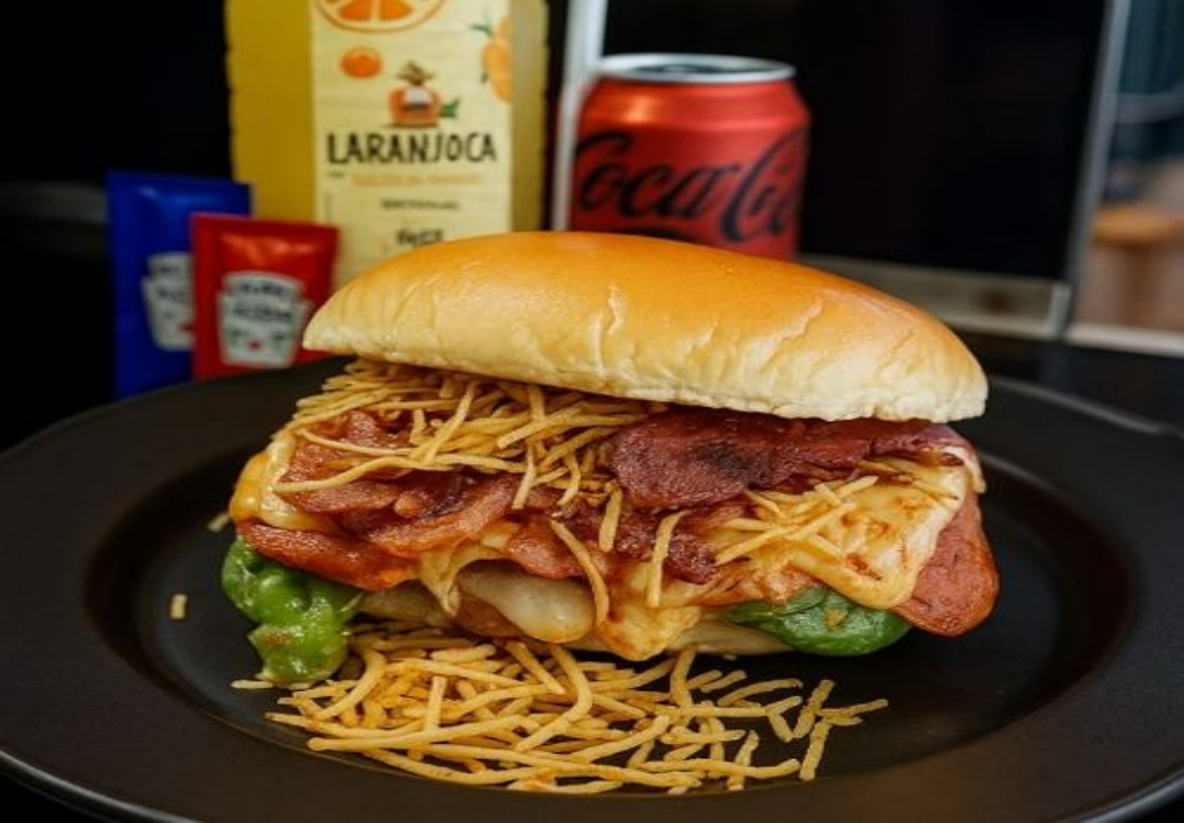
type input "CLIENTE ESTA AGUARDANDO"
type input "0"
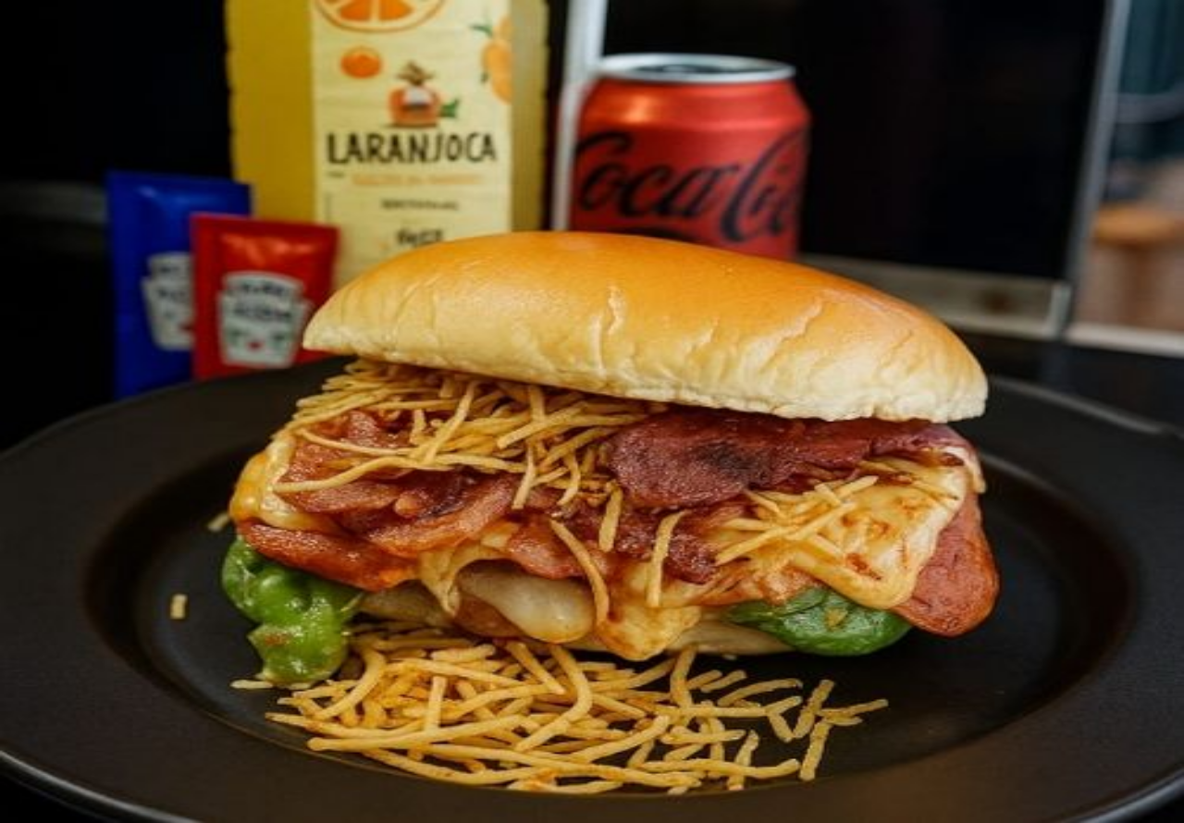
click at [629, 593] on button "Confirmar" at bounding box center [595, 602] width 67 height 18
type input "R$ 0,00"
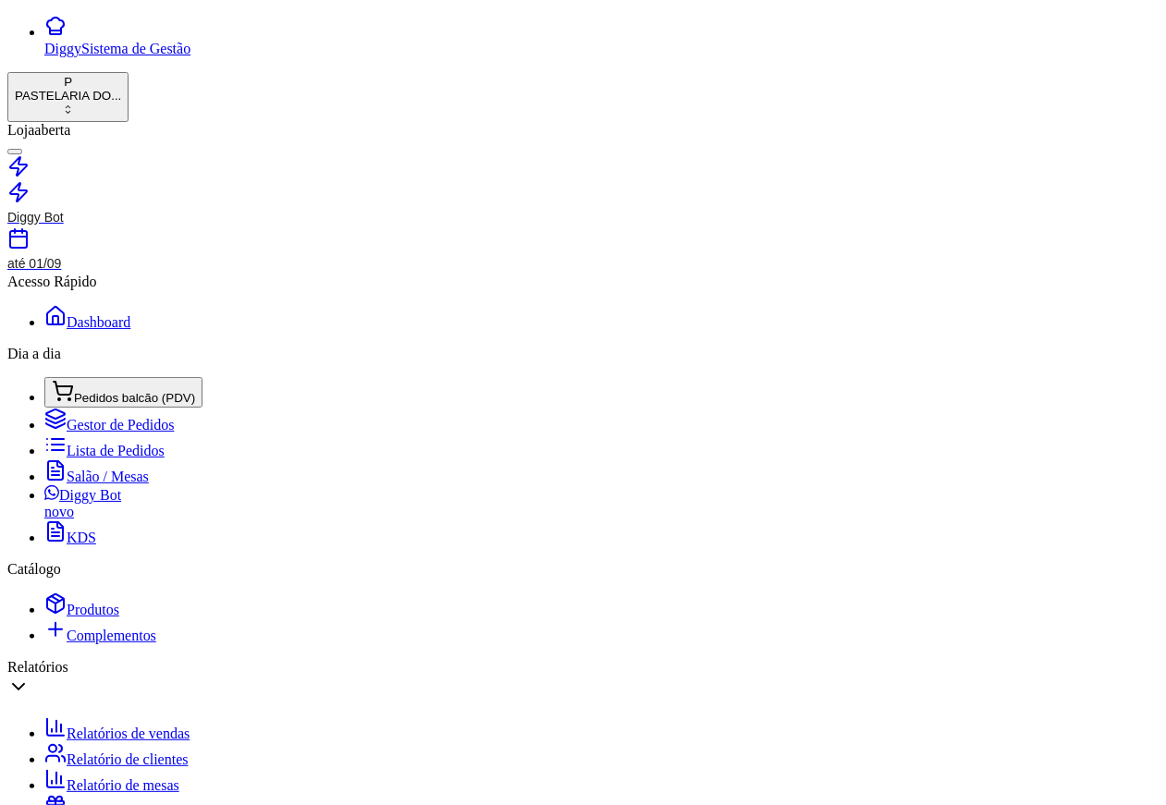
click at [116, 469] on span "Salão / Mesas" at bounding box center [108, 477] width 82 height 16
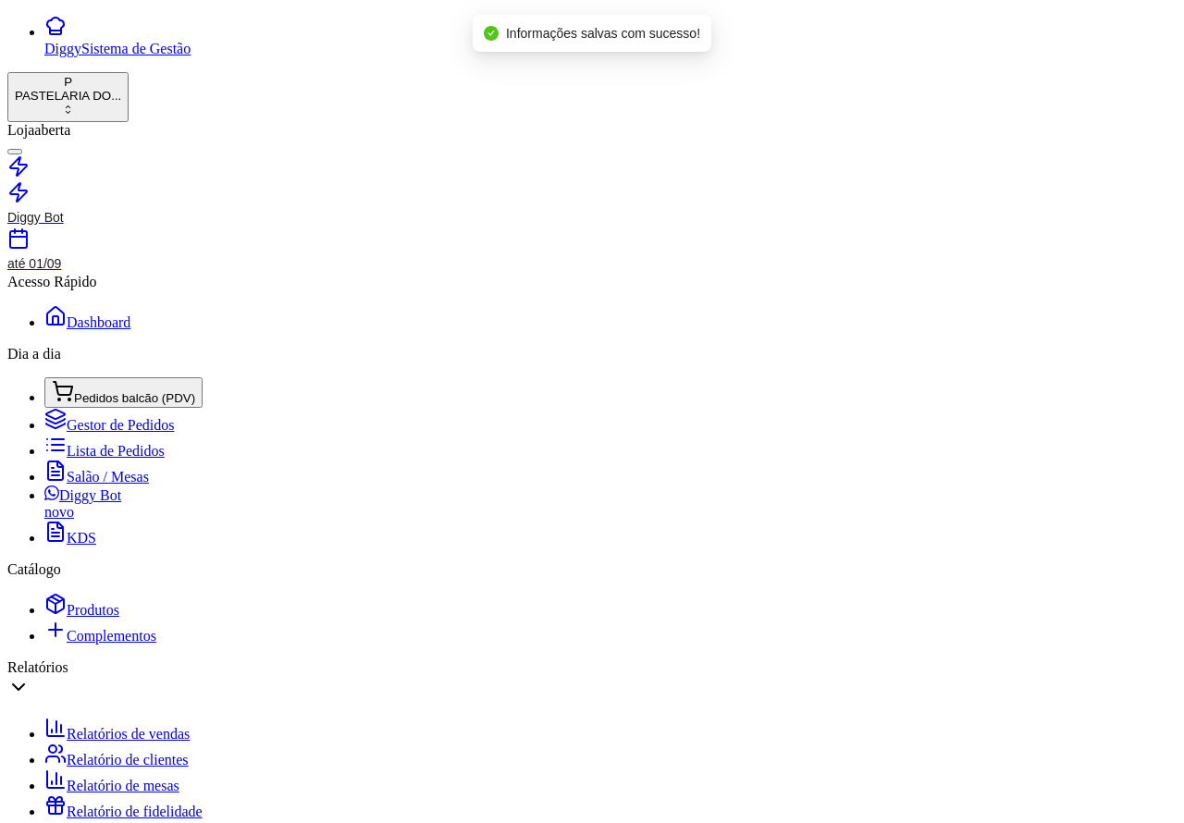
type input "R$ 0,00"
click at [121, 443] on span "Lista de Pedidos" at bounding box center [116, 451] width 98 height 16
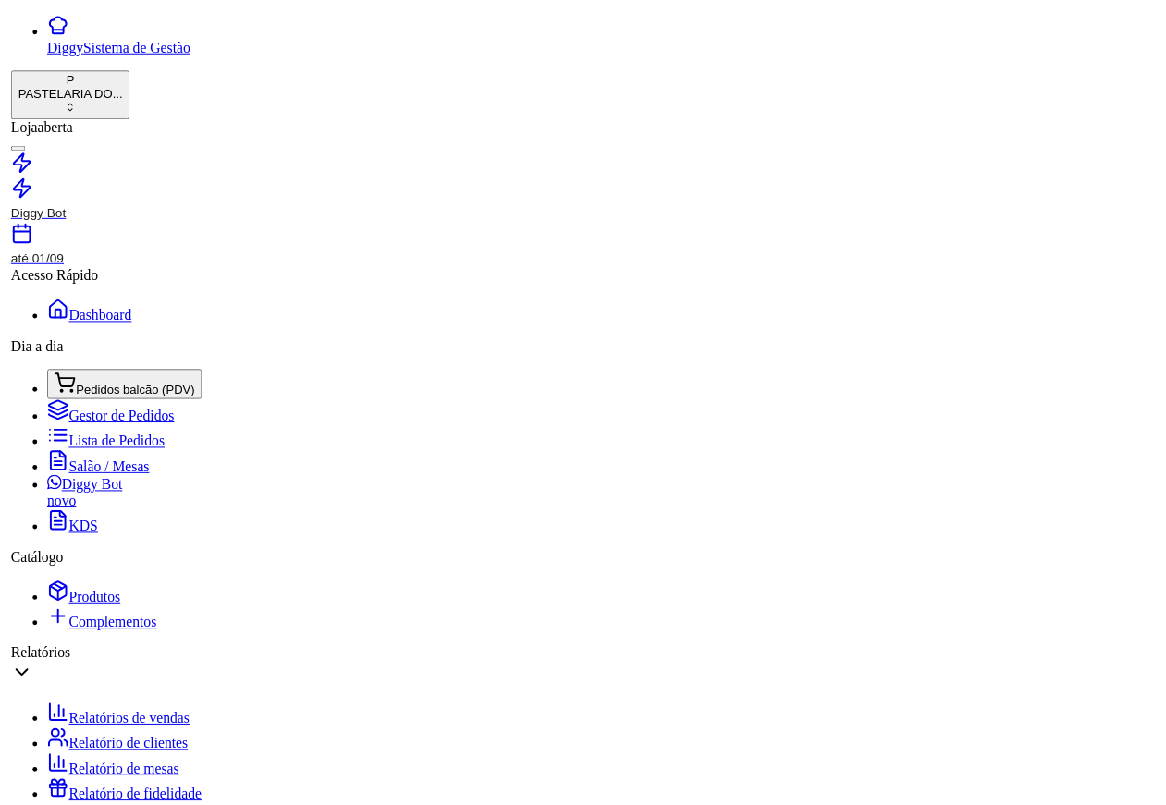
scroll to position [66, 0]
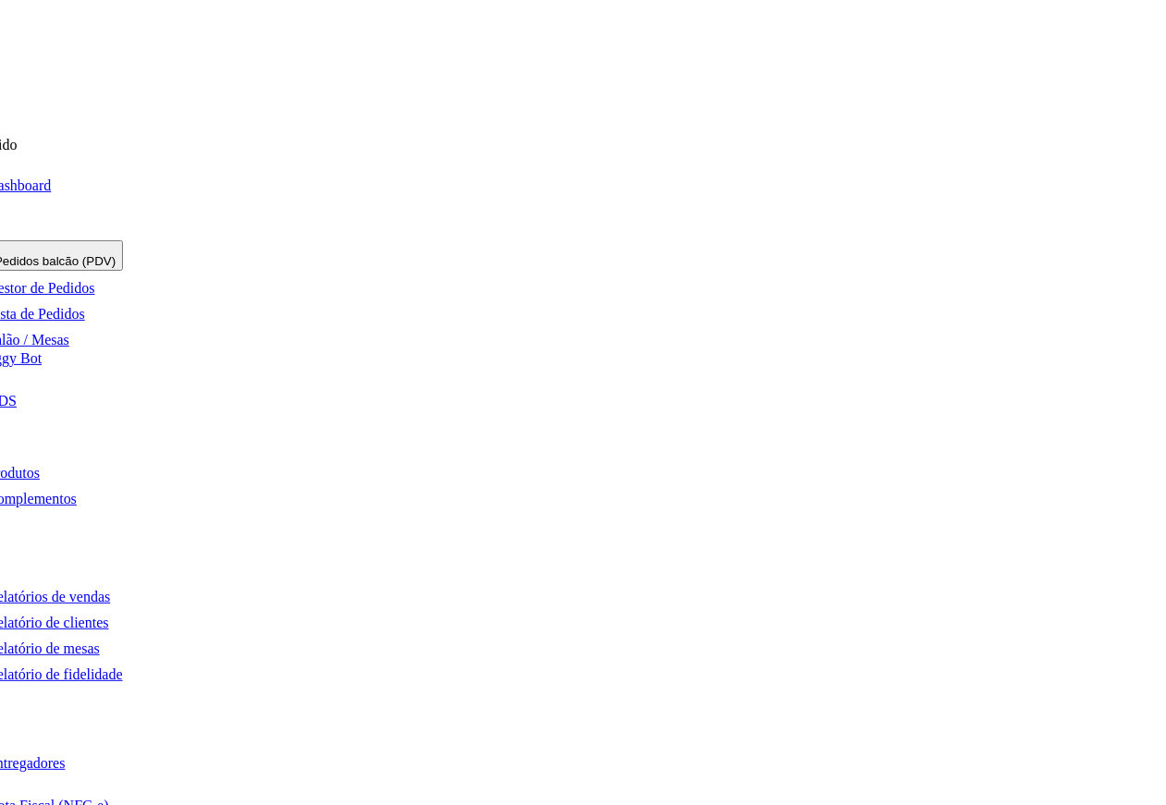
scroll to position [137, 206]
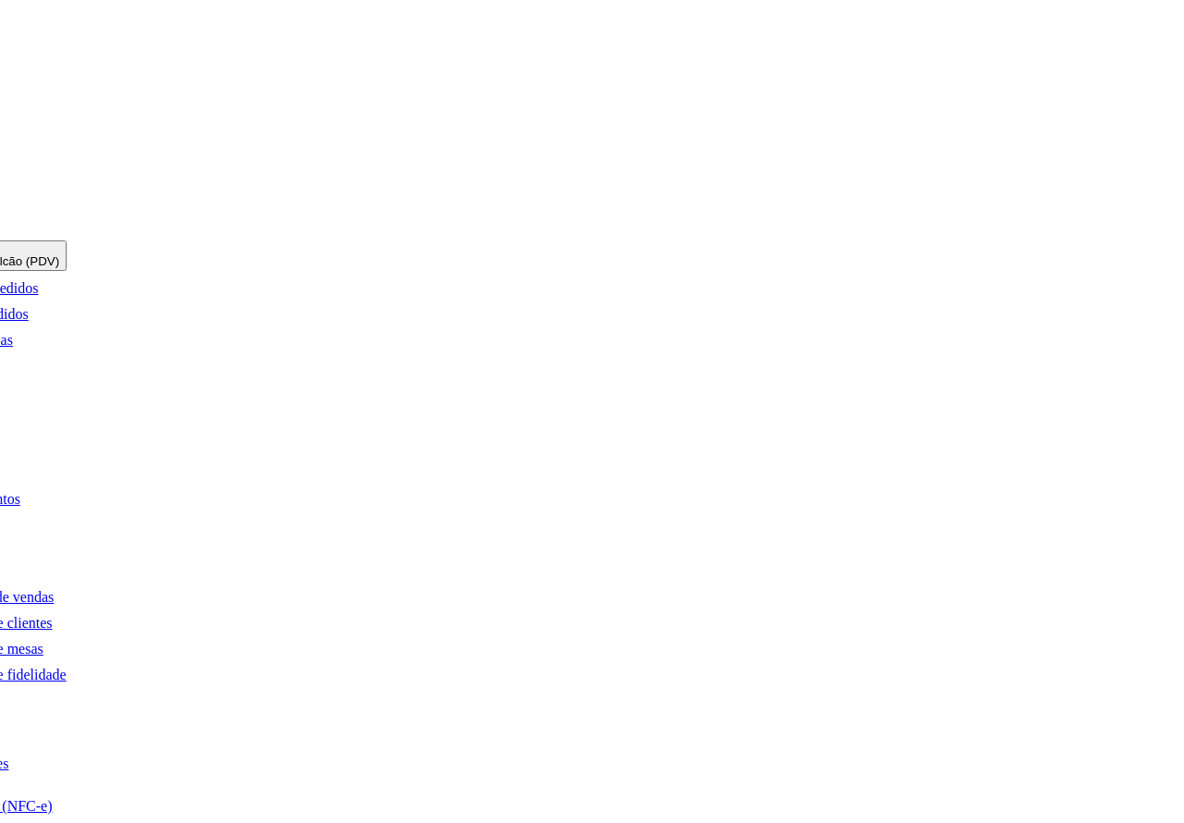
click at [749, 164] on button "COZINHA" at bounding box center [714, 173] width 70 height 19
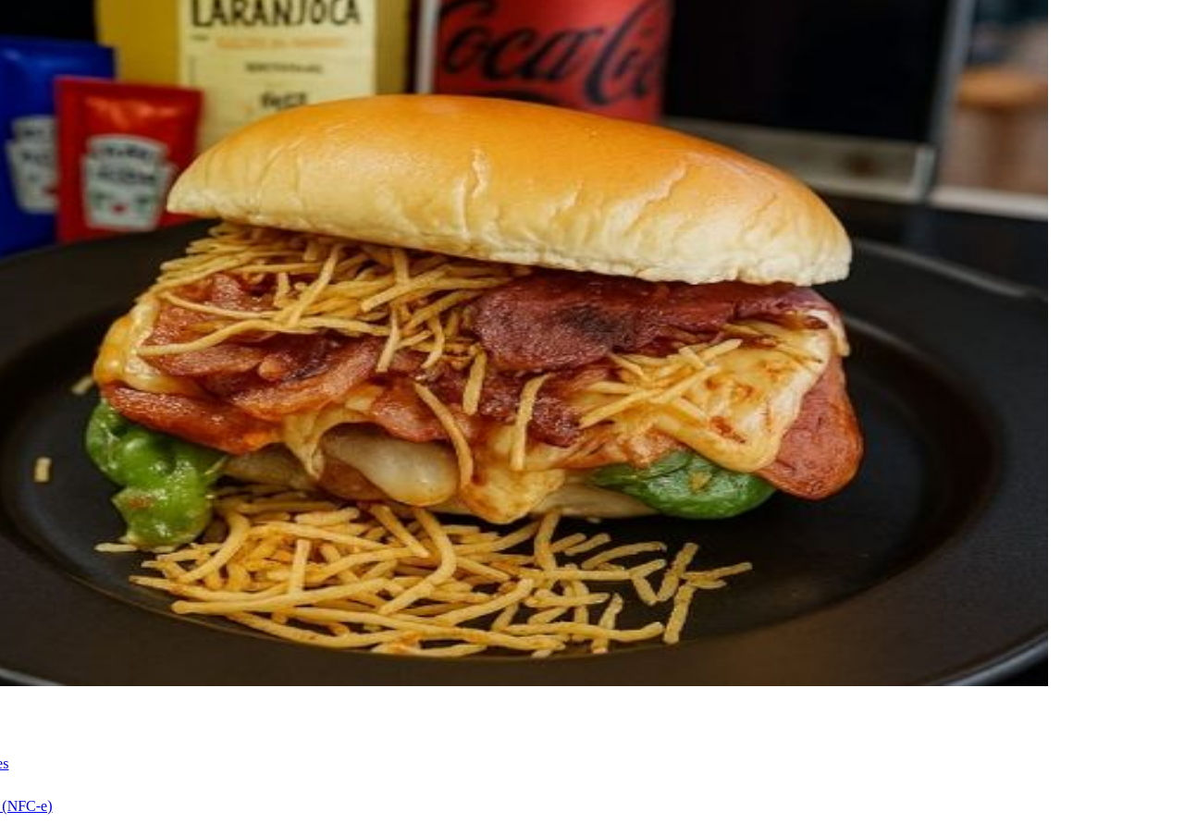
paste input "[STREET_ADDRESS][PERSON_NAME]"
type input "[STREET_ADDRESS][PERSON_NAME]"
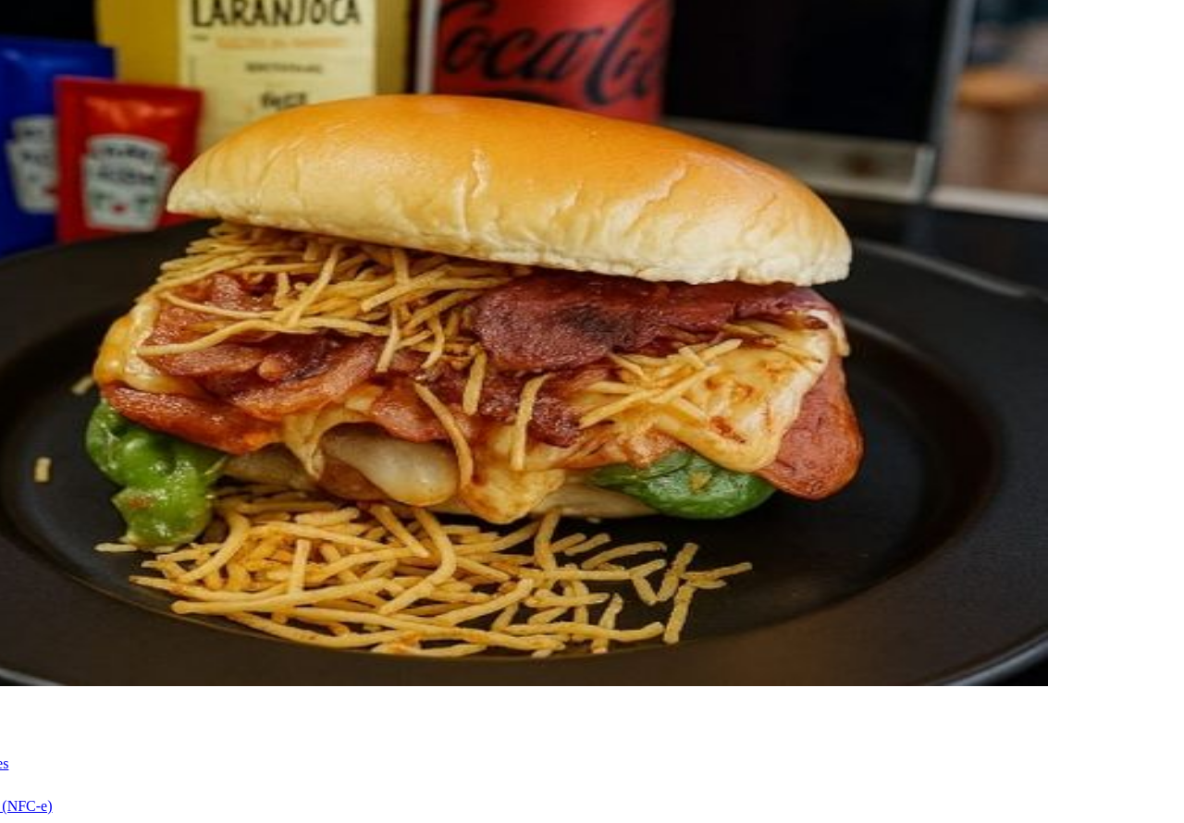
type input "2,00"
paste input "[PHONE_NUMBER]"
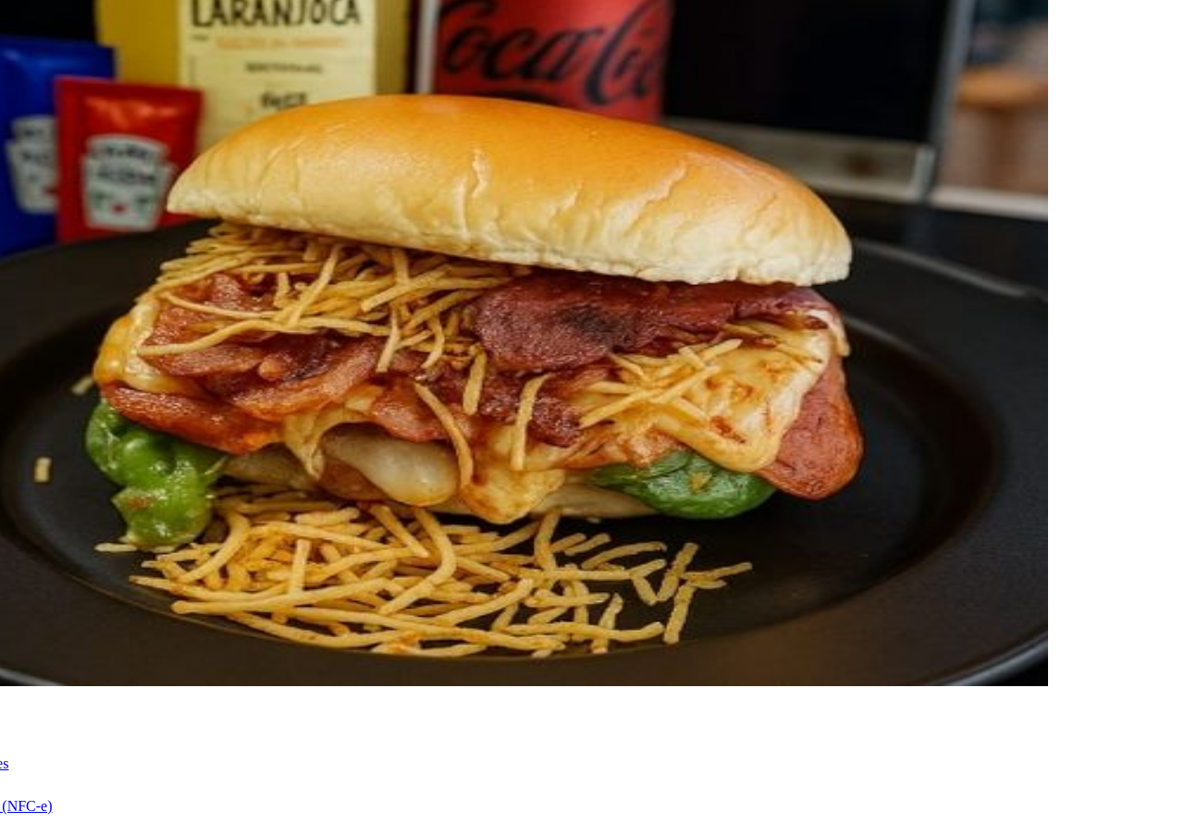
type input "[PHONE_NUMBER]"
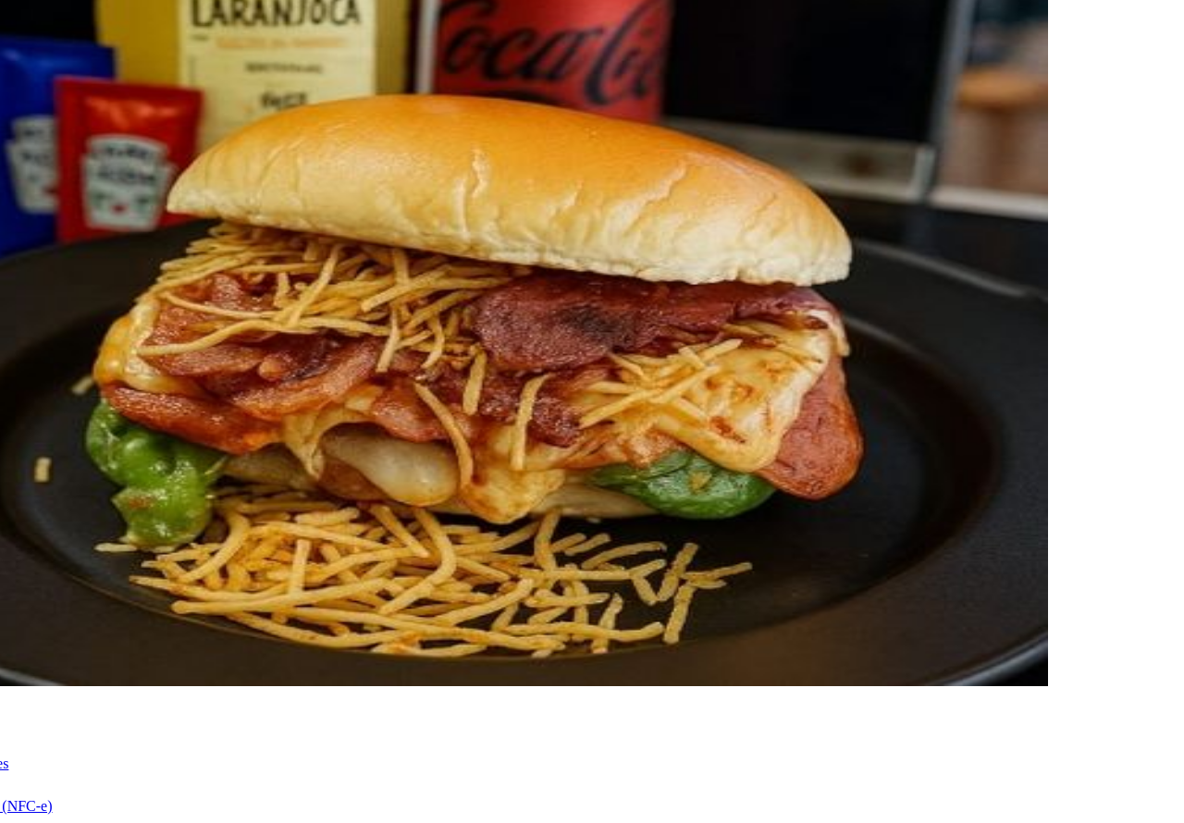
click at [629, 593] on button "Confirmar" at bounding box center [595, 602] width 67 height 18
type input "0"
type input "R$ 0,00"
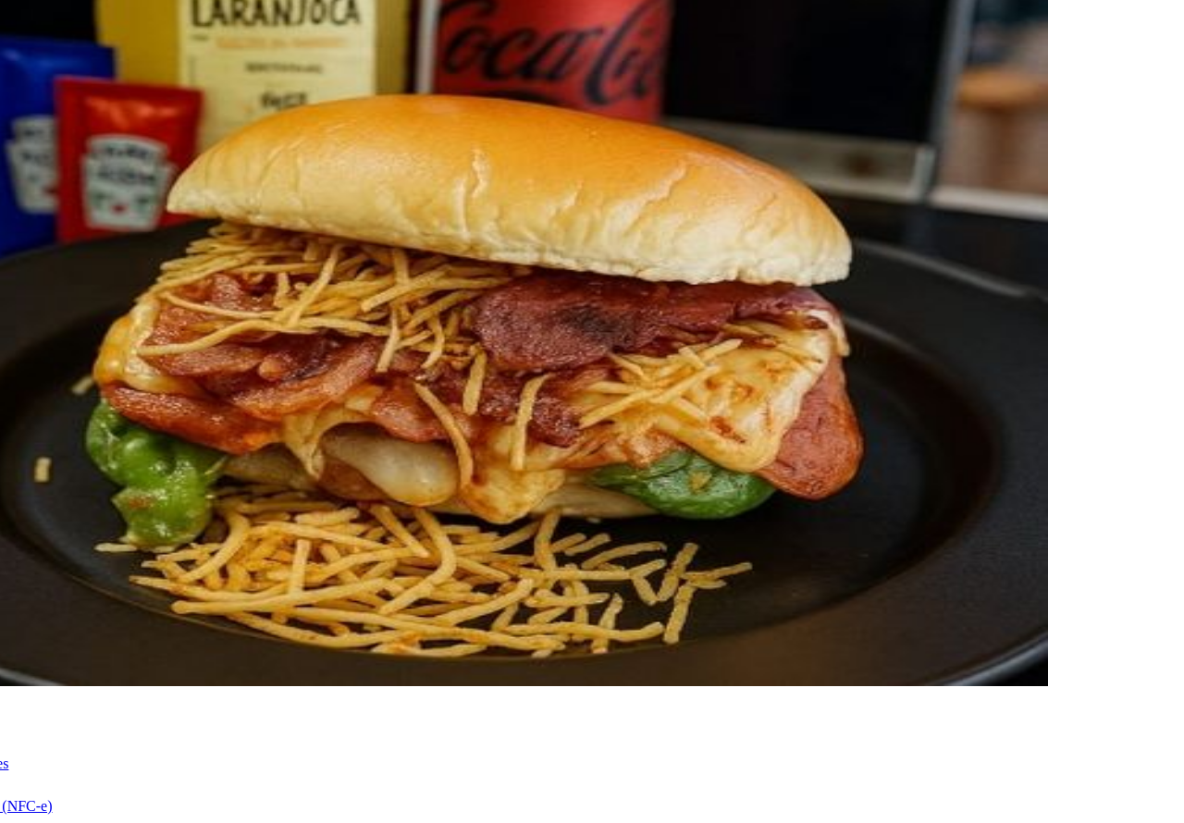
type input "2"
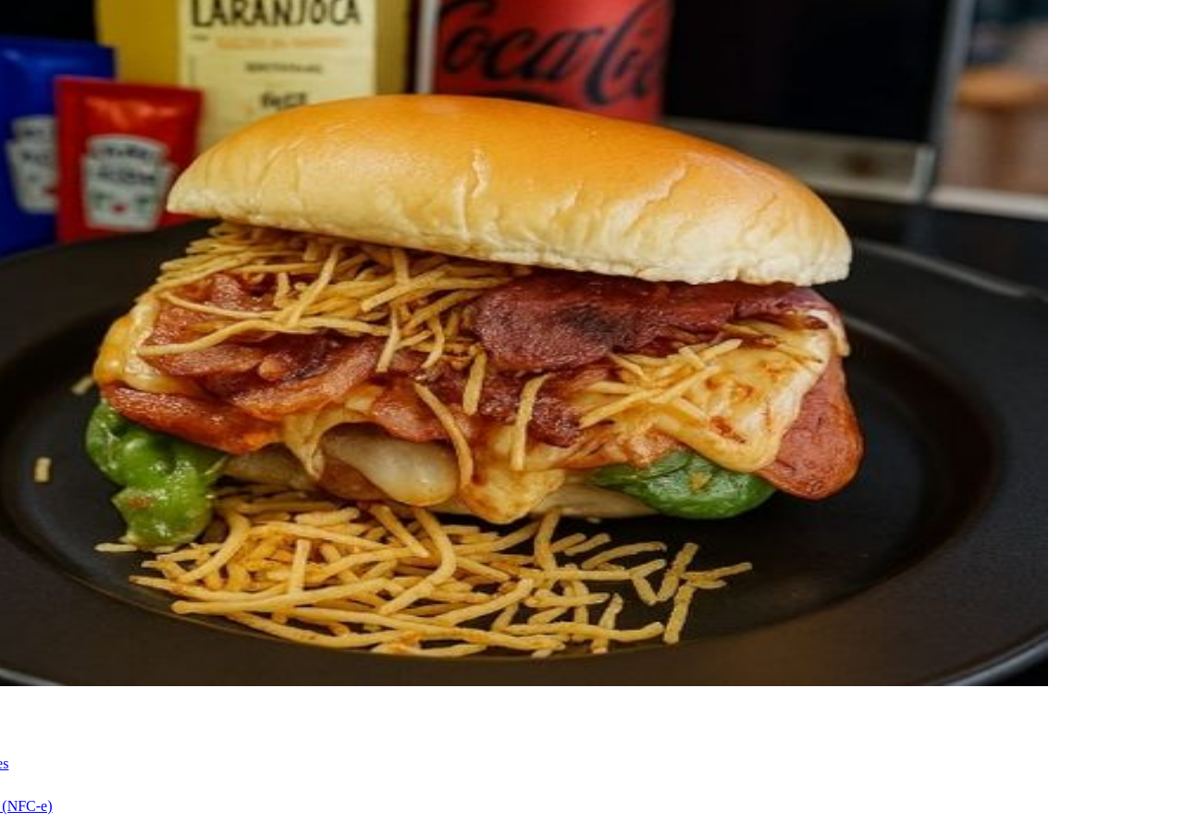
type input "v"
type input "VIAJEM"
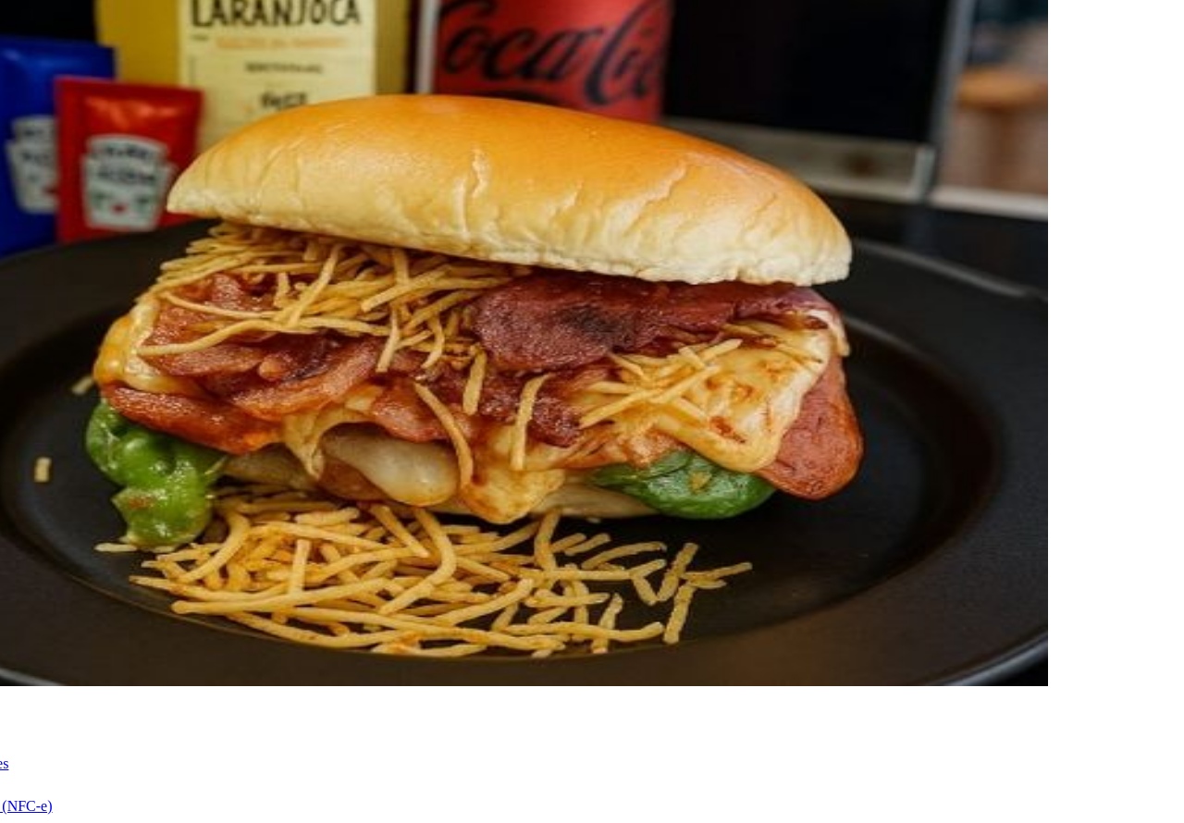
type input "2"
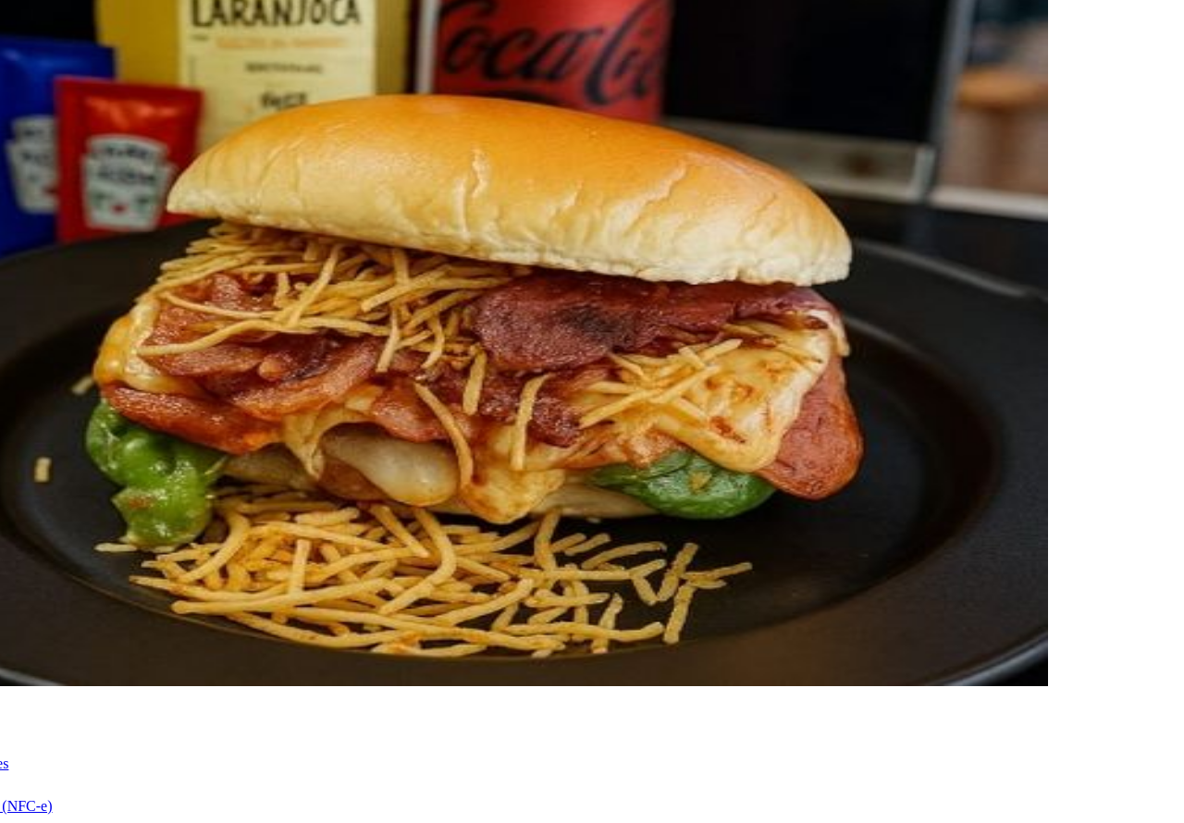
type input "1"
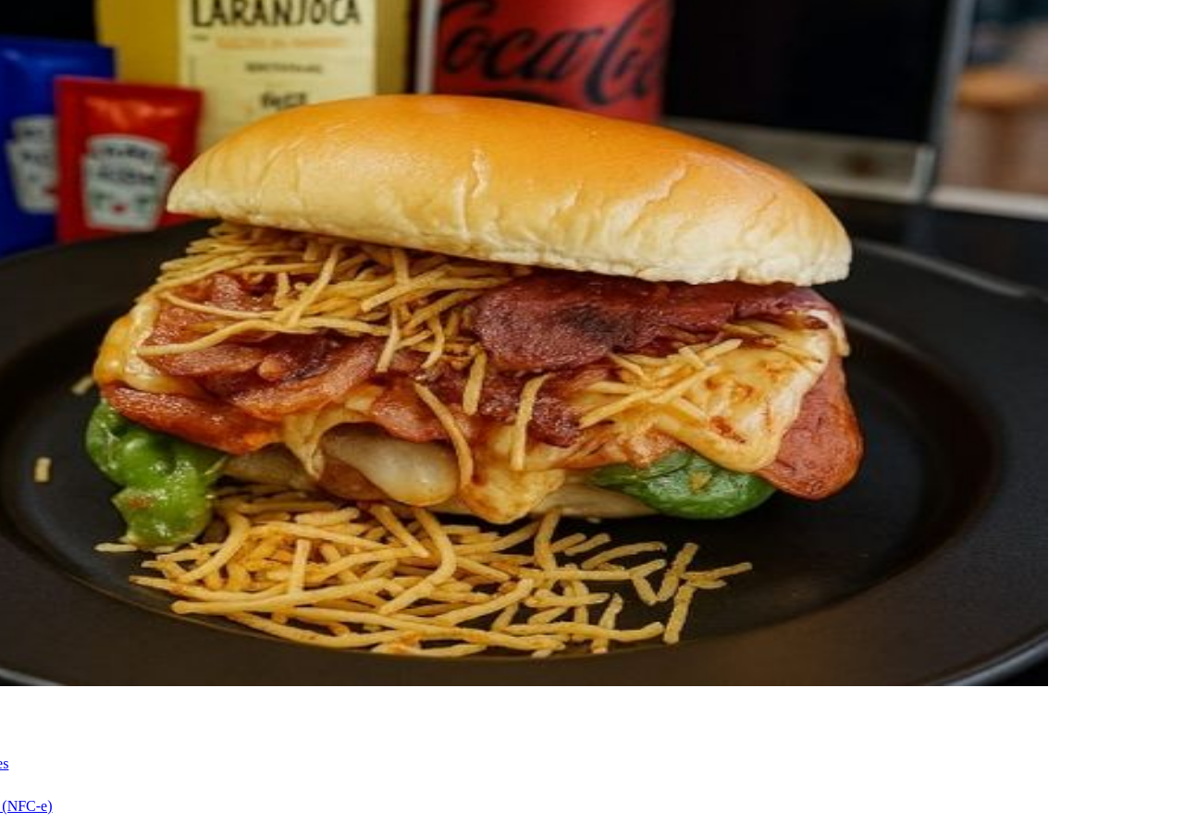
type input "viajem cliente esta aguardando"
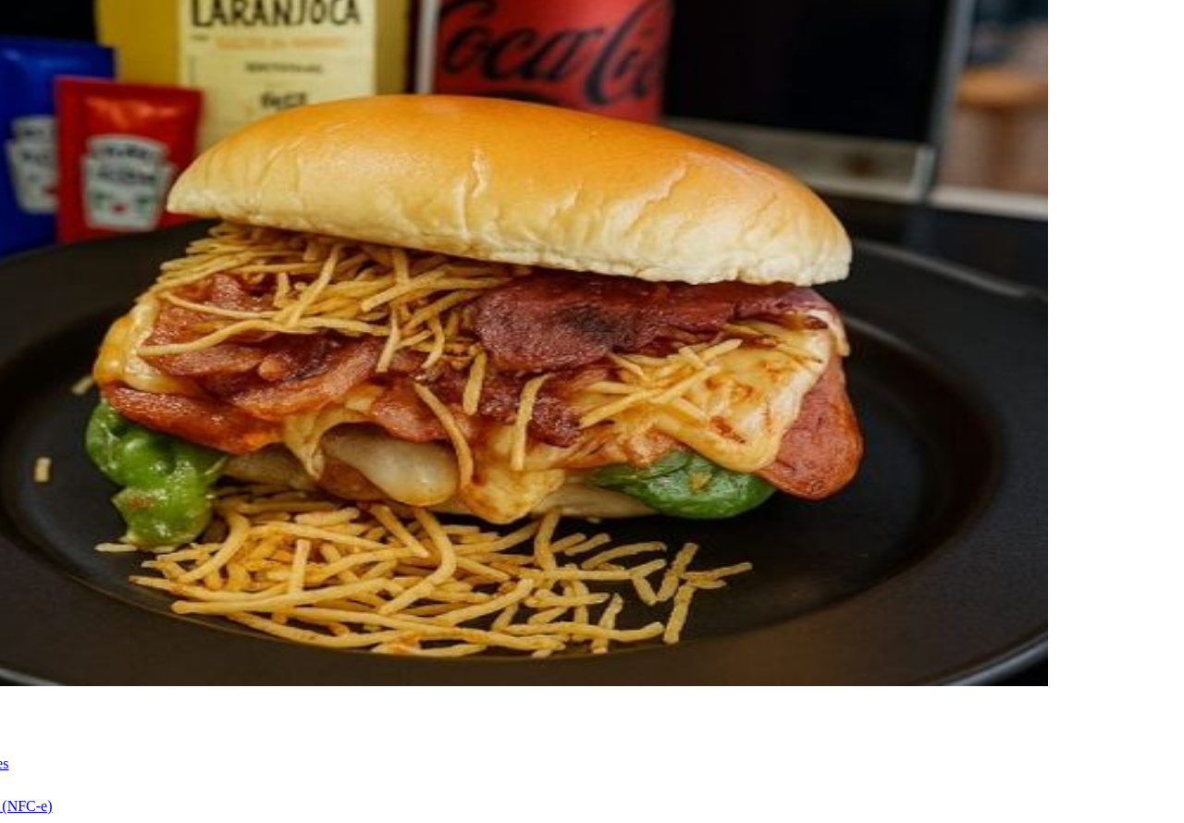
type input "0"
click at [629, 593] on button "Confirmar" at bounding box center [595, 602] width 67 height 18
type input "0"
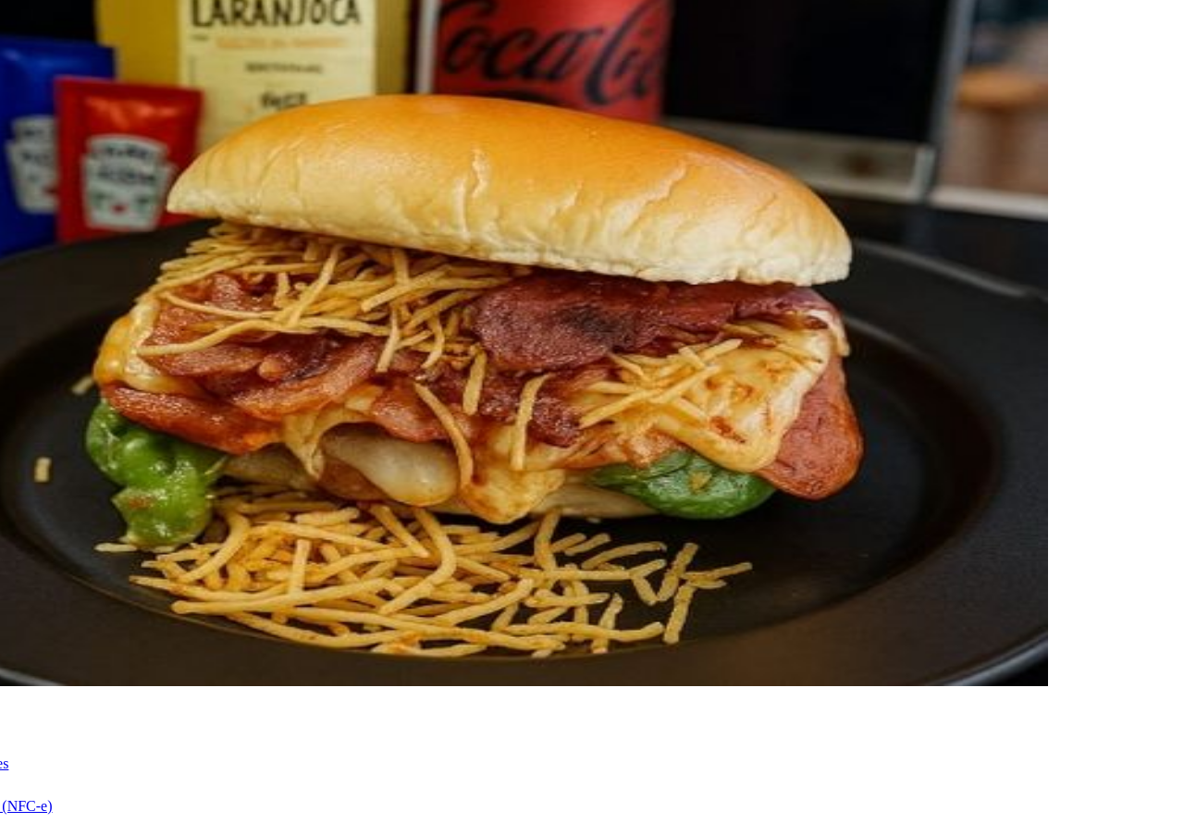
type input "R$ 0,00"
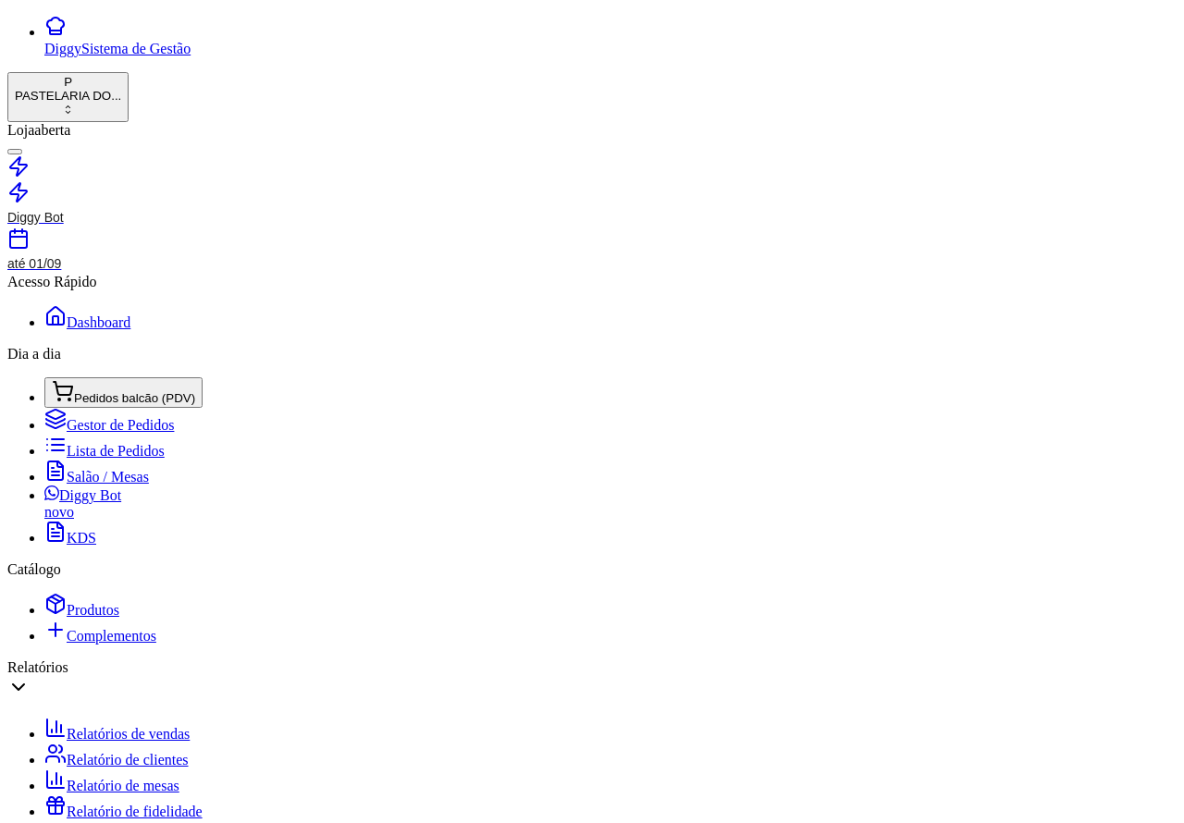
click at [122, 443] on span "Lista de Pedidos" at bounding box center [116, 451] width 98 height 16
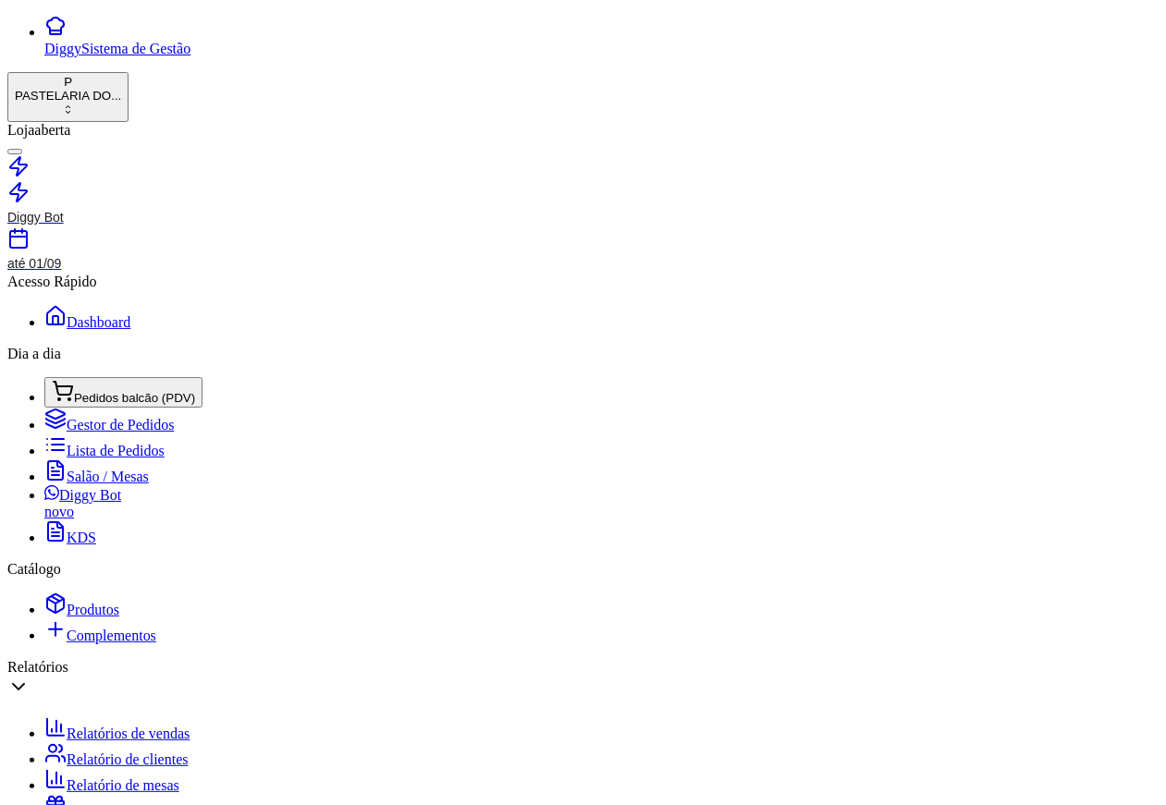
click at [125, 443] on span "Lista de Pedidos" at bounding box center [116, 451] width 98 height 16
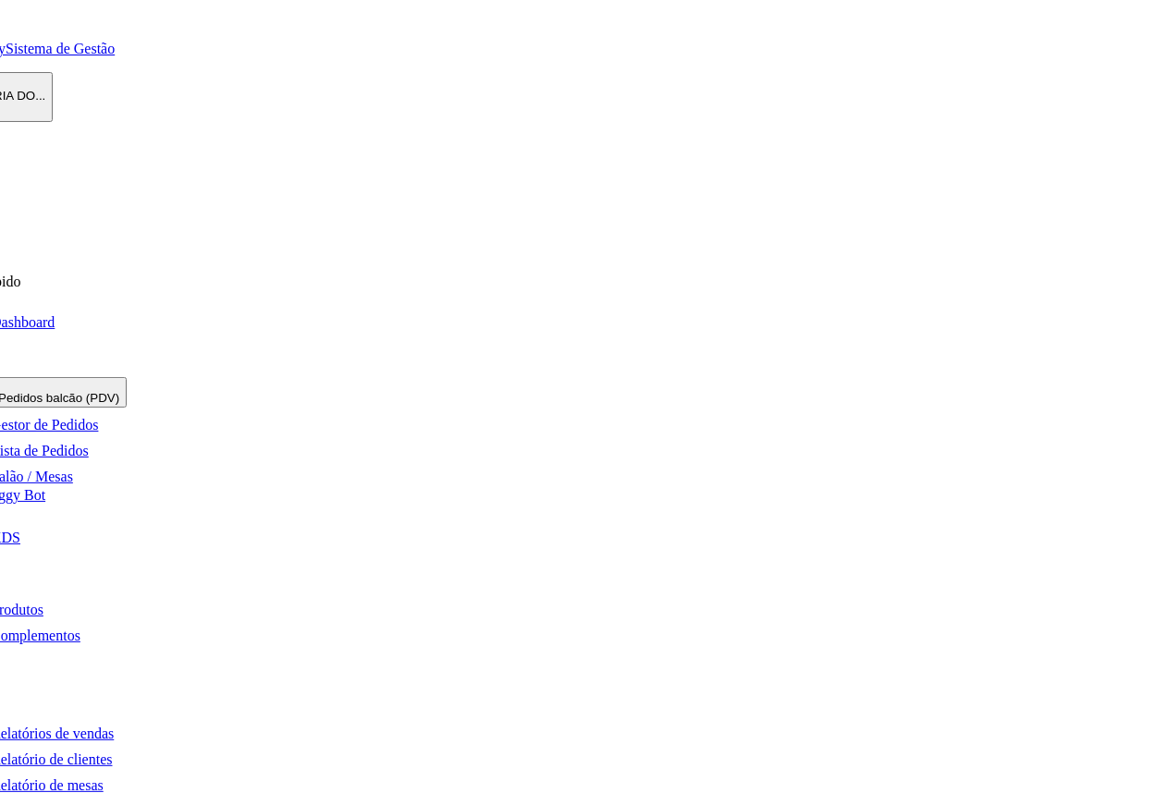
scroll to position [0, 206]
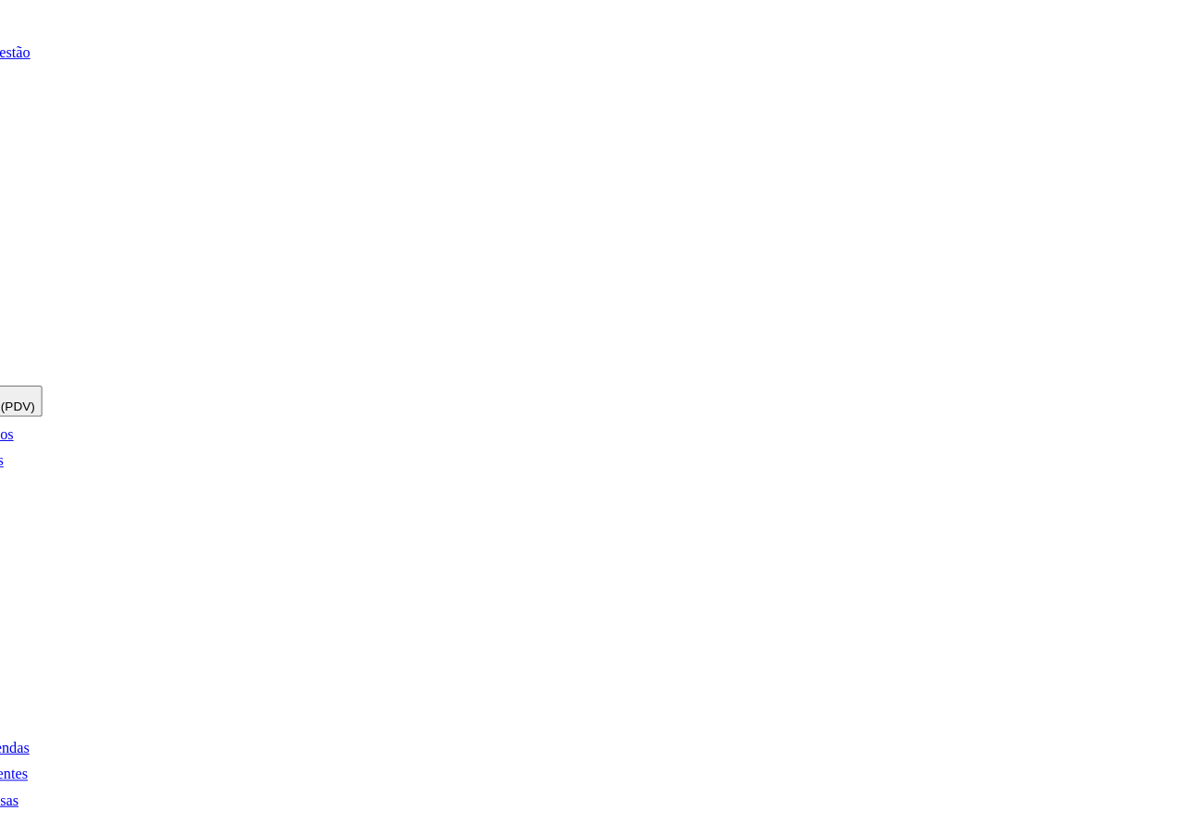
scroll to position [0, 190]
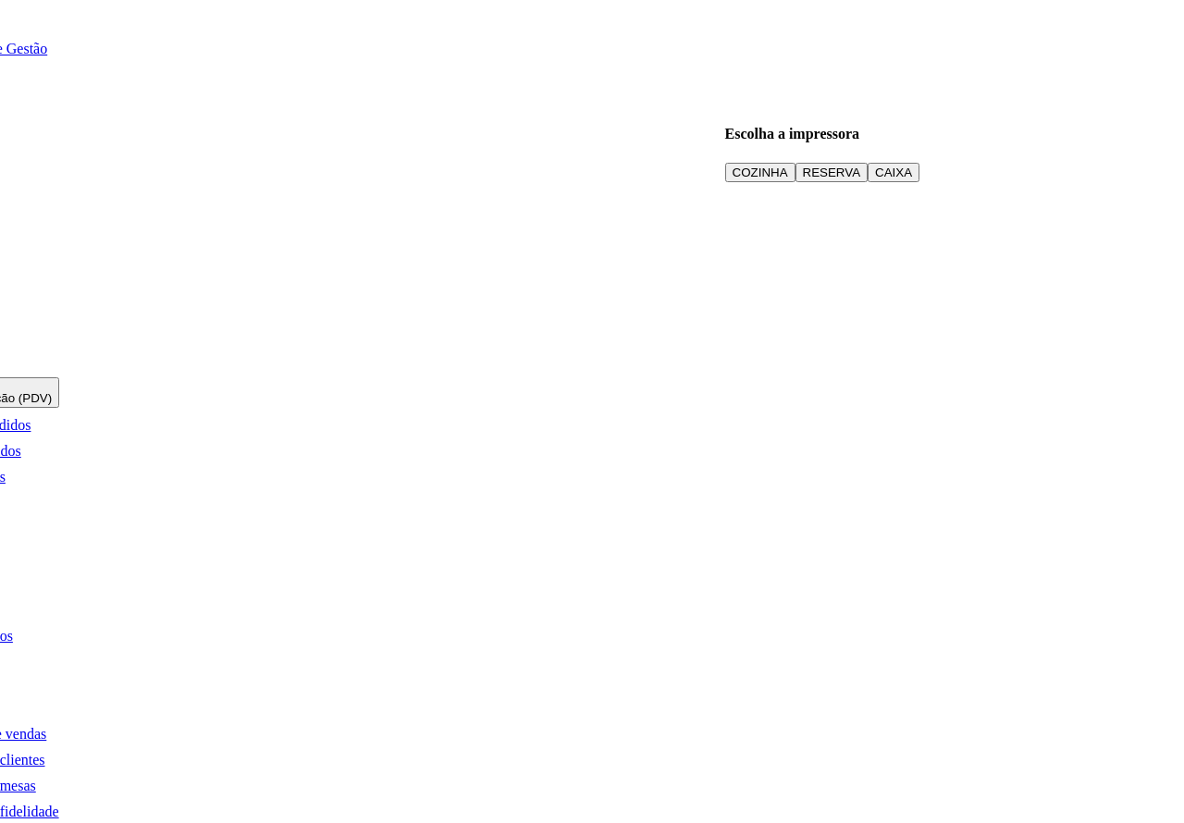
click at [758, 163] on button "COZINHA" at bounding box center [760, 172] width 70 height 19
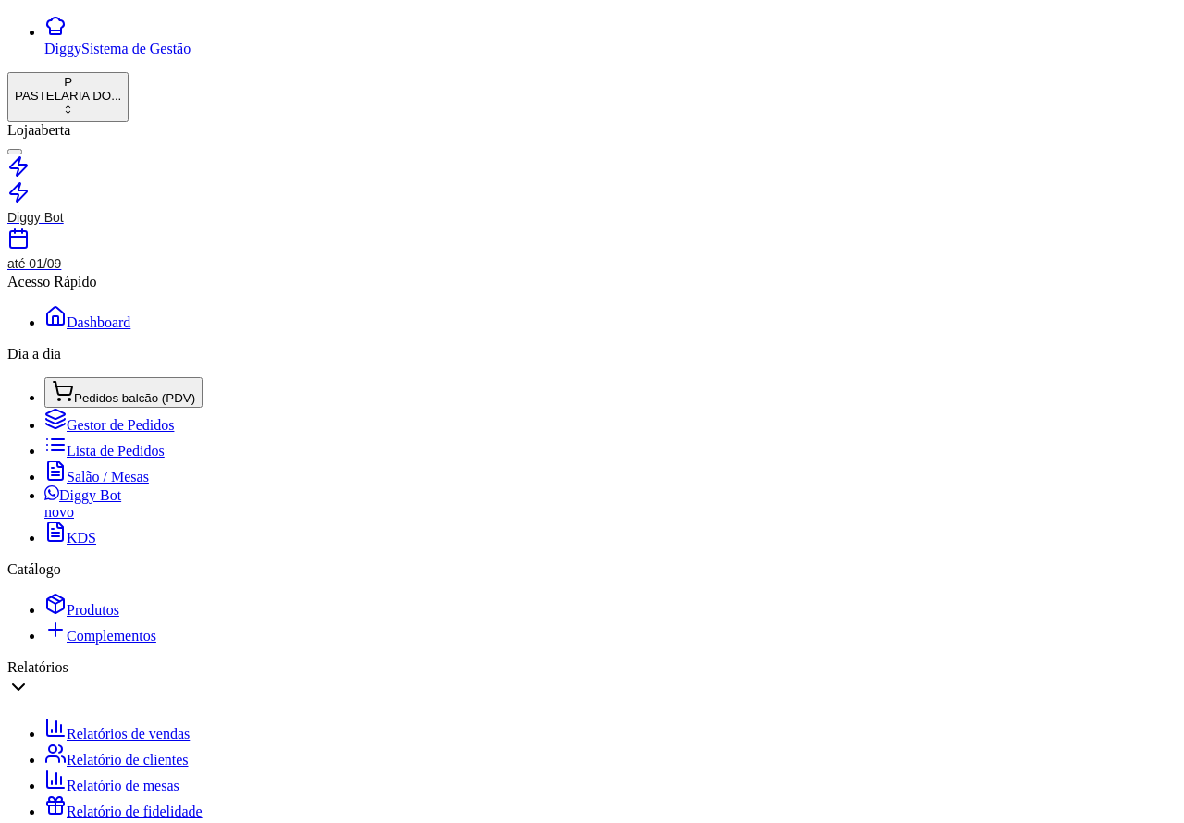
click at [67, 469] on span "Salão / Mesas" at bounding box center [108, 477] width 82 height 16
click at [93, 443] on span "Lista de Pedidos" at bounding box center [116, 451] width 98 height 16
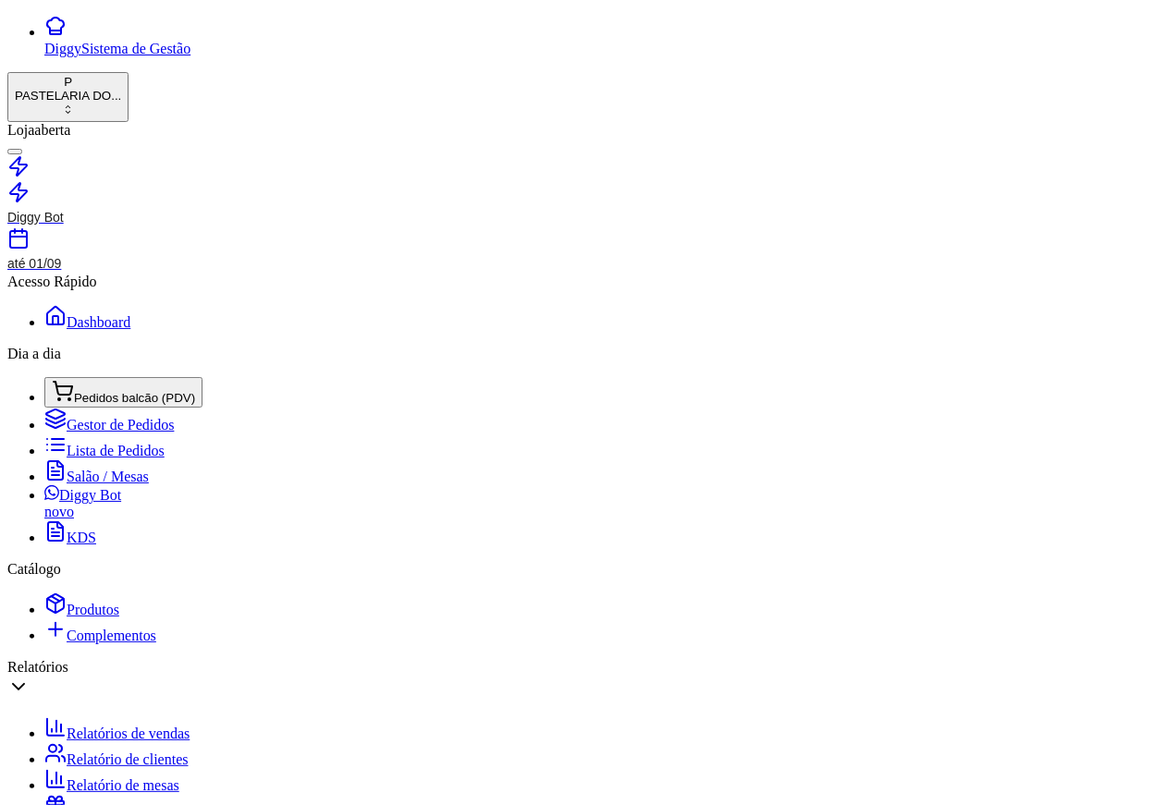
click at [109, 417] on span "Gestor de Pedidos" at bounding box center [120, 425] width 107 height 16
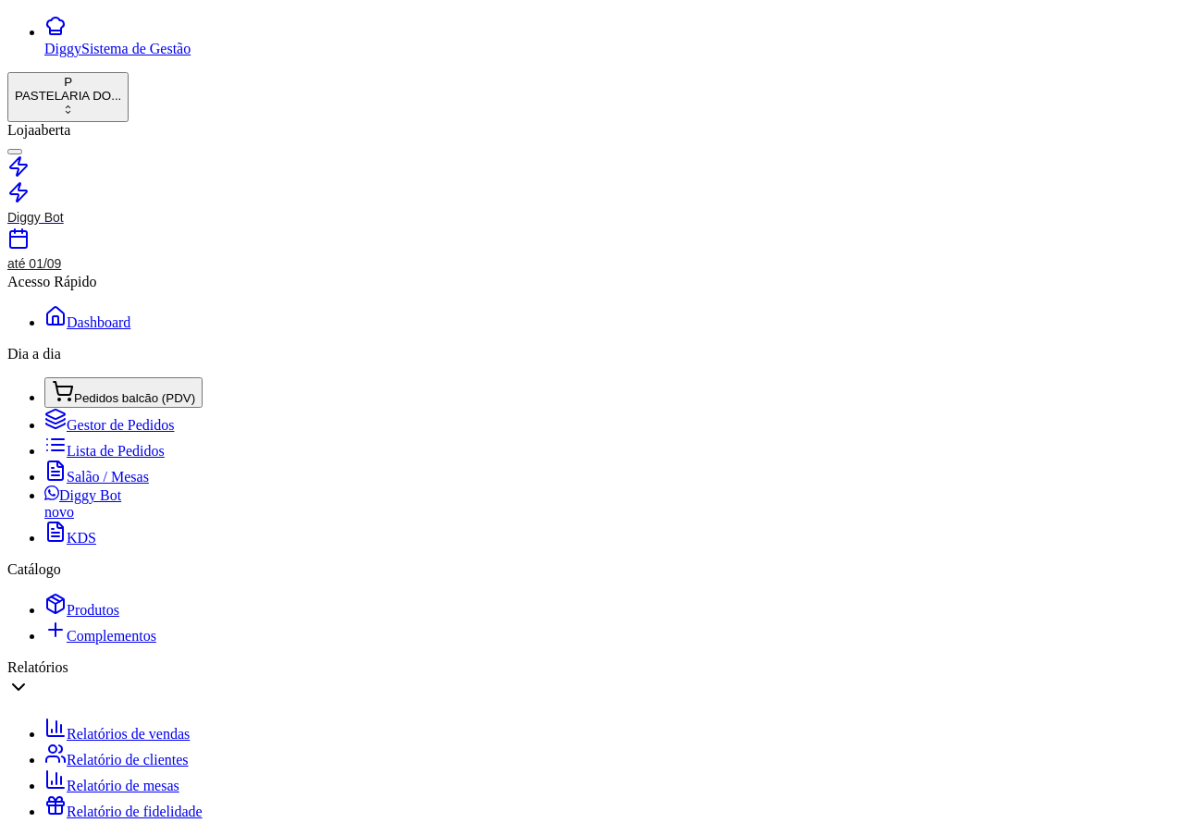
click at [93, 469] on span "Salão / Mesas" at bounding box center [108, 477] width 82 height 16
type input "R$ 0,00"
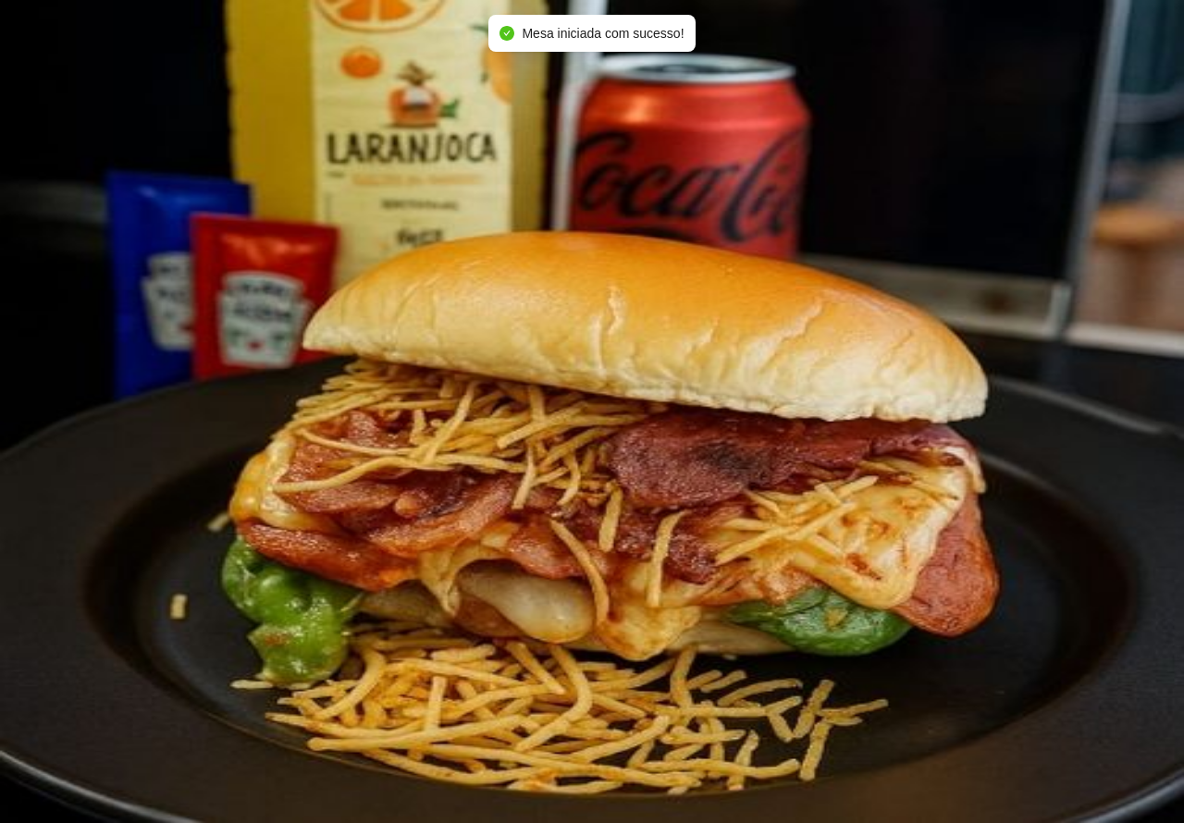
scroll to position [0, 301]
type input "1"
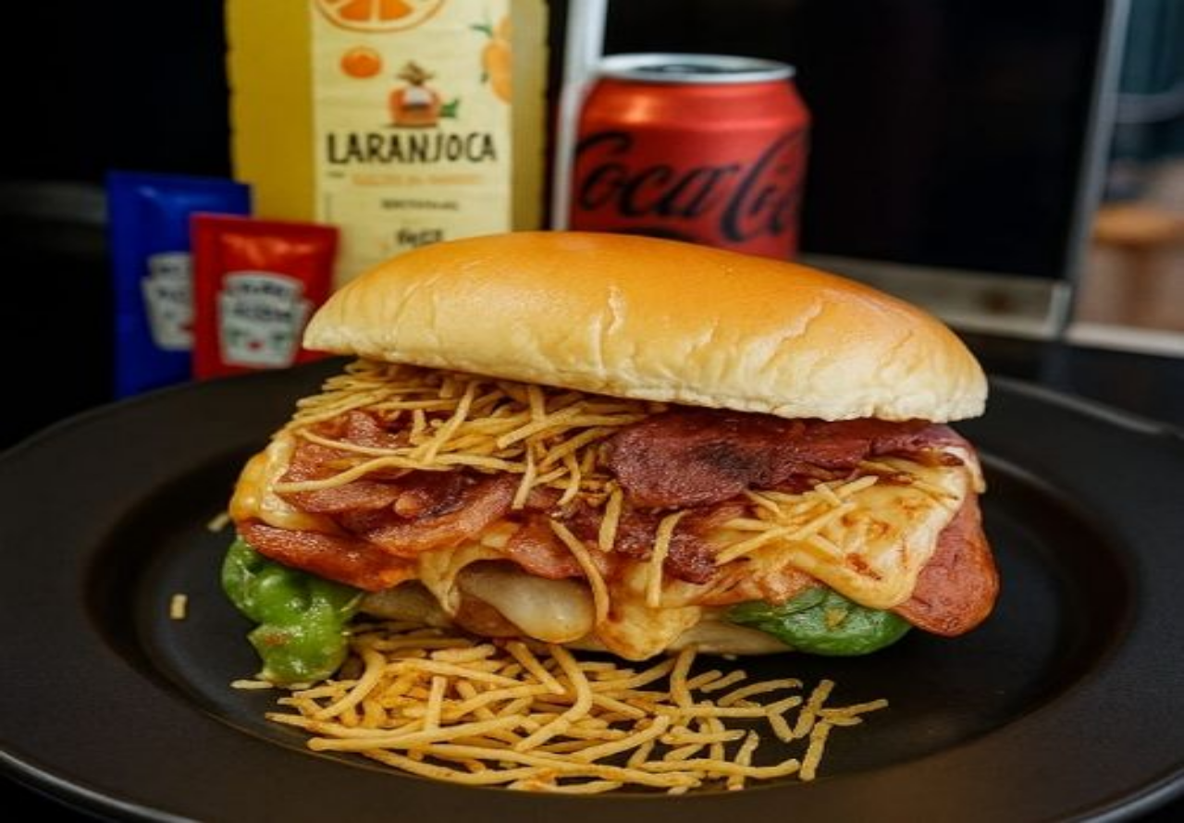
type input "2"
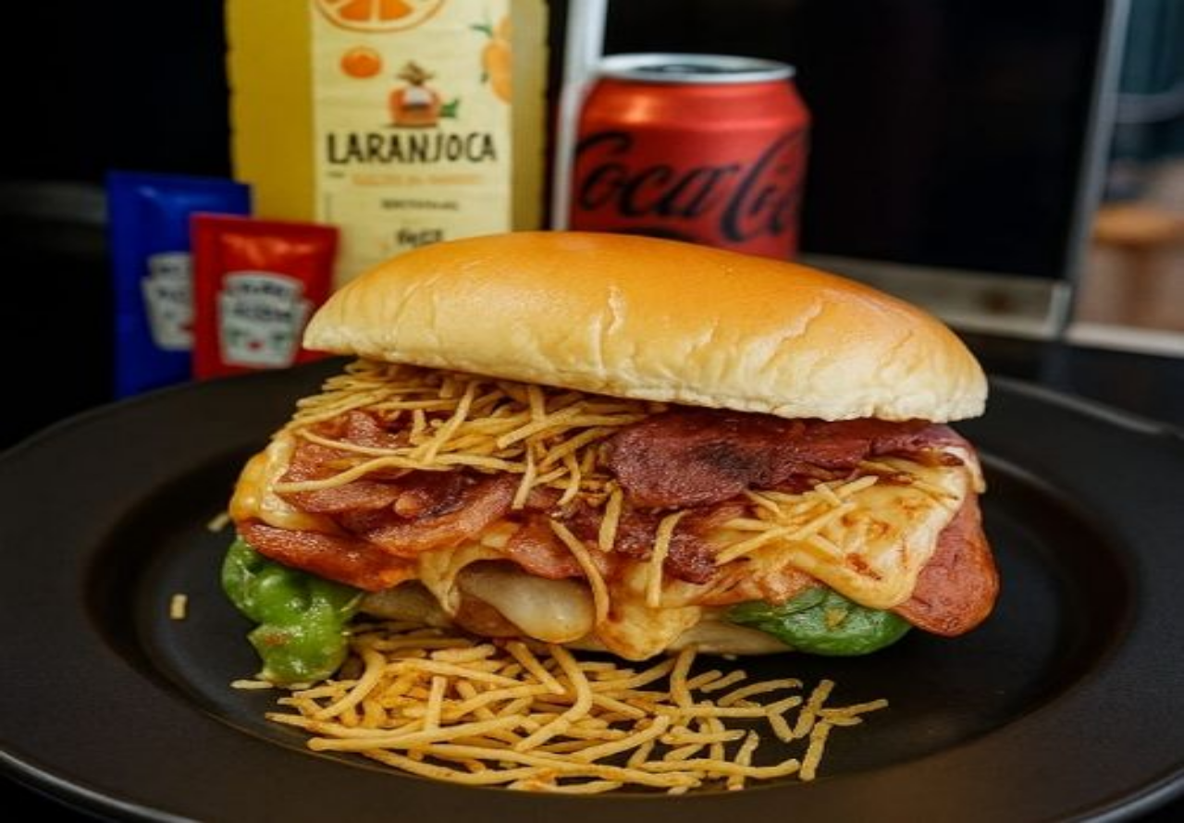
type input "2"
type input "1"
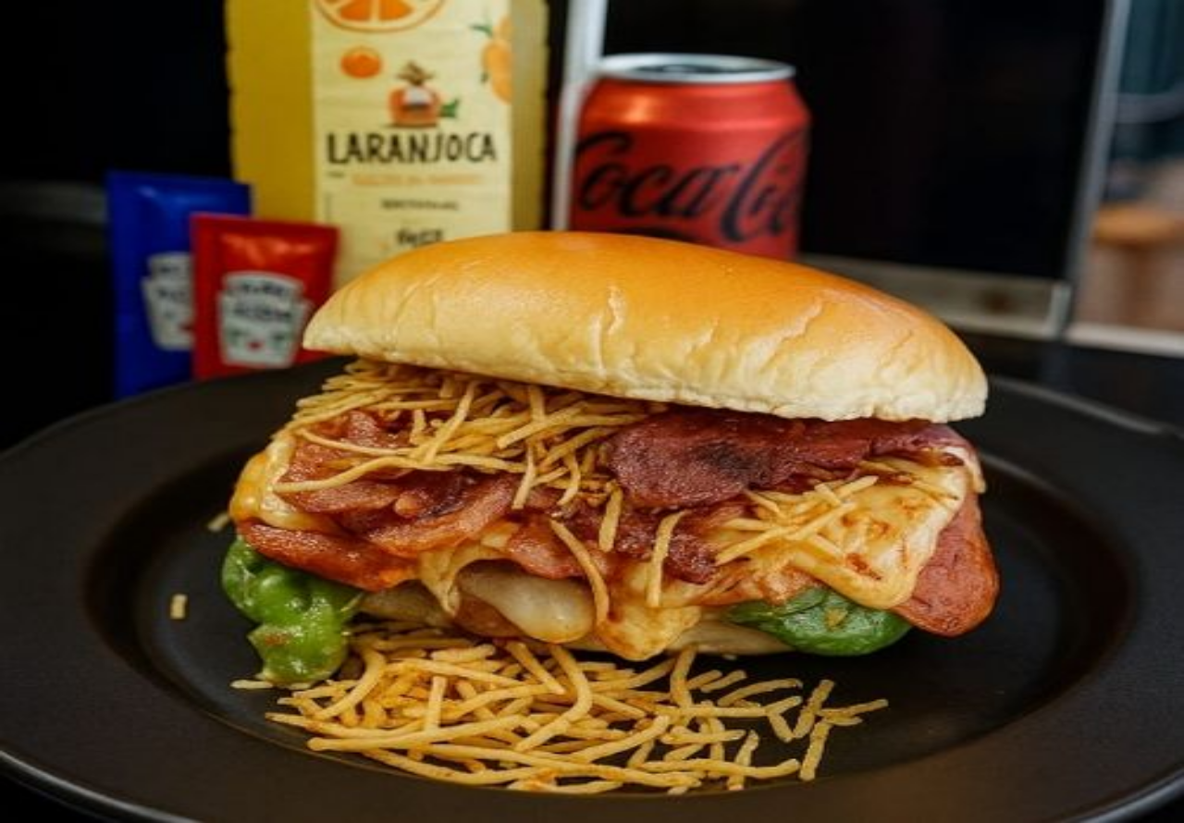
scroll to position [0, 0]
click at [858, 714] on button "Não registrar e enviar pedido" at bounding box center [842, 723] width 166 height 18
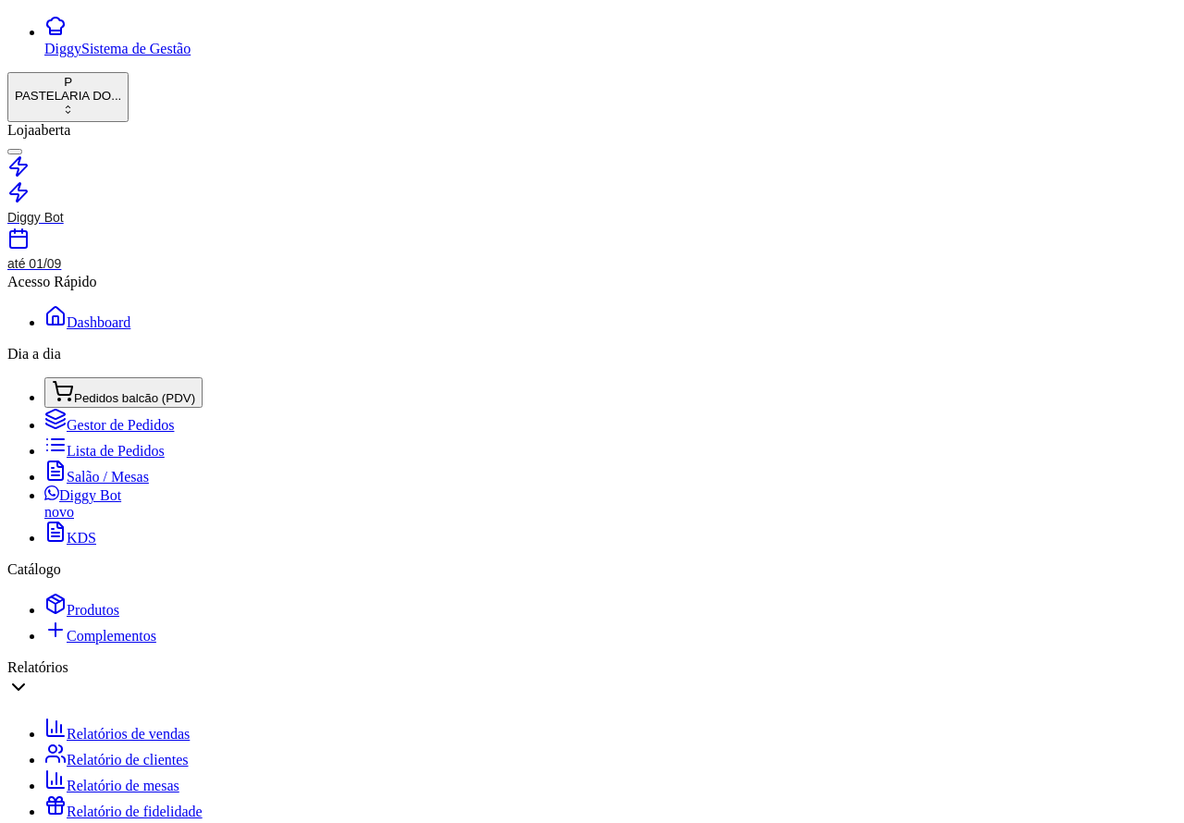
click at [141, 391] on span "Pedidos balcão (PDV)" at bounding box center [134, 398] width 121 height 14
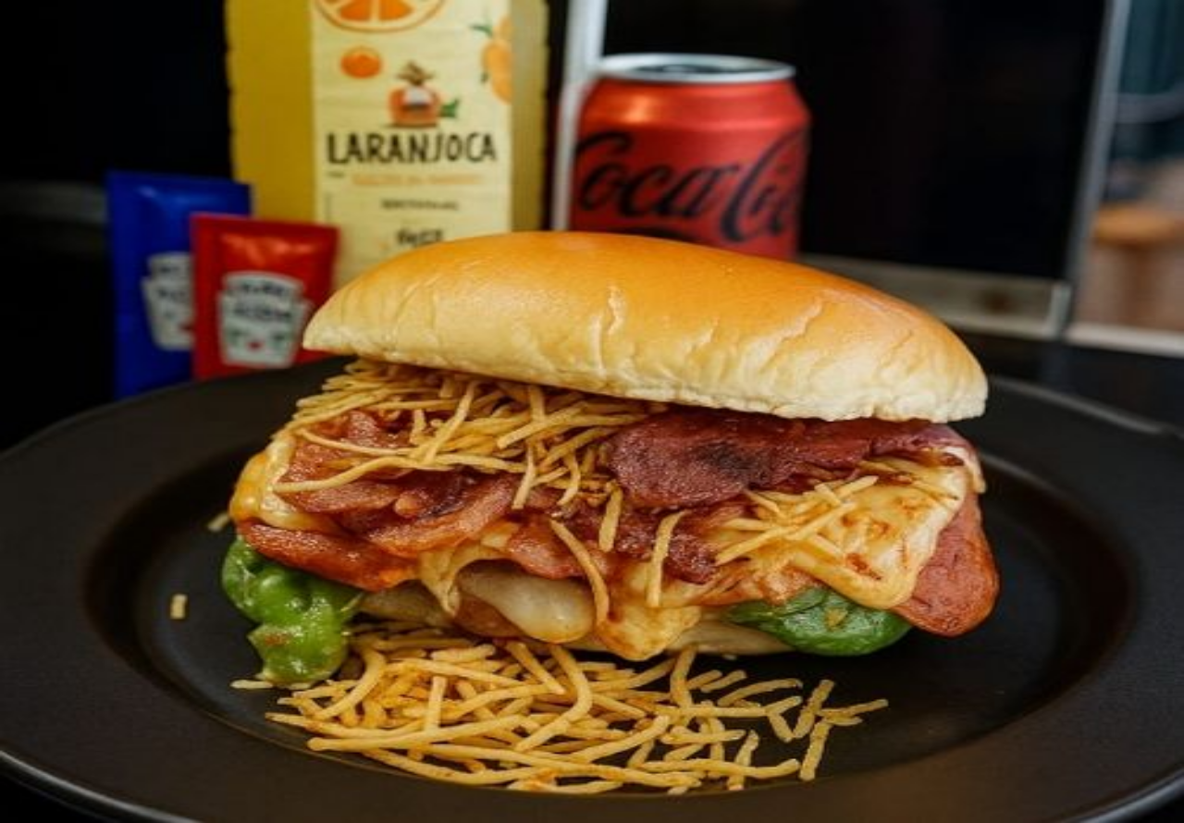
type input """COLOCAR RUCULA NO LUGAR DO ALFACE"""""""
type input "1"
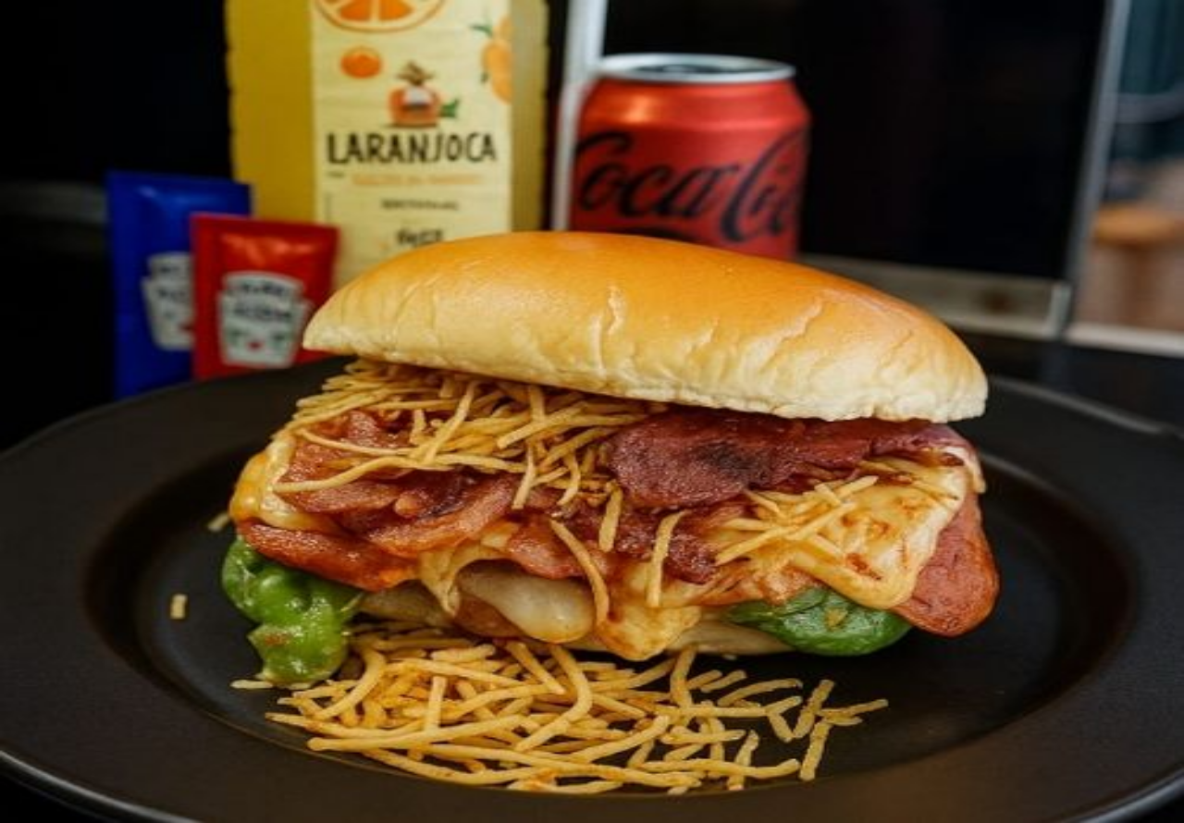
type input "[PERSON_NAME] NO Watts"
type input "0"
click at [629, 593] on button "Confirmar" at bounding box center [595, 602] width 67 height 18
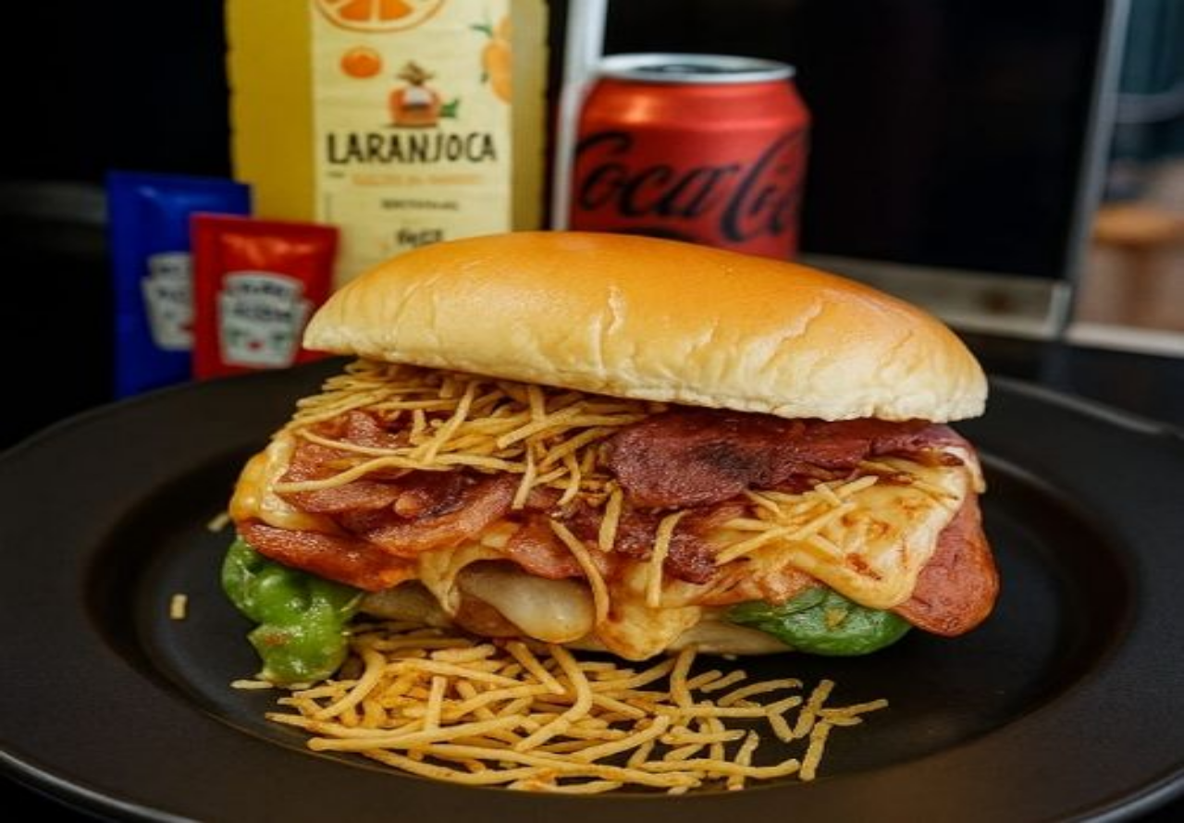
type input "R$ 0,00"
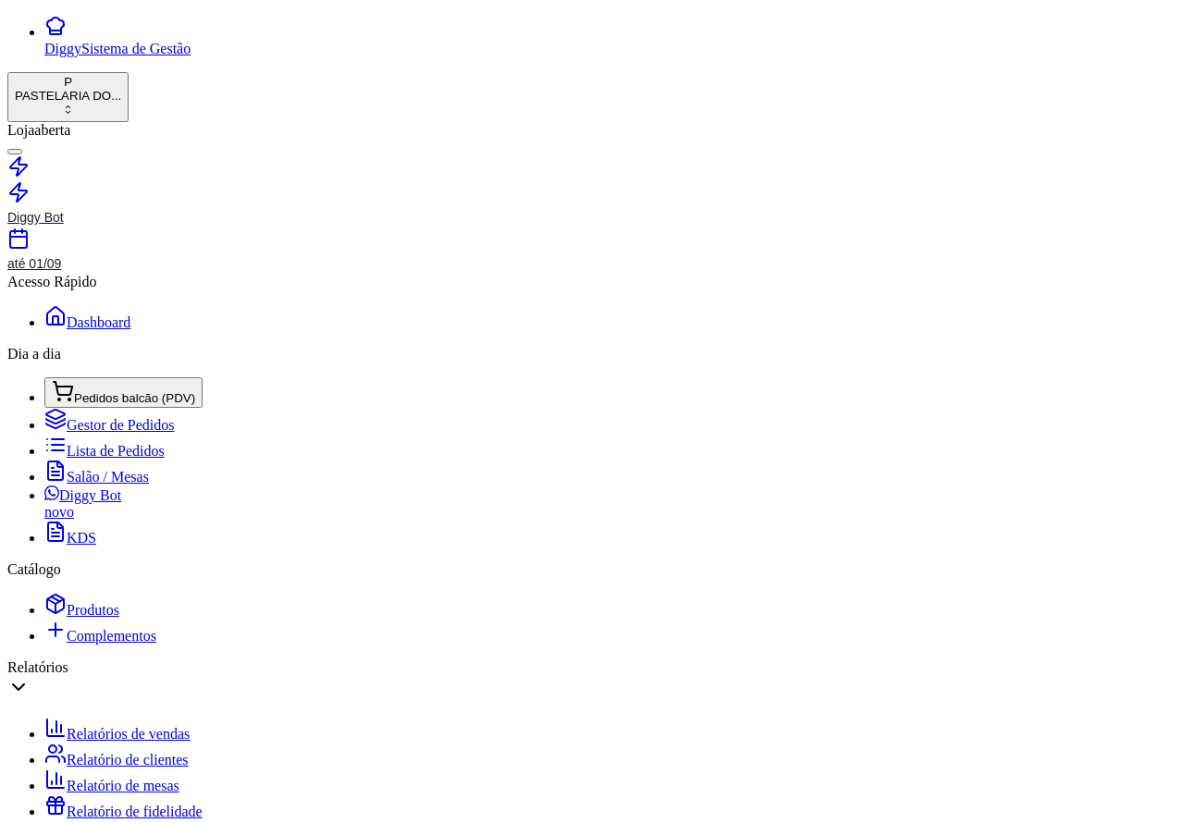
click at [88, 443] on span "Lista de Pedidos" at bounding box center [116, 451] width 98 height 16
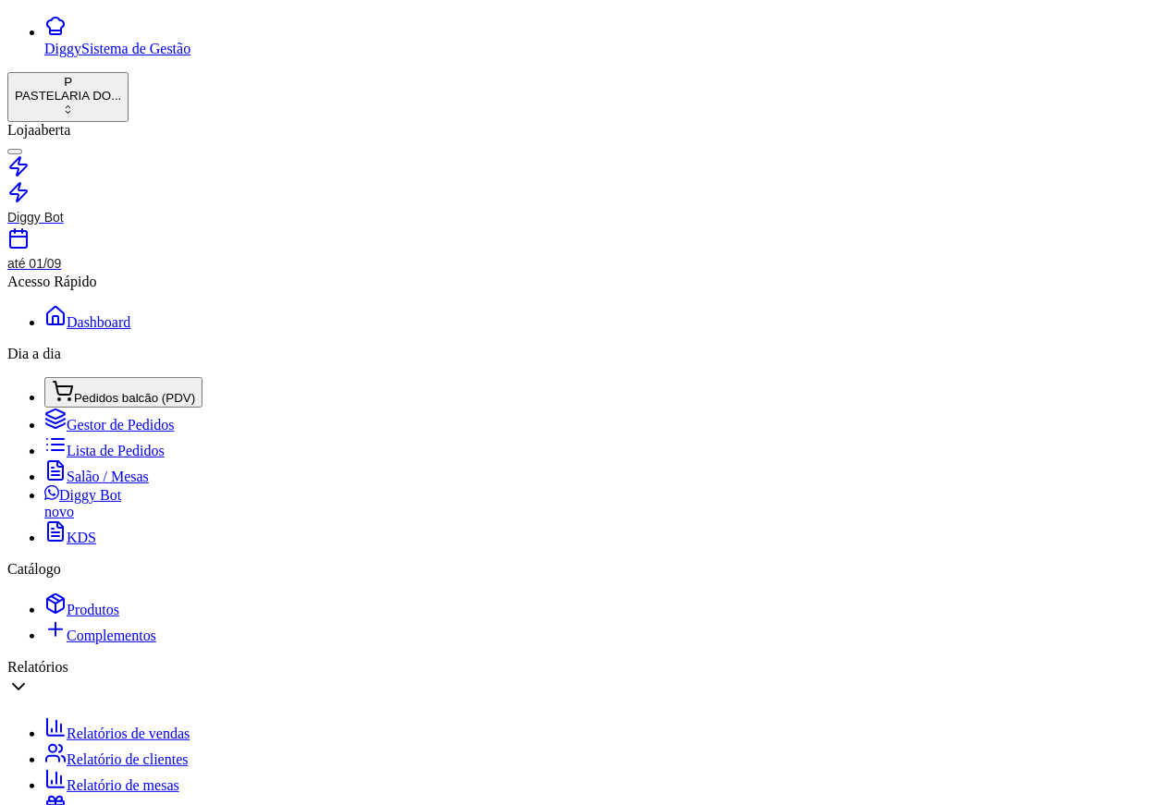
scroll to position [0, 206]
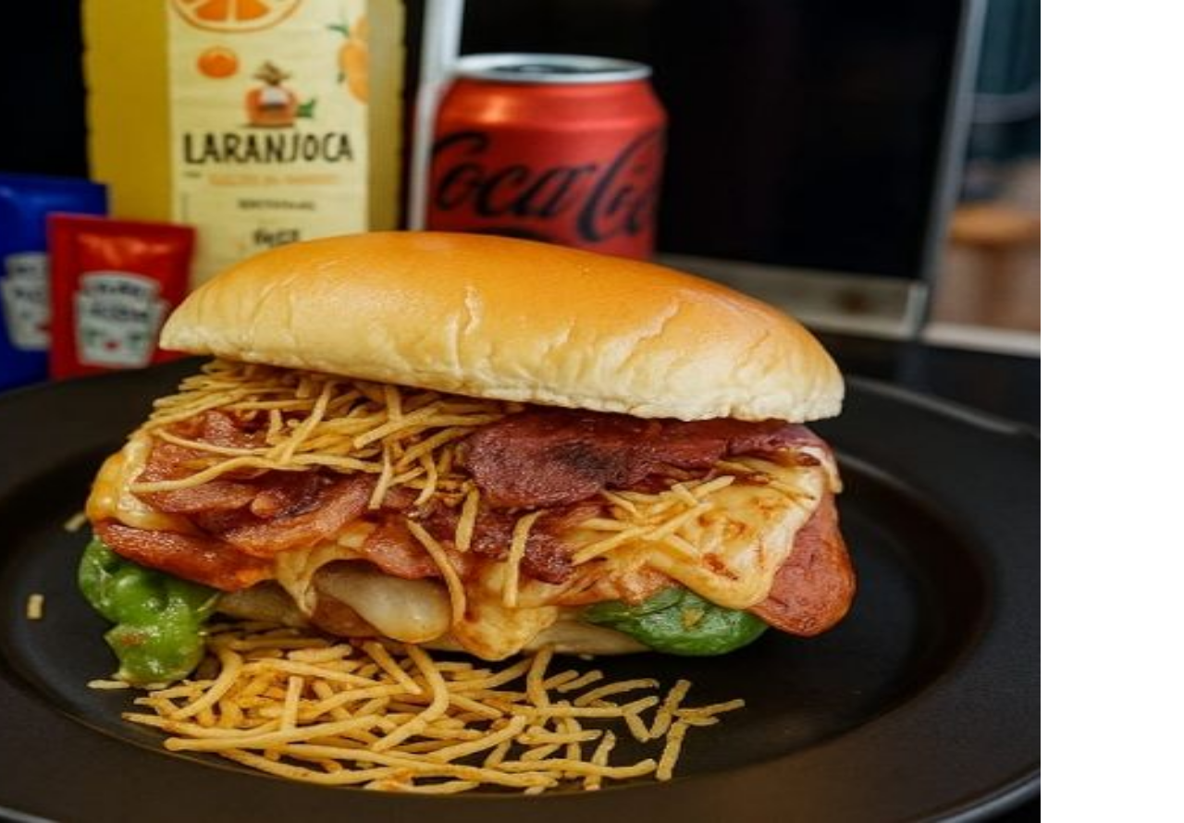
scroll to position [177, 0]
click at [669, 592] on button "Confirmar" at bounding box center [633, 601] width 69 height 19
click at [673, 593] on button "Confirmar" at bounding box center [640, 602] width 67 height 18
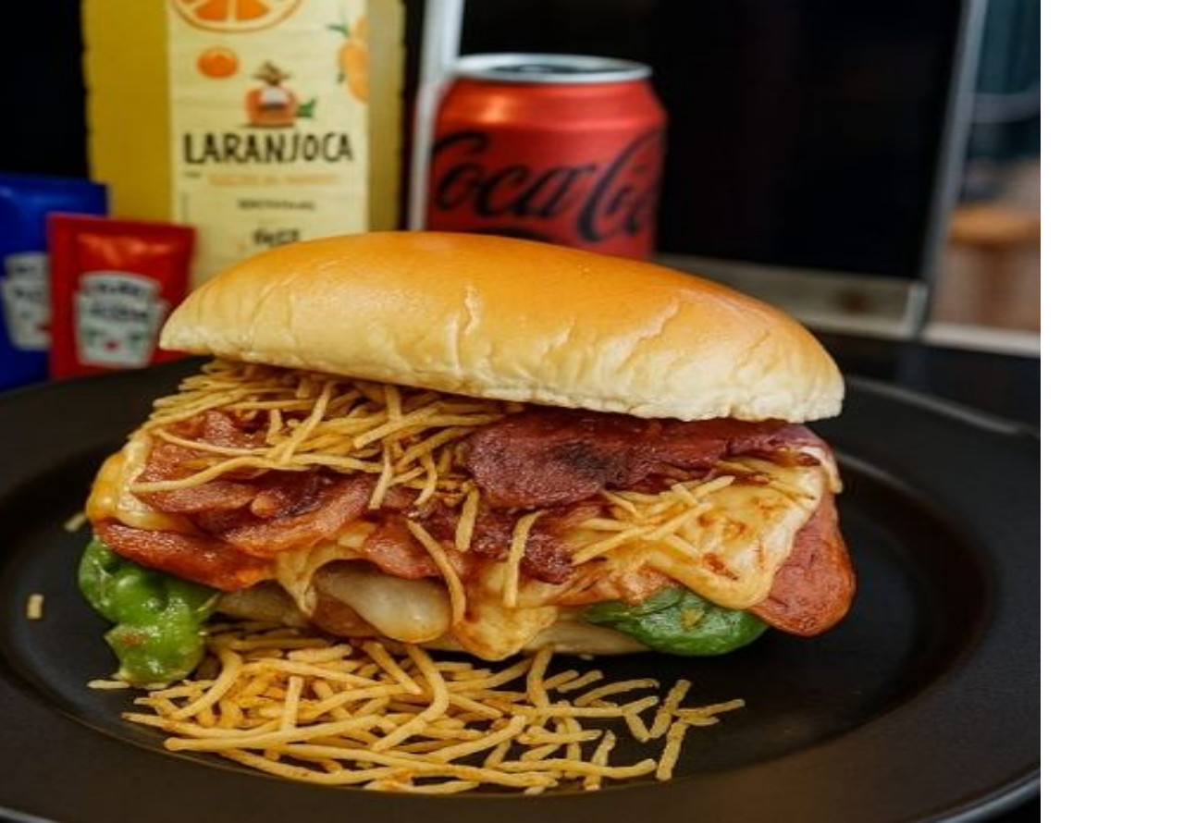
type input "0"
type input "R$ 0,00"
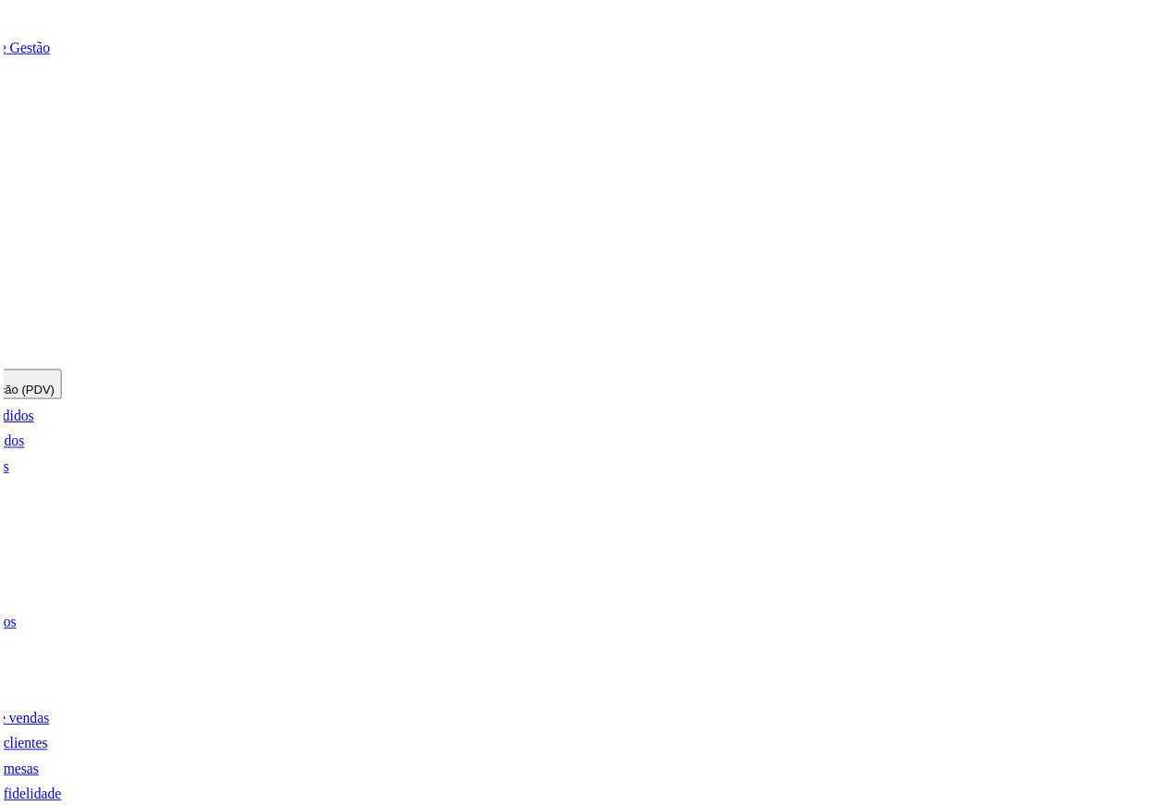
scroll to position [72, 0]
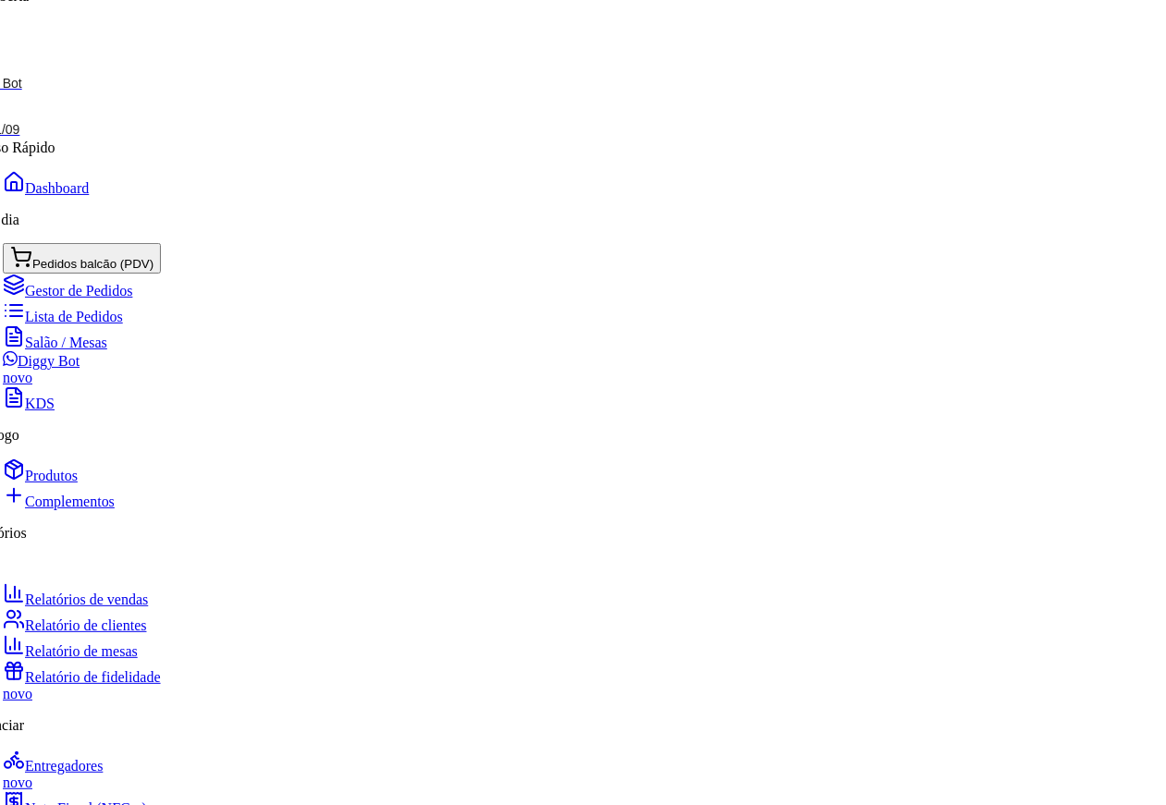
scroll to position [127, 42]
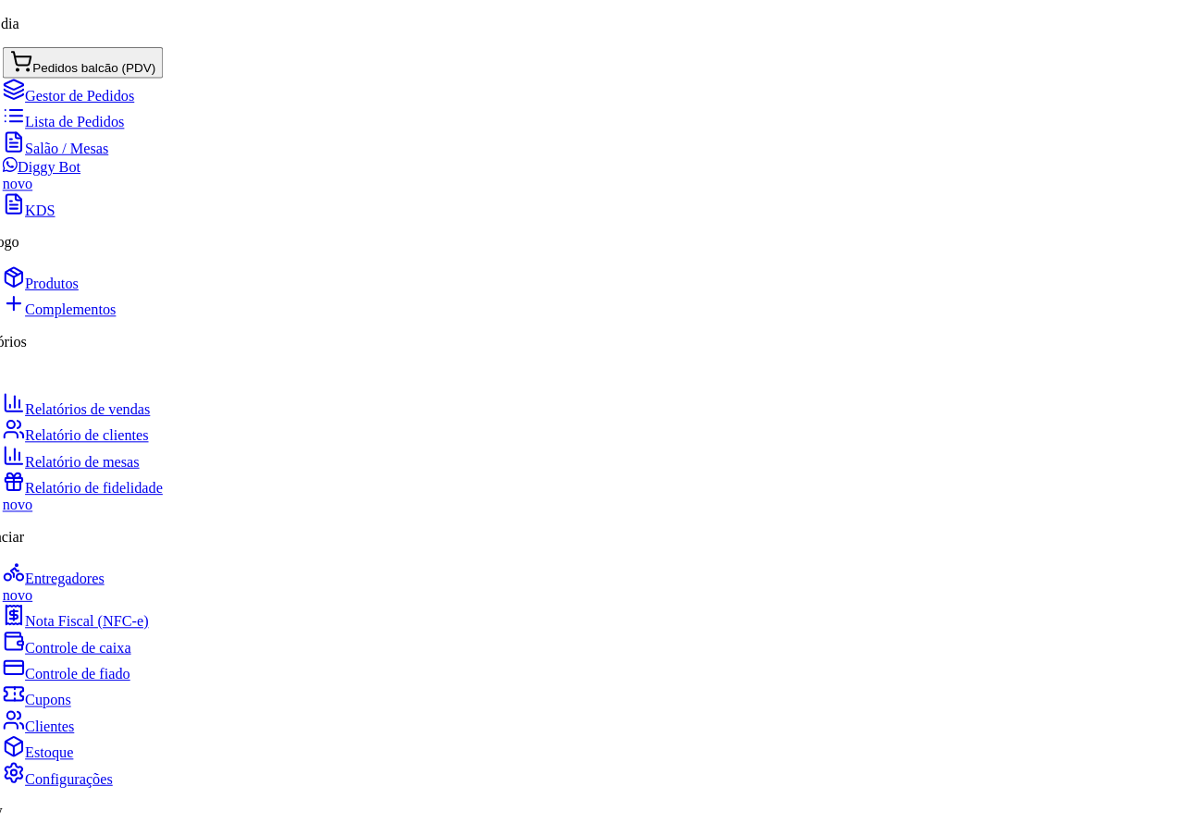
scroll to position [345, 42]
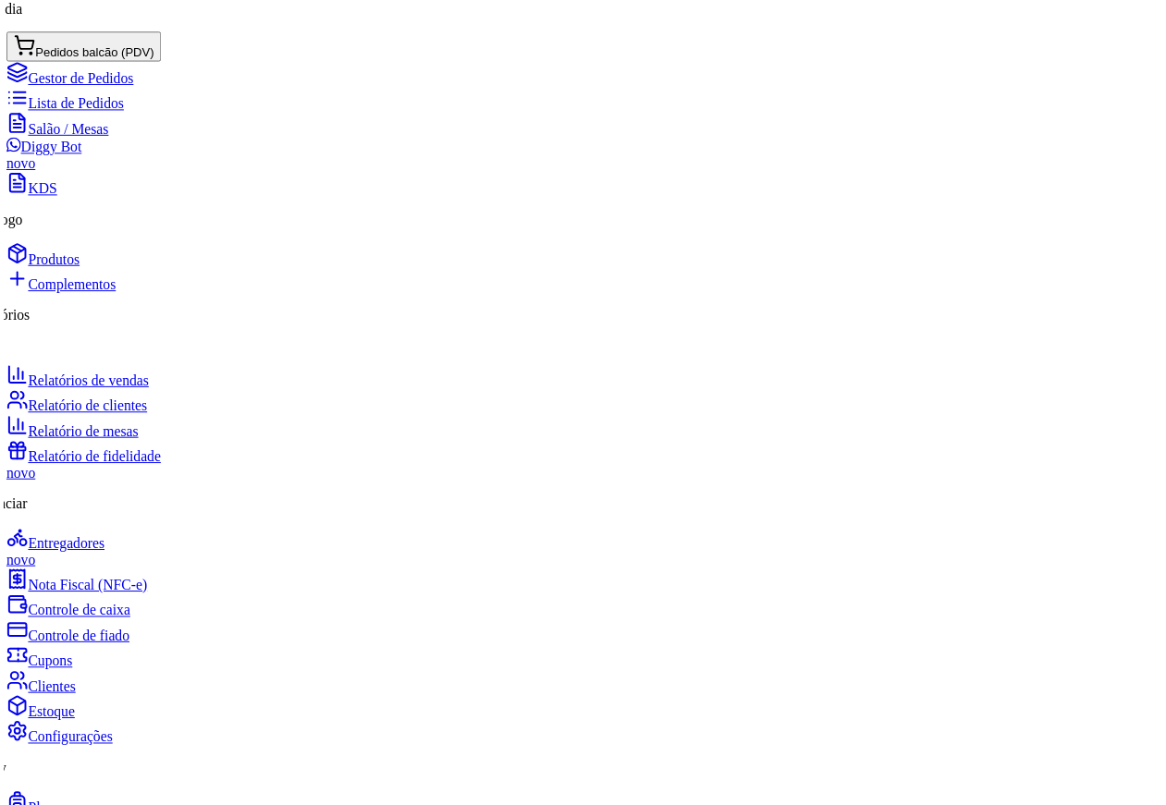
scroll to position [3, 0]
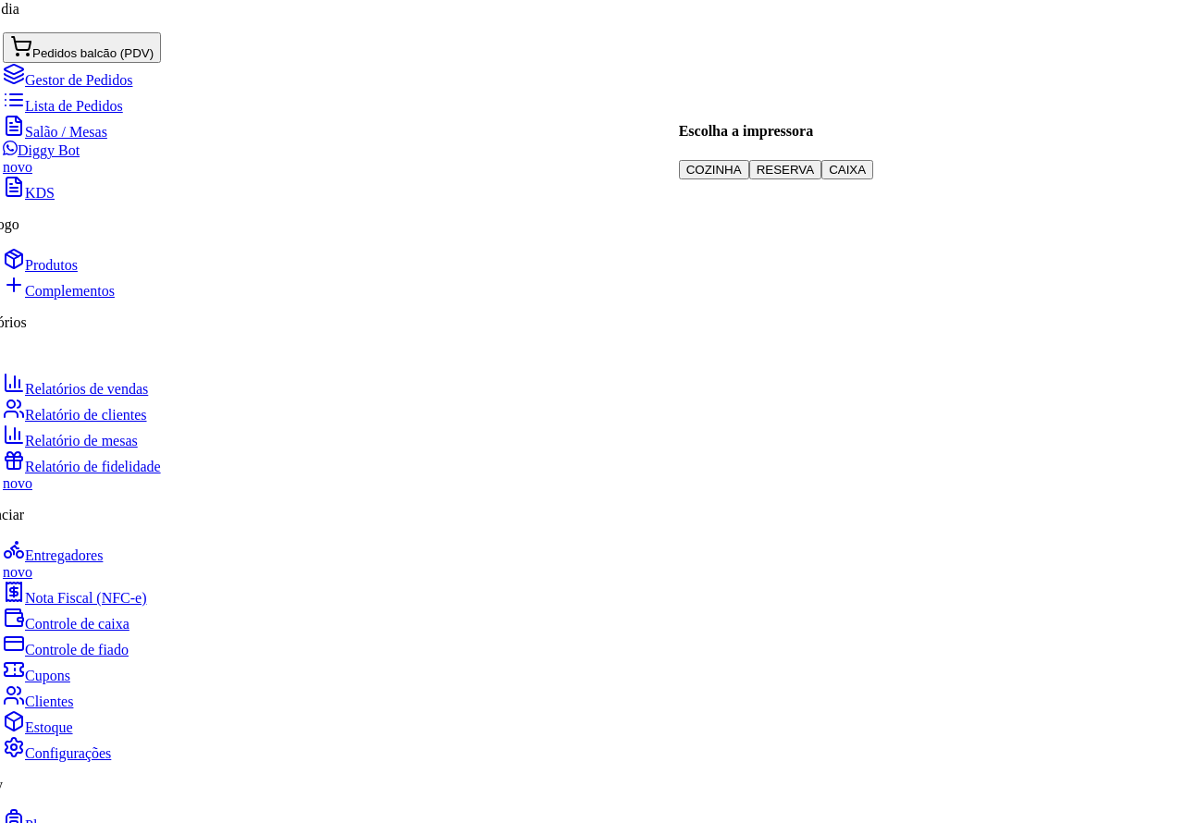
click at [749, 160] on button "COZINHA" at bounding box center [714, 169] width 70 height 19
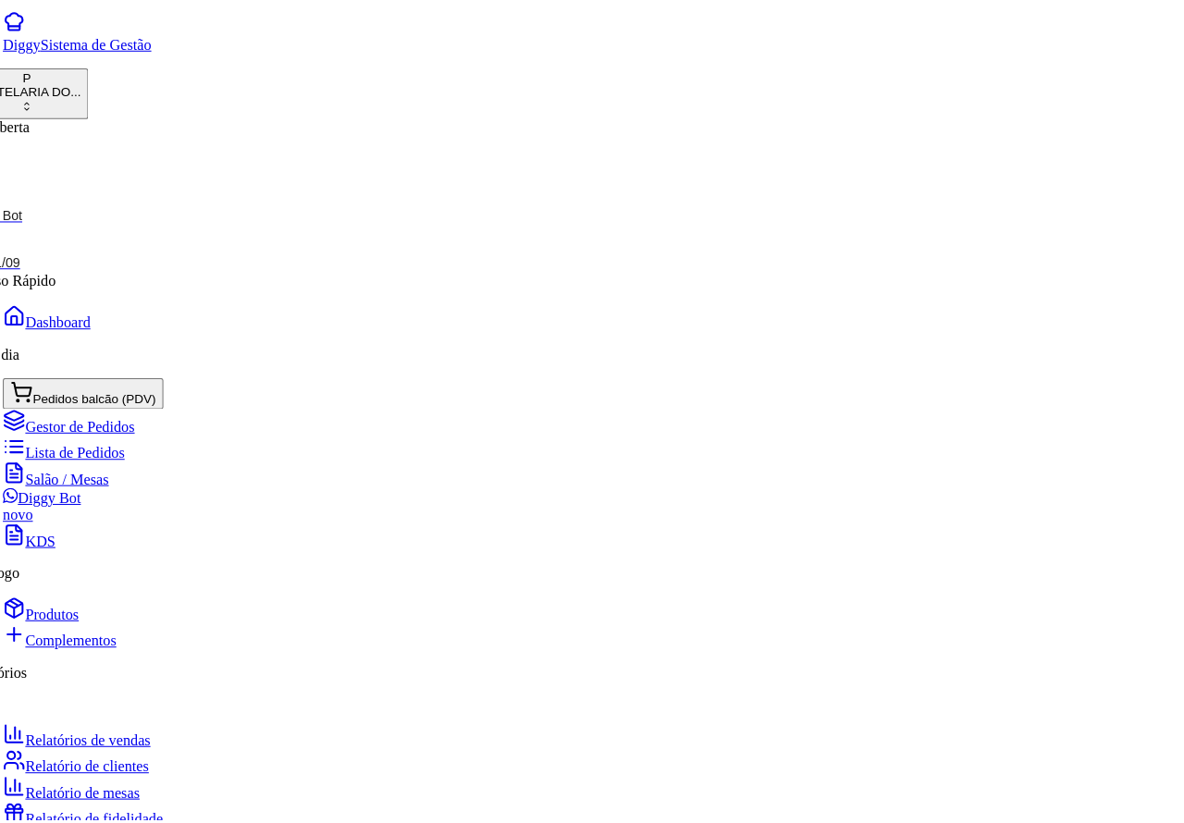
scroll to position [0, 42]
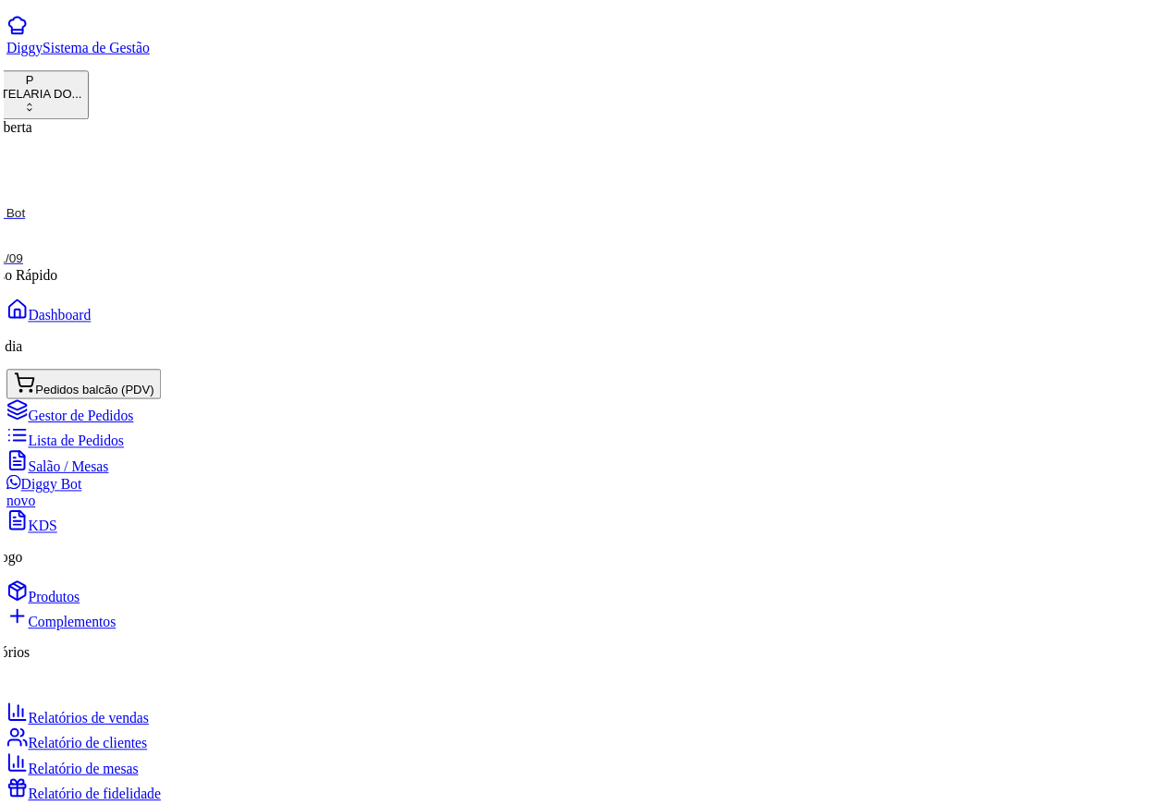
scroll to position [125, 0]
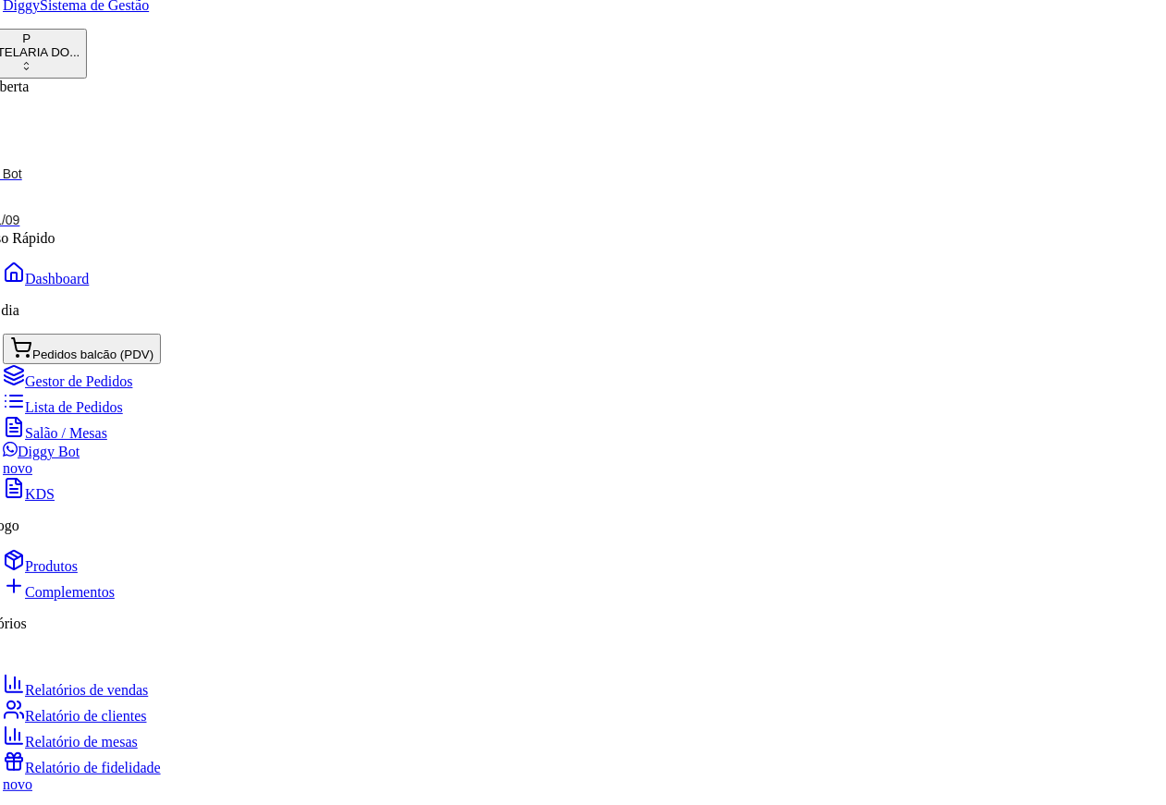
scroll to position [28, 42]
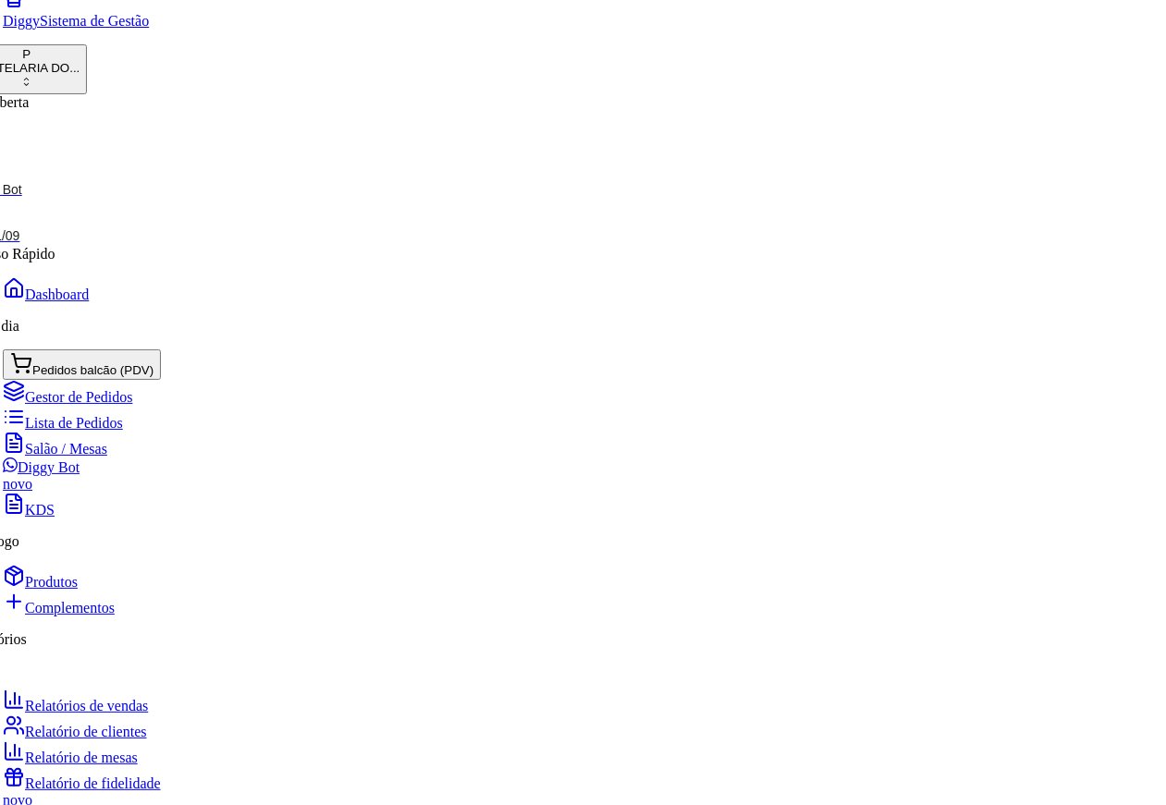
click at [1101, 781] on iframe at bounding box center [583, 402] width 1166 height 805
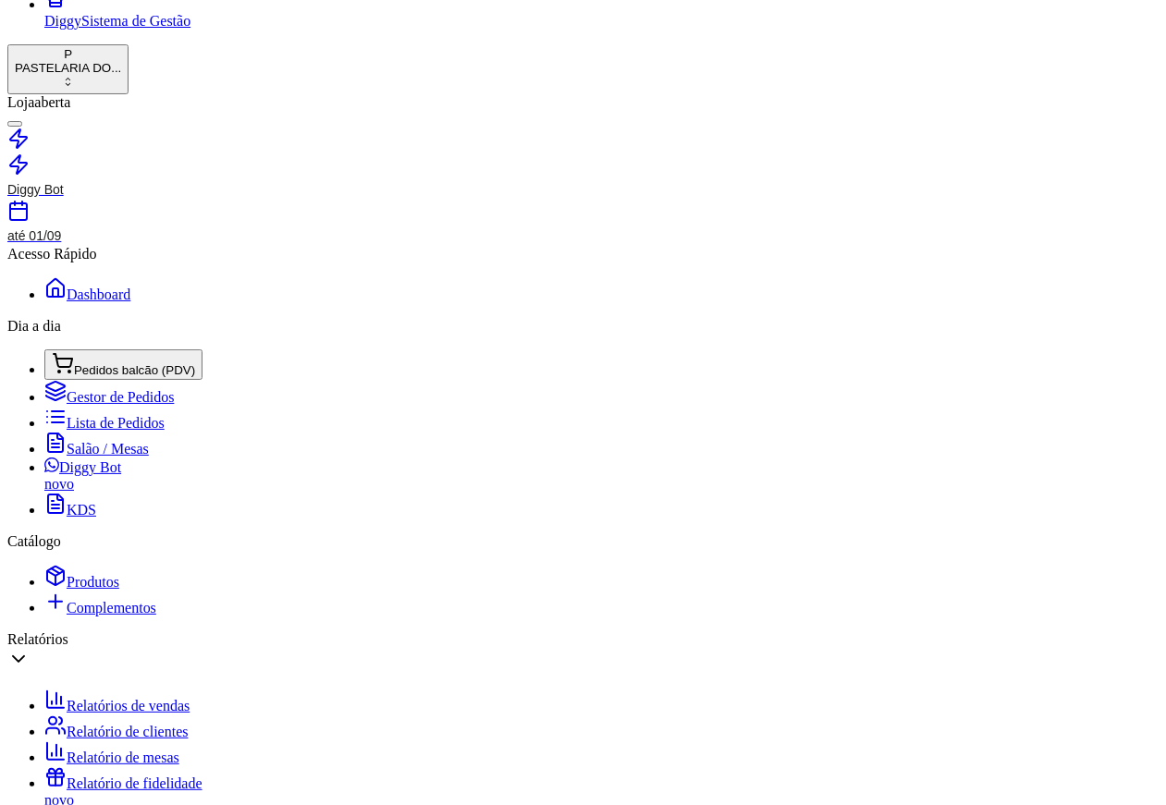
click at [89, 457] on span "Salão / Mesas" at bounding box center [108, 449] width 82 height 16
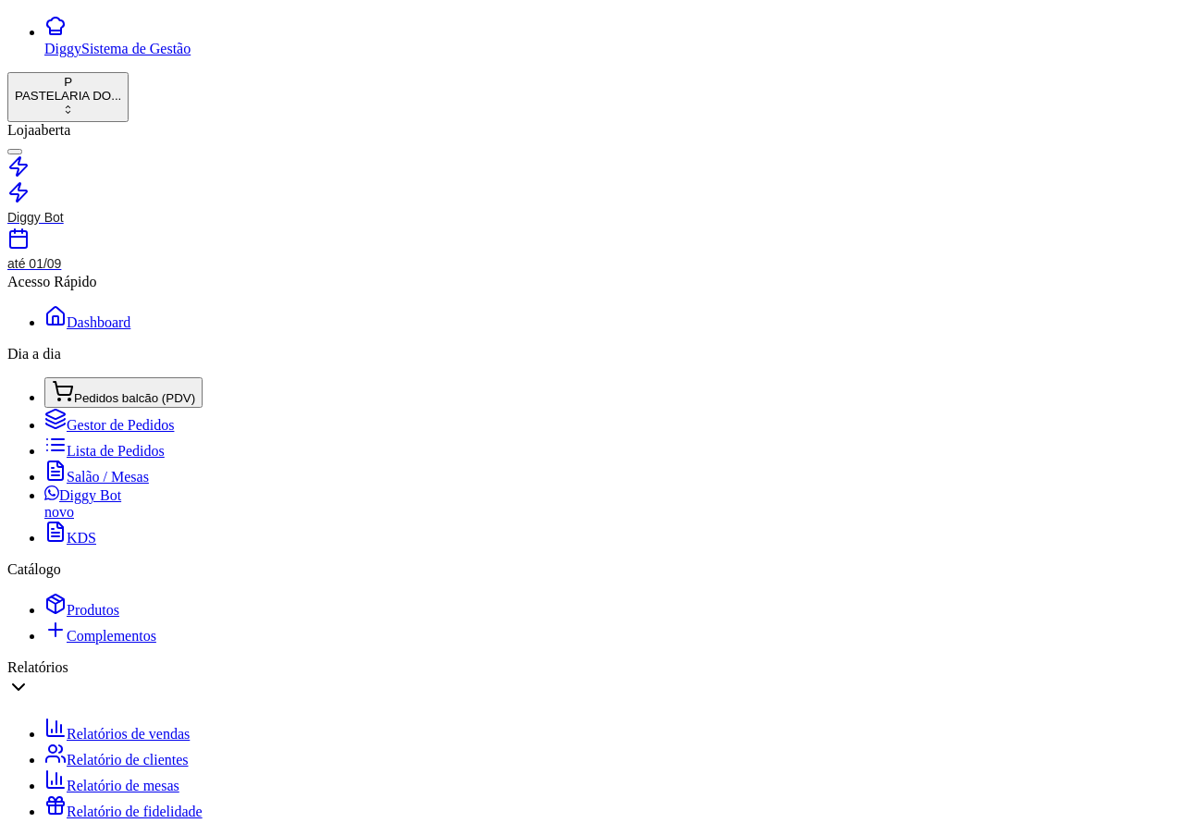
type input "R$ 0,00"
click at [141, 391] on span "Pedidos balcão (PDV)" at bounding box center [134, 398] width 121 height 14
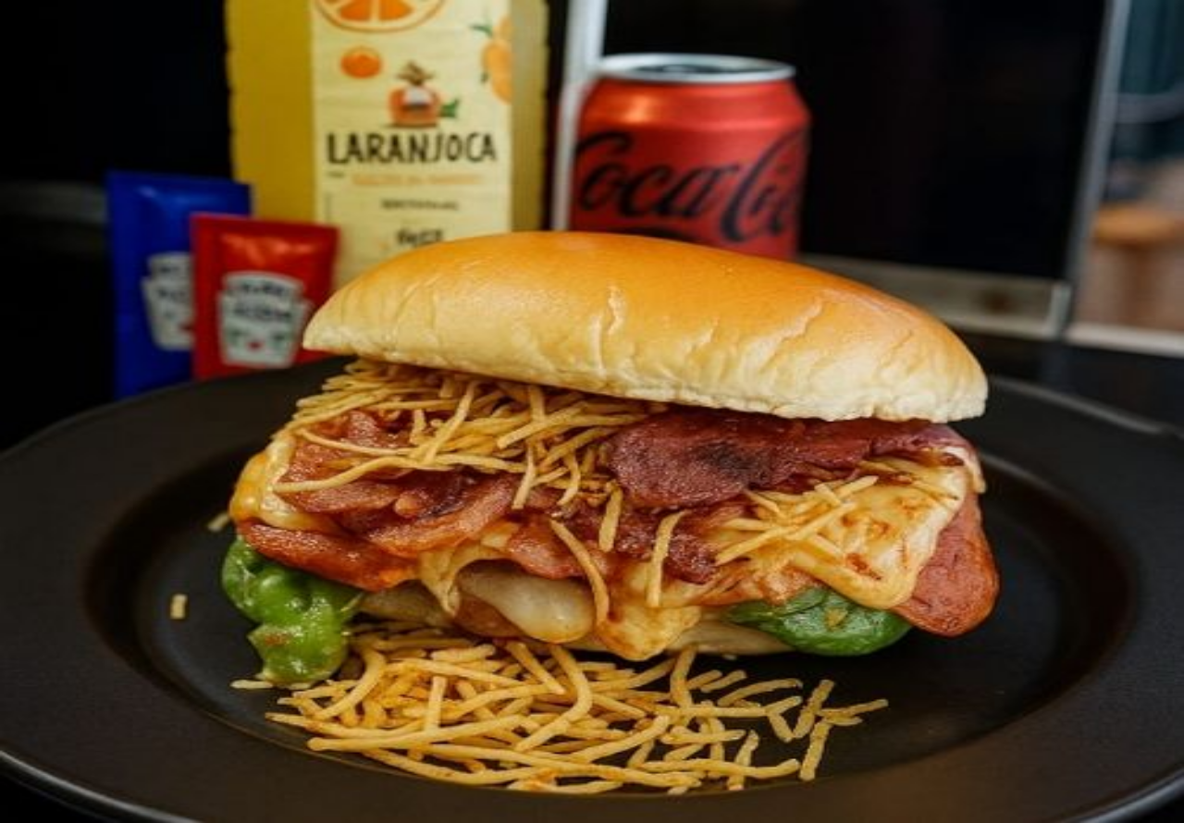
paste input "[STREET_ADDRESS][PERSON_NAME] ?"
type input "[STREET_ADDRESS][PERSON_NAME]"
paste input "[PHONE_NUMBER]"
type input "[PHONE_NUMBER]"
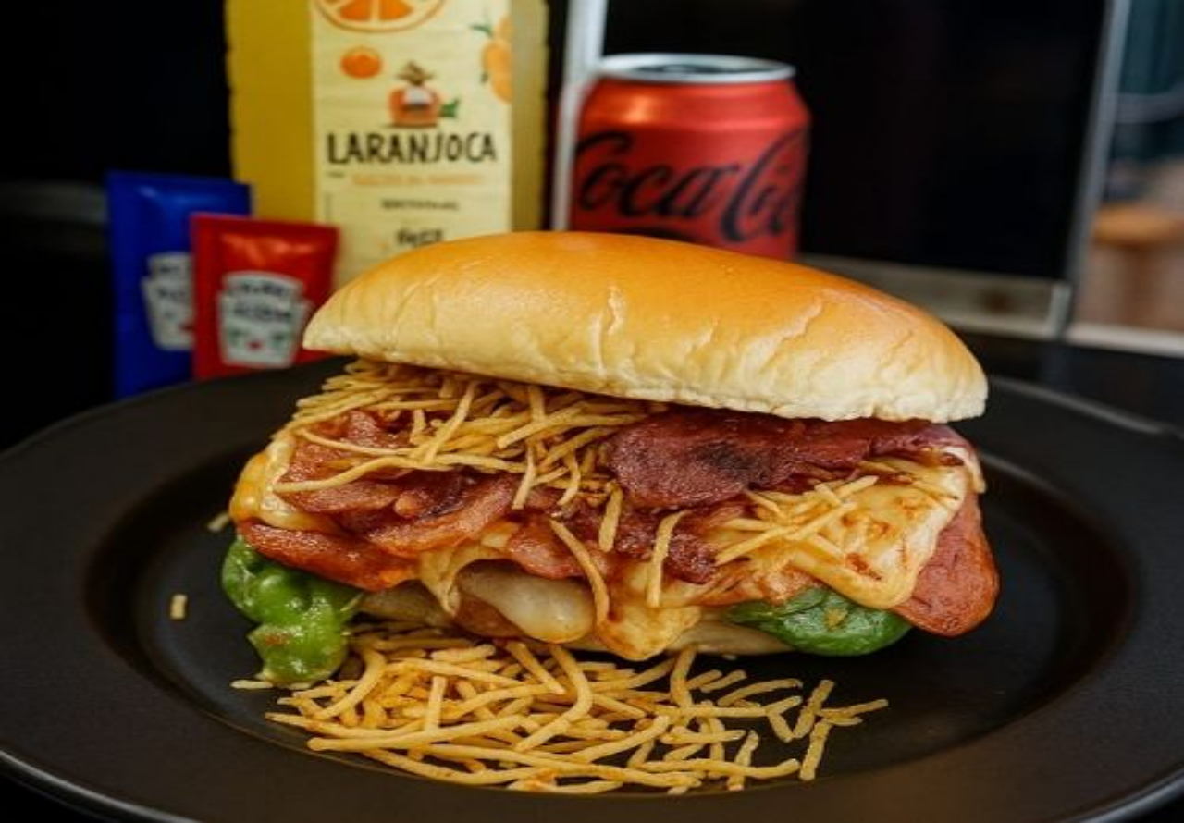
type input "1,00"
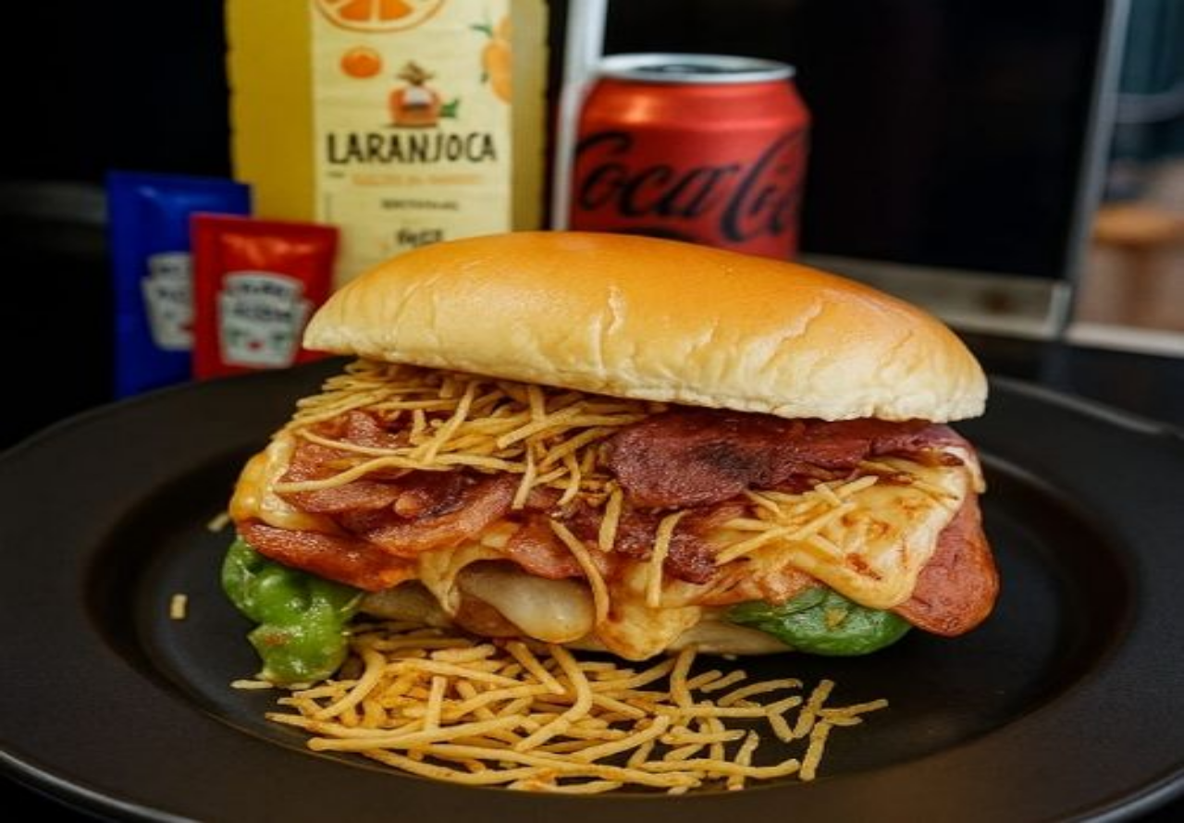
scroll to position [1582, 0]
type input "1"
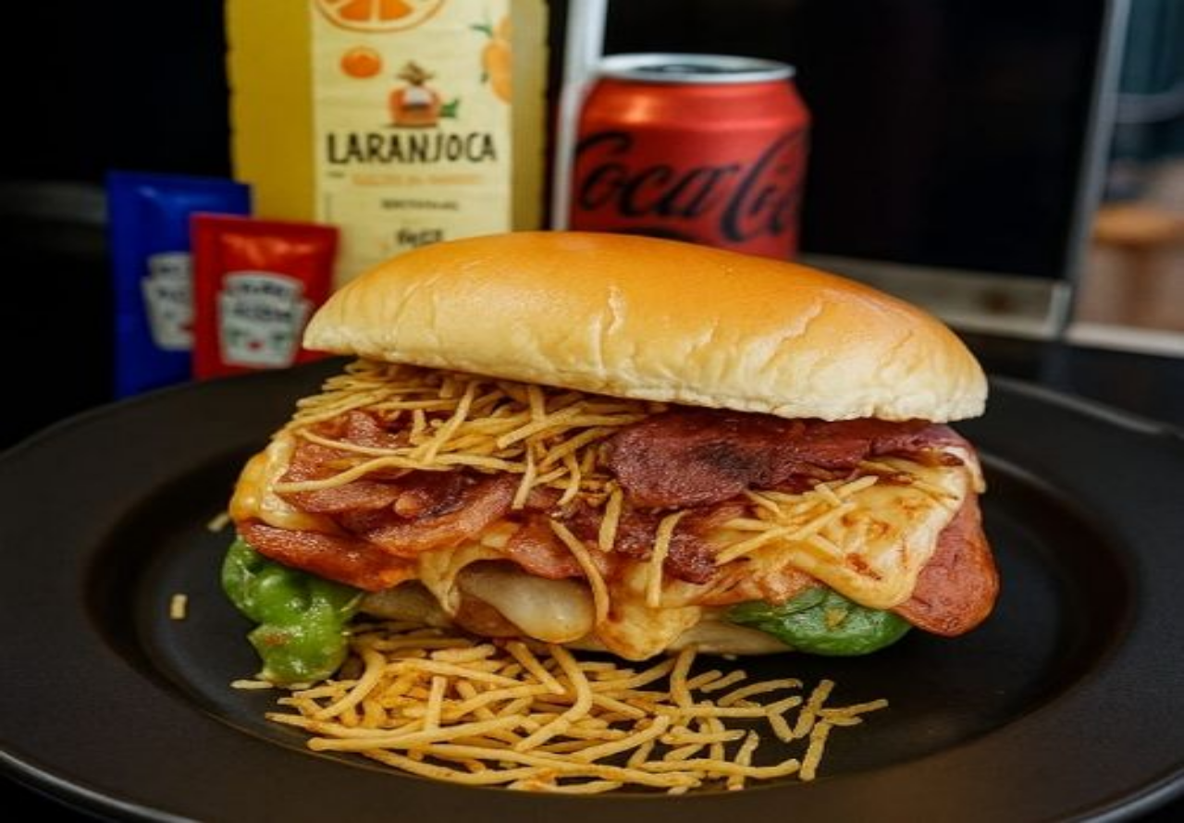
type input "1"
click at [629, 593] on button "Confirmar" at bounding box center [595, 602] width 67 height 18
type input "0"
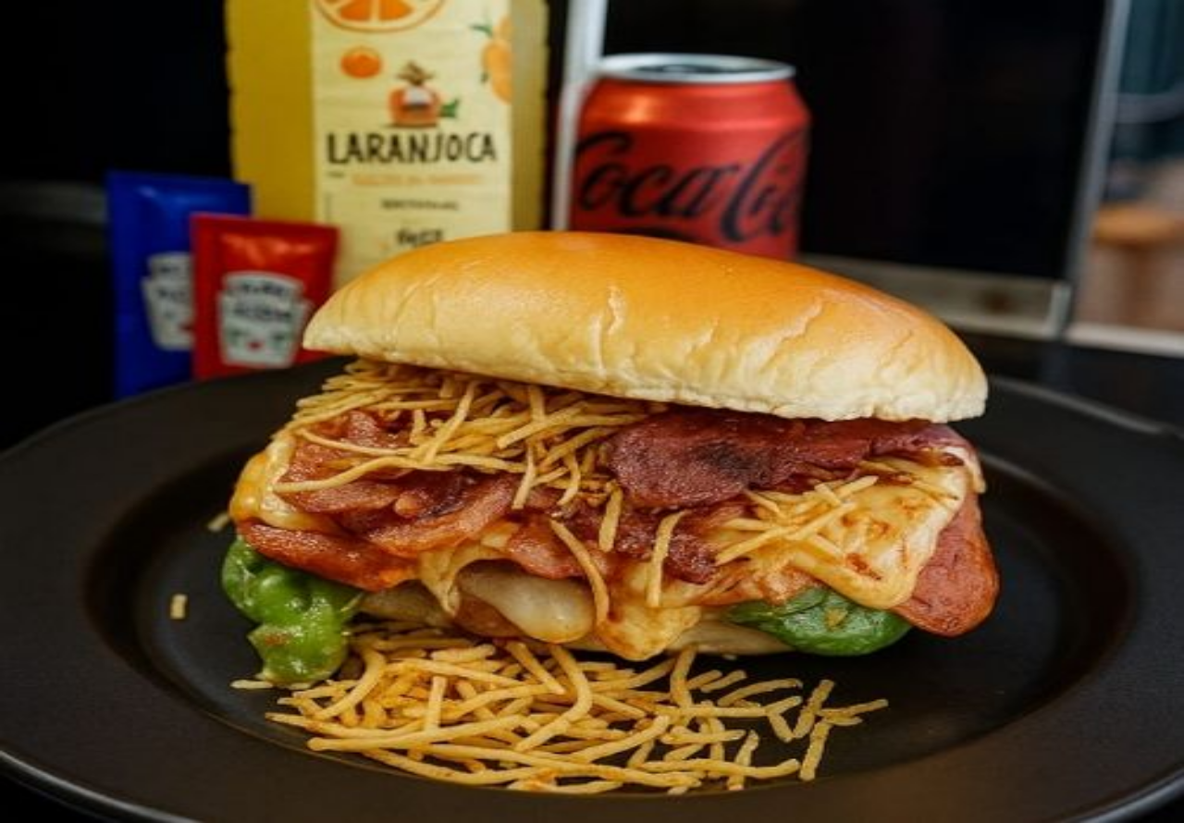
type input "0"
type input "R$ 0,00"
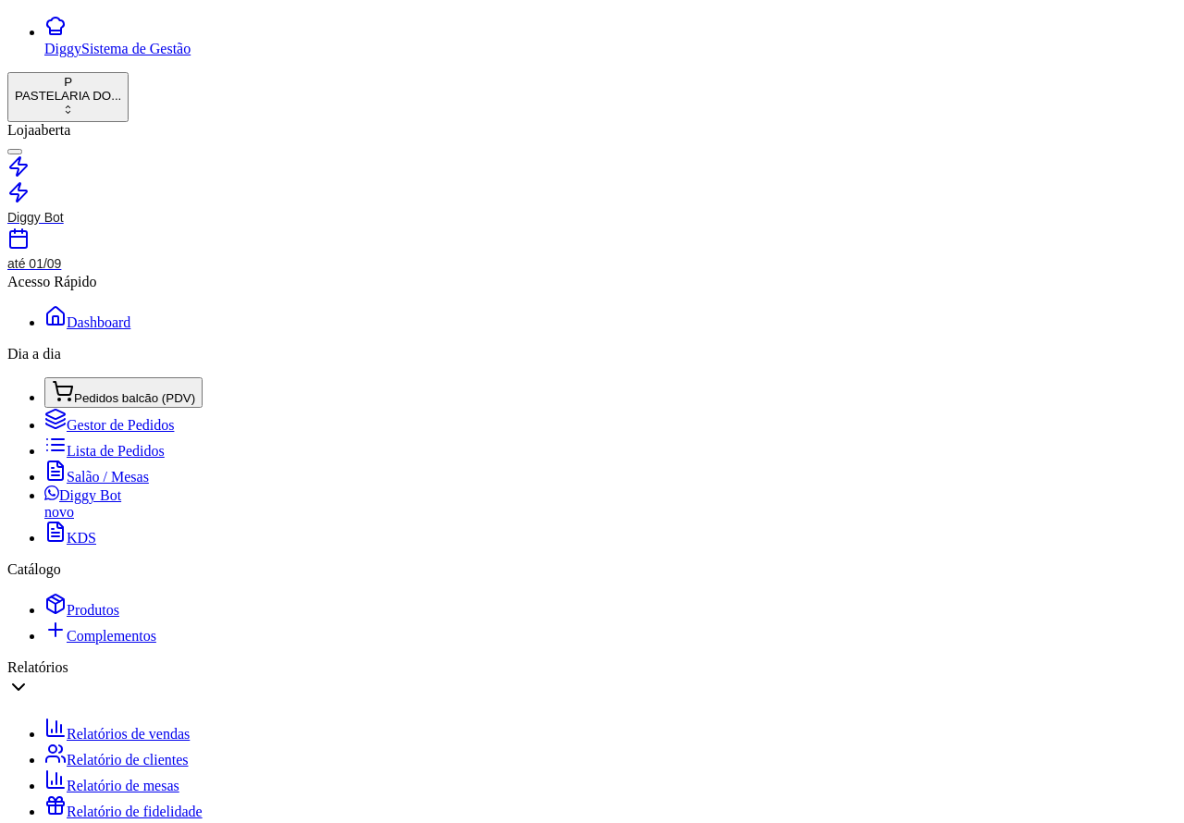
click at [112, 443] on span "Lista de Pedidos" at bounding box center [116, 451] width 98 height 16
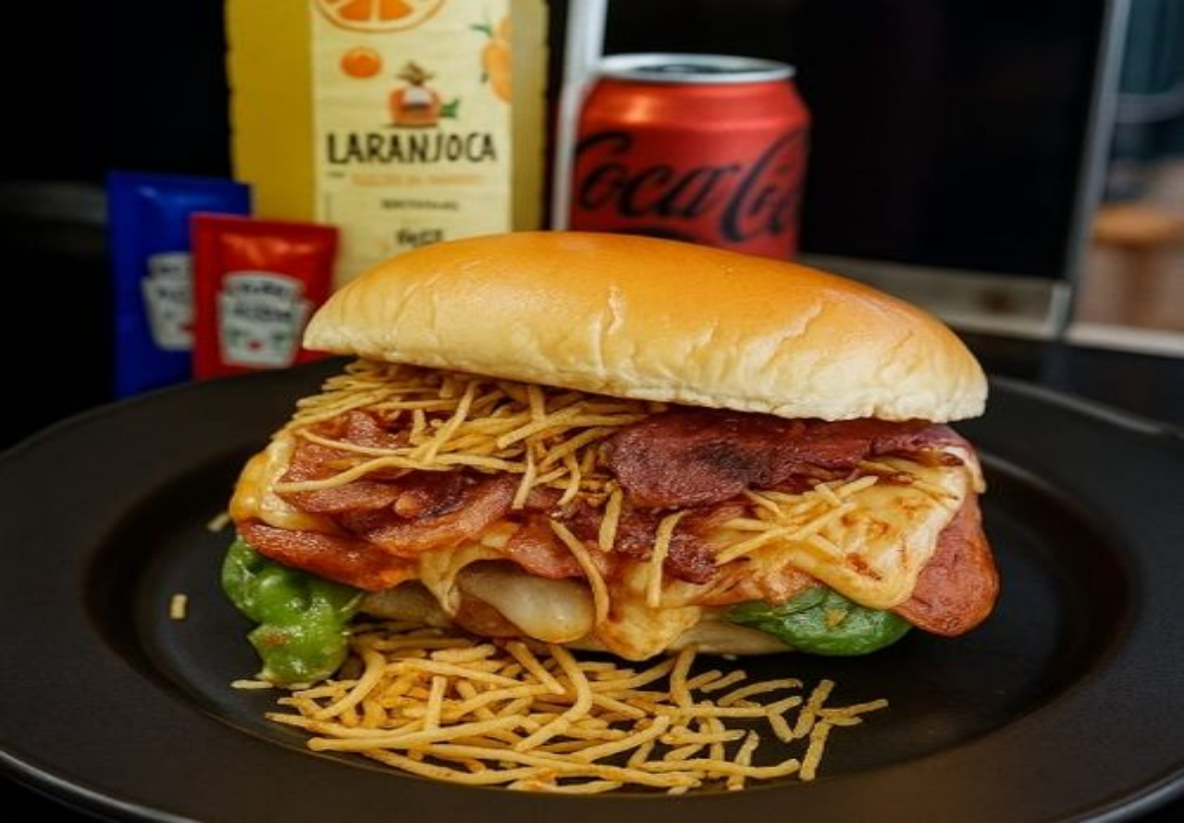
scroll to position [1700, 0]
type input "2"
click at [629, 593] on button "Confirmar" at bounding box center [595, 602] width 67 height 18
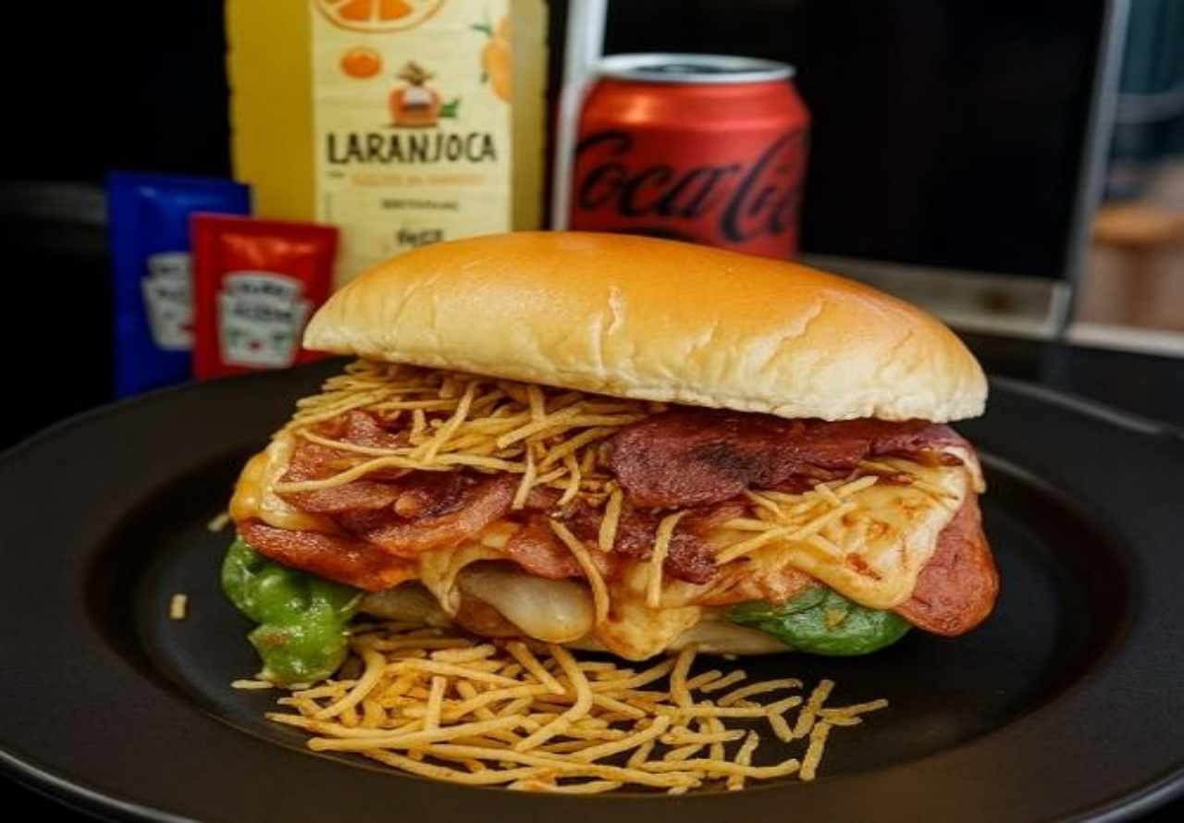
type input "0"
type input "R$ 0,00"
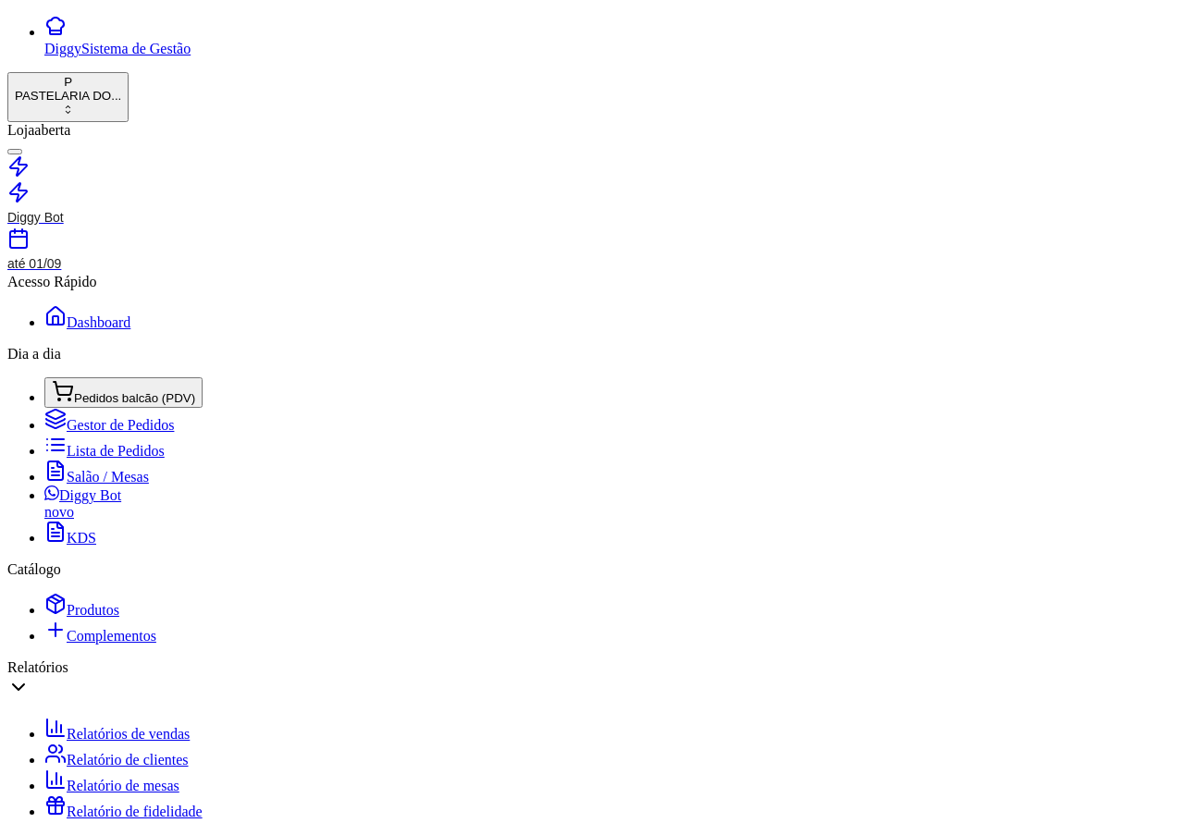
click at [137, 391] on span "Pedidos balcão (PDV)" at bounding box center [134, 398] width 121 height 14
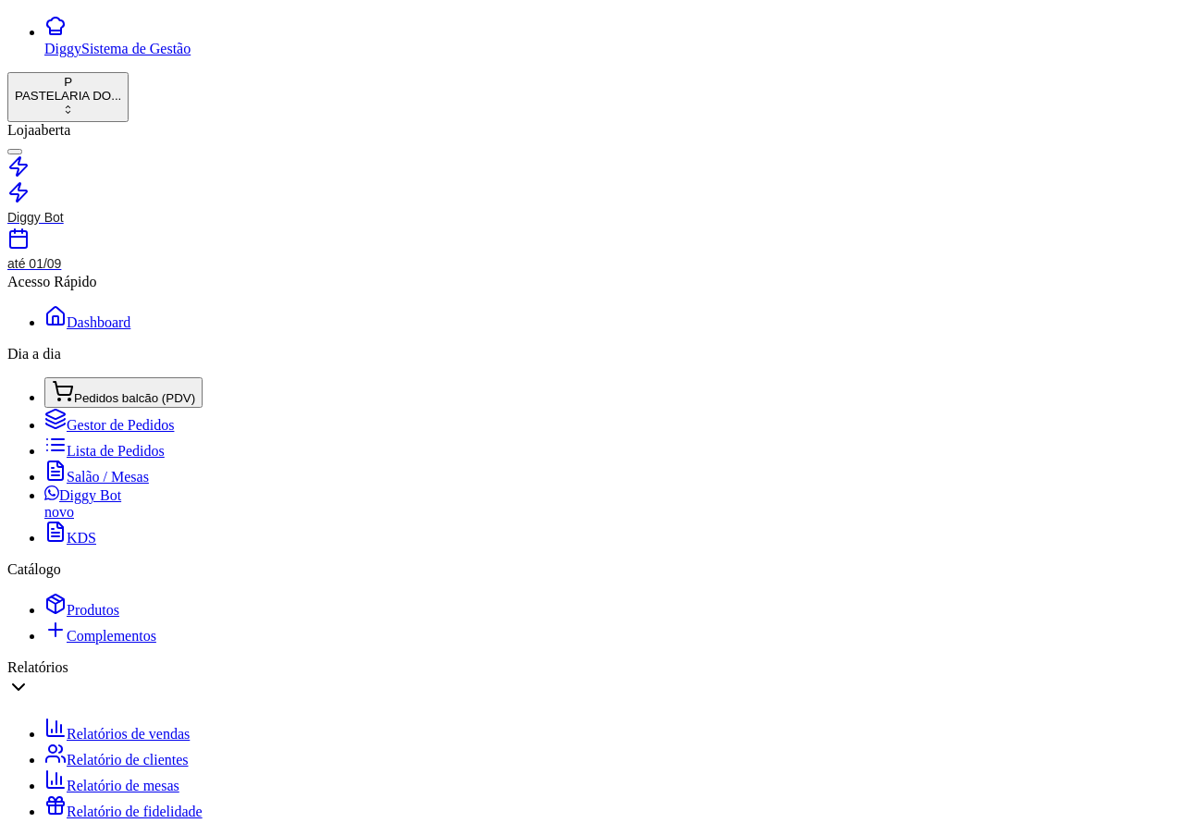
click at [126, 443] on span "Lista de Pedidos" at bounding box center [116, 451] width 98 height 16
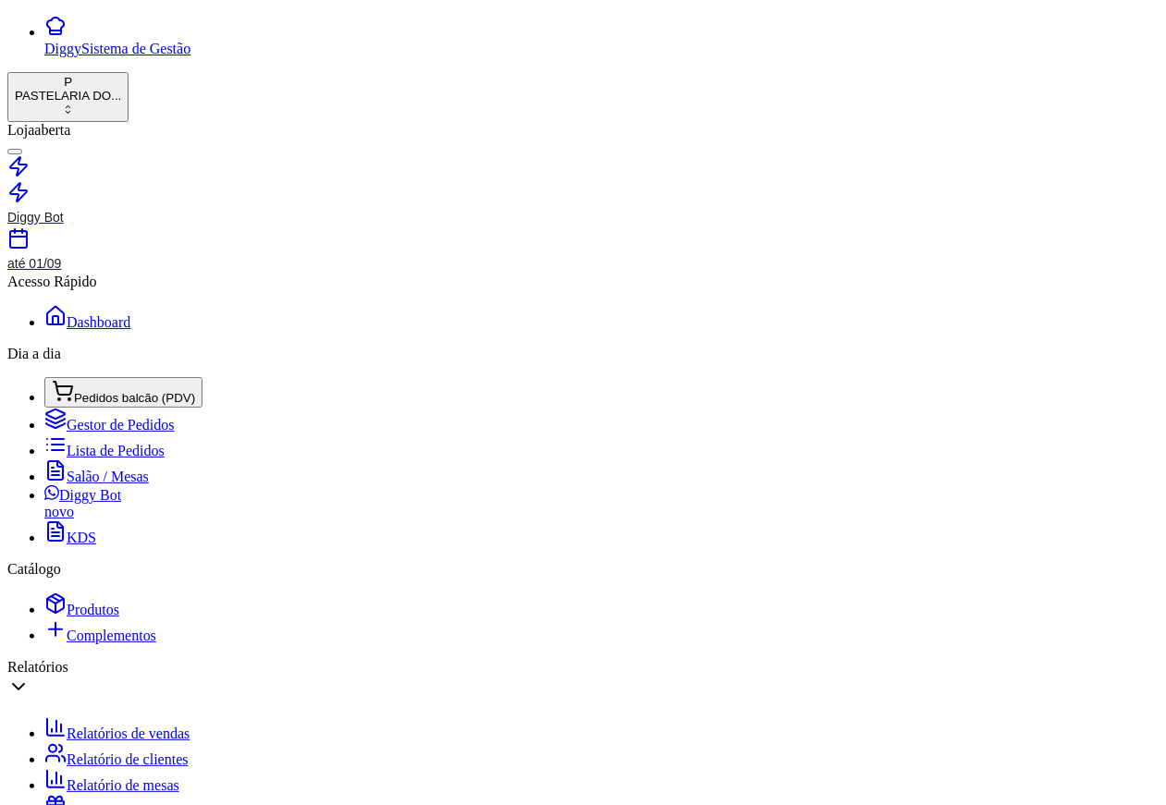
click at [104, 469] on span "Salão / Mesas" at bounding box center [108, 477] width 82 height 16
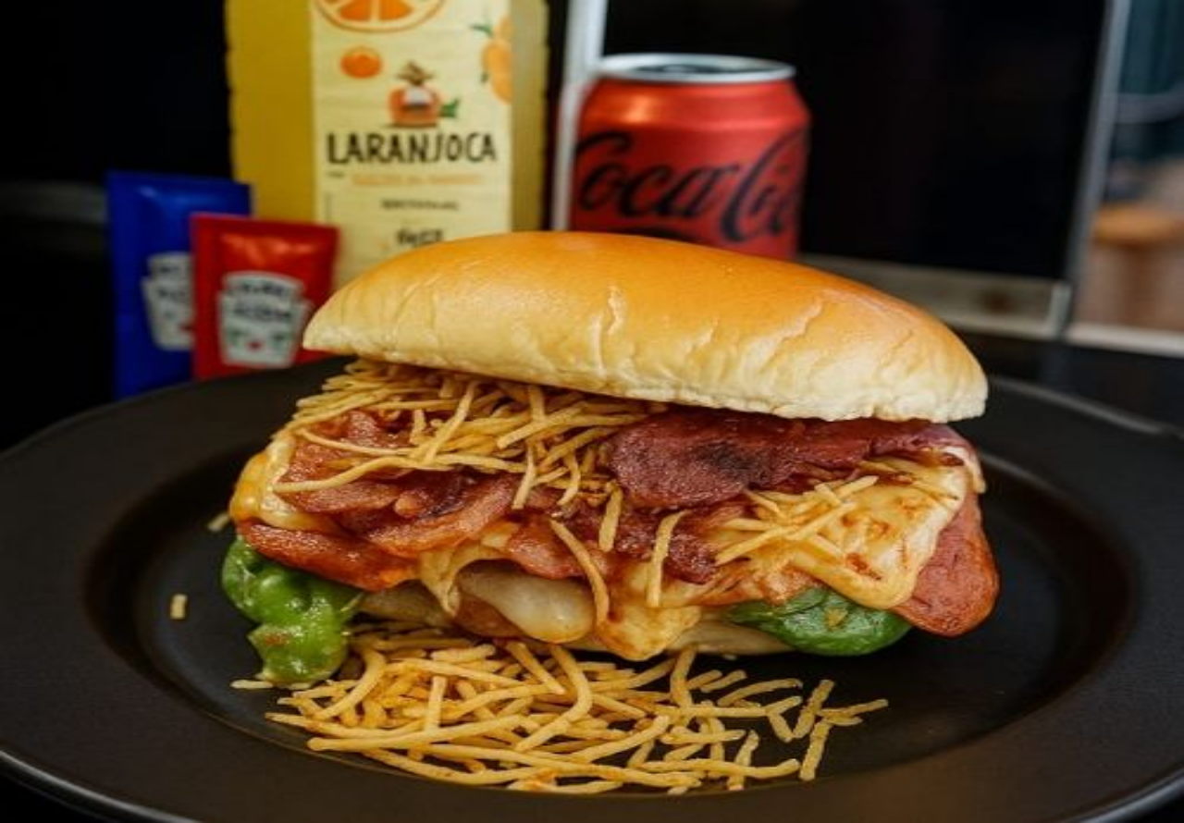
scroll to position [467, 0]
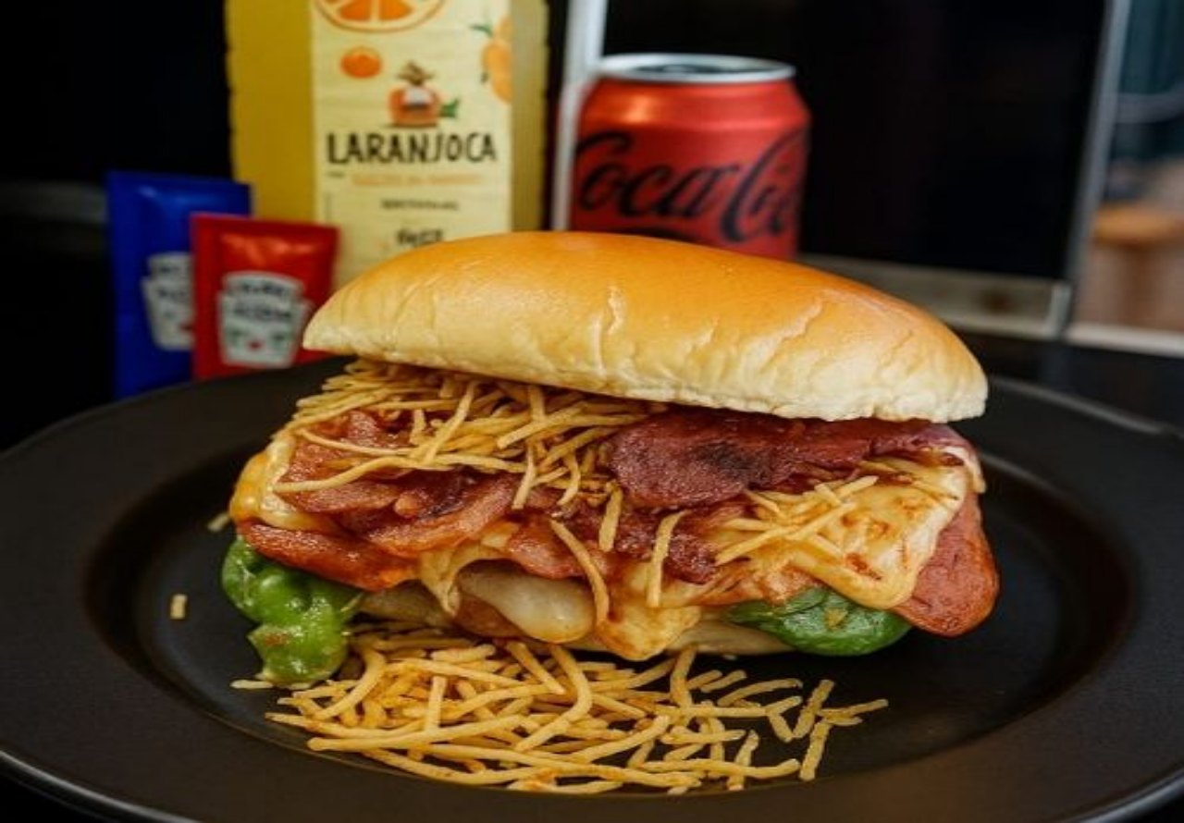
type input "5"
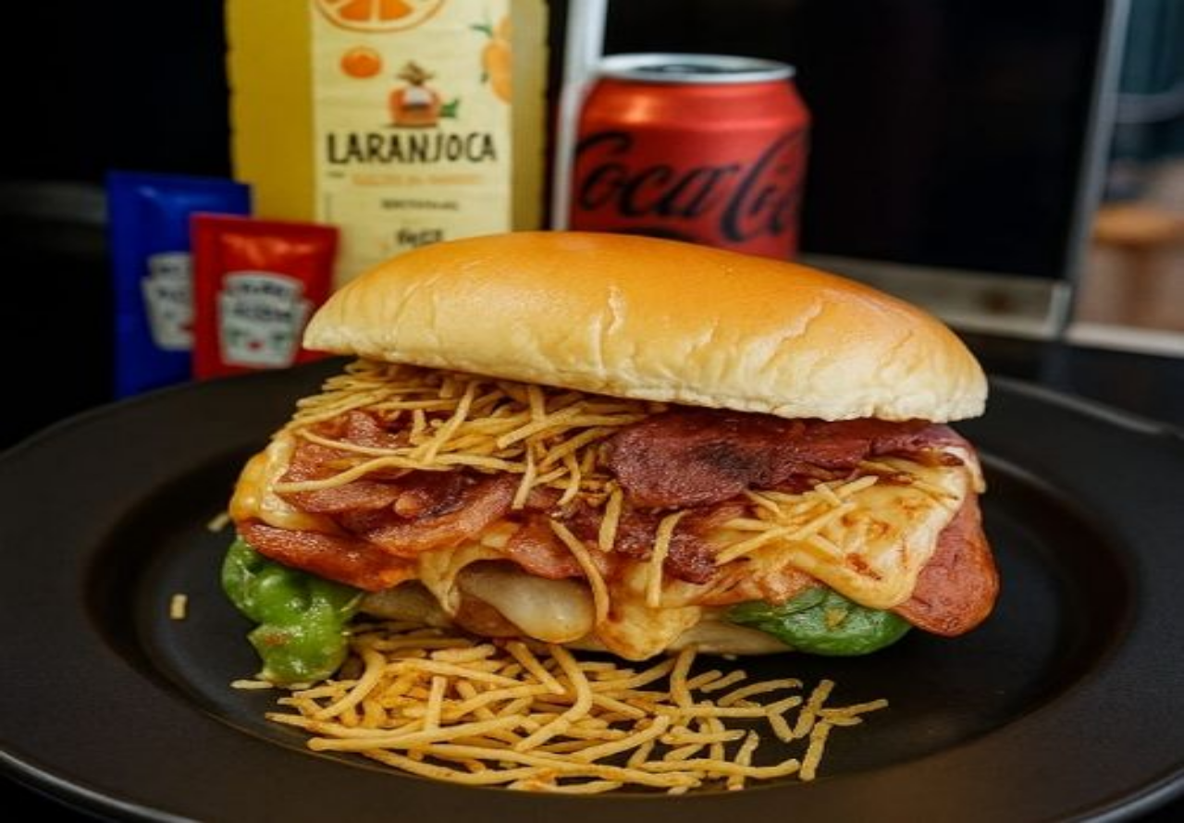
type input "5"
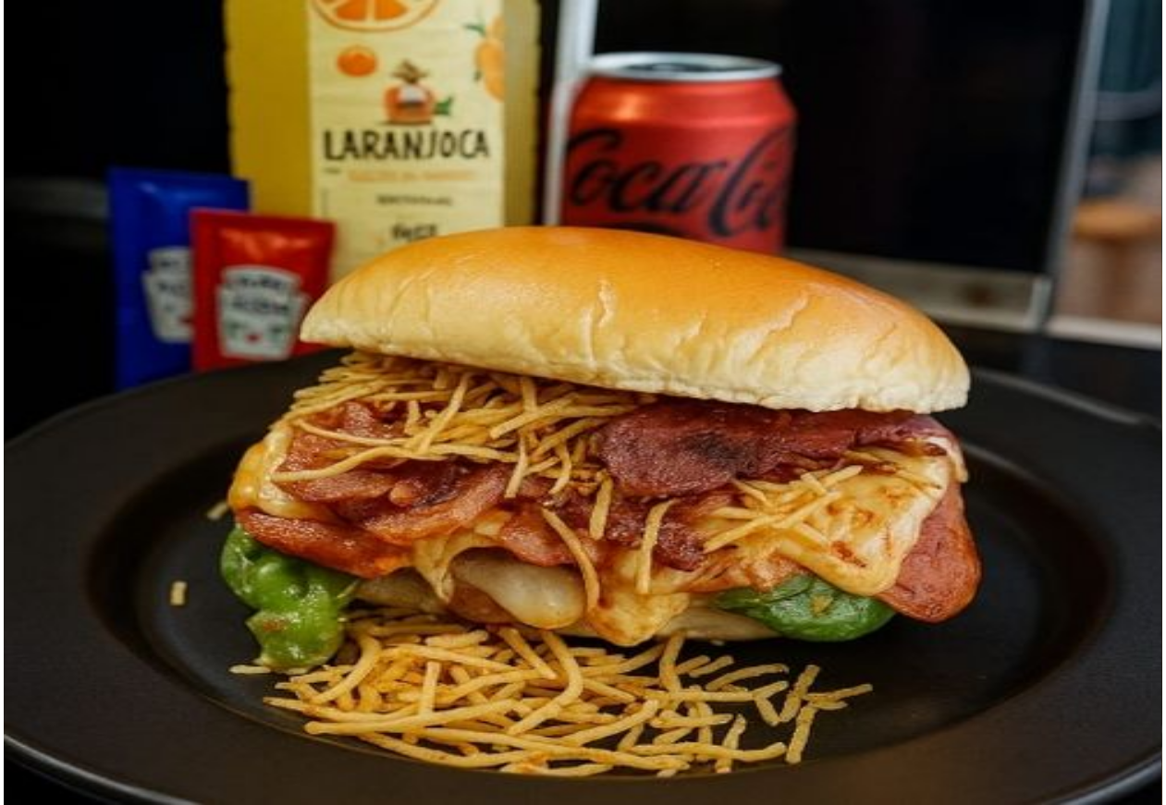
scroll to position [6446, 0]
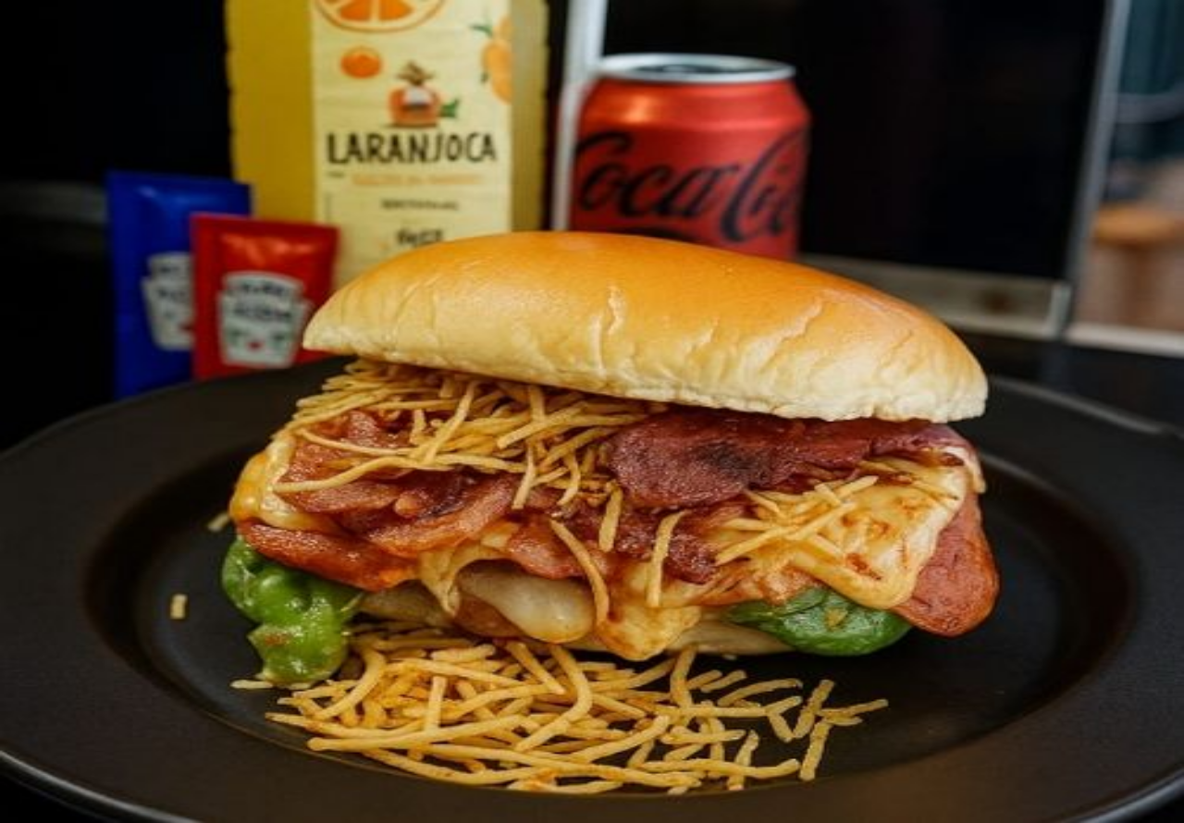
type input "1"
click at [860, 671] on button "Não registrar e enviar pedido" at bounding box center [842, 680] width 166 height 18
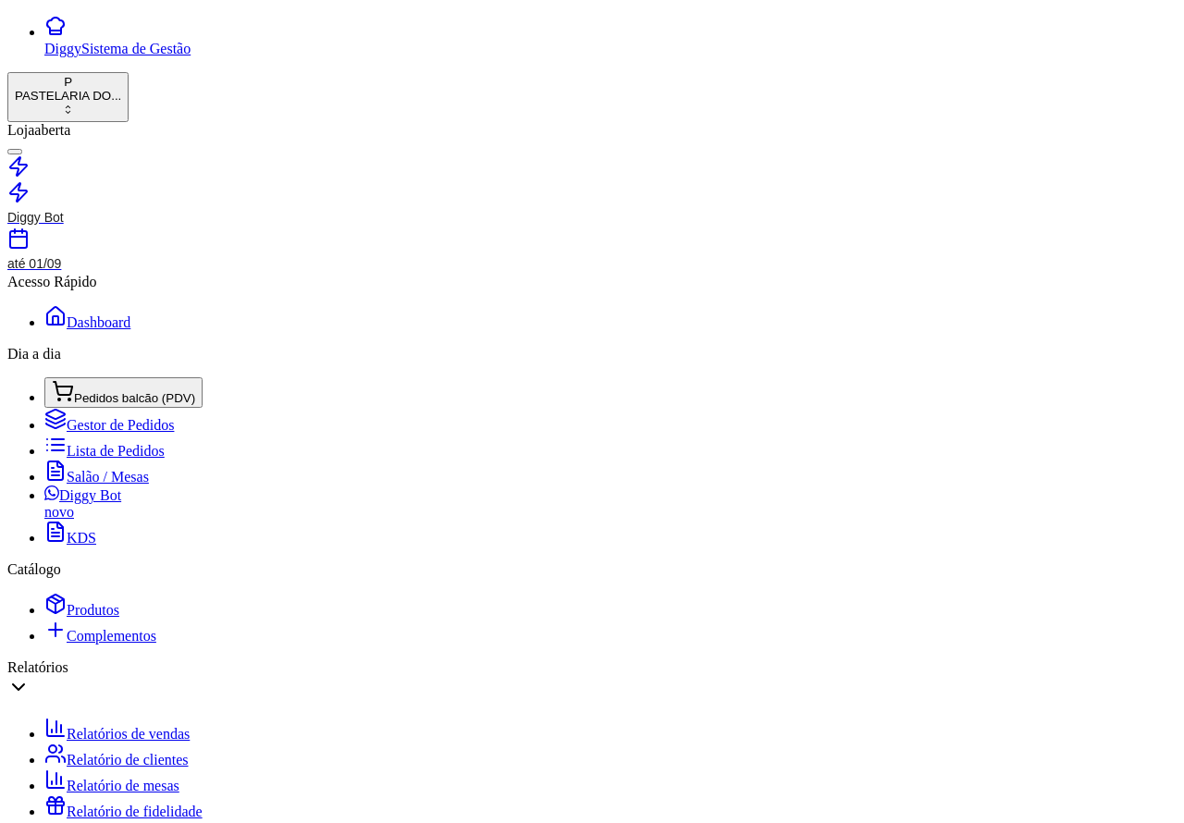
click at [149, 469] on link "Salão / Mesas" at bounding box center [96, 477] width 104 height 16
click at [112, 443] on span "Lista de Pedidos" at bounding box center [116, 451] width 98 height 16
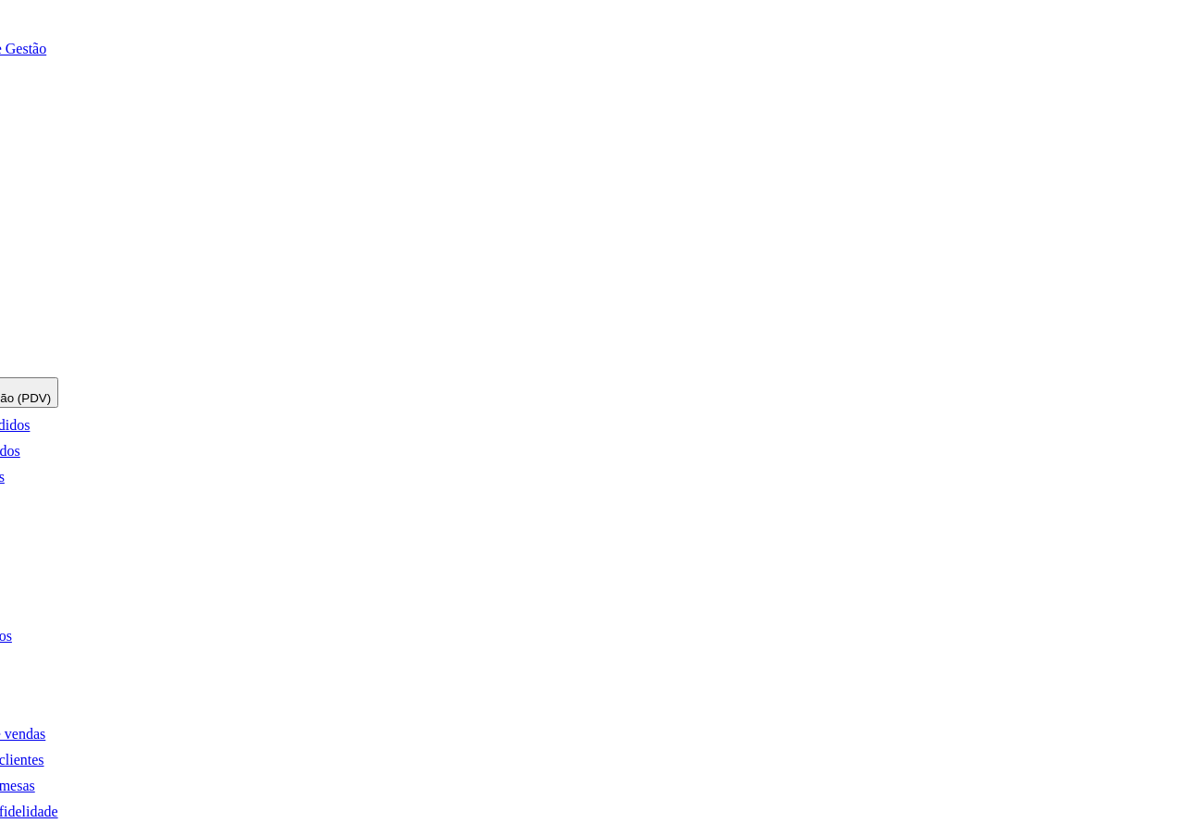
click at [794, 163] on button "COZINHA" at bounding box center [759, 172] width 70 height 19
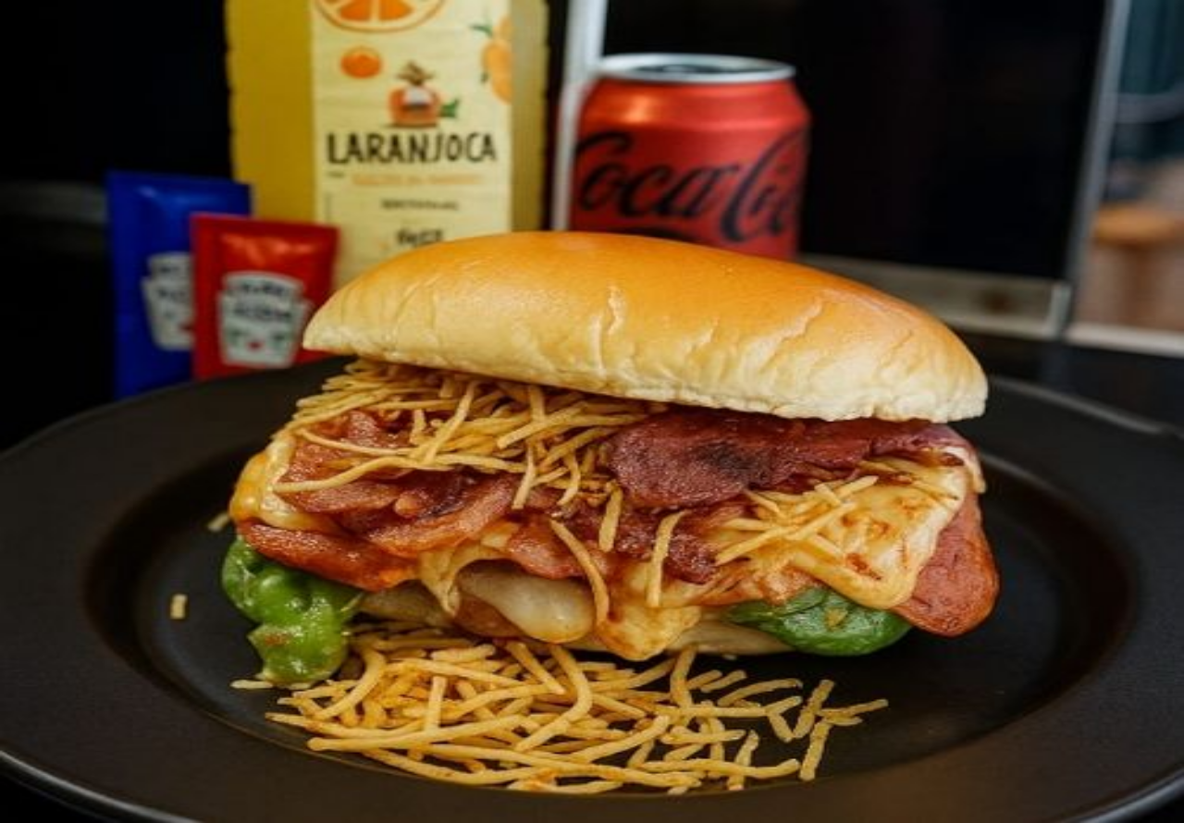
type input "1"
click at [926, 671] on button "Não registrar e enviar pedido" at bounding box center [842, 680] width 166 height 18
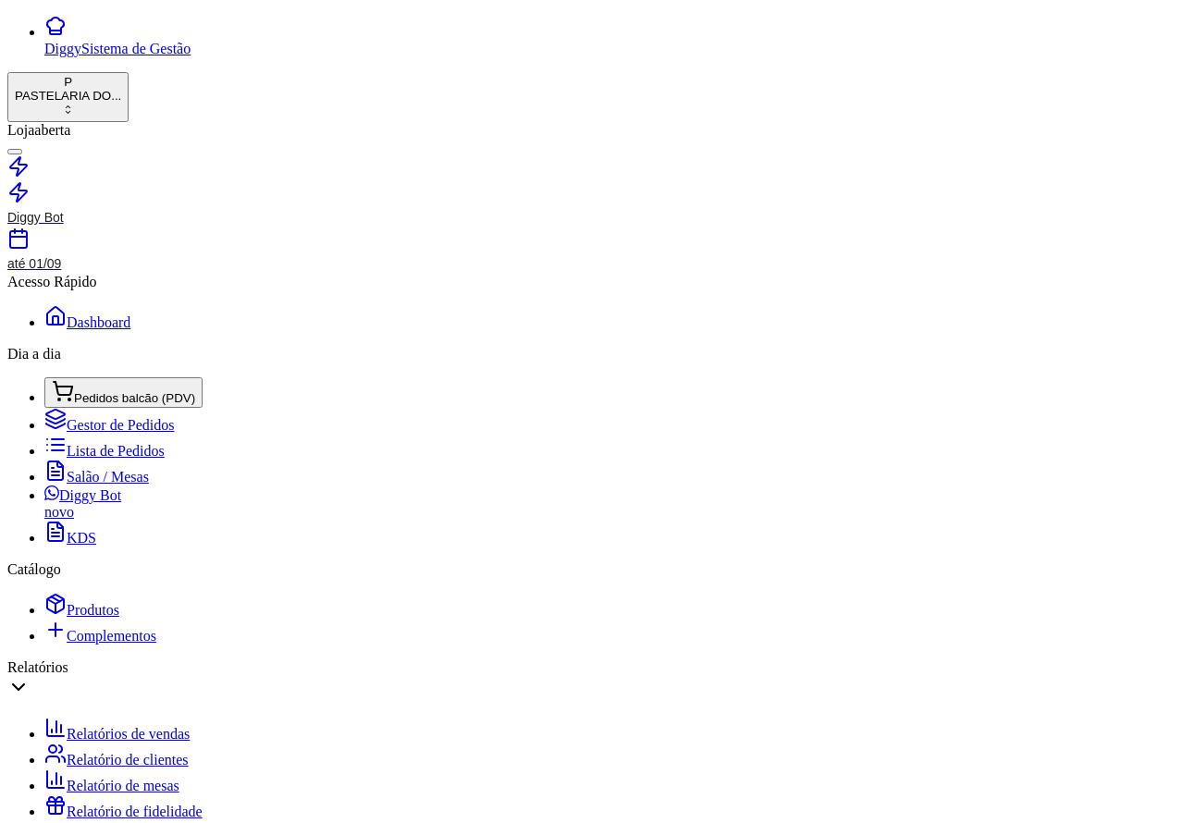
click at [153, 391] on span "Pedidos balcão (PDV)" at bounding box center [134, 398] width 121 height 14
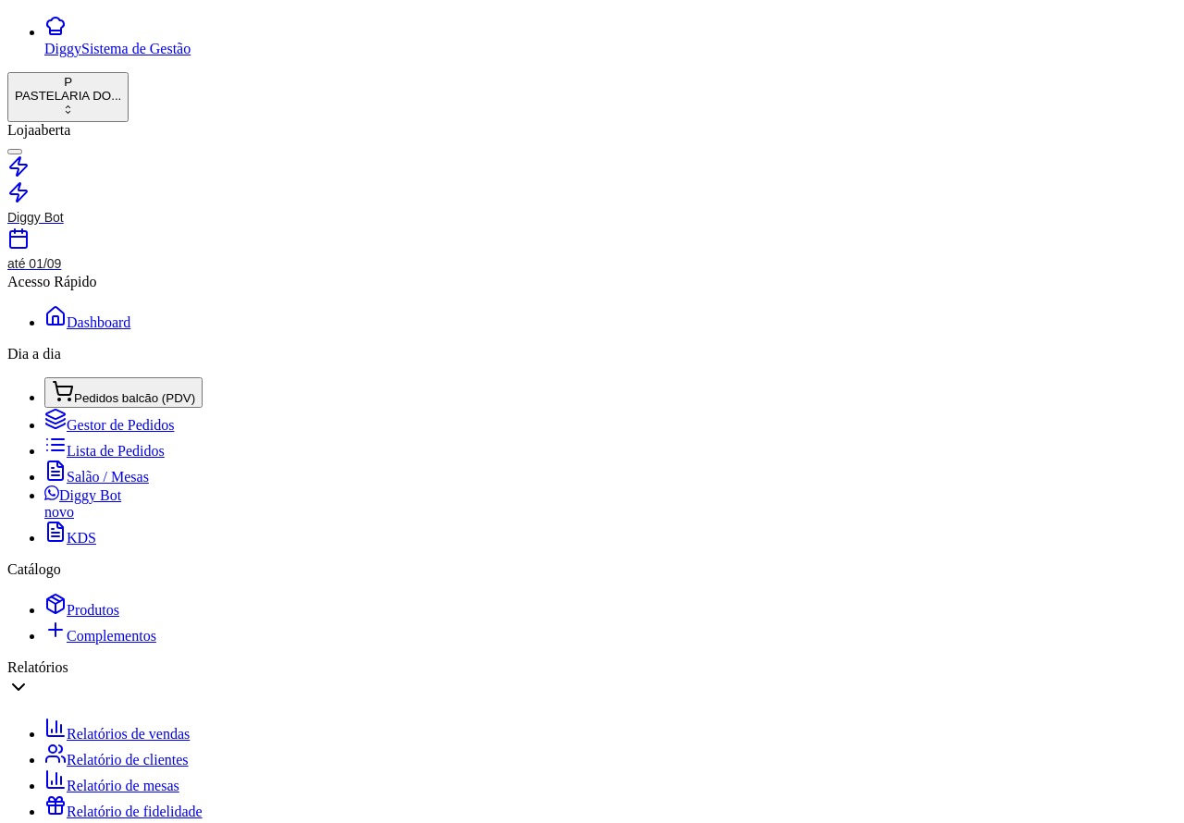
click at [22, 149] on button "button" at bounding box center [14, 152] width 15 height 6
type input "R$ 0,00"
